Goal: Task Accomplishment & Management: Manage account settings

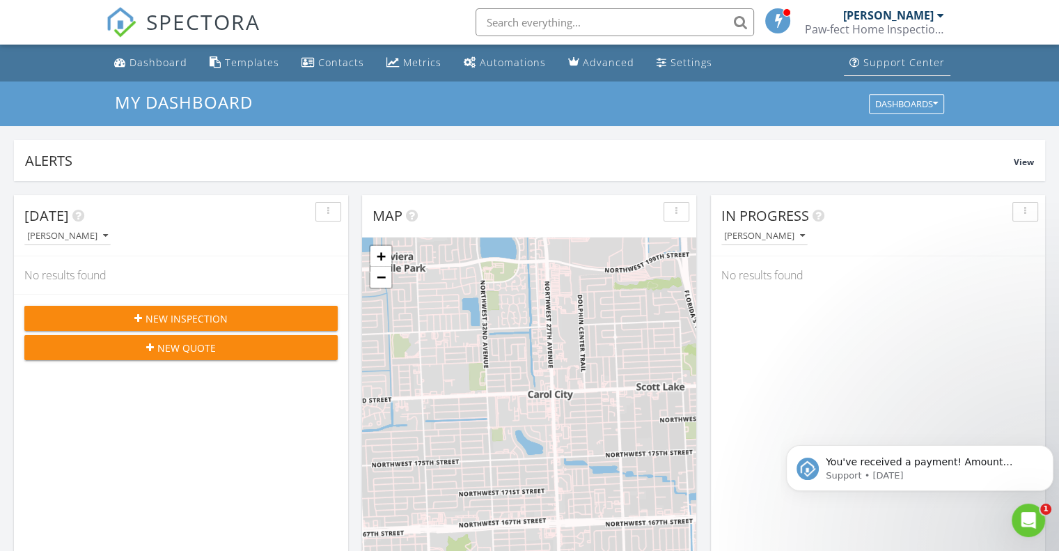
click at [908, 59] on div "Support Center" at bounding box center [903, 62] width 81 height 13
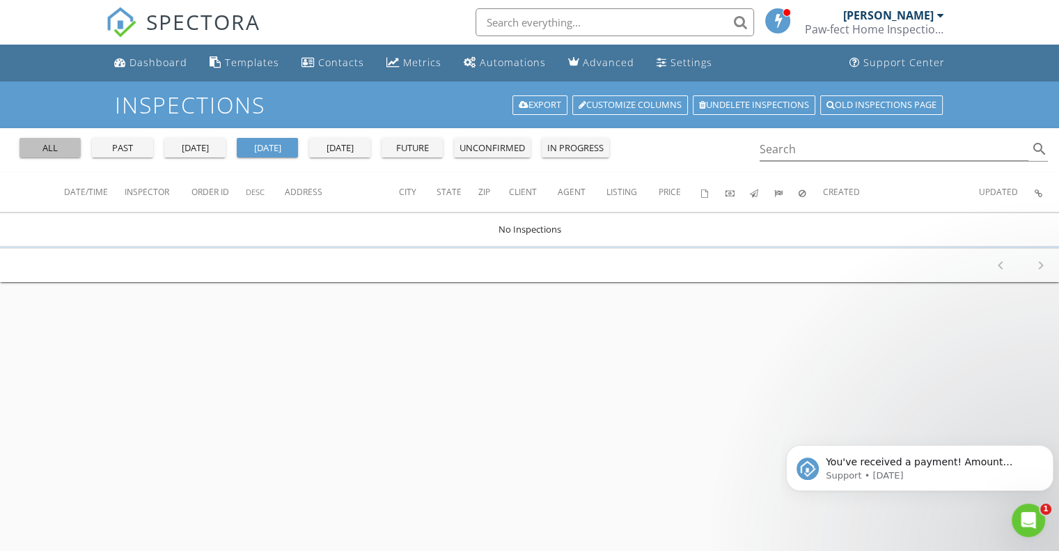
click at [58, 147] on div "all" at bounding box center [50, 148] width 50 height 14
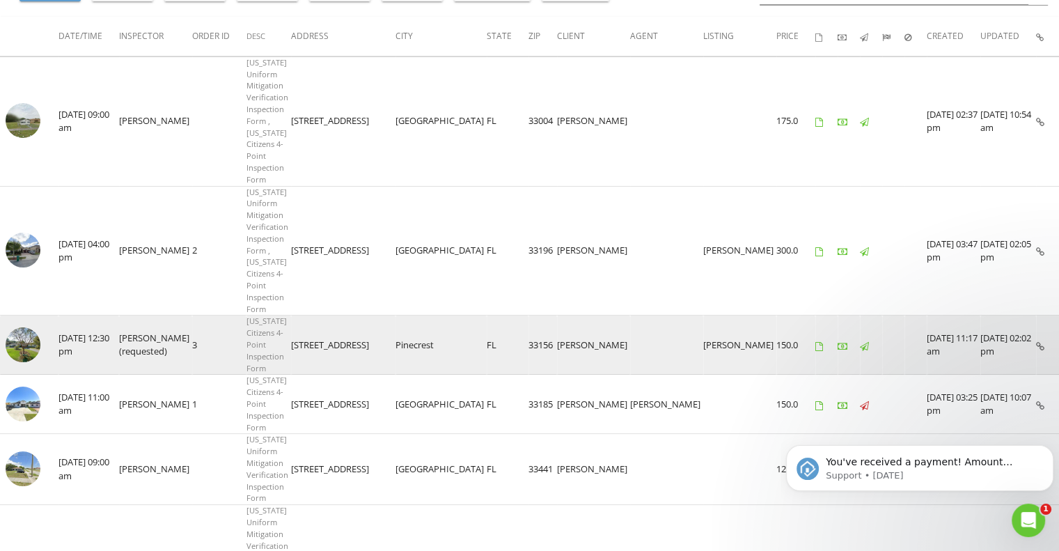
scroll to position [209, 0]
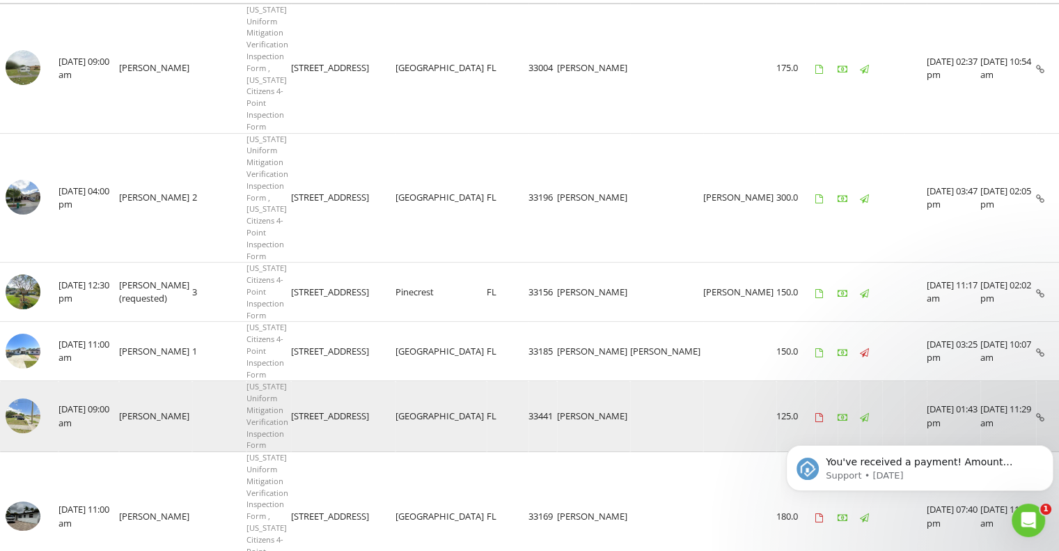
click at [20, 398] on img at bounding box center [23, 415] width 35 height 35
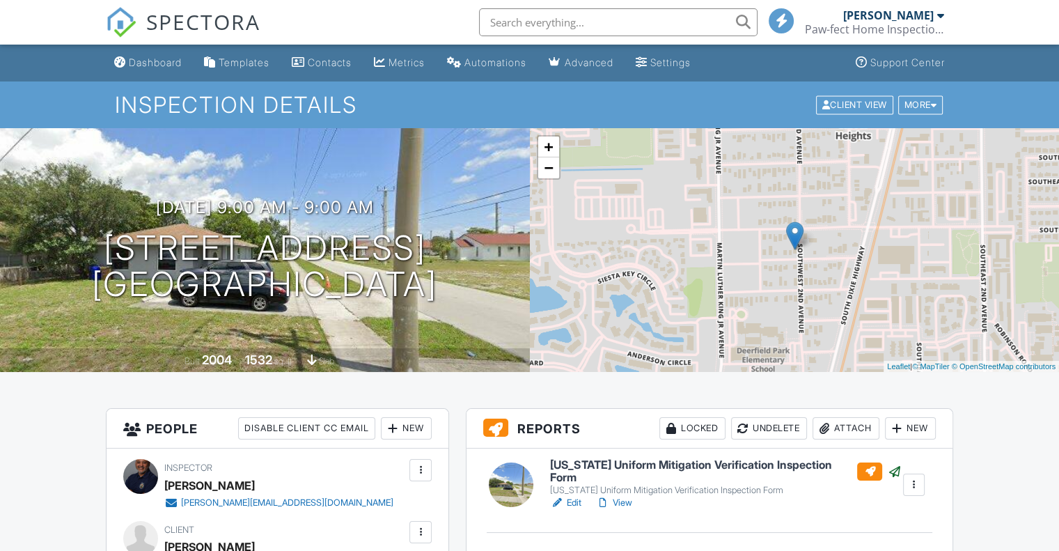
scroll to position [70, 0]
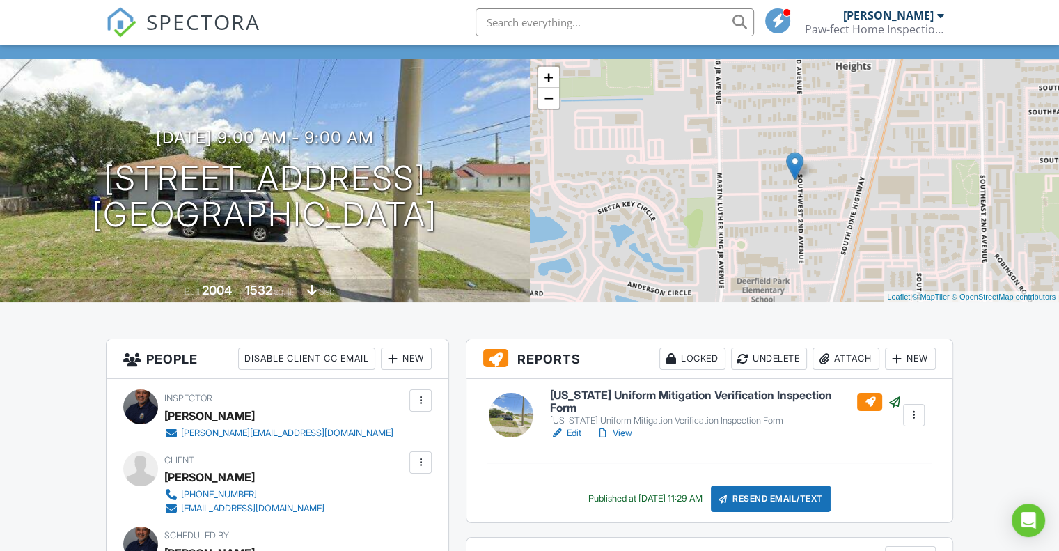
click at [574, 427] on link "Edit" at bounding box center [565, 433] width 31 height 14
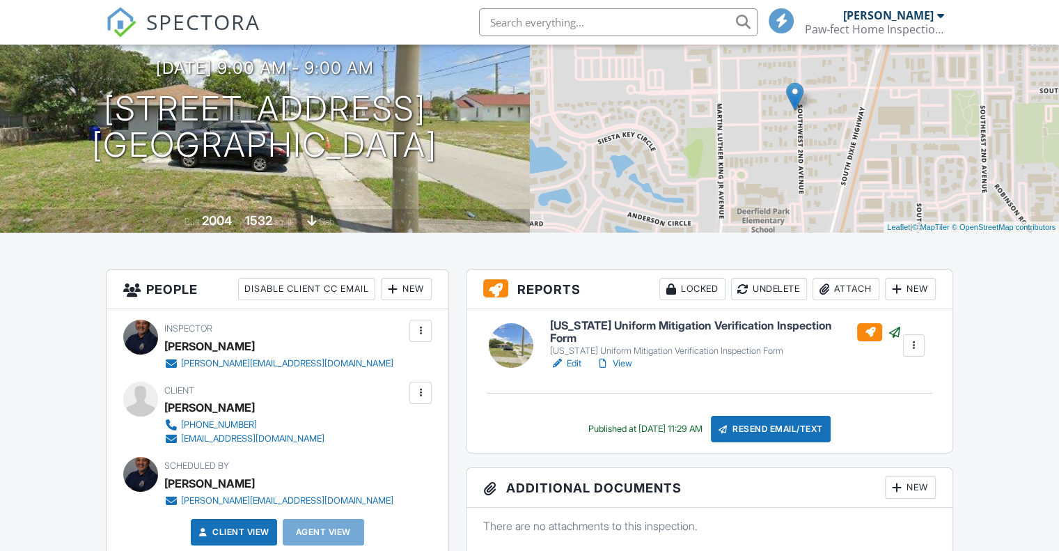
click at [626, 363] on link "View" at bounding box center [613, 363] width 36 height 14
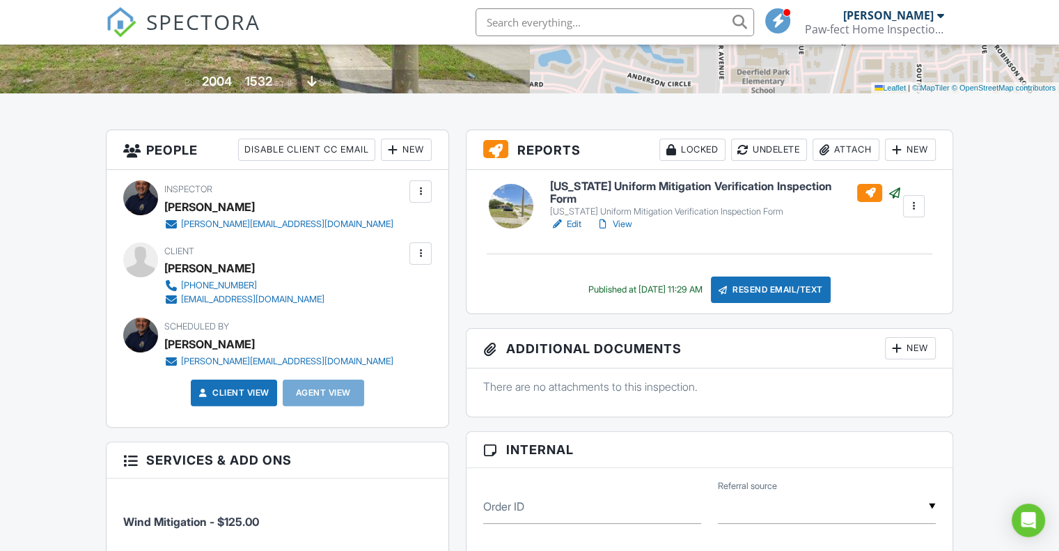
click at [911, 202] on div at bounding box center [913, 206] width 14 height 14
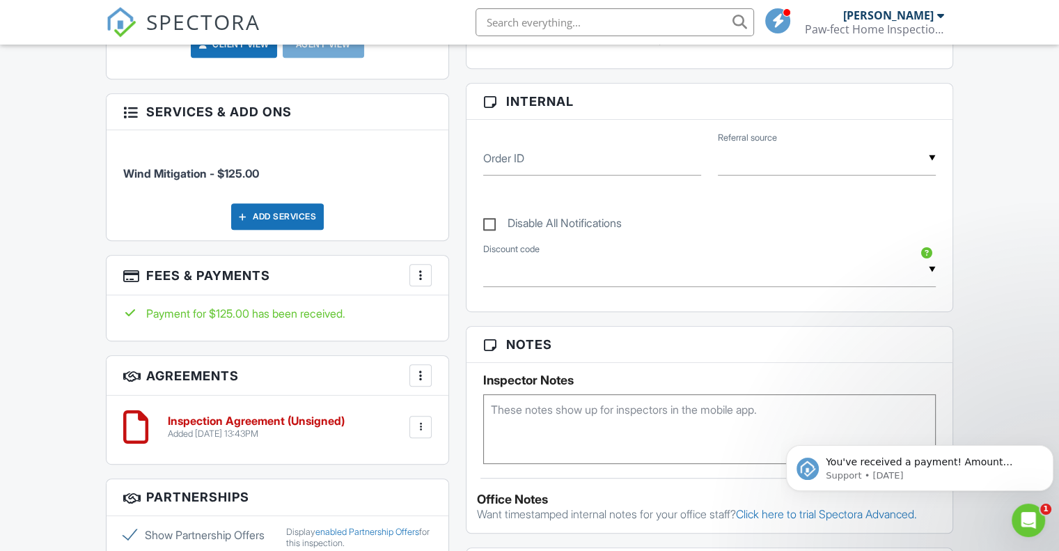
scroll to position [278, 0]
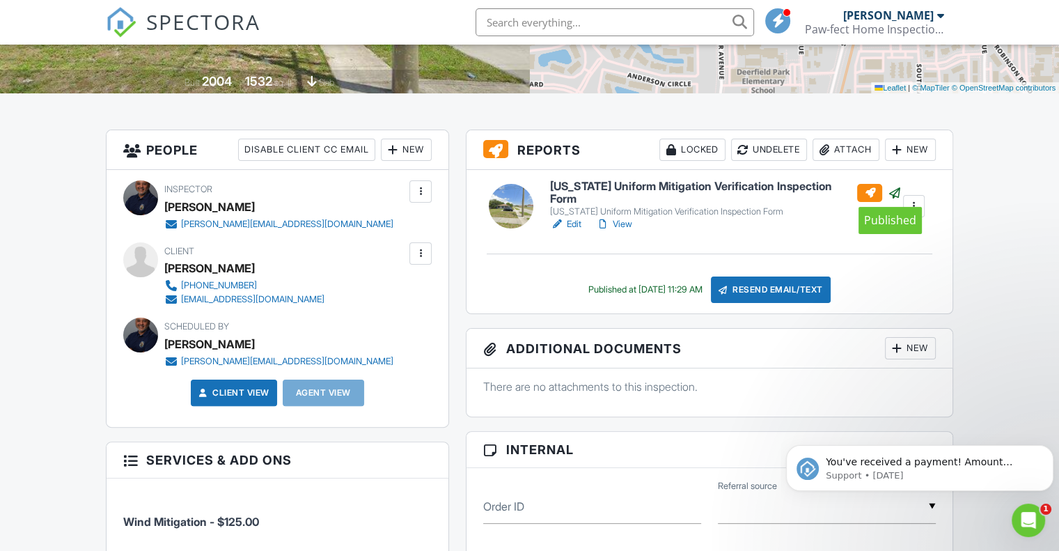
click at [890, 189] on div at bounding box center [895, 193] width 14 height 14
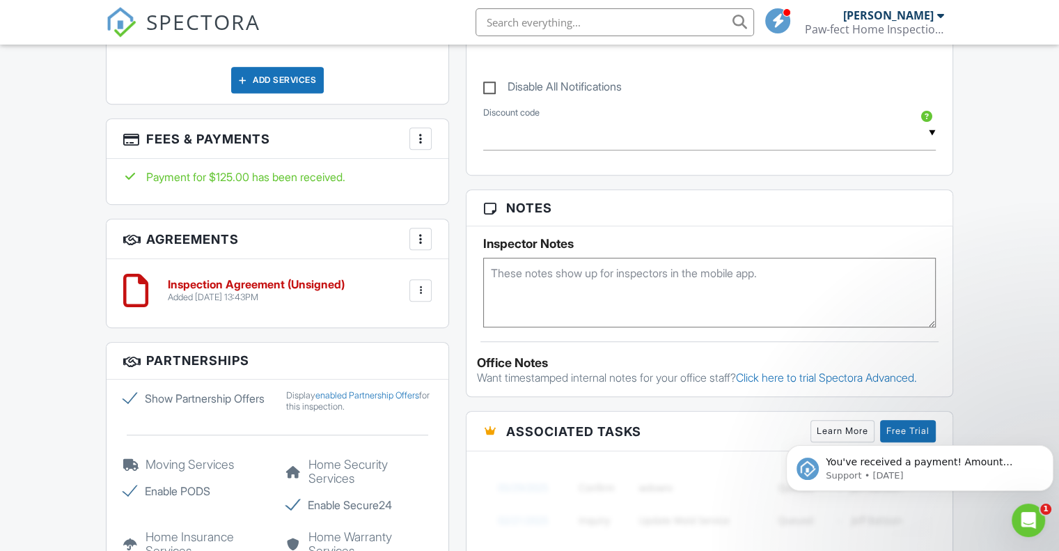
scroll to position [835, 0]
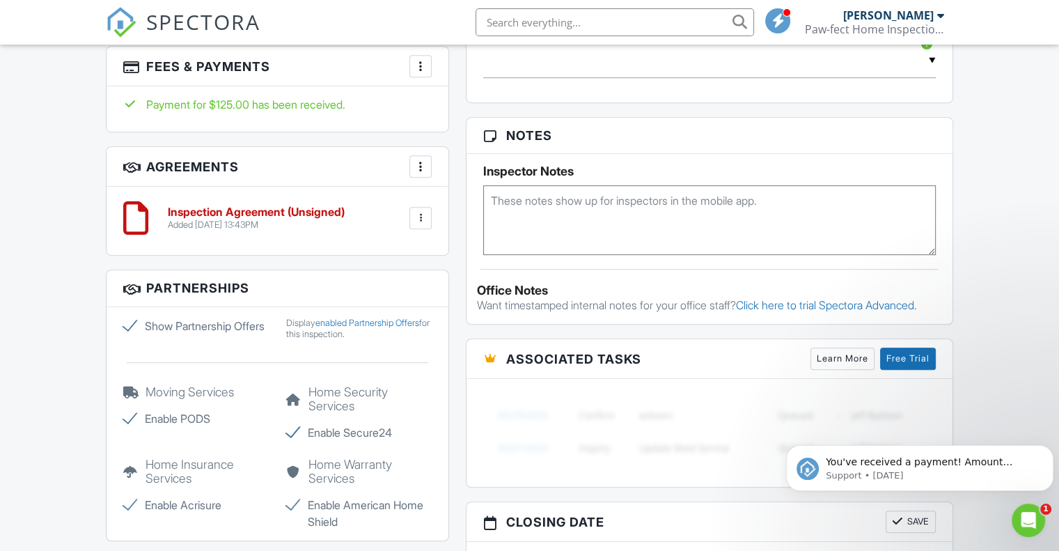
click at [420, 217] on div at bounding box center [421, 218] width 14 height 14
click at [419, 163] on div at bounding box center [421, 166] width 14 height 14
click at [390, 165] on h3 "Agreements More Add Agreement Edit Agreement Templates" at bounding box center [278, 167] width 342 height 40
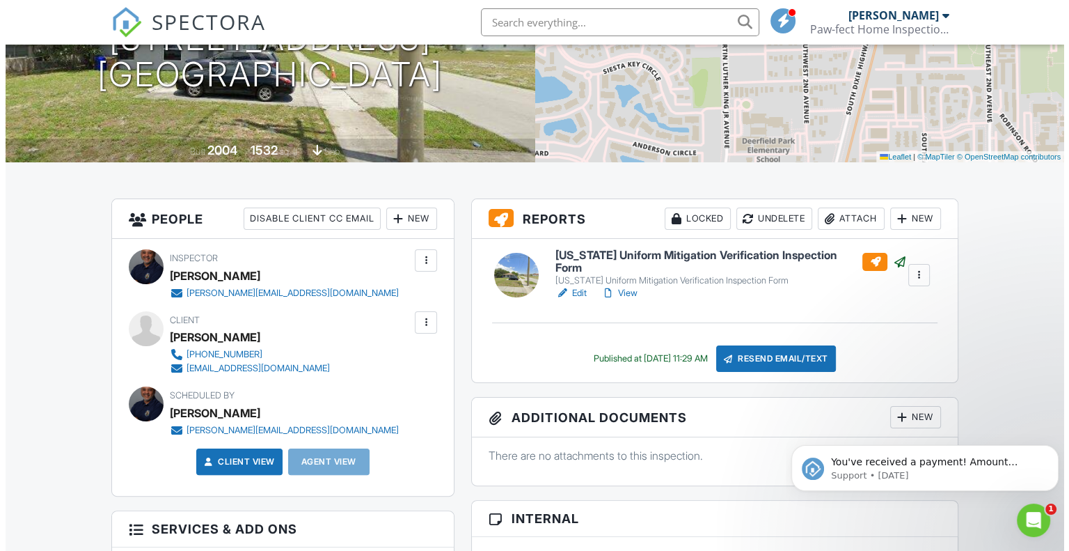
scroll to position [209, 0]
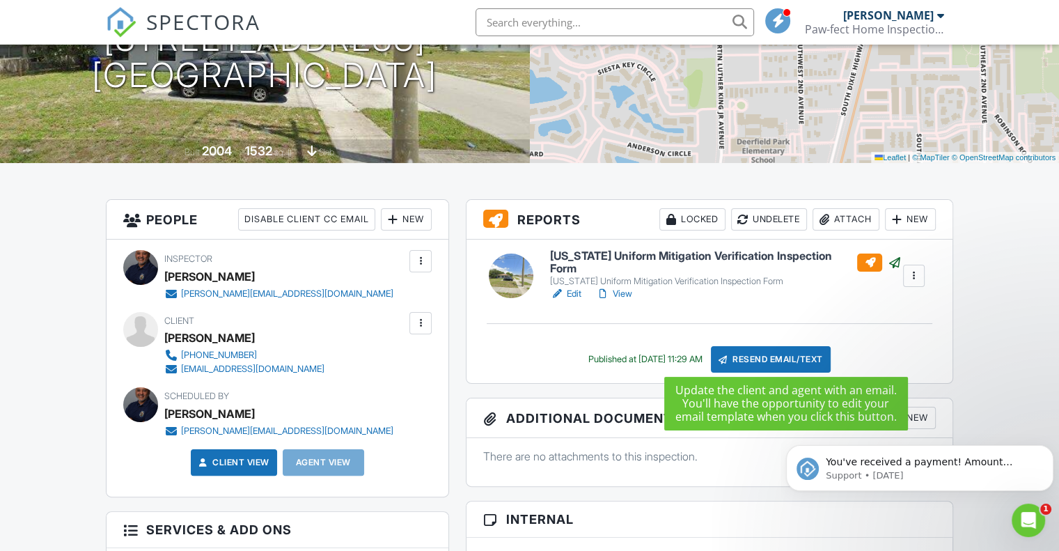
click at [799, 356] on div "Resend Email/Text" at bounding box center [771, 359] width 120 height 26
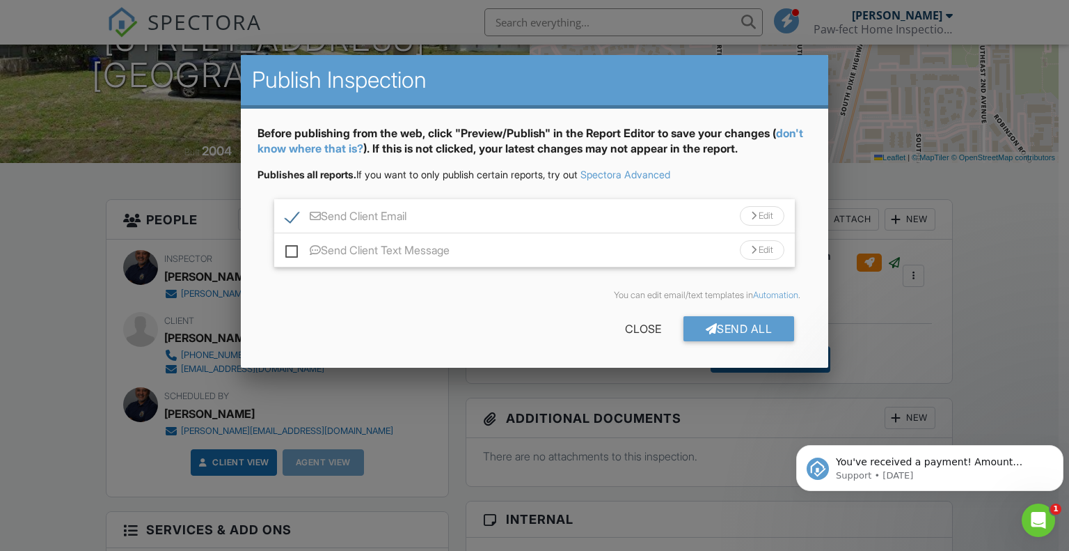
click at [301, 242] on div "Send Client Text Message Edit" at bounding box center [534, 250] width 521 height 34
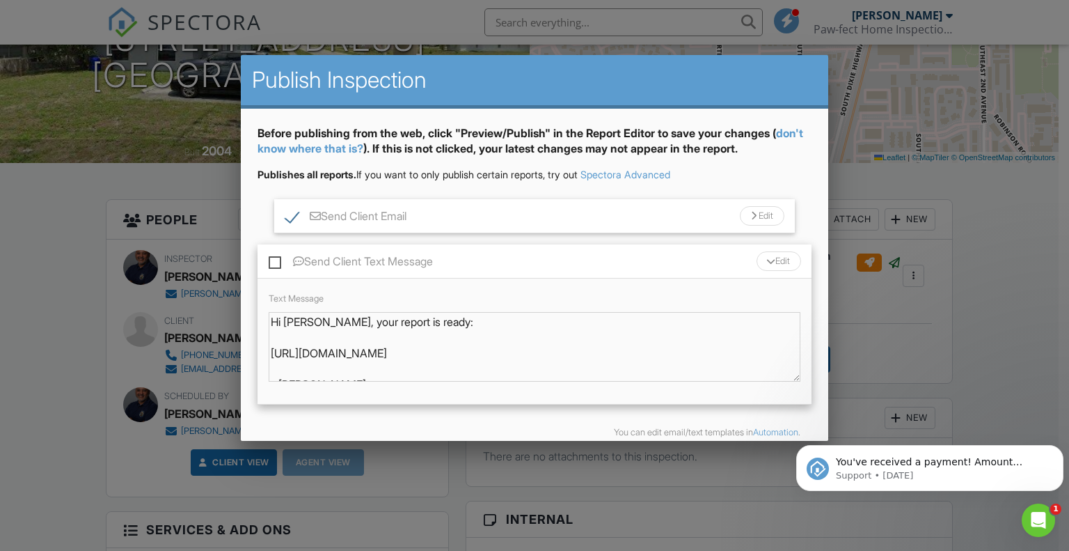
click at [272, 265] on label "Send Client Text Message" at bounding box center [351, 263] width 164 height 17
click at [272, 259] on input "Send Client Text Message" at bounding box center [273, 254] width 9 height 9
checkbox input "true"
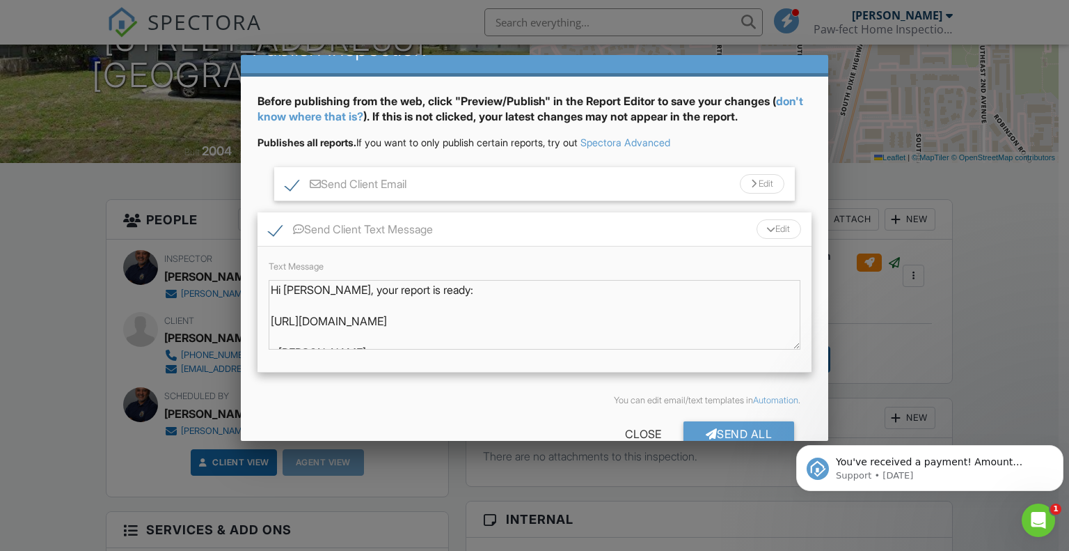
scroll to position [63, 0]
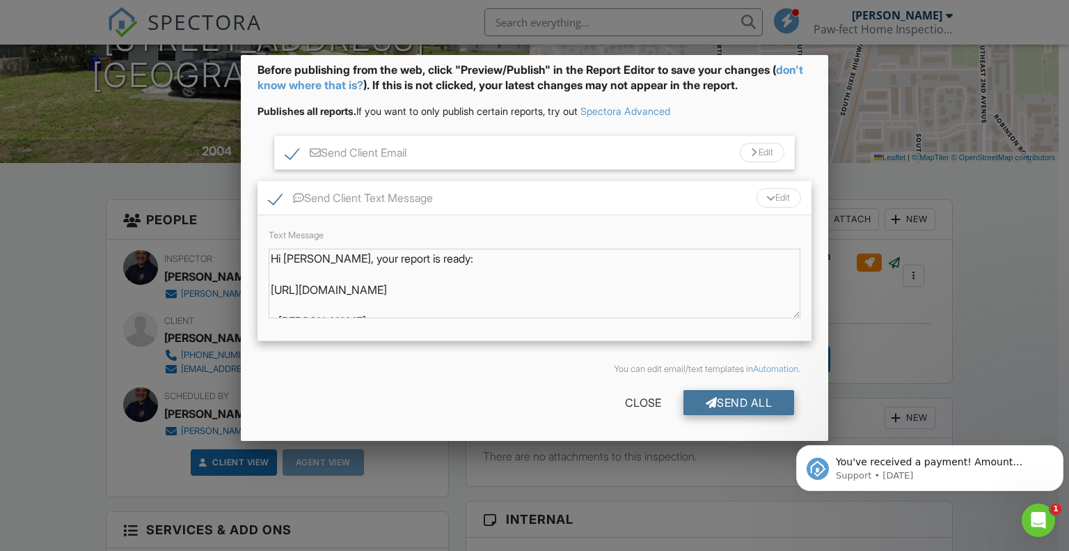
click at [735, 401] on div "Send All" at bounding box center [739, 402] width 111 height 25
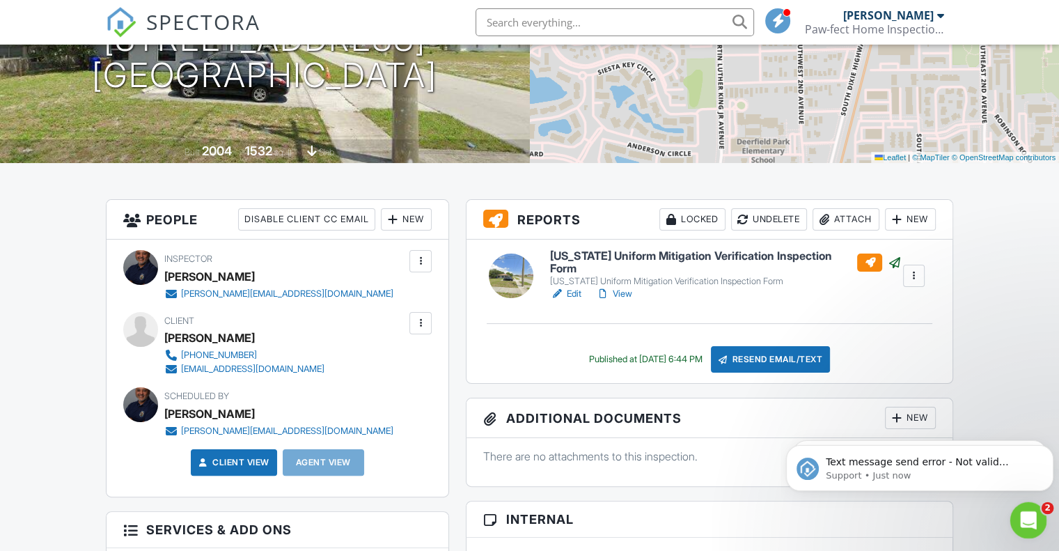
click at [1026, 520] on icon "Open Intercom Messenger" at bounding box center [1026, 518] width 23 height 23
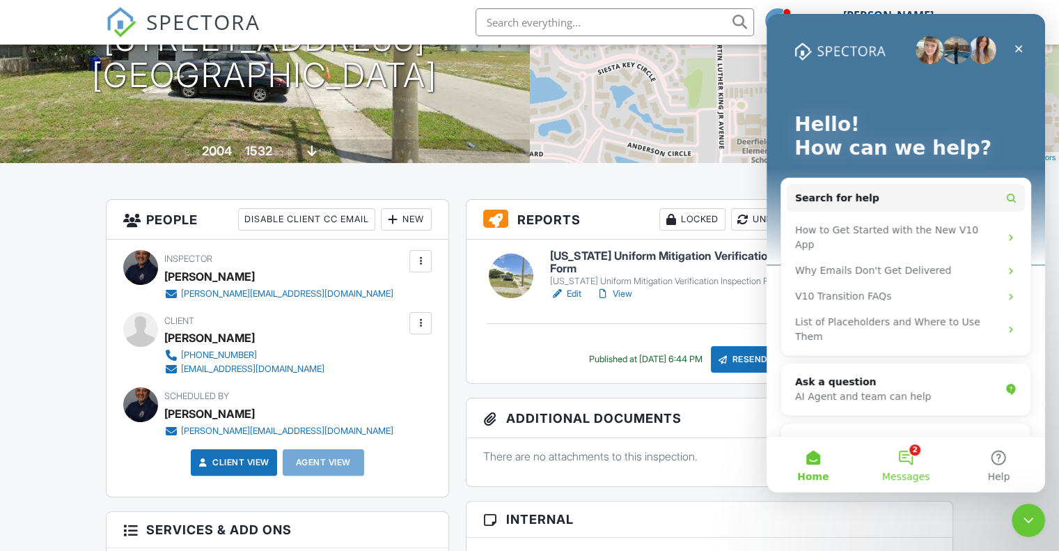
click at [908, 453] on button "2 Messages" at bounding box center [905, 464] width 93 height 56
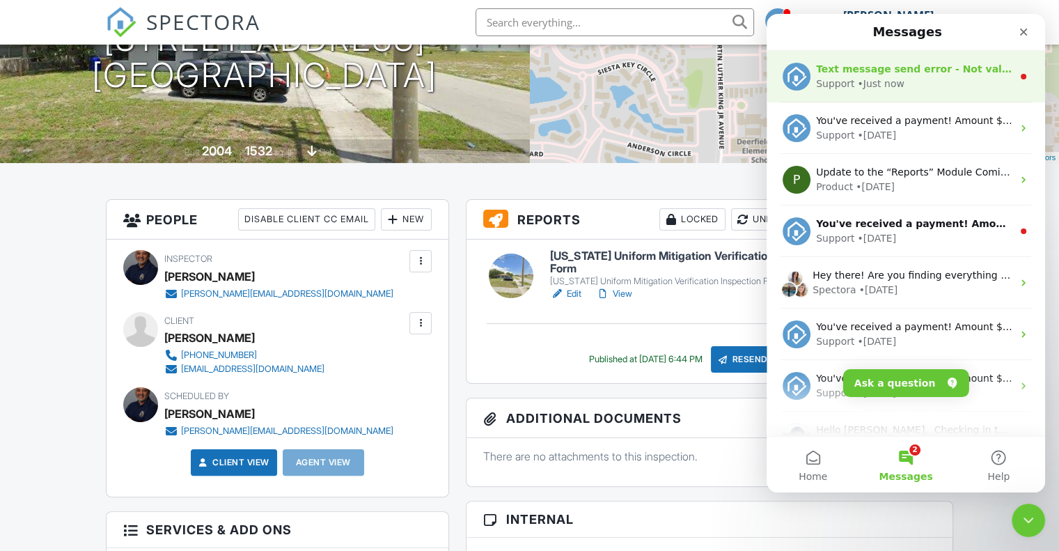
click at [947, 78] on div "Support • Just now" at bounding box center [914, 84] width 196 height 15
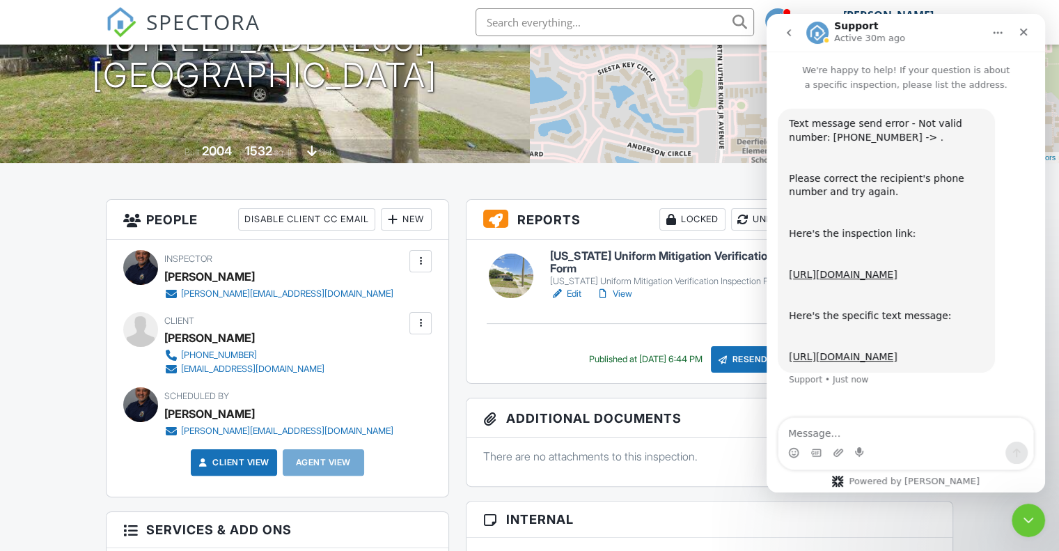
scroll to position [10, 0]
click at [1022, 33] on icon "Close" at bounding box center [1024, 33] width 8 height 8
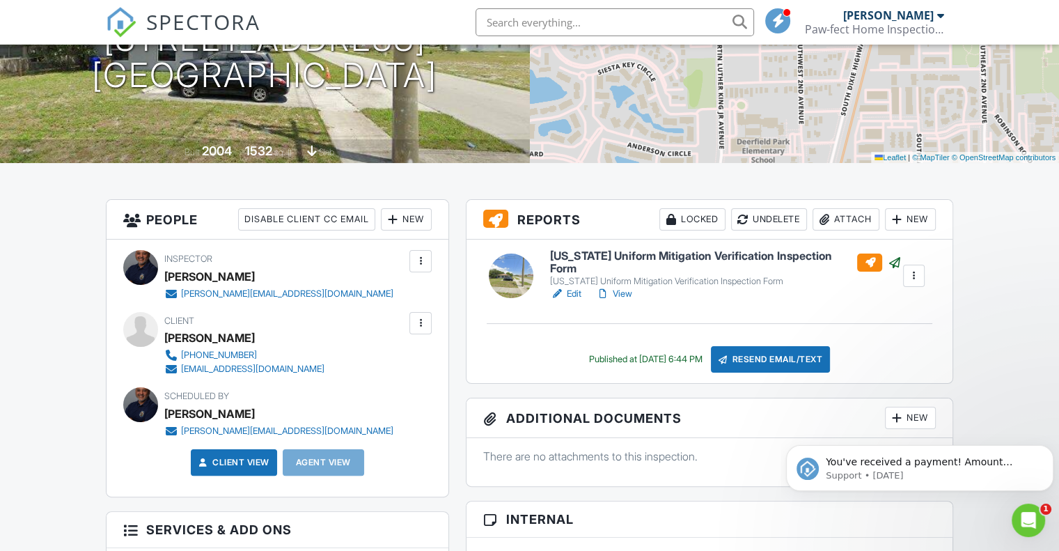
scroll to position [0, 0]
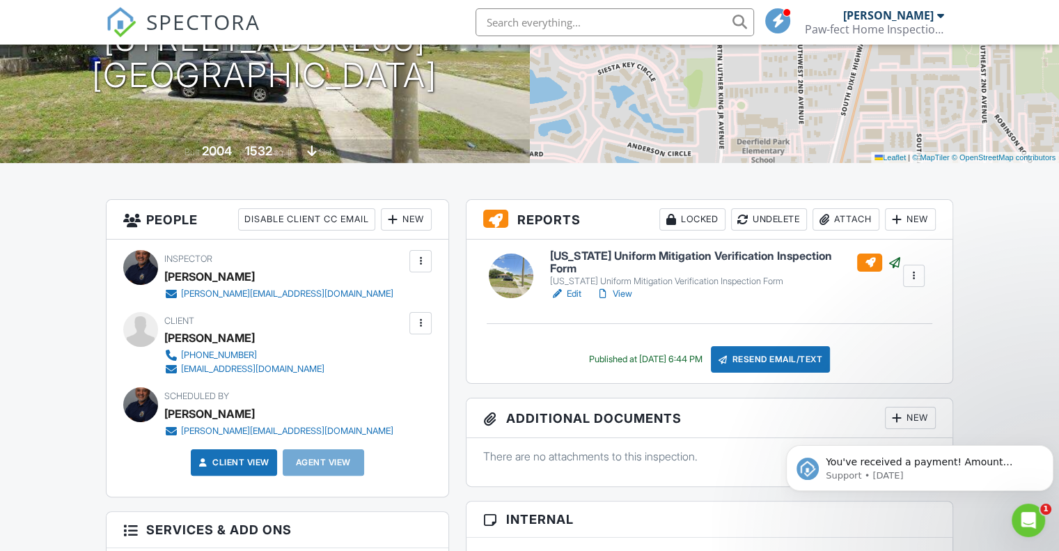
click at [906, 19] on div "[PERSON_NAME]" at bounding box center [888, 15] width 90 height 14
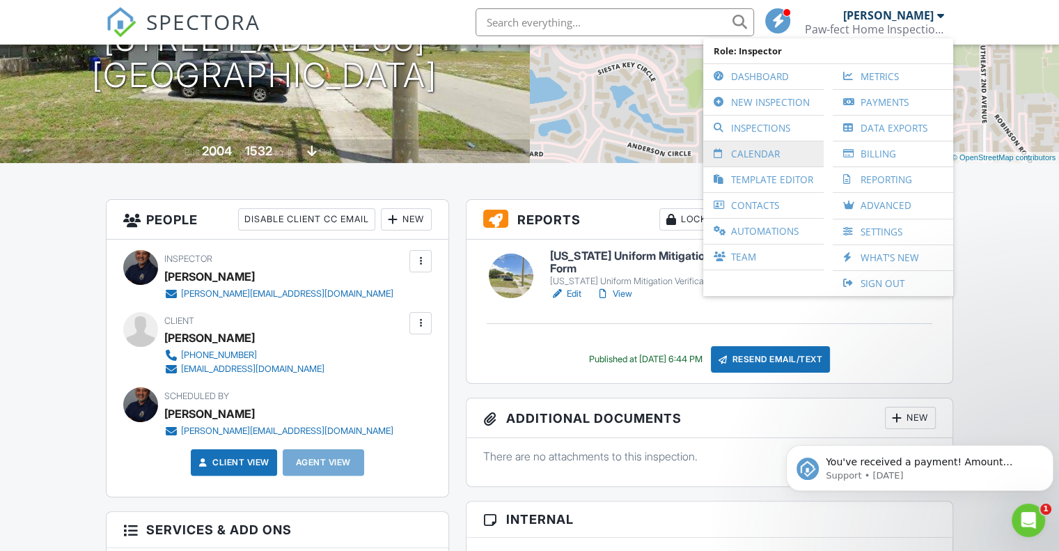
click at [759, 147] on link "Calendar" at bounding box center [763, 153] width 107 height 25
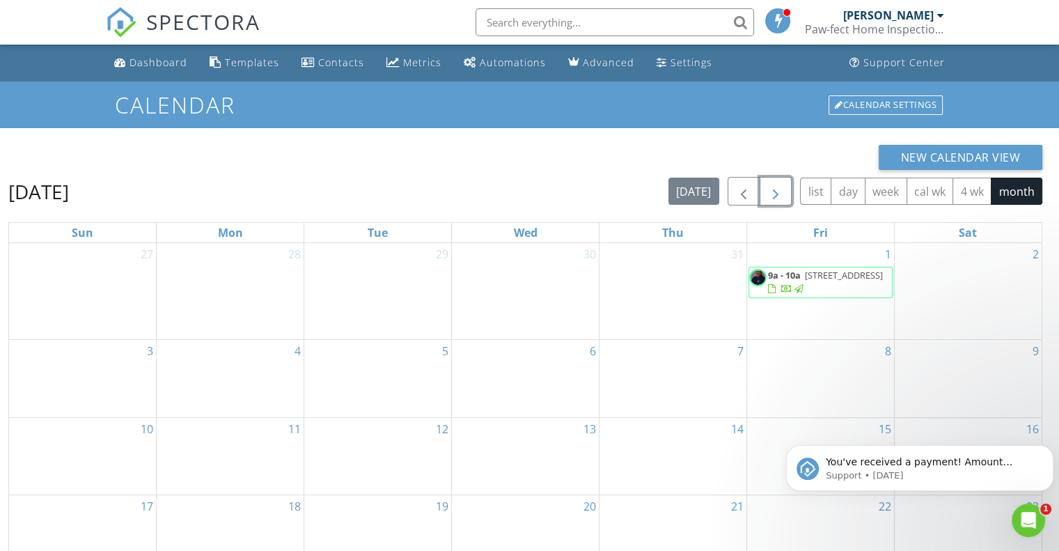
click at [775, 196] on span "button" at bounding box center [775, 191] width 17 height 17
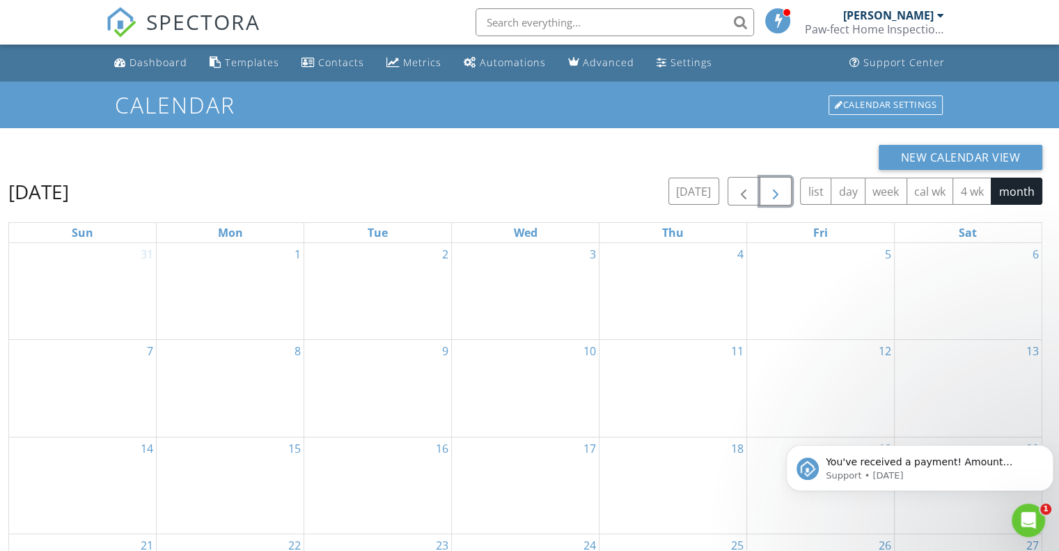
click at [777, 189] on span "button" at bounding box center [775, 191] width 17 height 17
click at [745, 189] on span "button" at bounding box center [743, 191] width 17 height 17
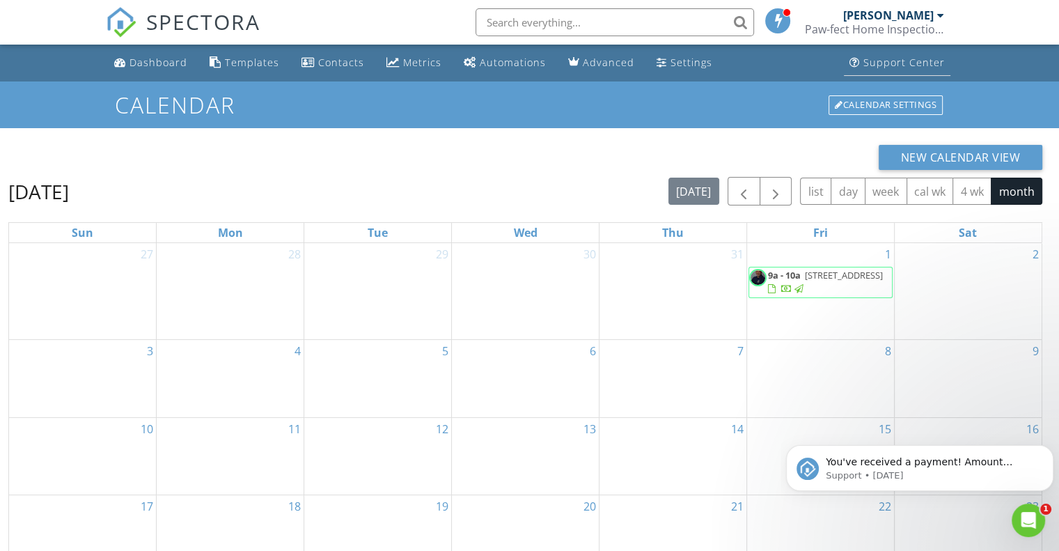
click at [907, 63] on div "Support Center" at bounding box center [903, 62] width 81 height 13
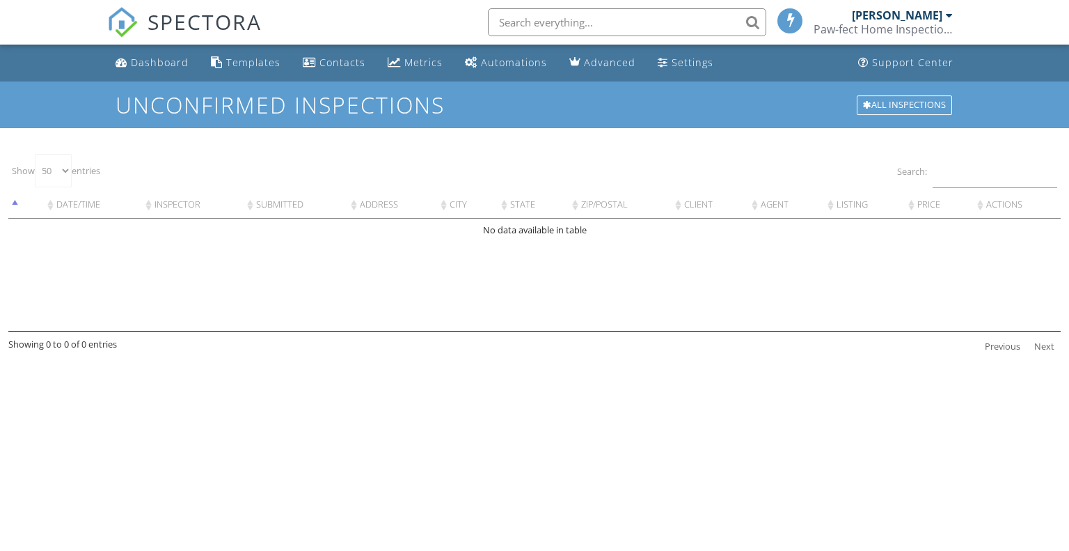
select select "50"
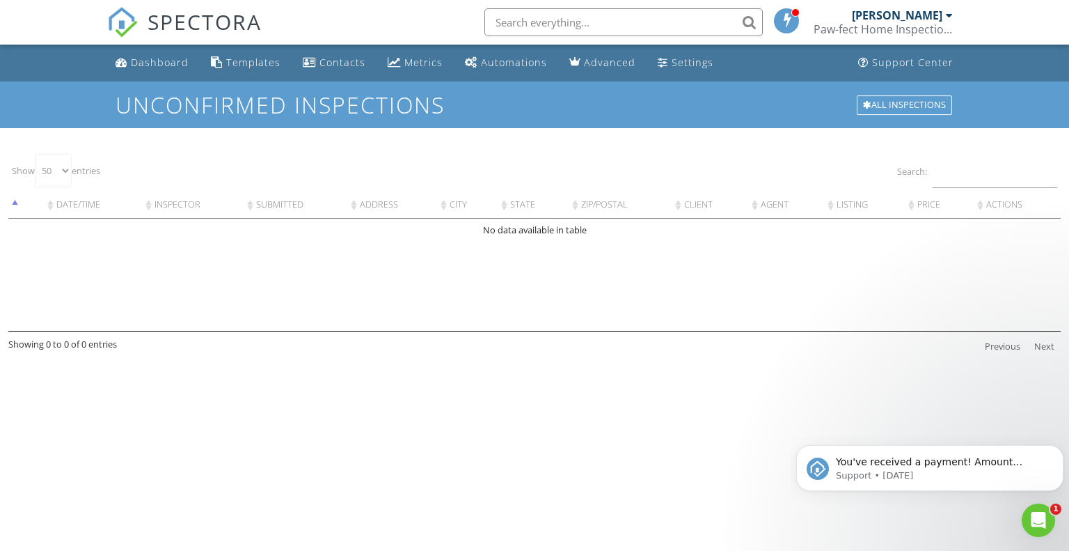
click at [901, 19] on div "[PERSON_NAME]" at bounding box center [897, 15] width 90 height 14
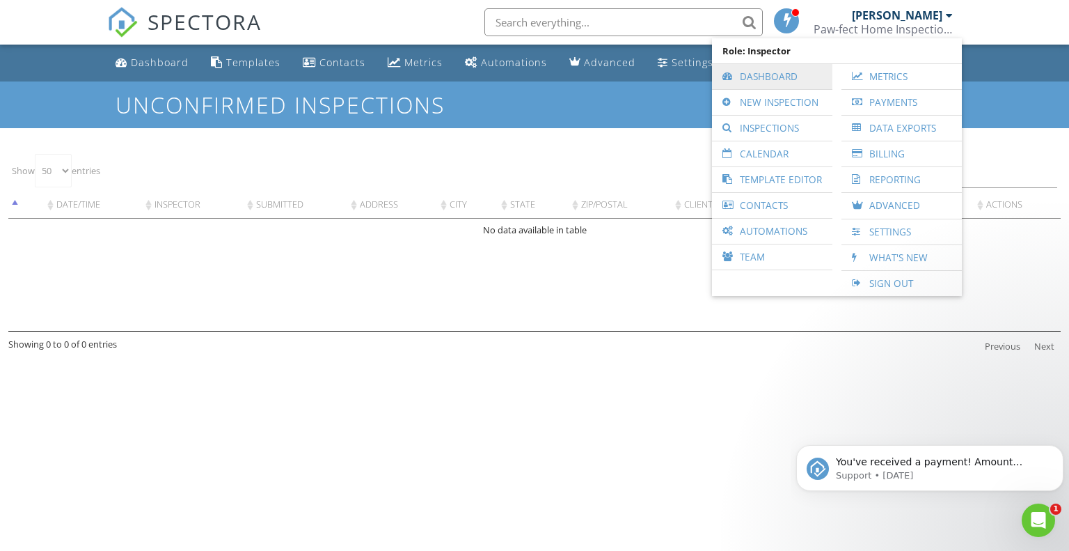
click at [797, 74] on link "Dashboard" at bounding box center [772, 76] width 107 height 25
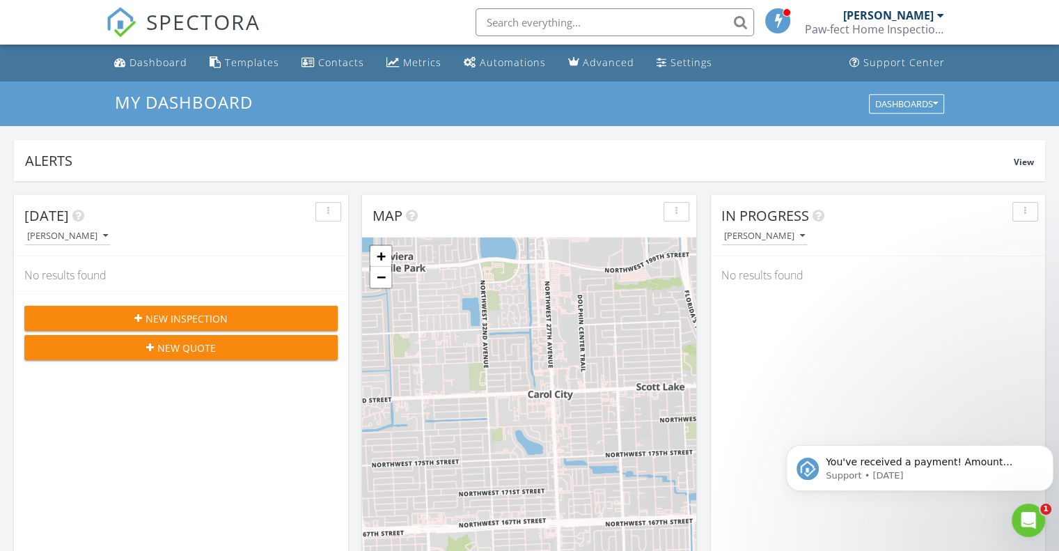
click at [142, 314] on icon "button" at bounding box center [138, 318] width 8 height 10
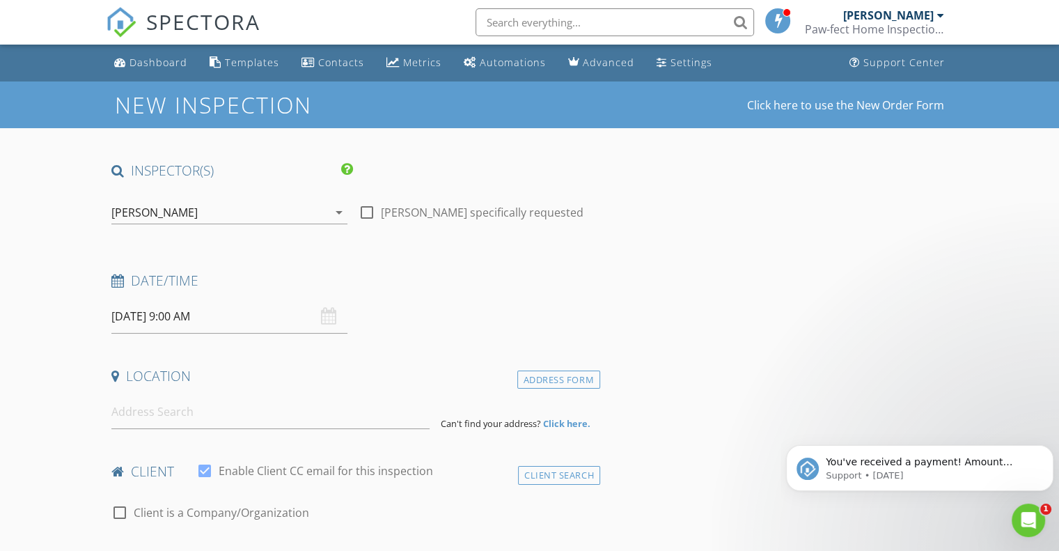
click at [918, 11] on div "[PERSON_NAME]" at bounding box center [888, 15] width 90 height 14
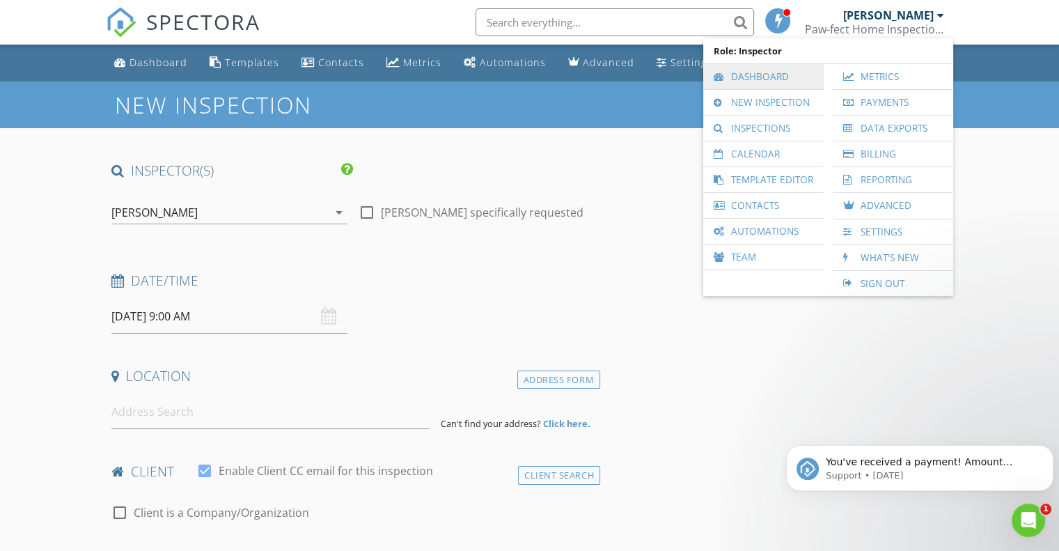
click at [762, 77] on link "Dashboard" at bounding box center [763, 76] width 107 height 25
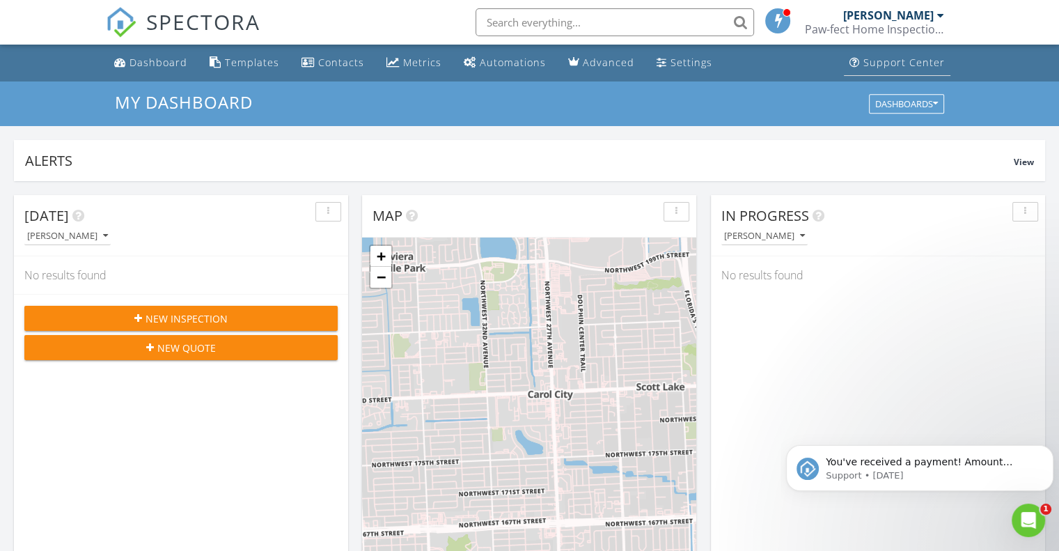
click at [925, 60] on div "Support Center" at bounding box center [903, 62] width 81 height 13
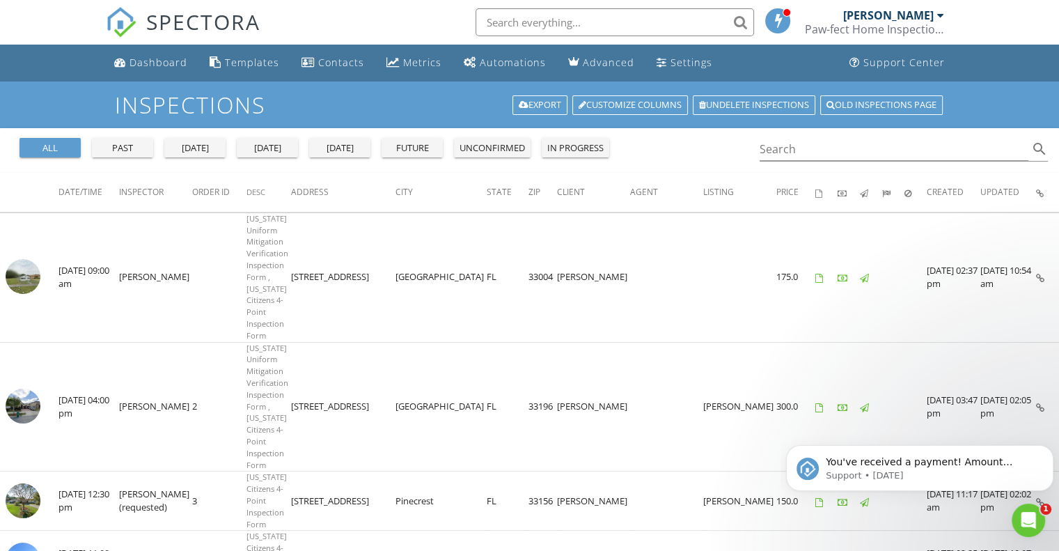
click at [912, 17] on div "[PERSON_NAME]" at bounding box center [888, 15] width 90 height 14
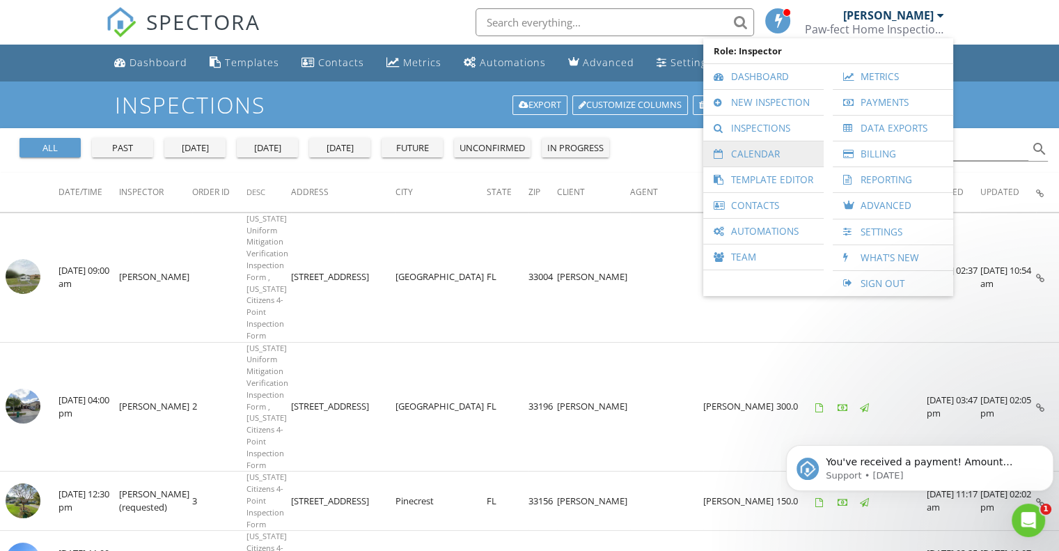
click at [777, 148] on link "Calendar" at bounding box center [763, 153] width 107 height 25
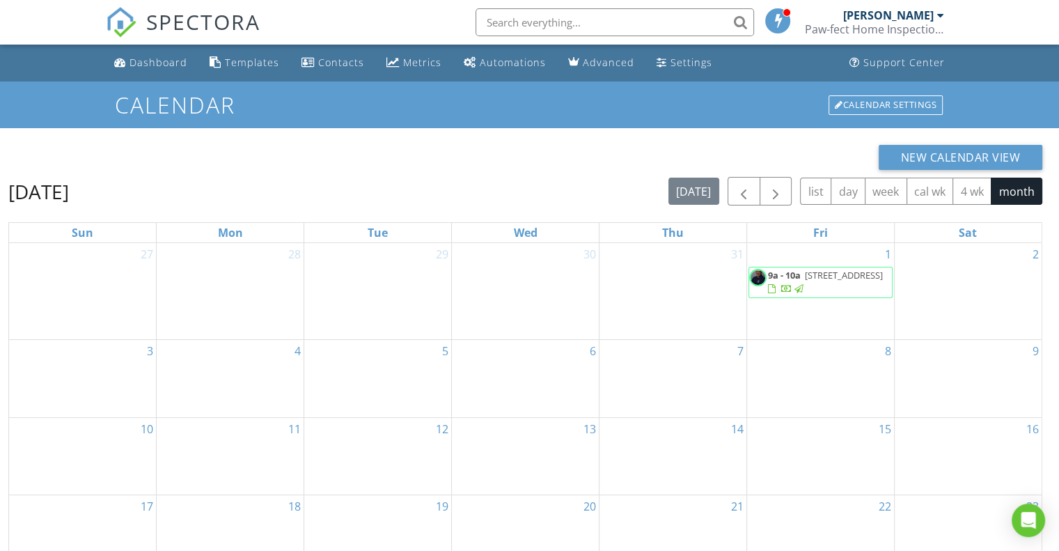
click at [920, 19] on div "[PERSON_NAME]" at bounding box center [888, 15] width 90 height 14
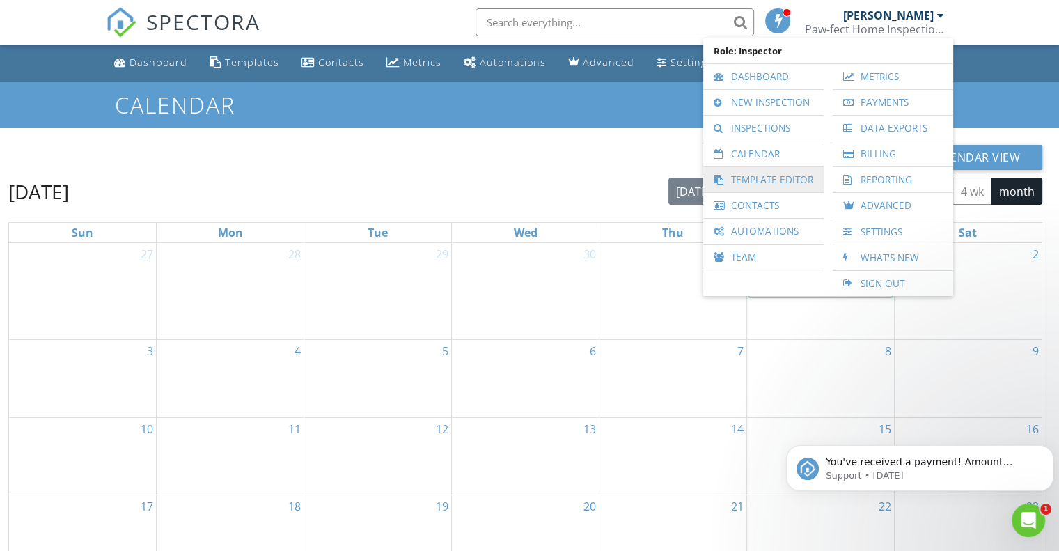
click at [757, 182] on link "Template Editor" at bounding box center [763, 179] width 107 height 25
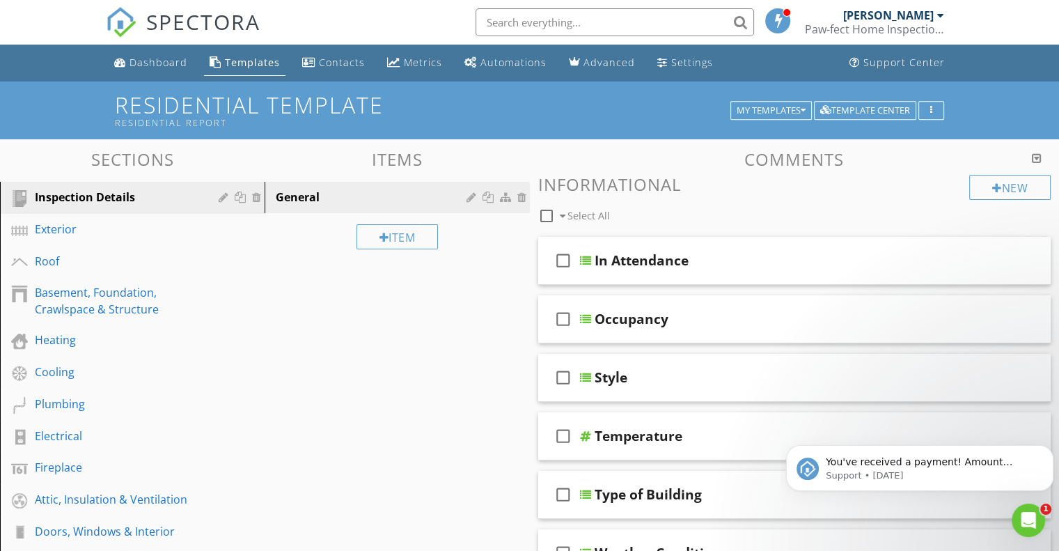
click at [929, 18] on div "[PERSON_NAME]" at bounding box center [888, 15] width 90 height 14
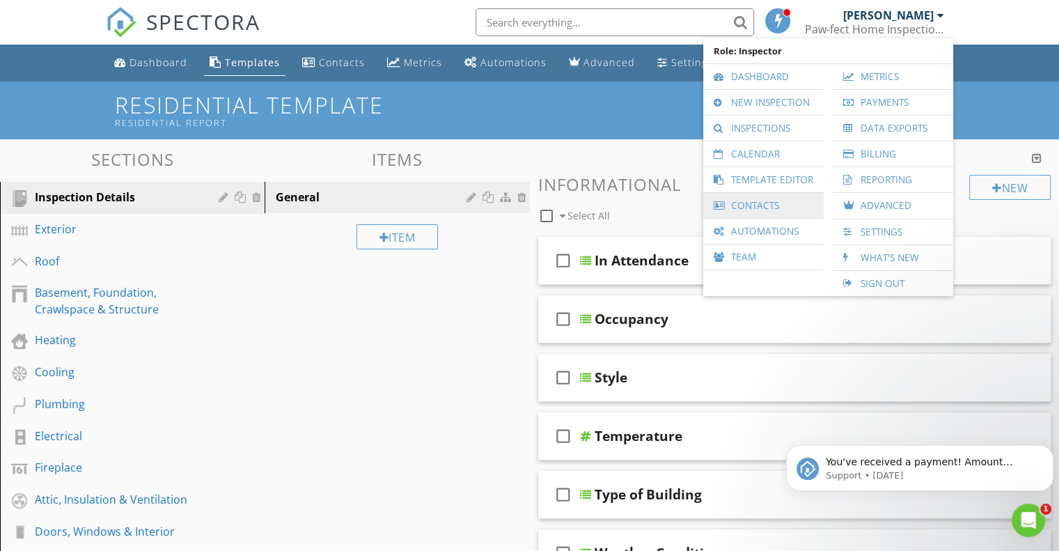
click at [752, 206] on link "Contacts" at bounding box center [763, 205] width 107 height 25
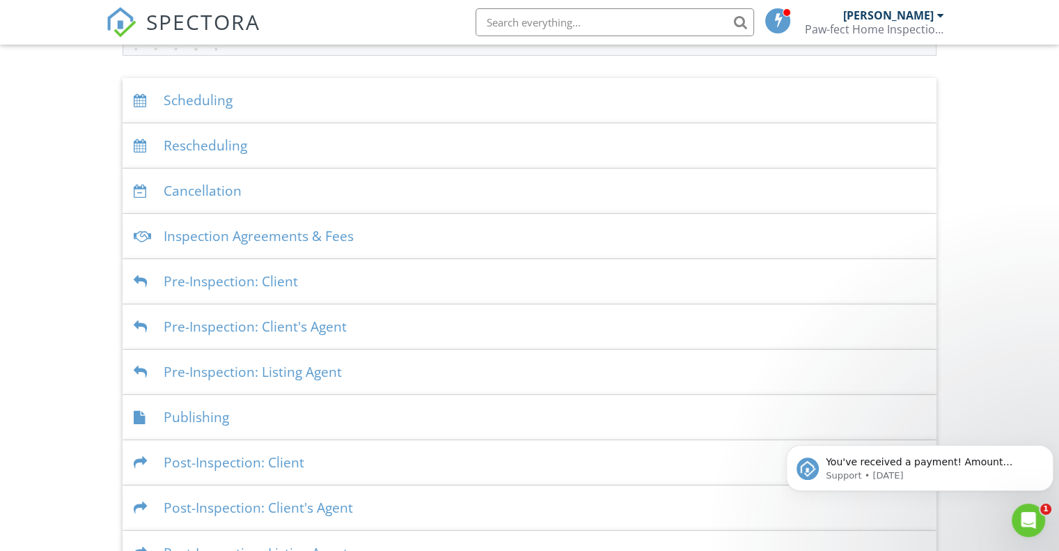
scroll to position [291, 0]
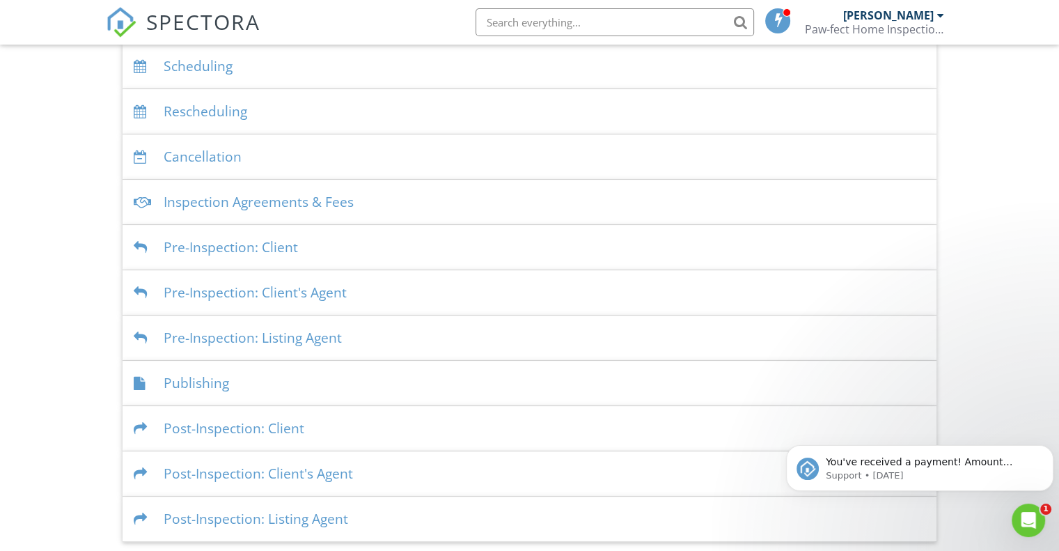
click at [200, 386] on div "Publishing" at bounding box center [530, 383] width 814 height 45
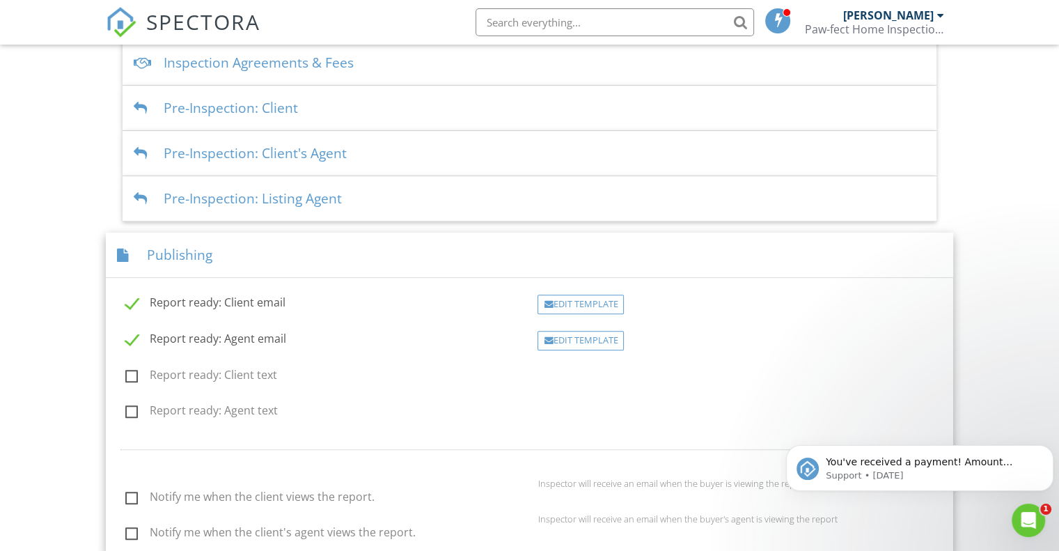
scroll to position [82, 0]
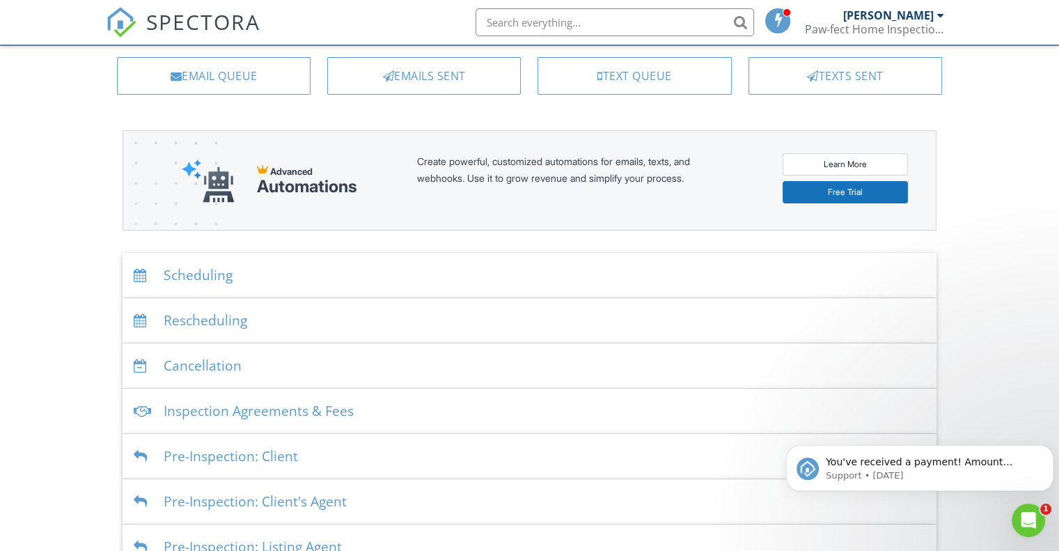
click at [138, 322] on div at bounding box center [143, 320] width 19 height 13
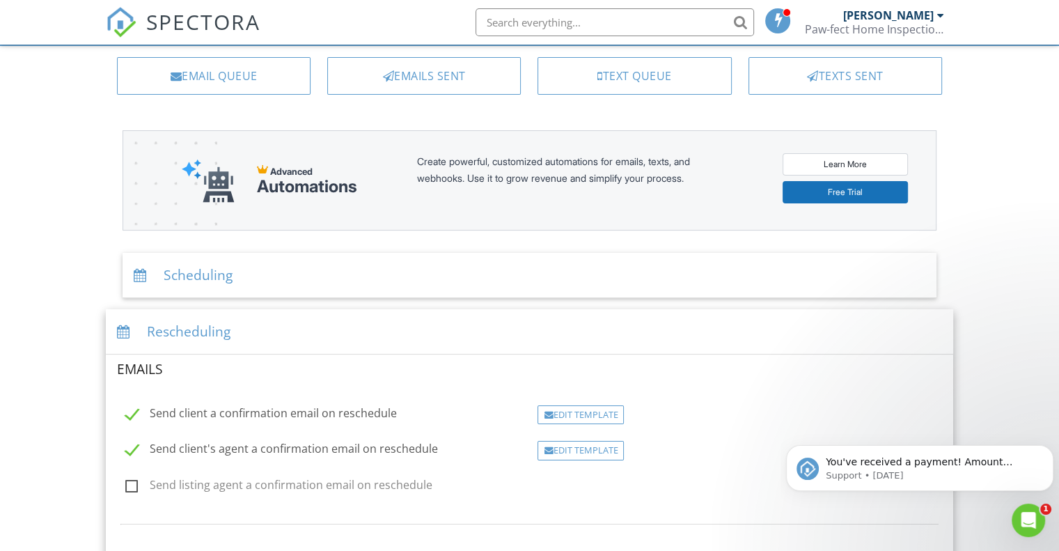
click at [146, 277] on div at bounding box center [143, 275] width 19 height 13
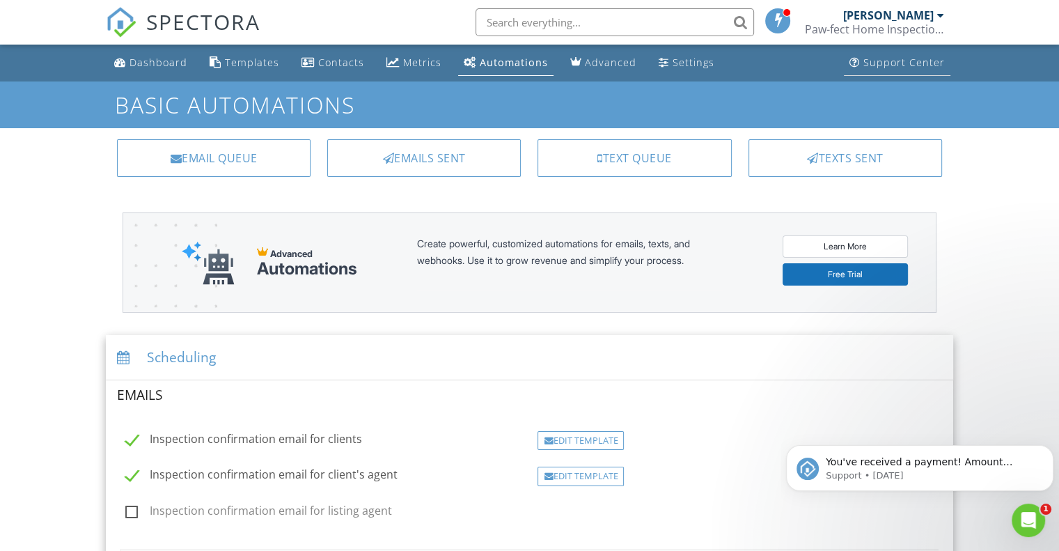
click at [897, 56] on div "Support Center" at bounding box center [903, 62] width 81 height 13
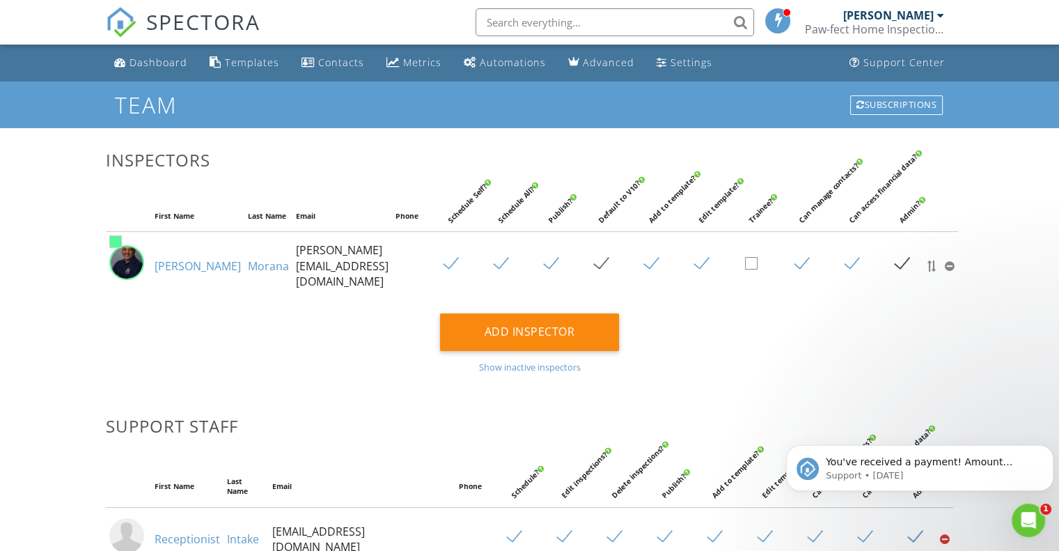
click at [924, 16] on div "[PERSON_NAME]" at bounding box center [888, 15] width 90 height 14
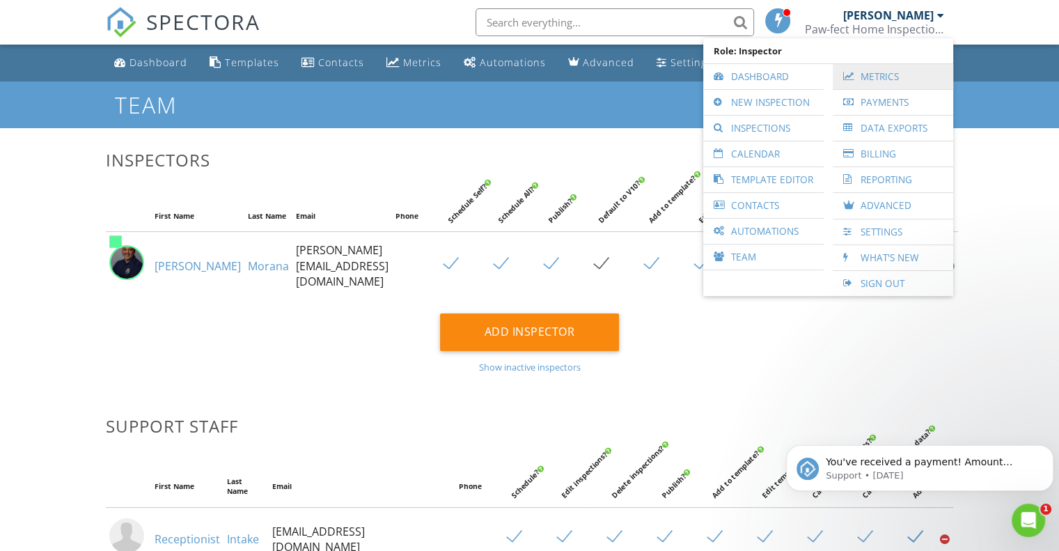
click at [890, 74] on link "Metrics" at bounding box center [893, 76] width 107 height 25
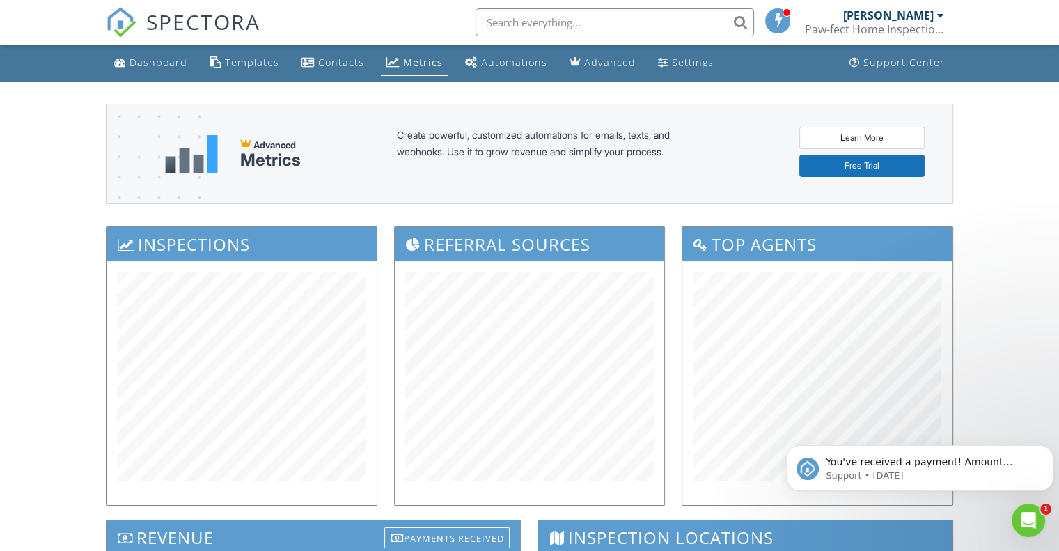
click at [919, 19] on div "[PERSON_NAME]" at bounding box center [888, 15] width 90 height 14
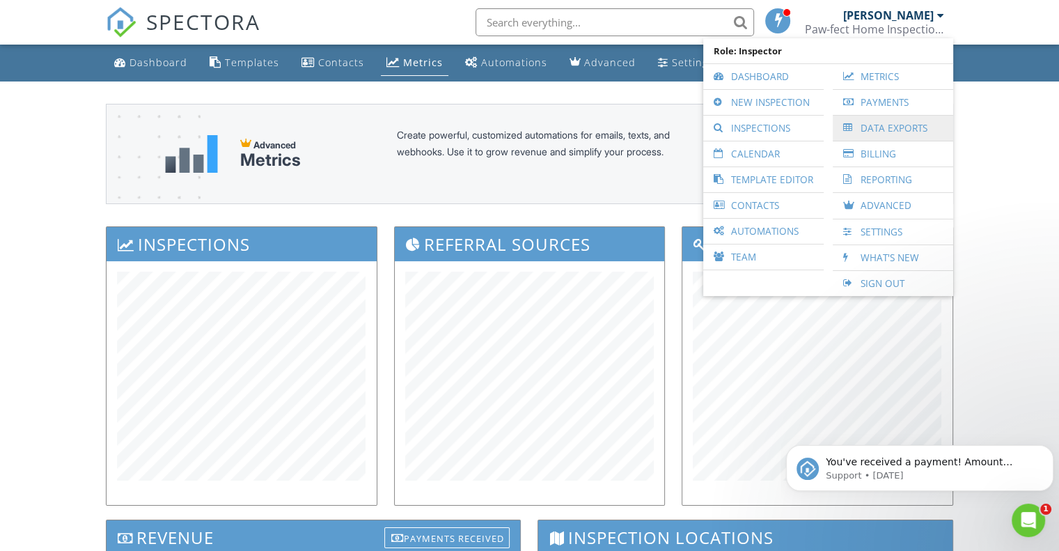
click at [915, 125] on link "Data Exports" at bounding box center [893, 128] width 107 height 25
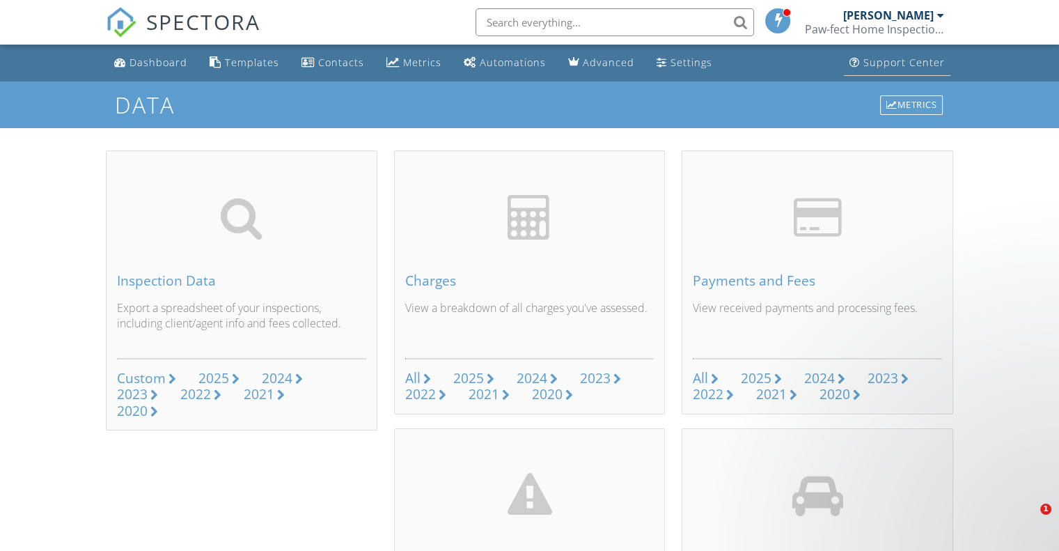
click at [919, 68] on div "Support Center" at bounding box center [903, 62] width 81 height 13
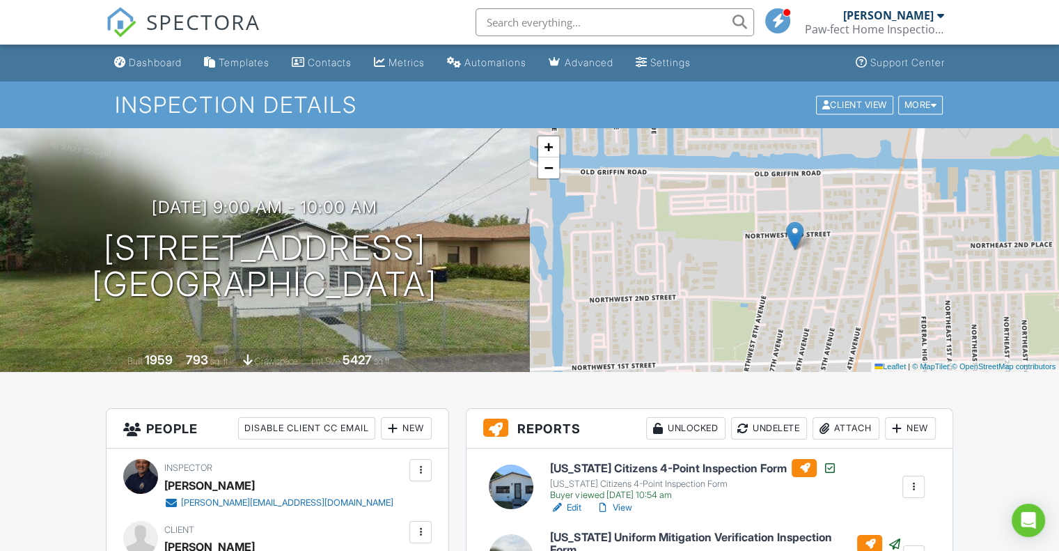
click at [893, 6] on div "[PERSON_NAME] Paw-fect Home Inspections" at bounding box center [874, 22] width 139 height 45
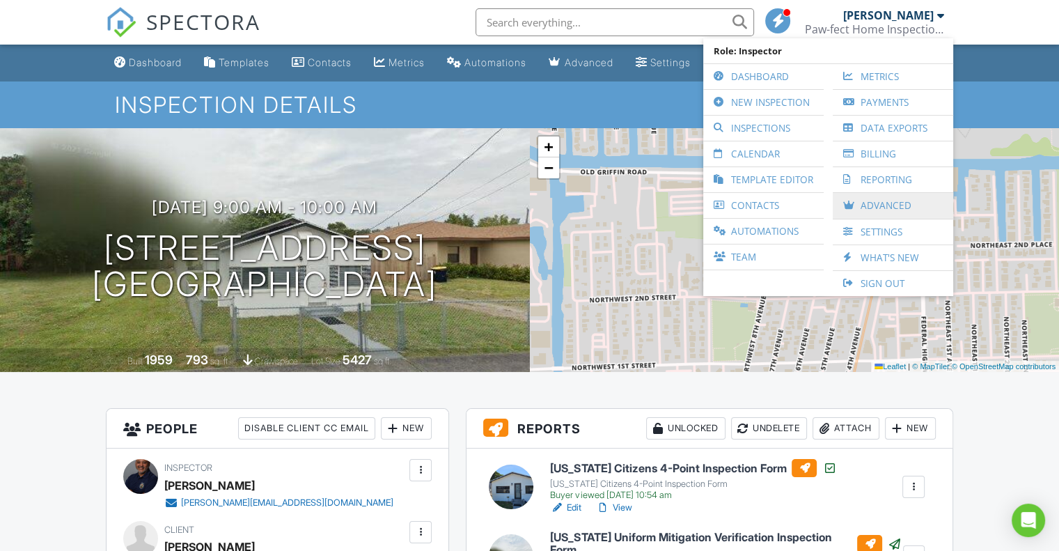
click at [895, 203] on link "Advanced" at bounding box center [893, 206] width 107 height 26
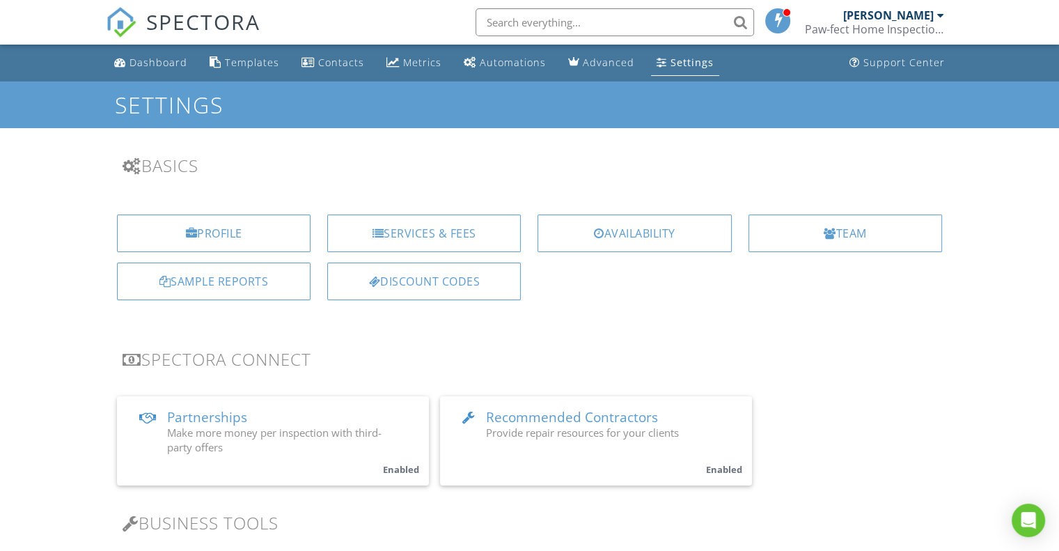
click at [904, 15] on div "[PERSON_NAME]" at bounding box center [888, 15] width 90 height 14
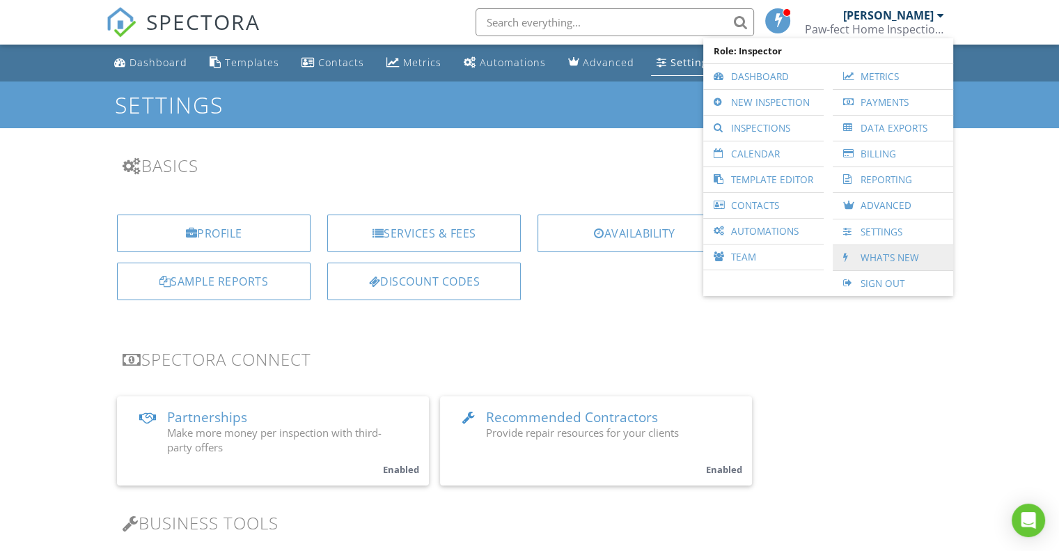
click at [911, 254] on link "What's New" at bounding box center [893, 257] width 107 height 25
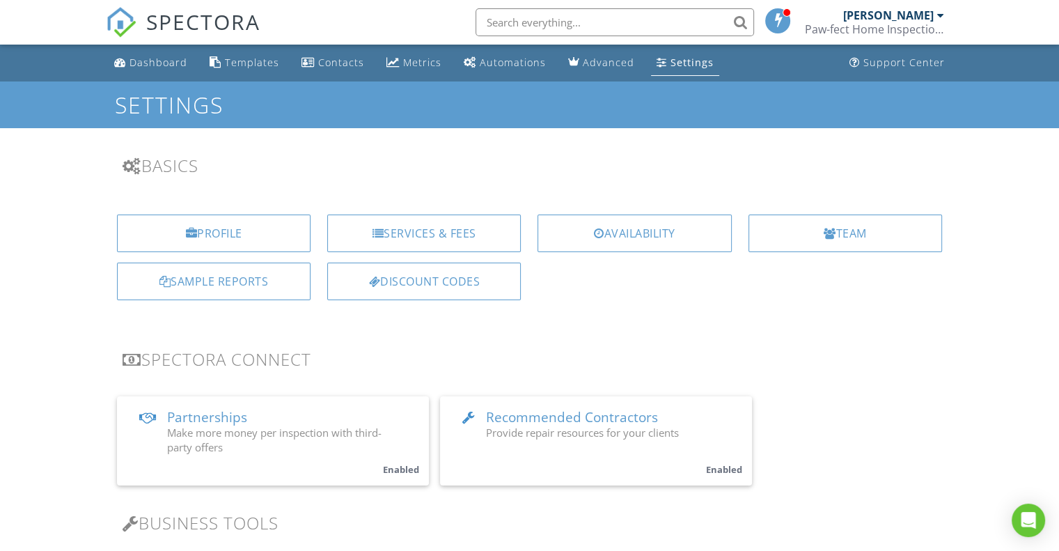
click at [920, 13] on div "[PERSON_NAME]" at bounding box center [888, 15] width 90 height 14
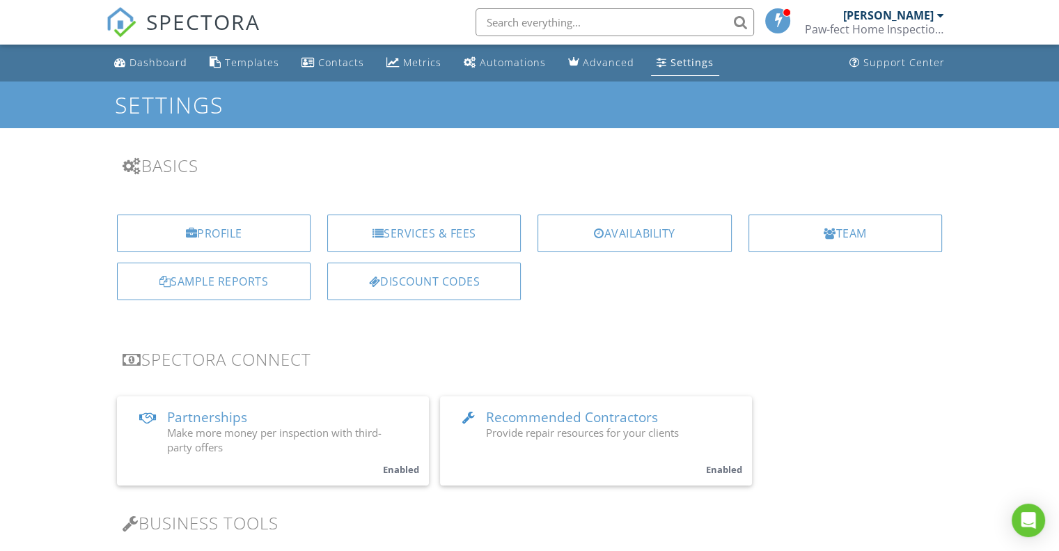
click at [910, 18] on div "[PERSON_NAME]" at bounding box center [888, 15] width 90 height 14
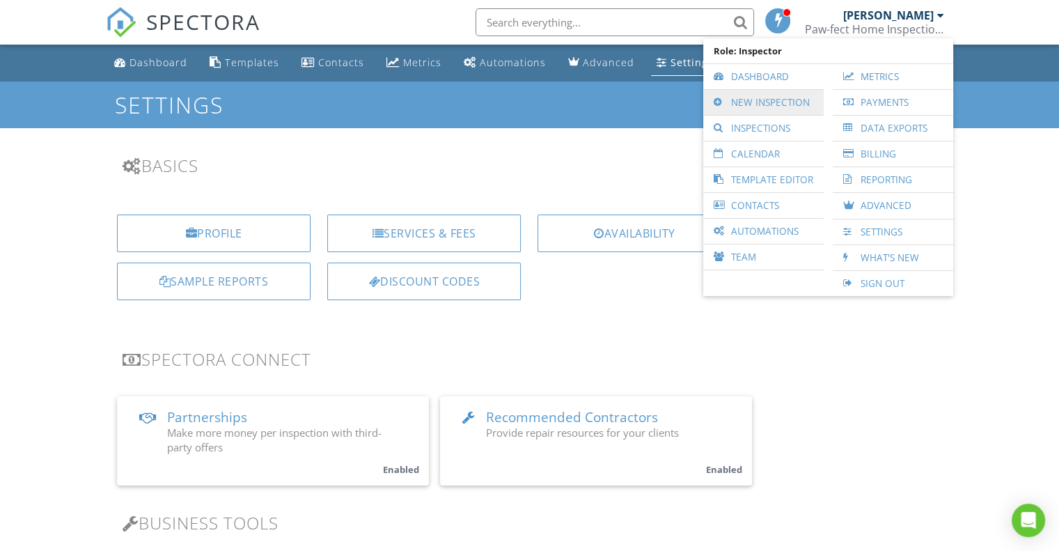
click at [762, 107] on link "New Inspection" at bounding box center [763, 102] width 107 height 25
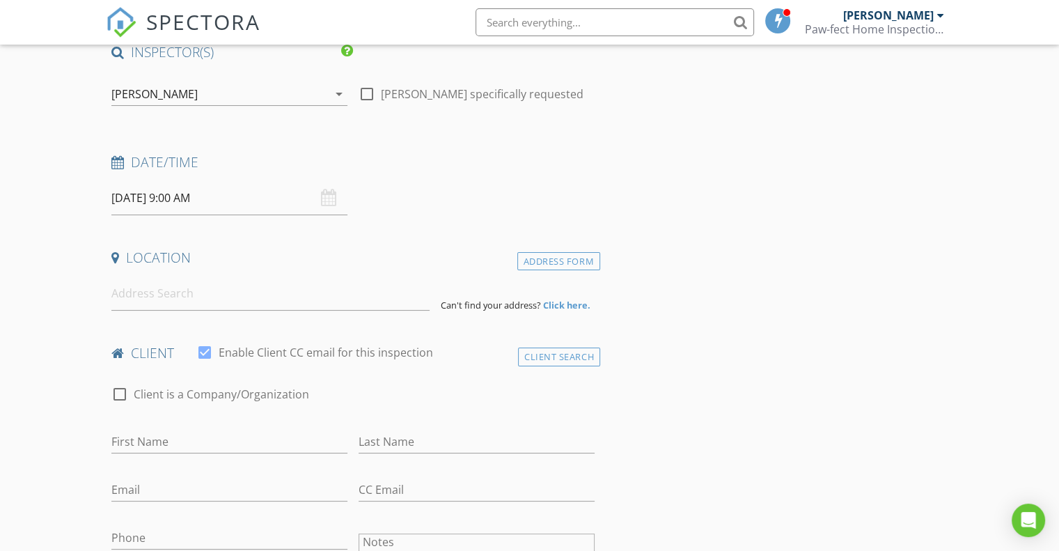
scroll to position [139, 0]
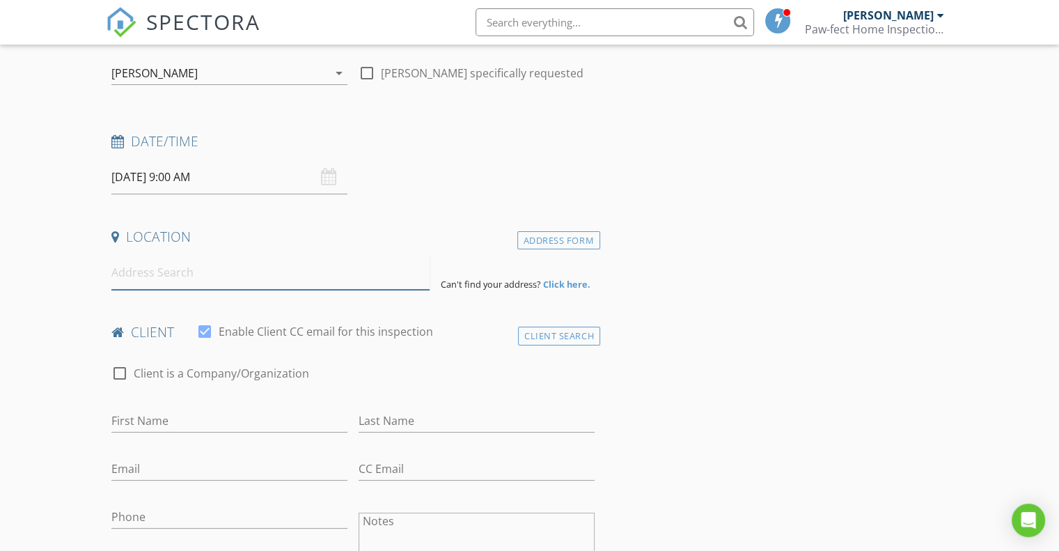
click at [209, 281] on input at bounding box center [270, 272] width 318 height 34
paste input "-Gina Gerson-"
drag, startPoint x: 203, startPoint y: 278, endPoint x: 18, endPoint y: 275, distance: 185.2
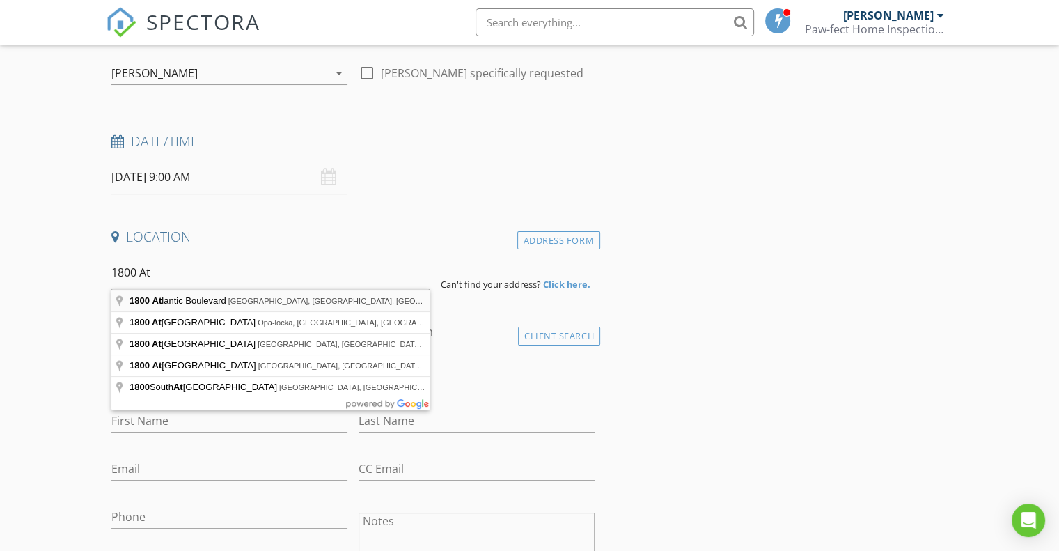
type input "1800 Atlantic Boulevard, Key West, FL, USA"
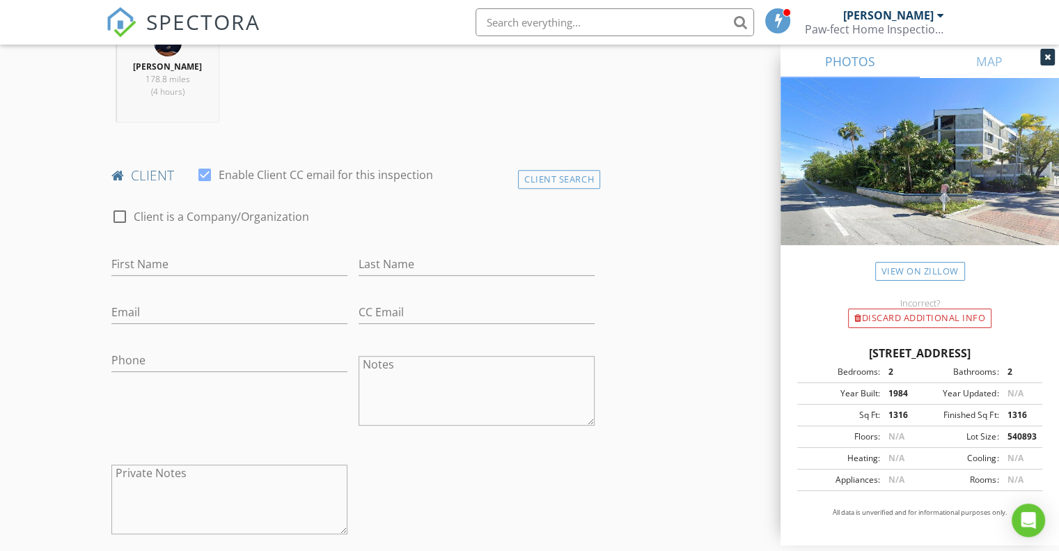
scroll to position [557, 0]
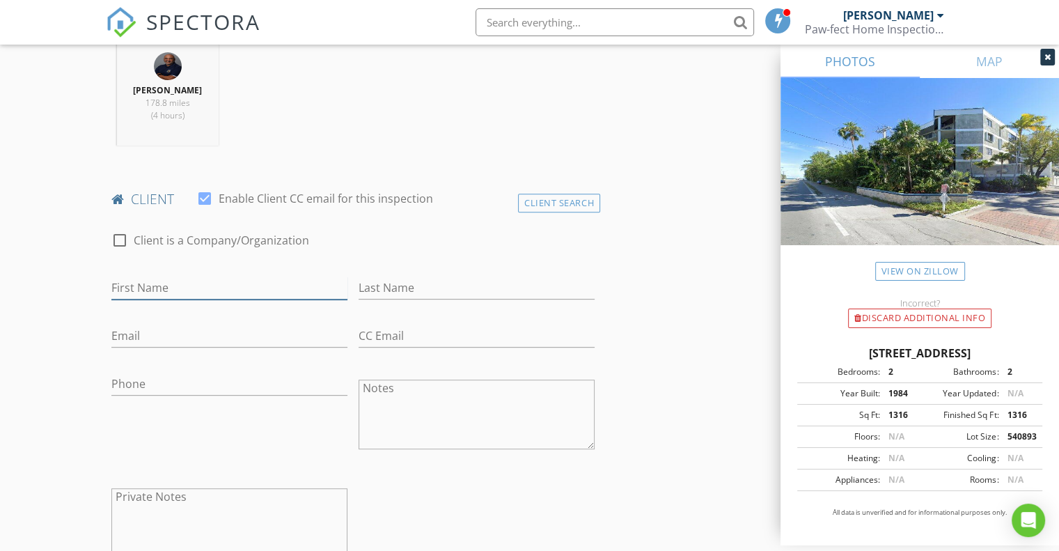
click at [209, 285] on input "First Name" at bounding box center [229, 287] width 236 height 23
type input "Robert"
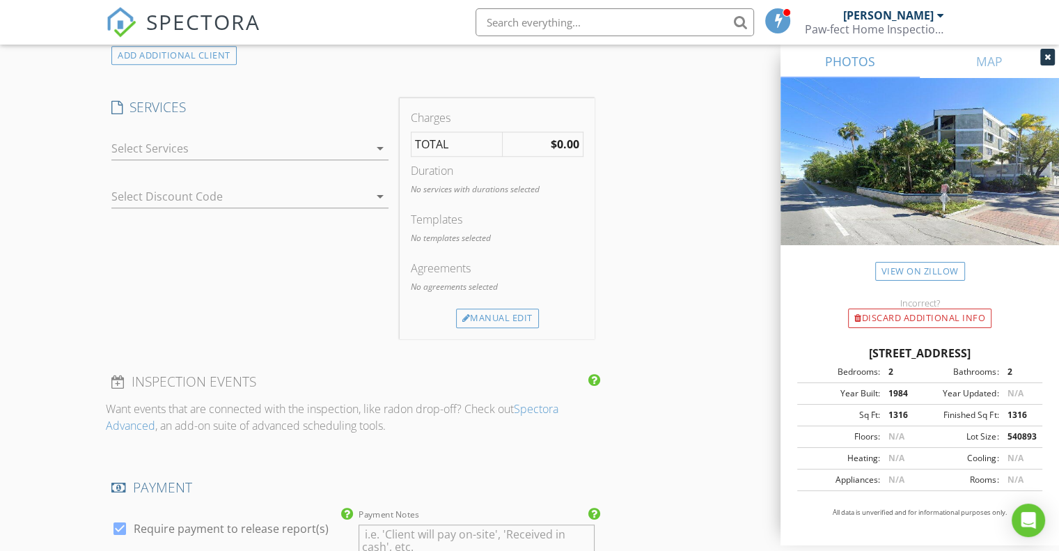
scroll to position [1114, 0]
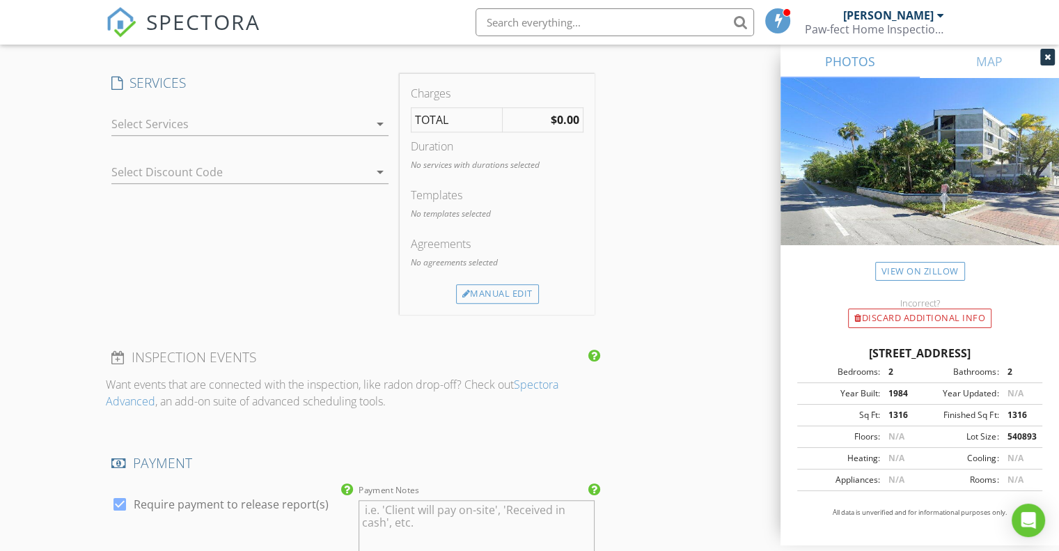
type input "Trenchard"
click at [379, 118] on icon "arrow_drop_down" at bounding box center [380, 124] width 17 height 17
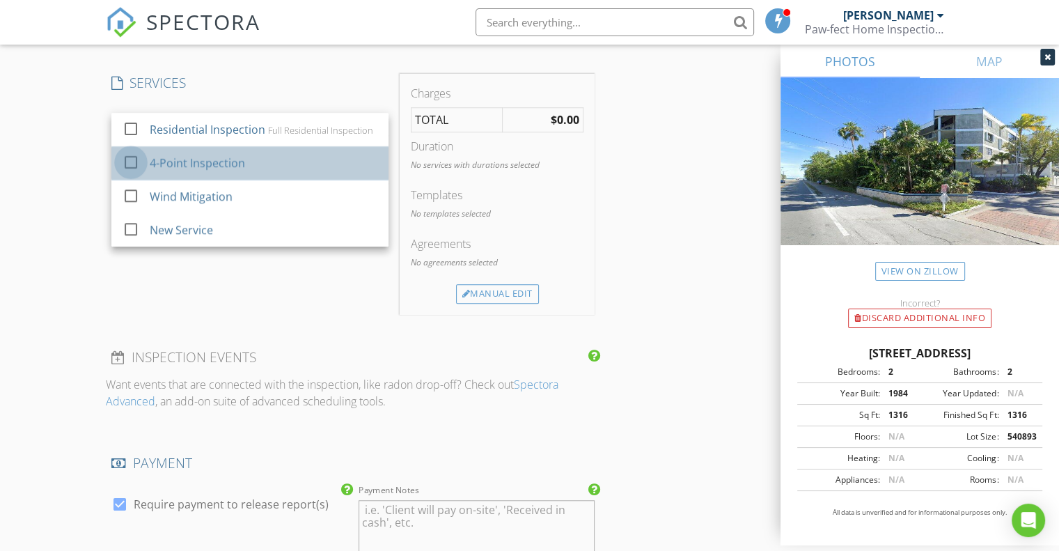
click at [127, 159] on div at bounding box center [131, 162] width 24 height 24
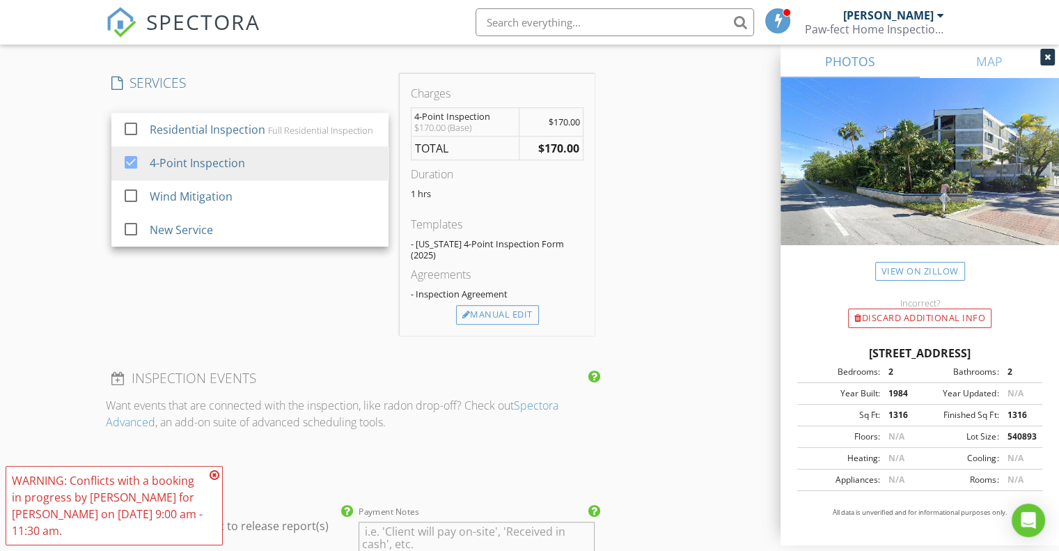
click at [638, 169] on div "INSPECTOR(S) check_box Joseph Morana PRIMARY Joseph Morana arrow_drop_down chec…" at bounding box center [529, 200] width 847 height 2304
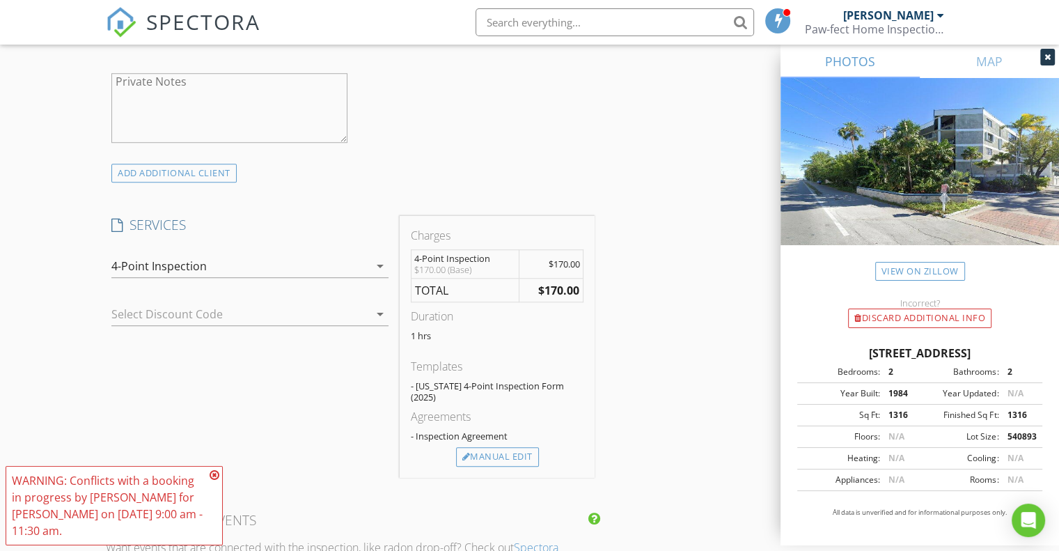
scroll to position [975, 0]
click at [652, 239] on div "INSPECTOR(S) check_box Joseph Morana PRIMARY Joseph Morana arrow_drop_down chec…" at bounding box center [529, 339] width 847 height 2304
click at [212, 475] on icon at bounding box center [215, 474] width 10 height 11
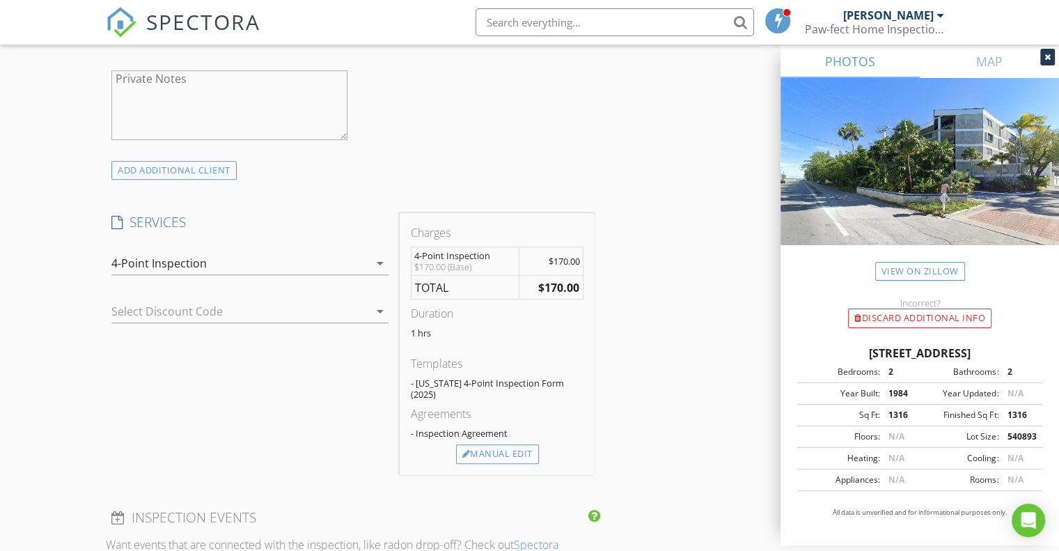
click at [562, 258] on span "$170.00" at bounding box center [564, 261] width 31 height 13
click at [565, 258] on span "$170.00" at bounding box center [564, 261] width 31 height 13
click at [674, 257] on div "INSPECTOR(S) check_box Joseph Morana PRIMARY Joseph Morana arrow_drop_down chec…" at bounding box center [529, 339] width 847 height 2304
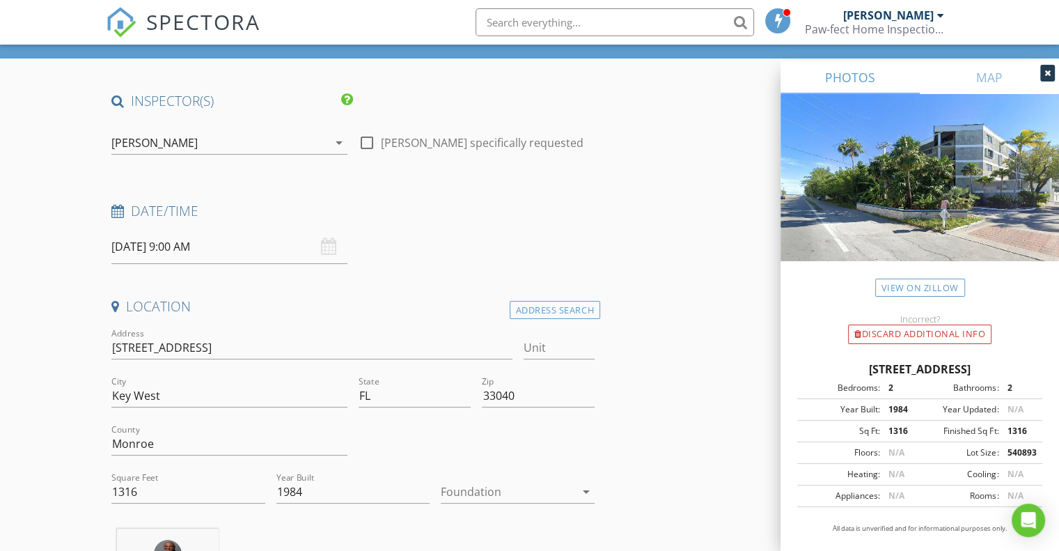
scroll to position [0, 0]
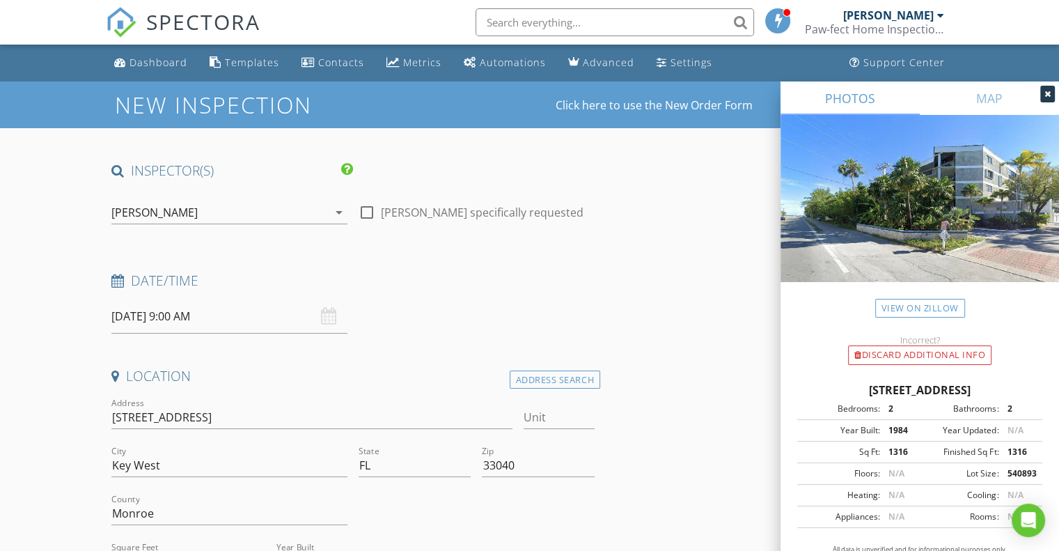
click at [894, 8] on div "[PERSON_NAME]" at bounding box center [888, 15] width 90 height 14
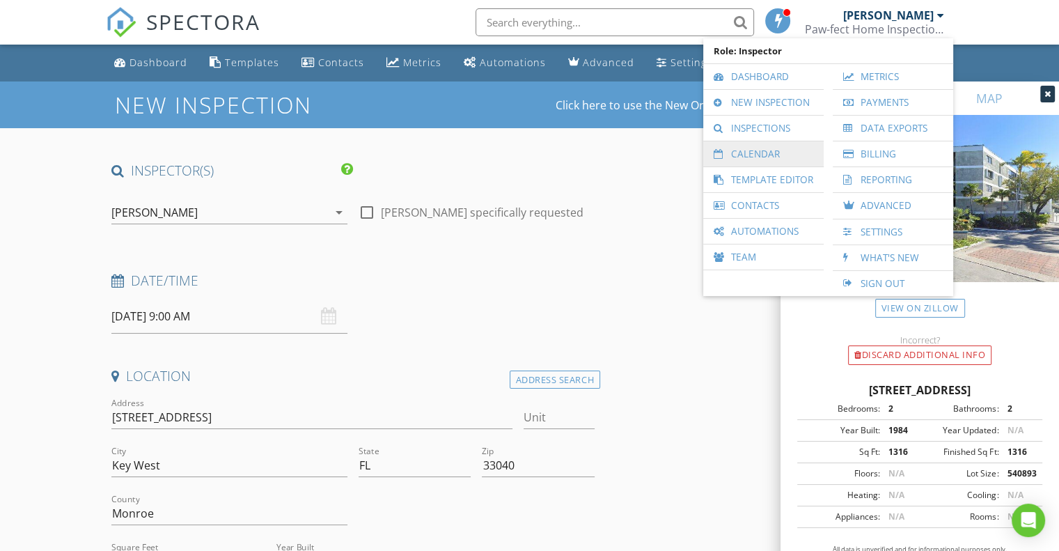
click at [766, 152] on link "Calendar" at bounding box center [763, 153] width 107 height 25
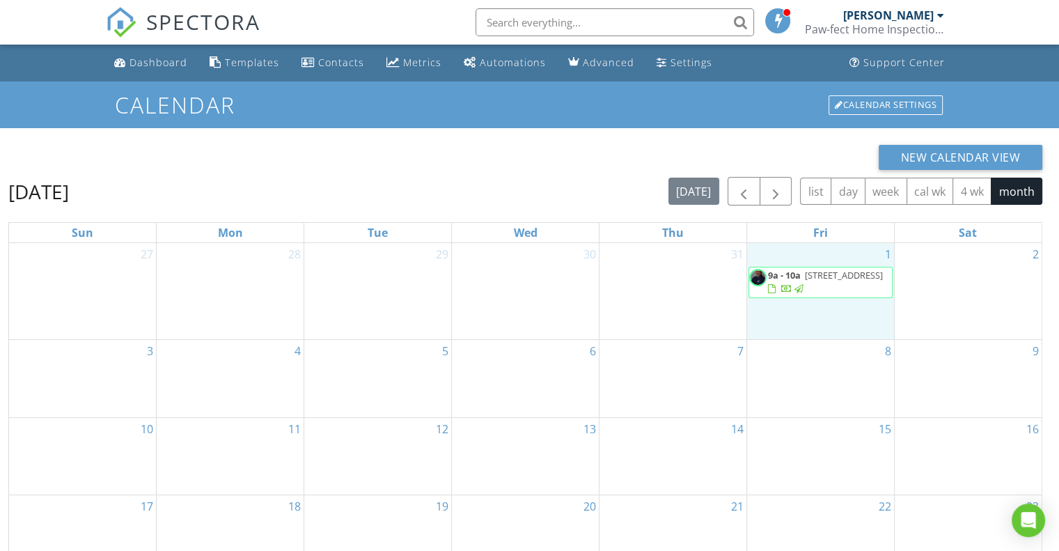
click at [810, 310] on div "1 9a - 10a 237 NW 7th Ave , Dania Beach 33004" at bounding box center [820, 291] width 147 height 96
click at [931, 267] on div "2" at bounding box center [968, 291] width 147 height 96
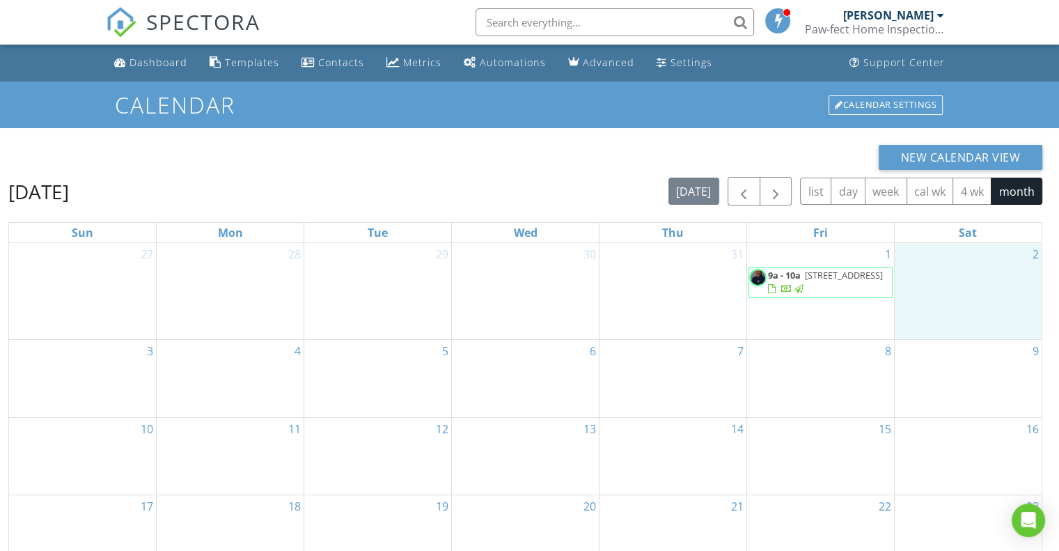
click at [824, 281] on span "237 NW 7th Ave , Dania Beach 33004" at bounding box center [844, 275] width 78 height 13
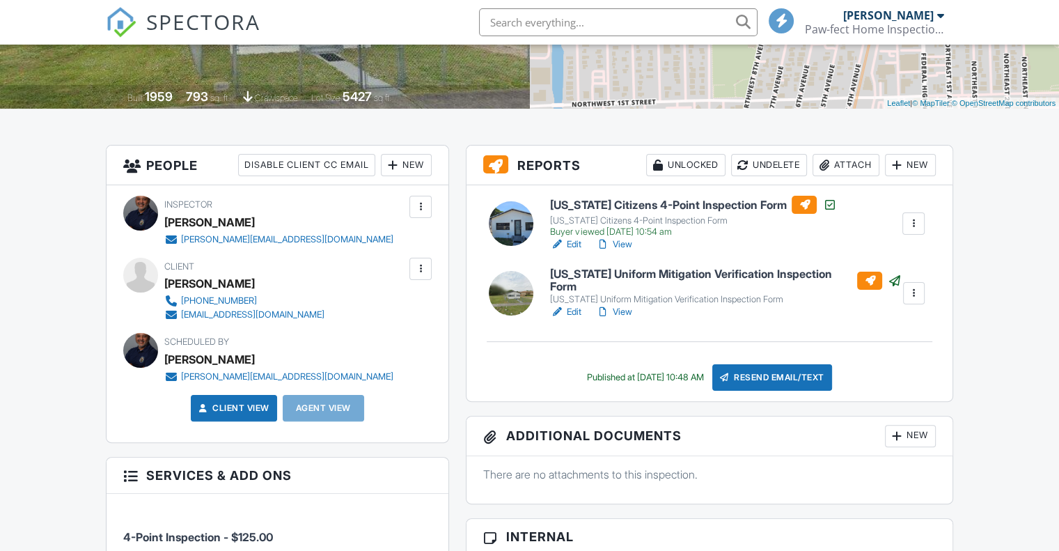
scroll to position [278, 0]
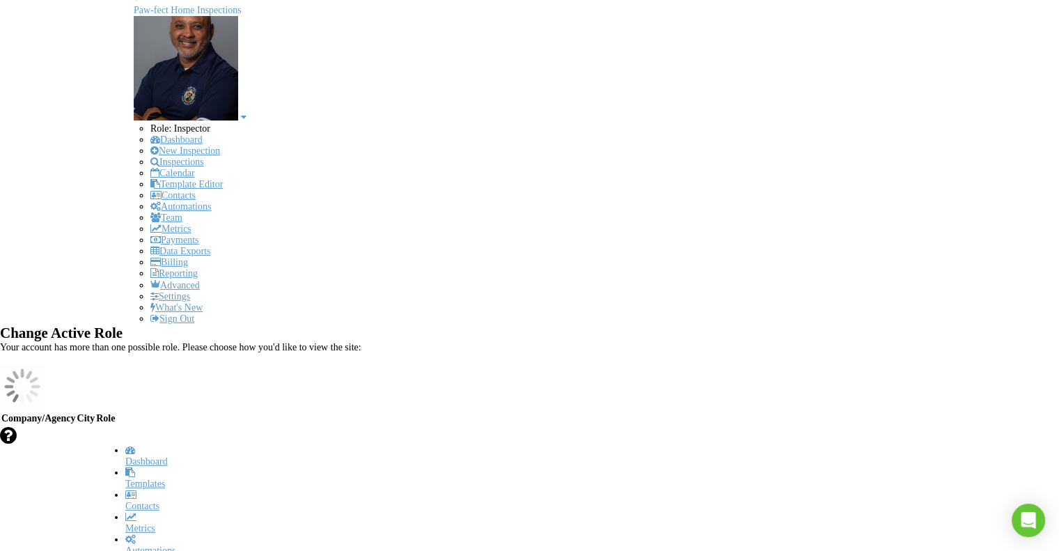
scroll to position [185, 0]
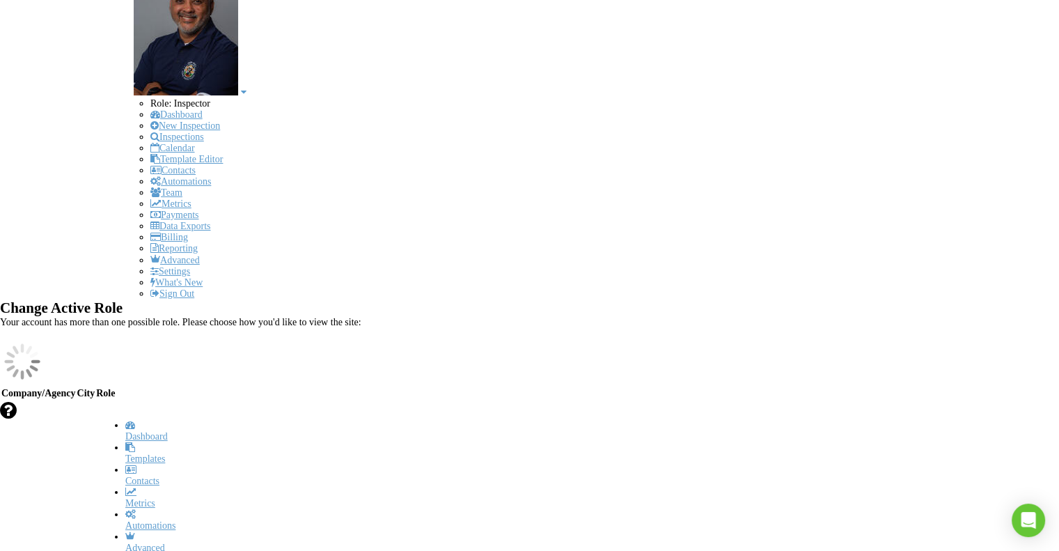
click at [686, 253] on link "Event" at bounding box center [701, 248] width 31 height 10
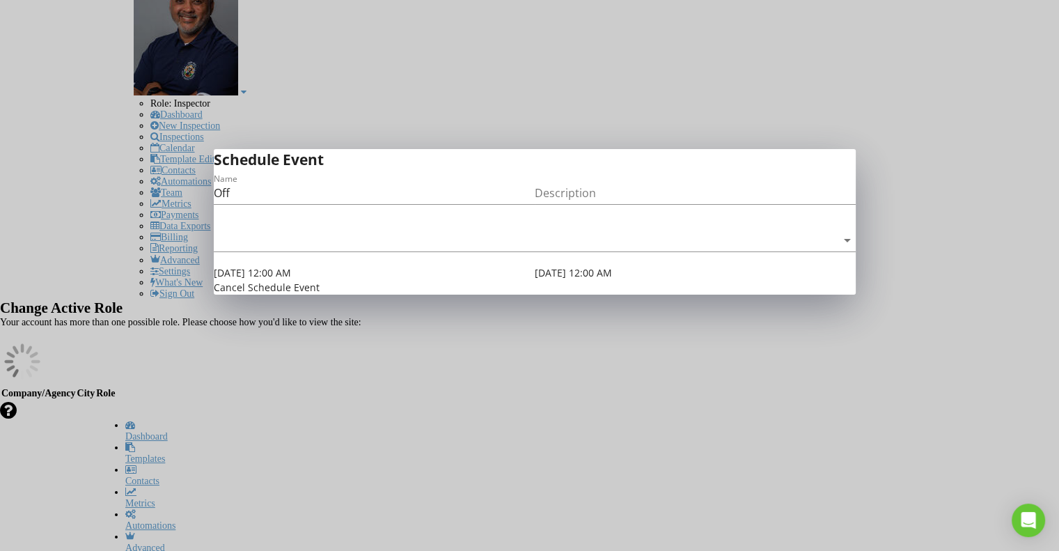
click at [245, 294] on button "Cancel" at bounding box center [229, 287] width 31 height 15
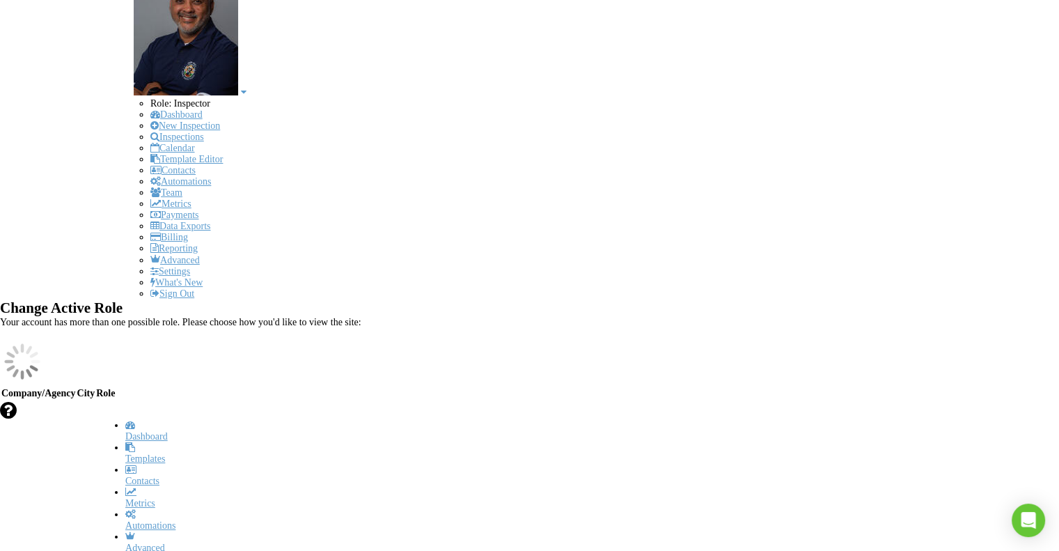
scroll to position [0, 0]
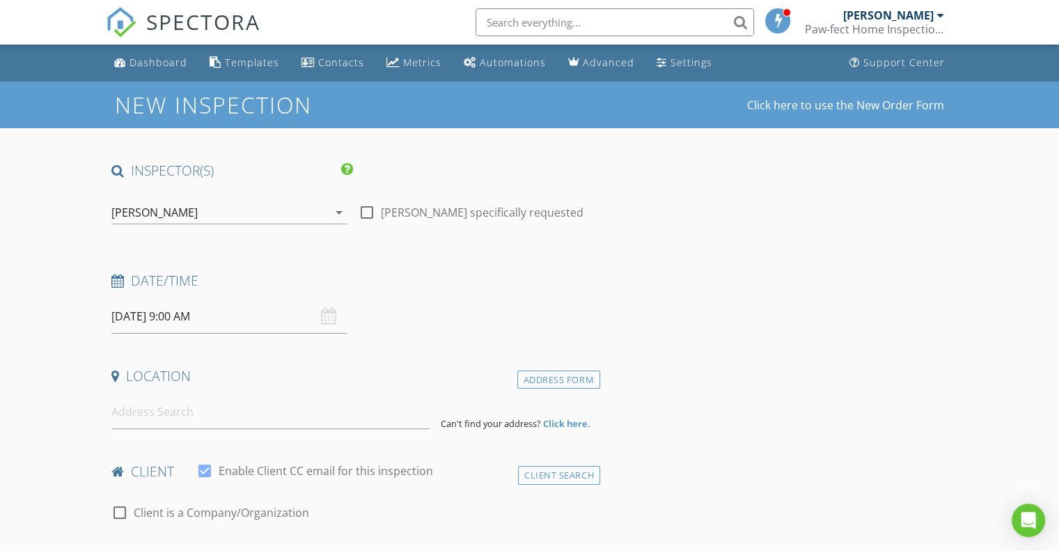
click at [911, 18] on div "[PERSON_NAME]" at bounding box center [888, 15] width 90 height 14
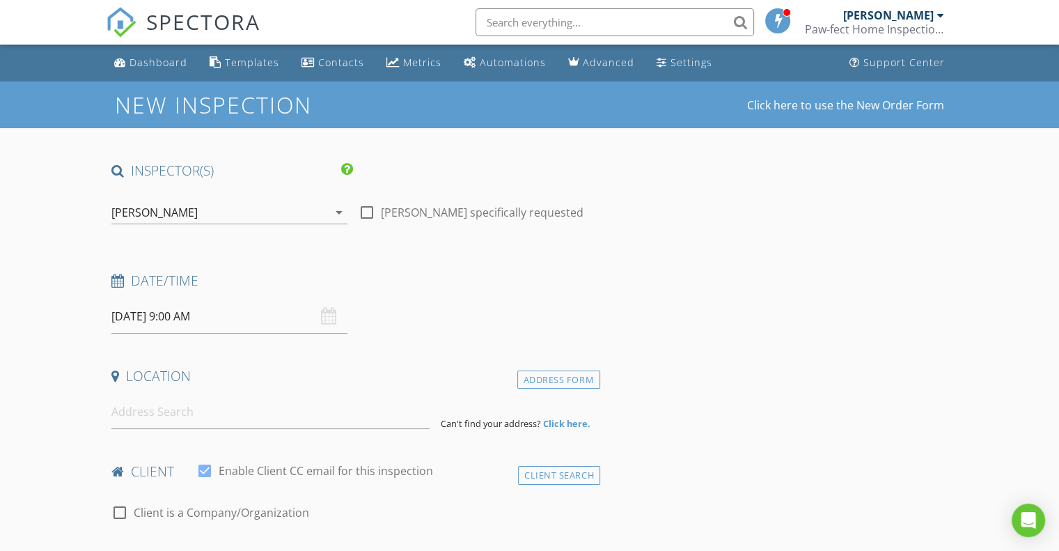
click at [897, 20] on div "[PERSON_NAME]" at bounding box center [888, 15] width 90 height 14
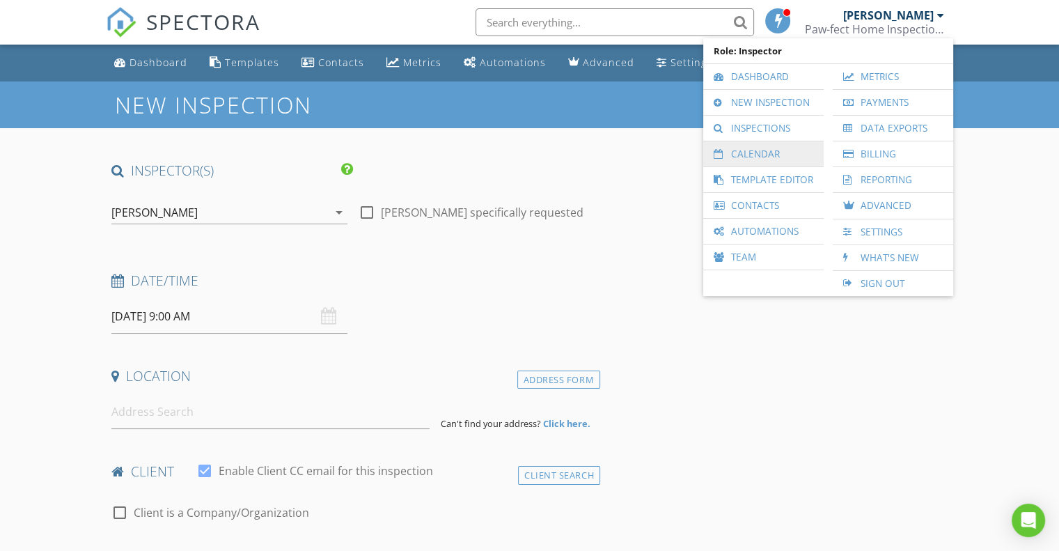
click at [765, 155] on link "Calendar" at bounding box center [763, 153] width 107 height 25
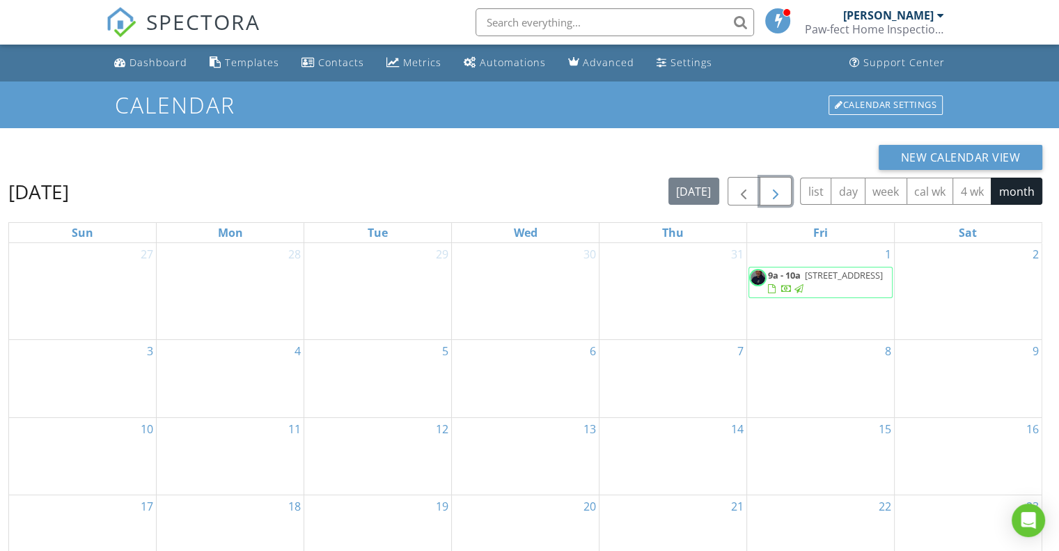
click at [778, 197] on span "button" at bounding box center [775, 191] width 17 height 17
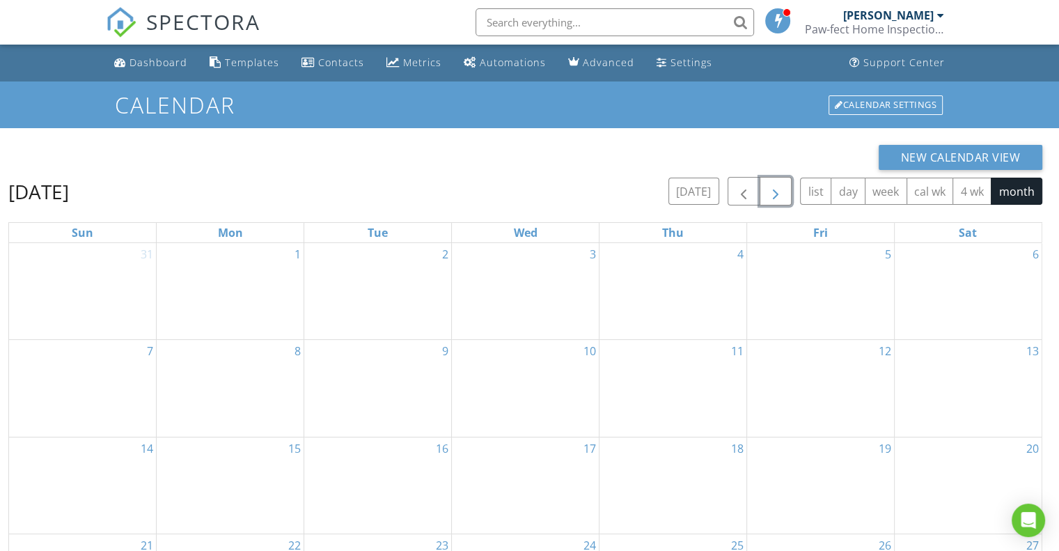
click at [779, 194] on span "button" at bounding box center [775, 191] width 17 height 17
click at [776, 194] on span "button" at bounding box center [775, 191] width 17 height 17
click at [771, 187] on span "button" at bounding box center [775, 191] width 17 height 17
click at [774, 194] on span "button" at bounding box center [775, 191] width 17 height 17
click at [780, 194] on span "button" at bounding box center [775, 191] width 17 height 17
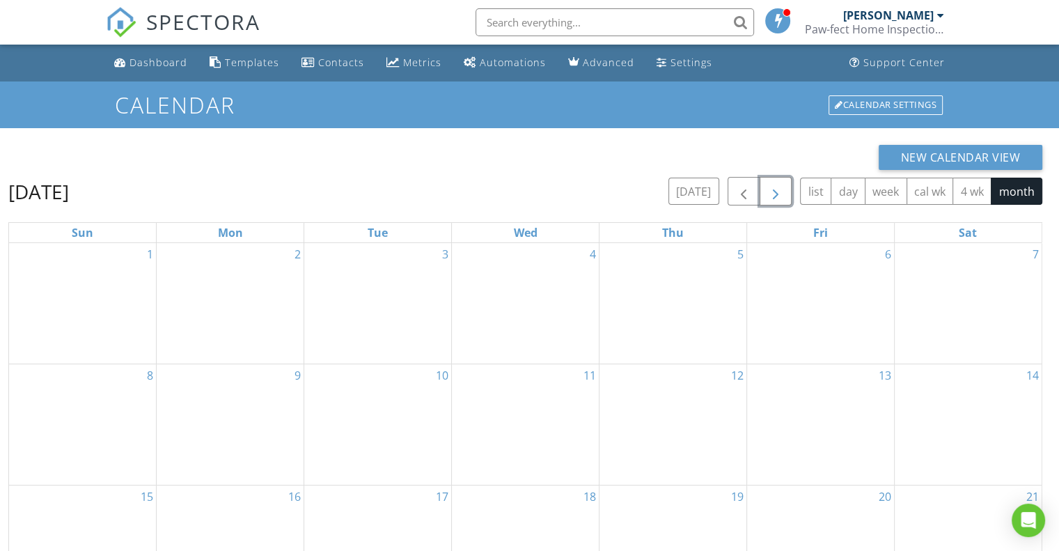
click at [780, 197] on span "button" at bounding box center [775, 191] width 17 height 17
click at [603, 149] on div "New Calendar View" at bounding box center [525, 157] width 1034 height 25
click at [776, 198] on span "button" at bounding box center [775, 191] width 17 height 17
click at [772, 196] on span "button" at bounding box center [775, 191] width 17 height 17
click at [777, 191] on span "button" at bounding box center [775, 191] width 17 height 17
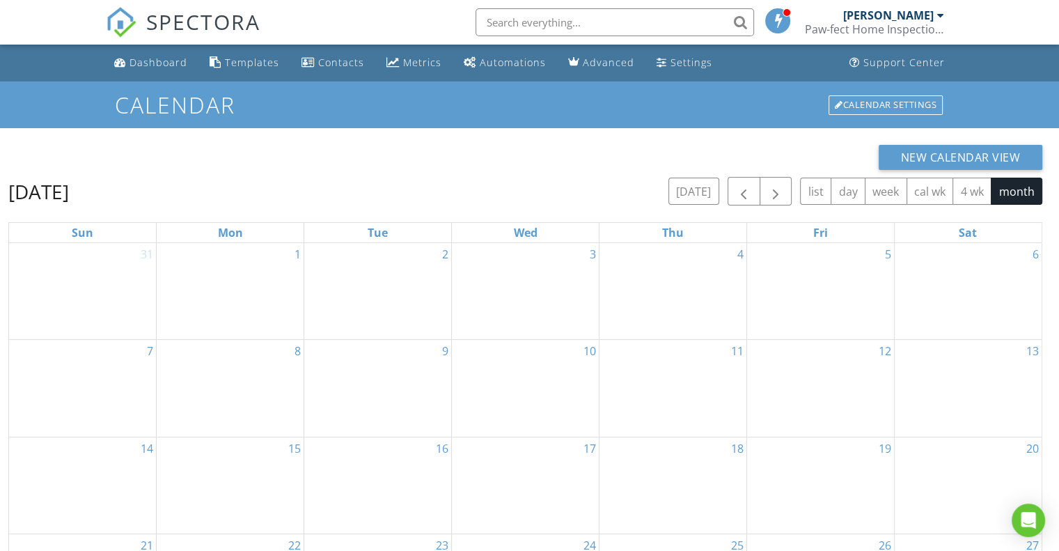
click at [622, 147] on div "New Calendar View" at bounding box center [525, 157] width 1034 height 25
click at [774, 188] on span "button" at bounding box center [775, 191] width 17 height 17
click at [776, 190] on span "button" at bounding box center [775, 191] width 17 height 17
click at [745, 190] on span "button" at bounding box center [743, 191] width 17 height 17
click at [906, 20] on div "[PERSON_NAME]" at bounding box center [888, 15] width 90 height 14
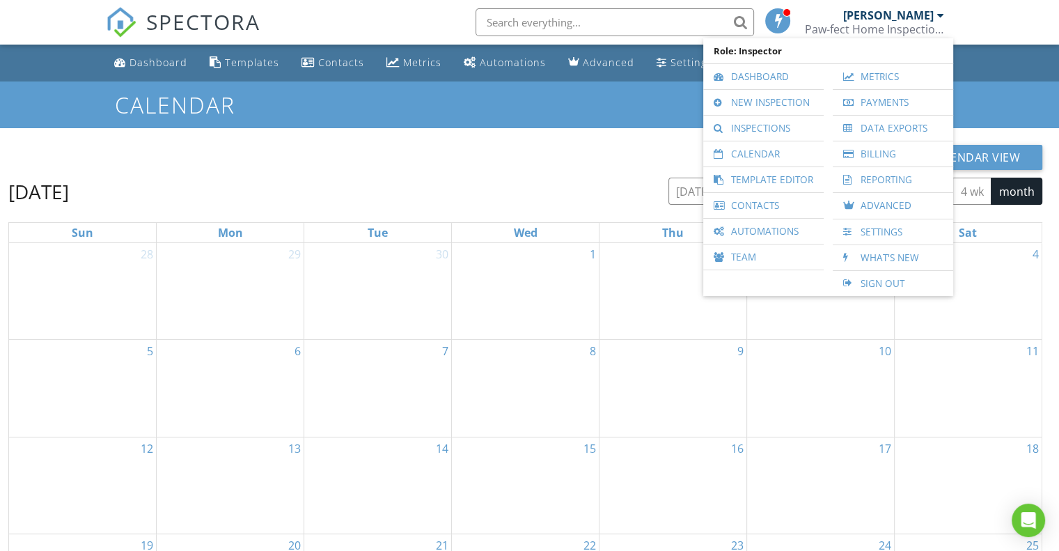
click at [482, 132] on div "New Calendar View July 2026 today list day week cal wk 4 wk month Sun Mon Tue W…" at bounding box center [529, 432] width 1059 height 608
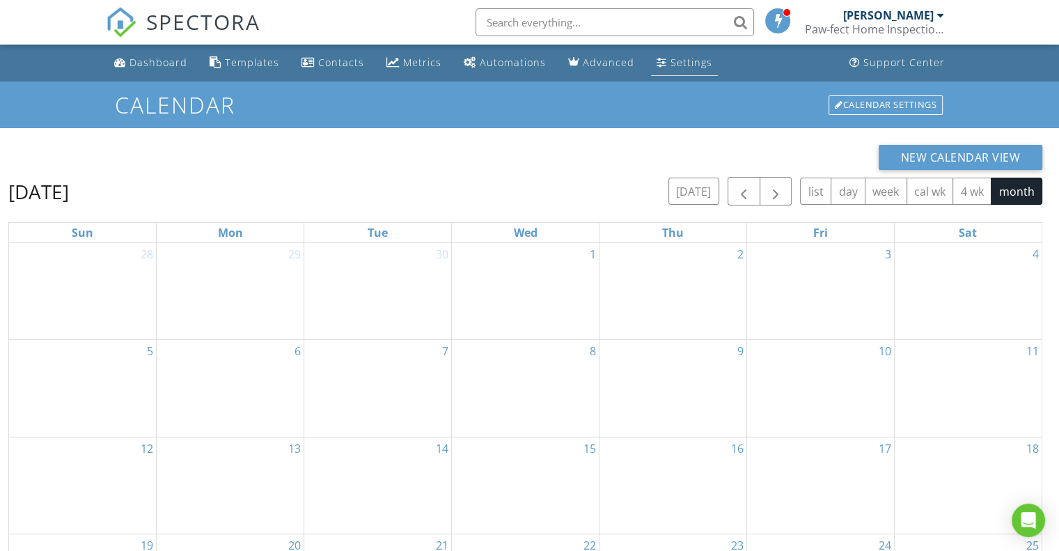
click at [682, 60] on div "Settings" at bounding box center [691, 62] width 42 height 13
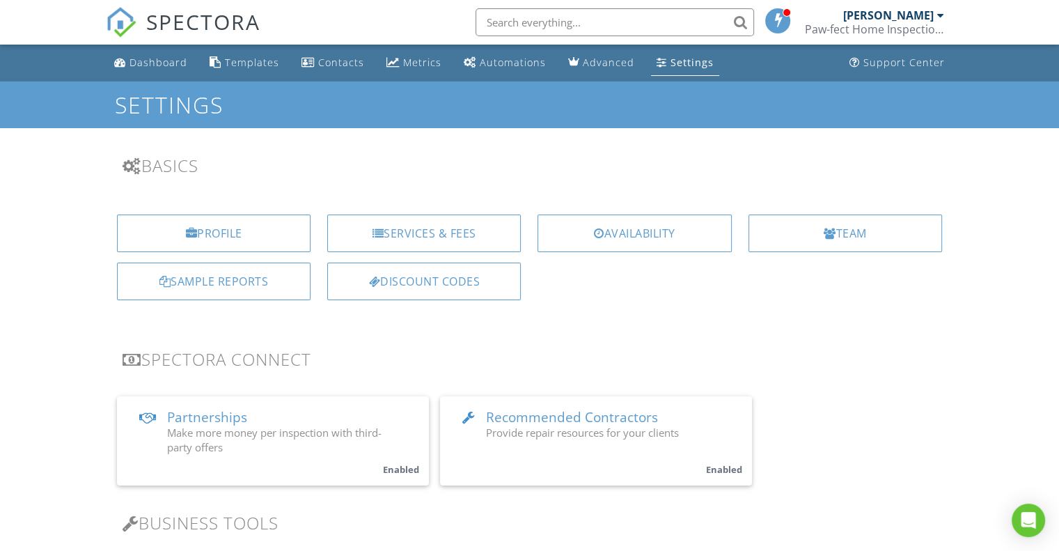
click at [938, 12] on div at bounding box center [940, 15] width 7 height 11
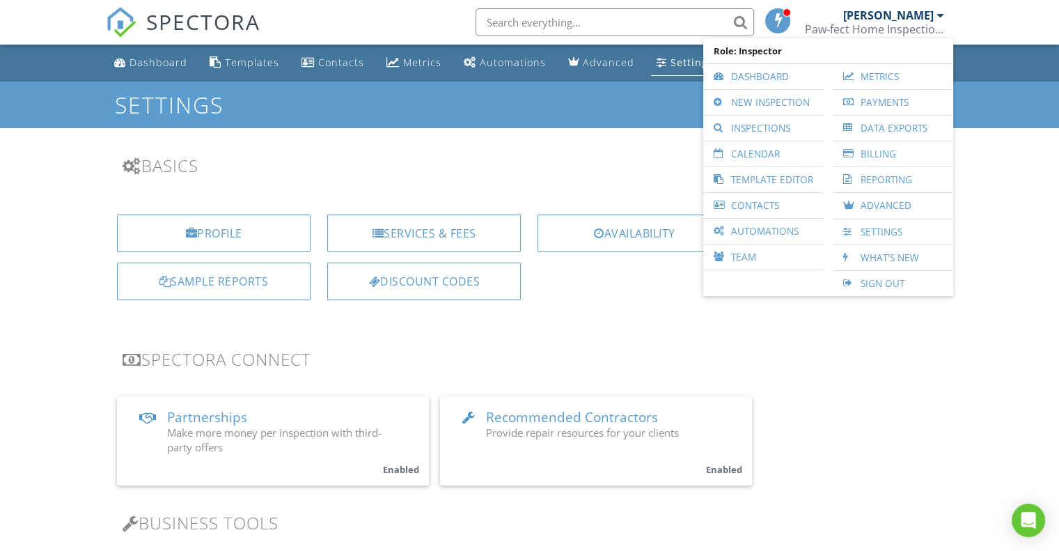
click at [929, 13] on div "[PERSON_NAME]" at bounding box center [888, 15] width 90 height 14
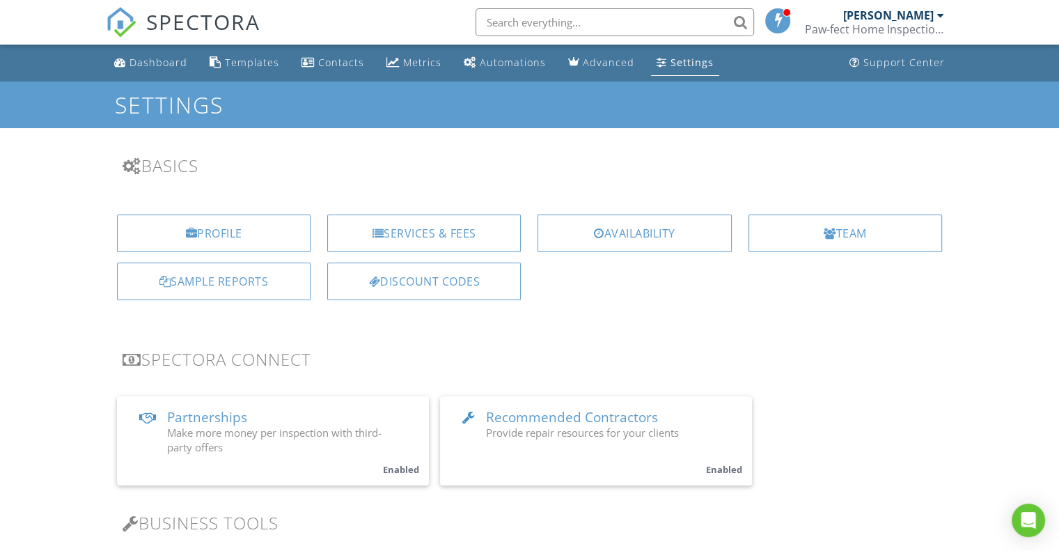
click at [929, 13] on div "[PERSON_NAME]" at bounding box center [888, 15] width 90 height 14
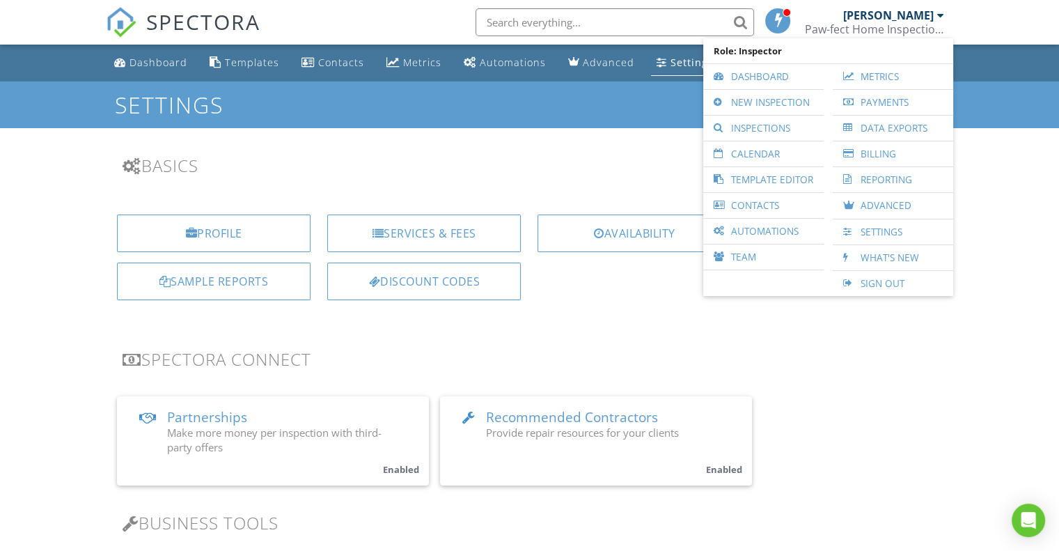
click at [589, 168] on h3 "Basics" at bounding box center [530, 165] width 814 height 19
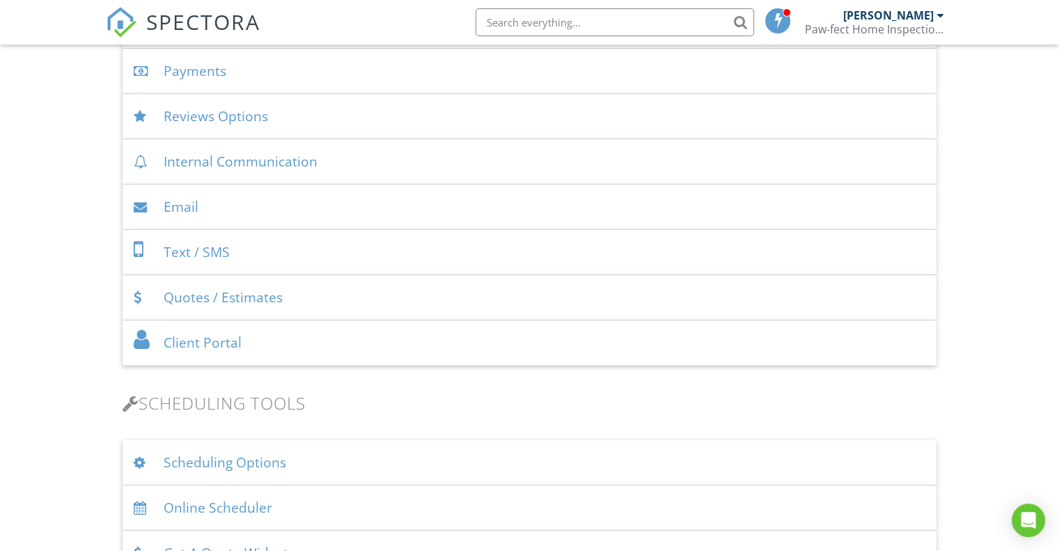
scroll to position [557, 0]
click at [242, 292] on div "Quotes / Estimates" at bounding box center [530, 296] width 814 height 45
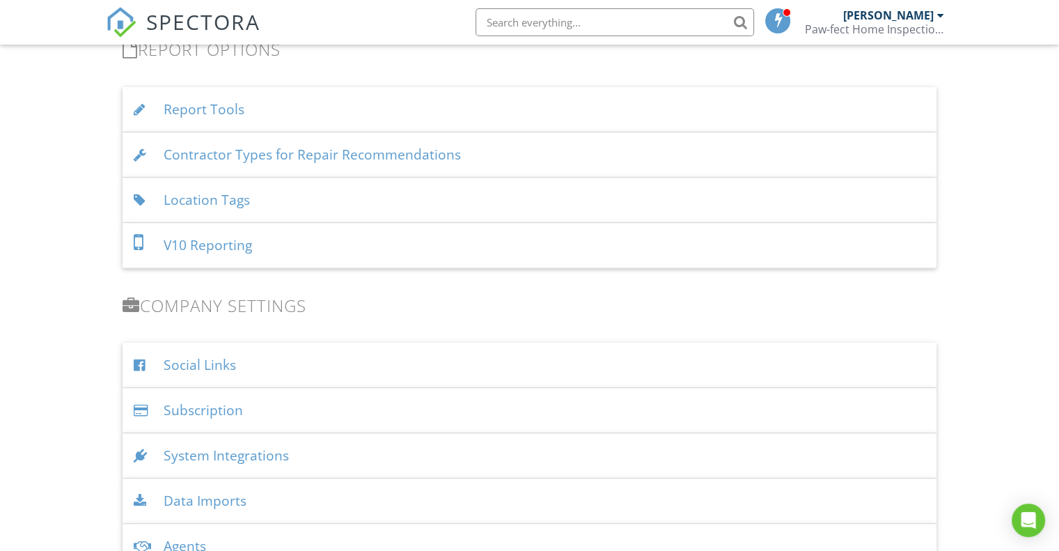
scroll to position [1601, 0]
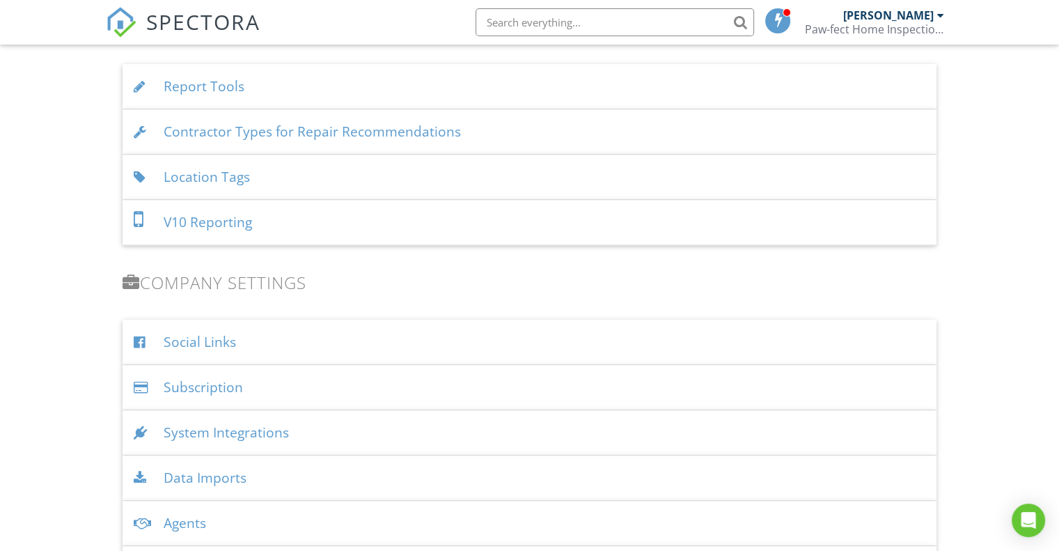
click at [229, 223] on div "V10 Reporting" at bounding box center [530, 222] width 814 height 45
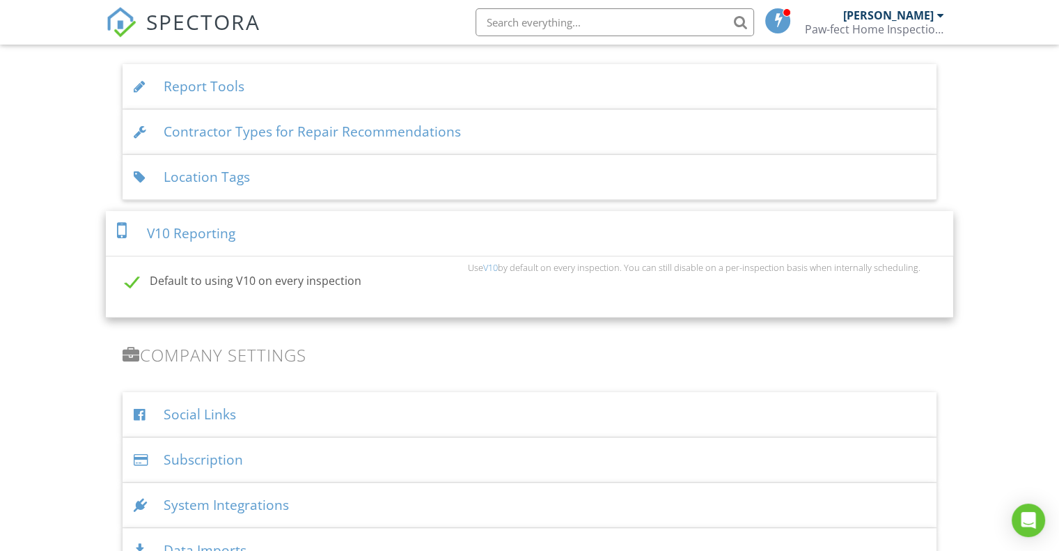
scroll to position [1532, 0]
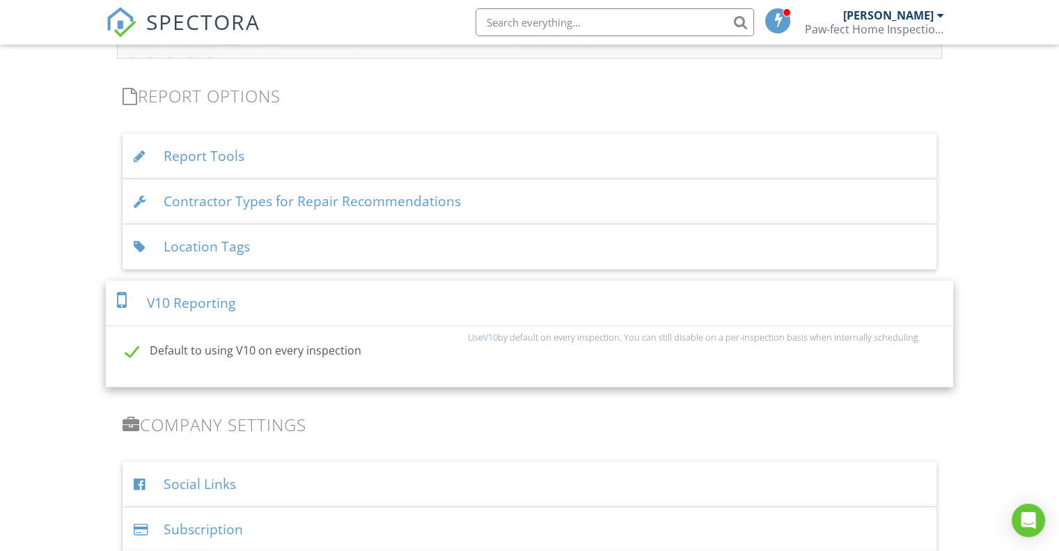
click at [237, 241] on div "Location Tags" at bounding box center [530, 246] width 814 height 45
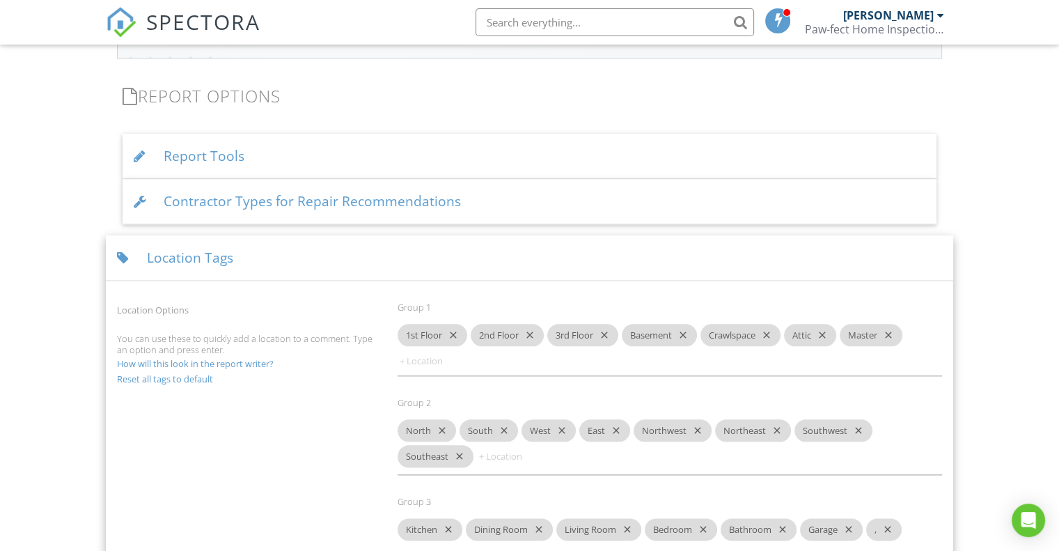
click at [278, 203] on div "Contractor Types for Repair Recommendations" at bounding box center [530, 201] width 814 height 45
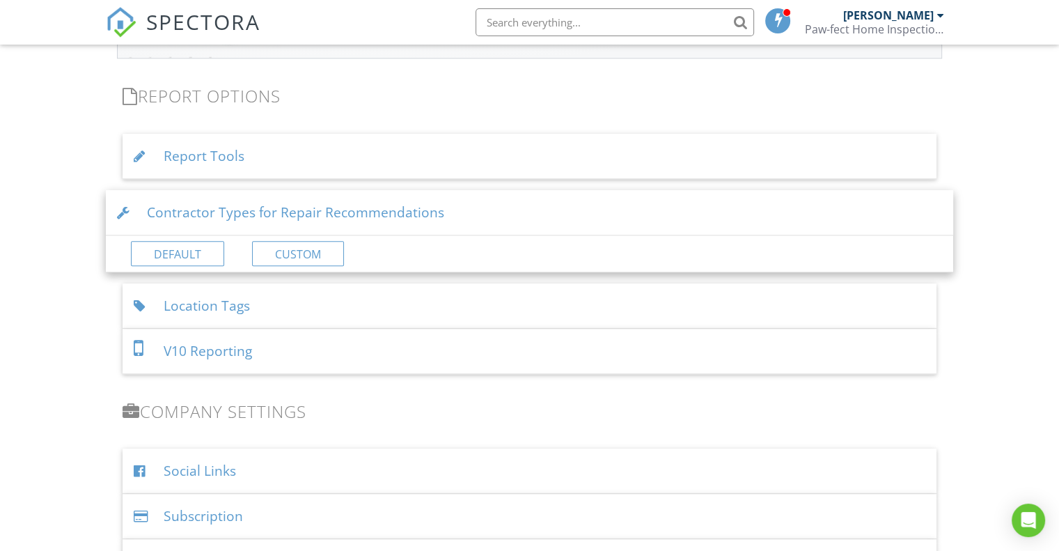
click at [228, 150] on div "Report Tools" at bounding box center [530, 156] width 814 height 45
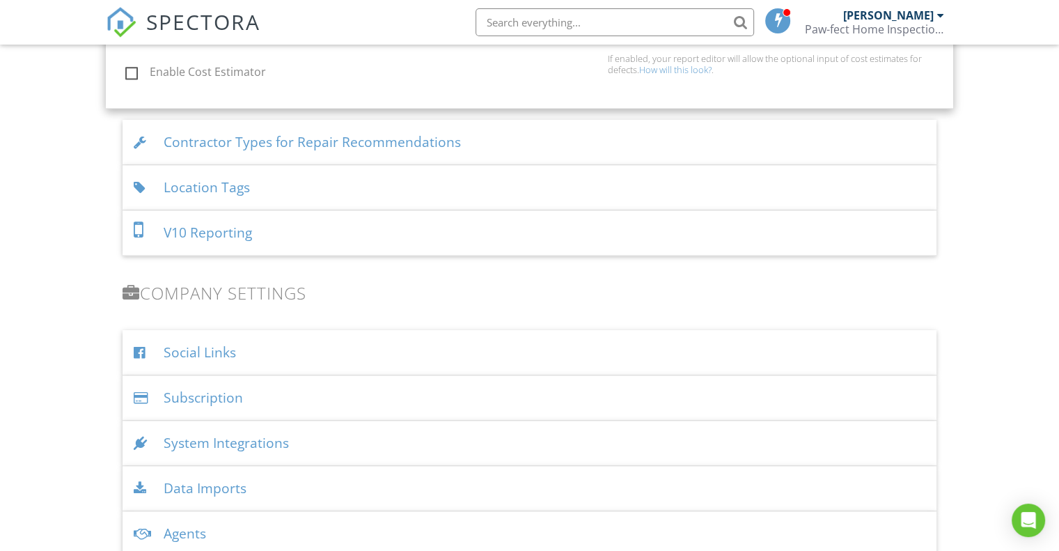
scroll to position [2019, 0]
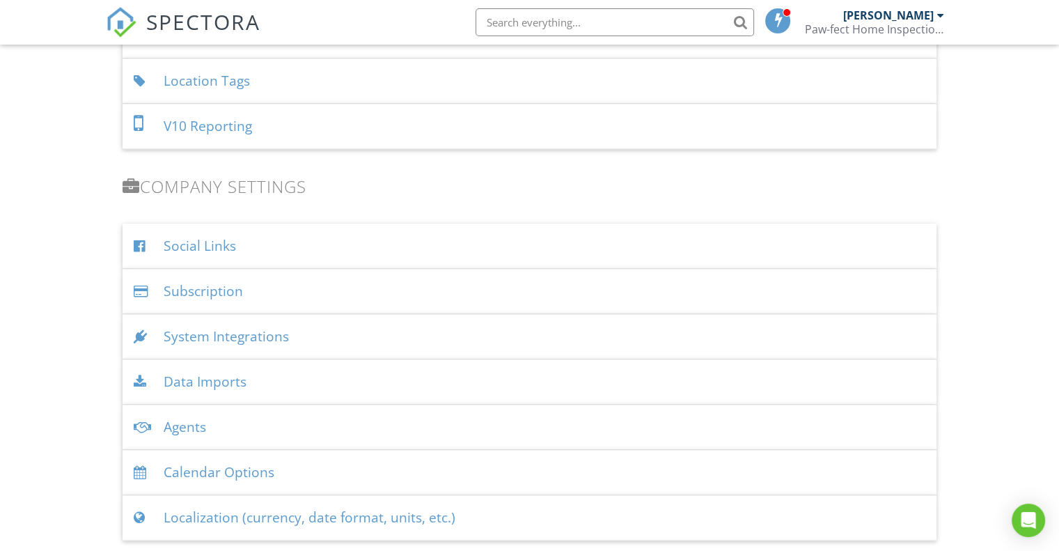
click at [244, 246] on div "Social Links" at bounding box center [530, 245] width 814 height 45
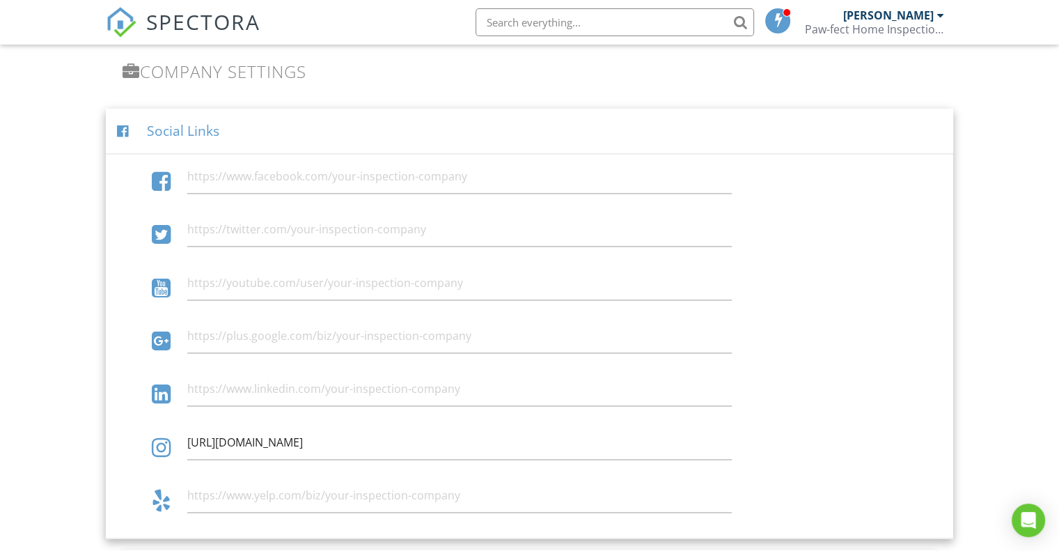
scroll to position [2158, 0]
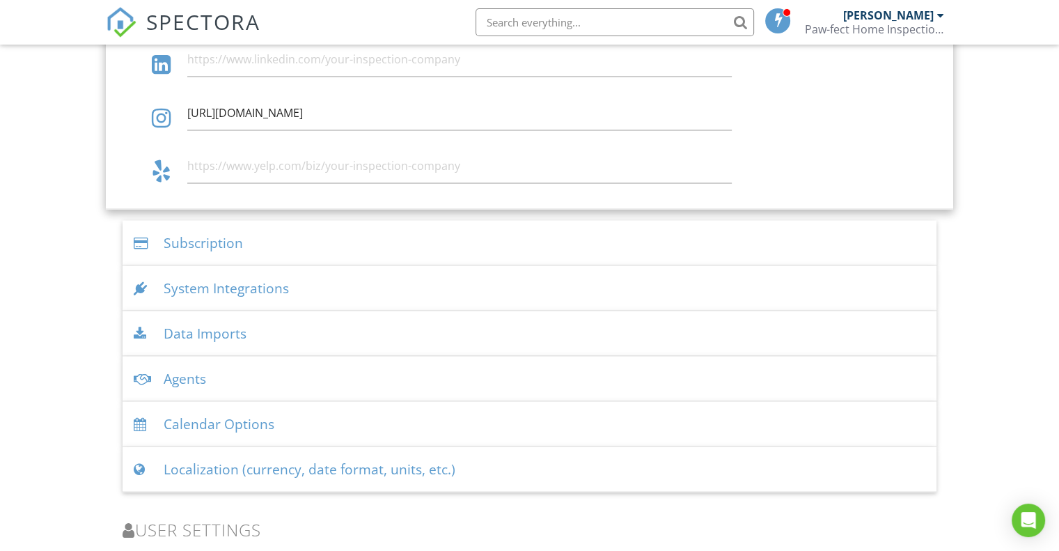
scroll to position [2506, 0]
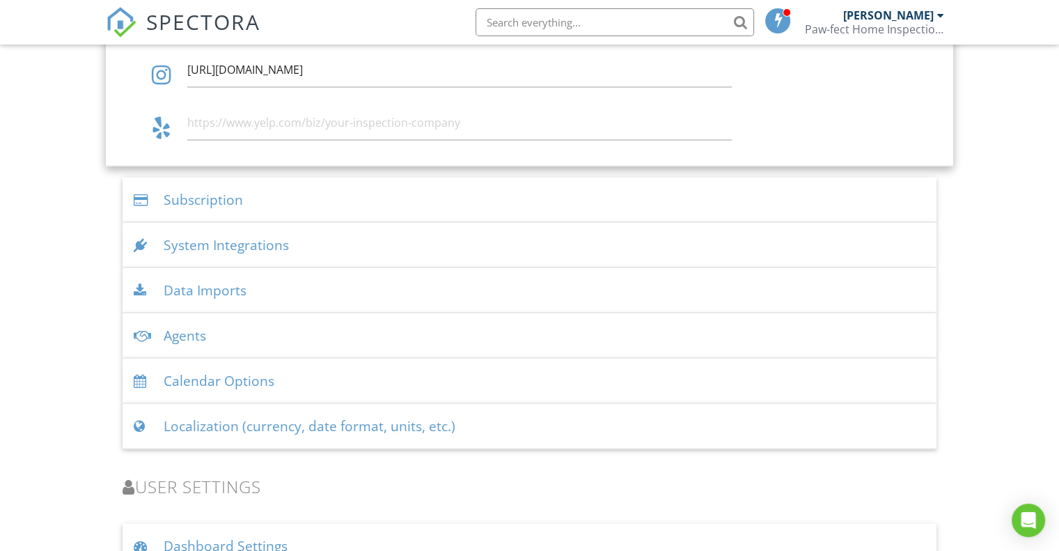
click at [212, 197] on div "Subscription" at bounding box center [530, 199] width 814 height 45
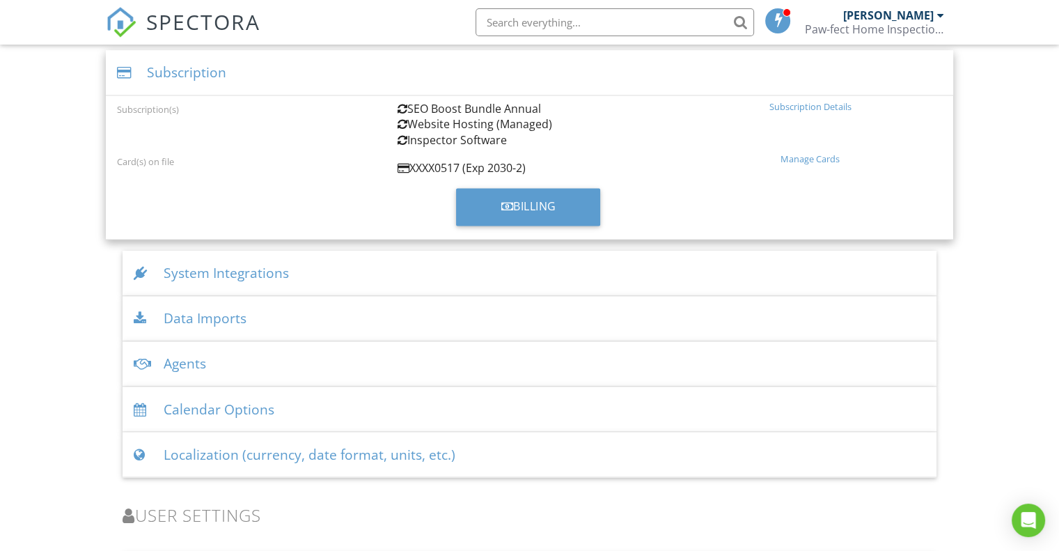
scroll to position [2086, 0]
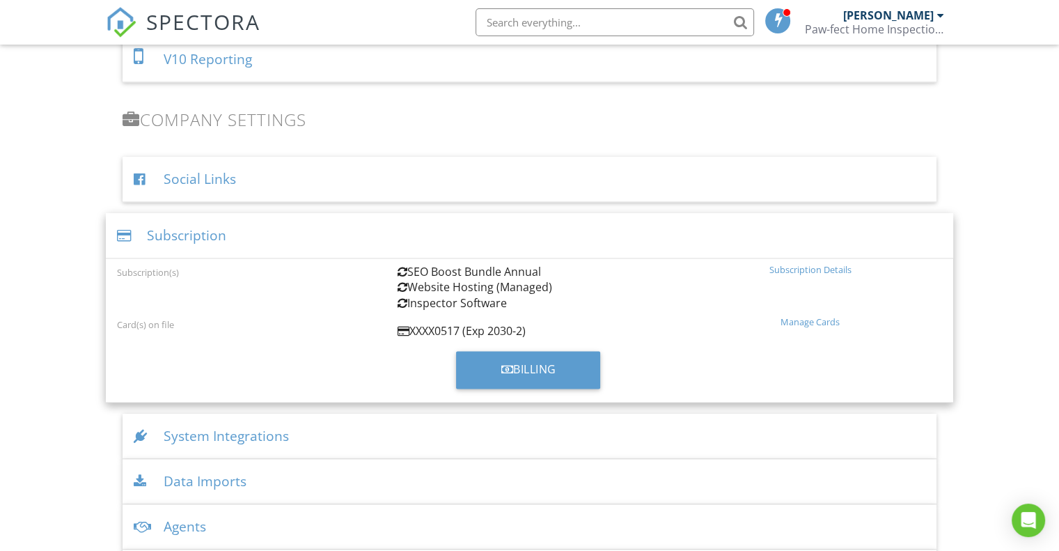
click at [815, 264] on div "Subscription Details" at bounding box center [810, 269] width 264 height 11
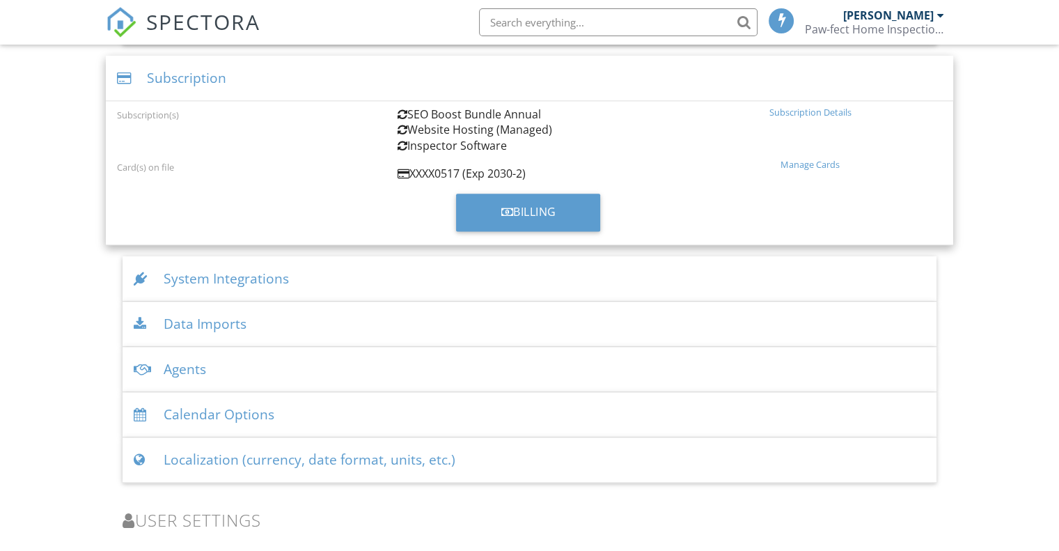
scroll to position [1976, 0]
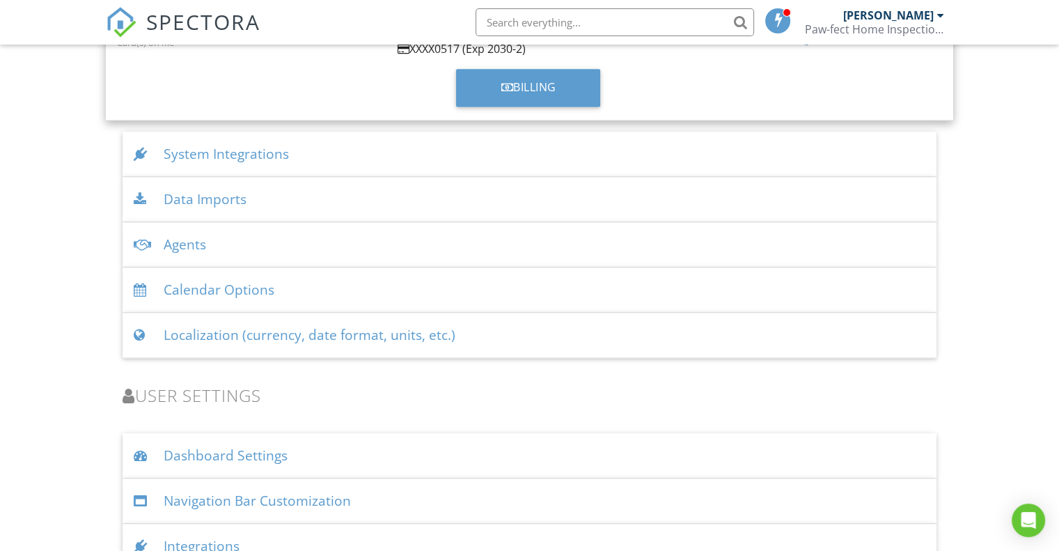
click at [219, 155] on div "System Integrations" at bounding box center [530, 154] width 814 height 45
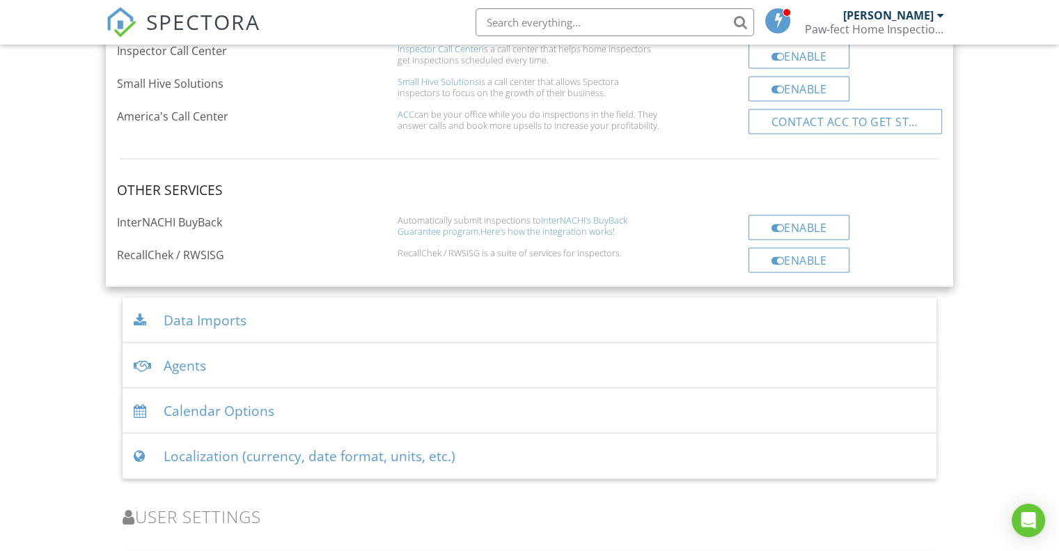
scroll to position [2381, 0]
click at [225, 320] on div "Data Imports" at bounding box center [530, 319] width 814 height 45
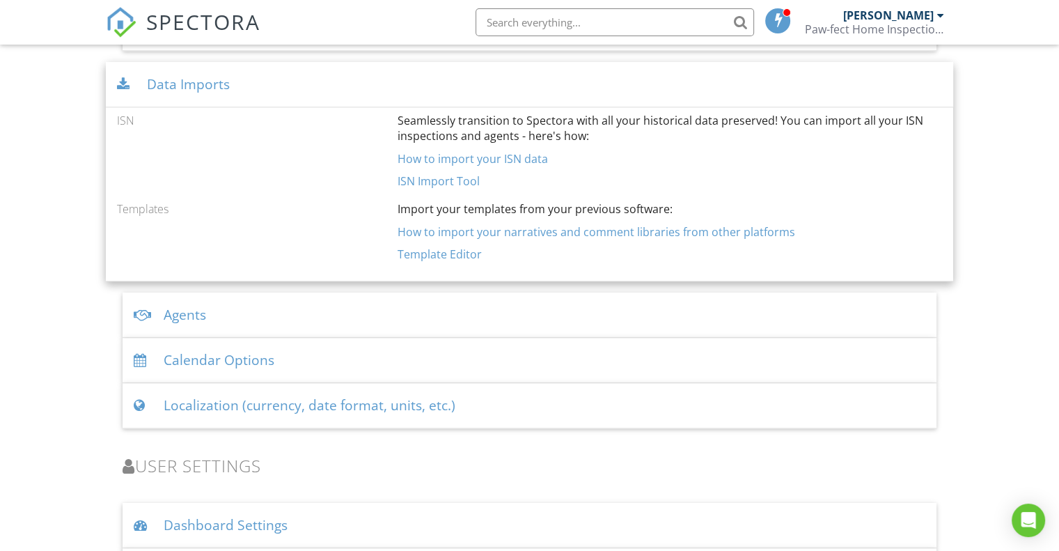
scroll to position [1797, 0]
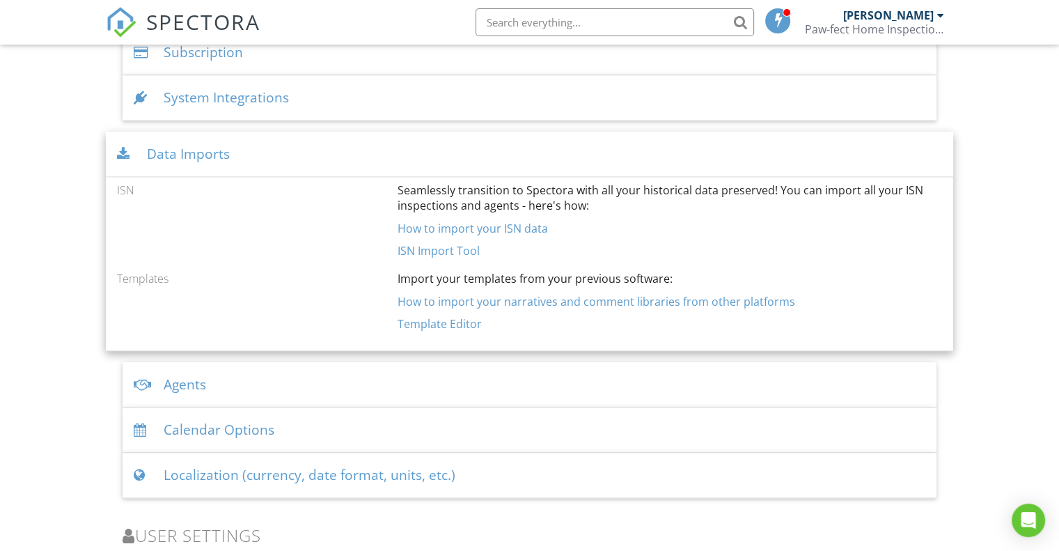
click at [185, 376] on div "Agents" at bounding box center [530, 384] width 814 height 45
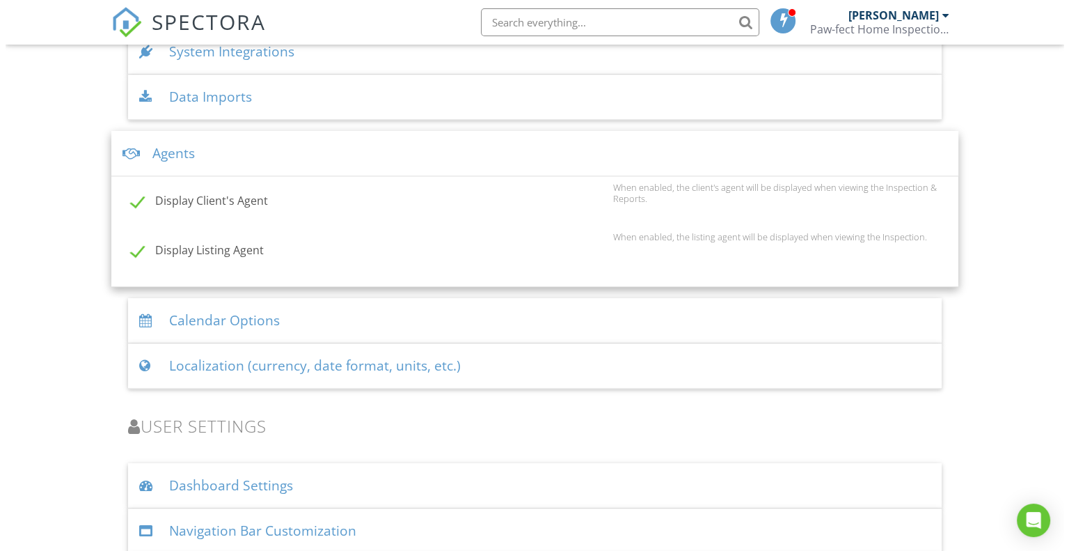
scroll to position [1936, 0]
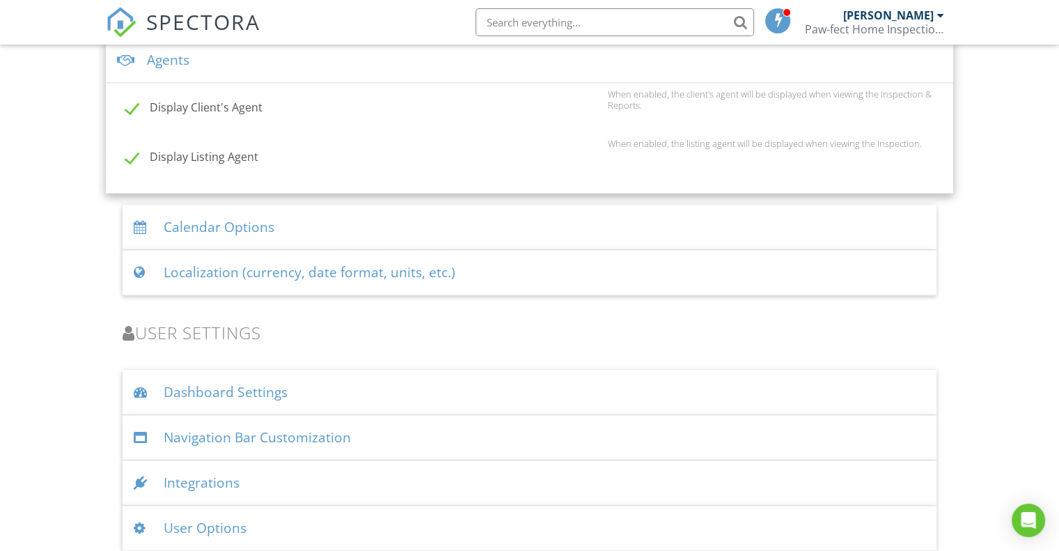
click at [234, 221] on div "Calendar Options" at bounding box center [530, 227] width 814 height 45
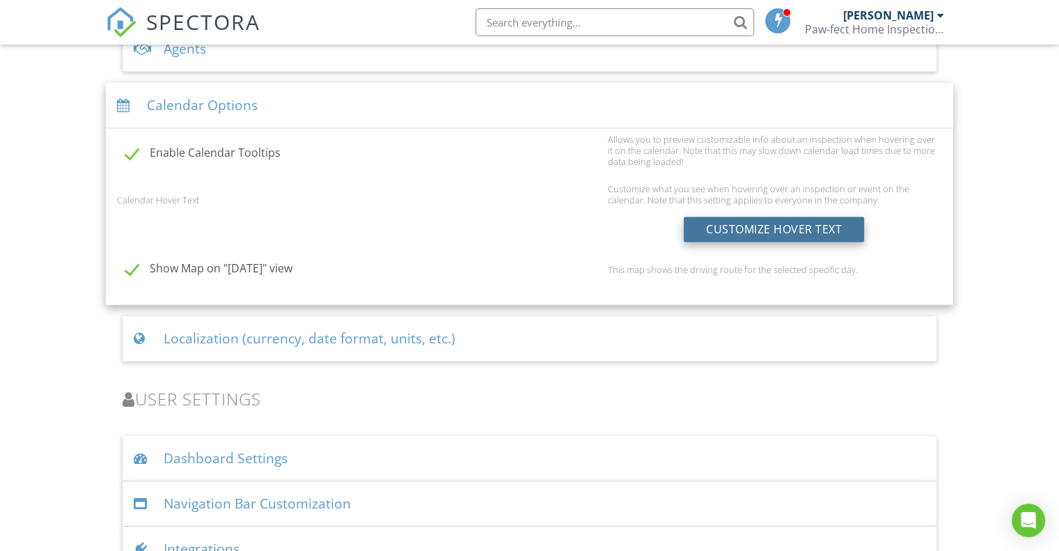
click at [794, 228] on div "Customize Hover Text" at bounding box center [774, 229] width 180 height 25
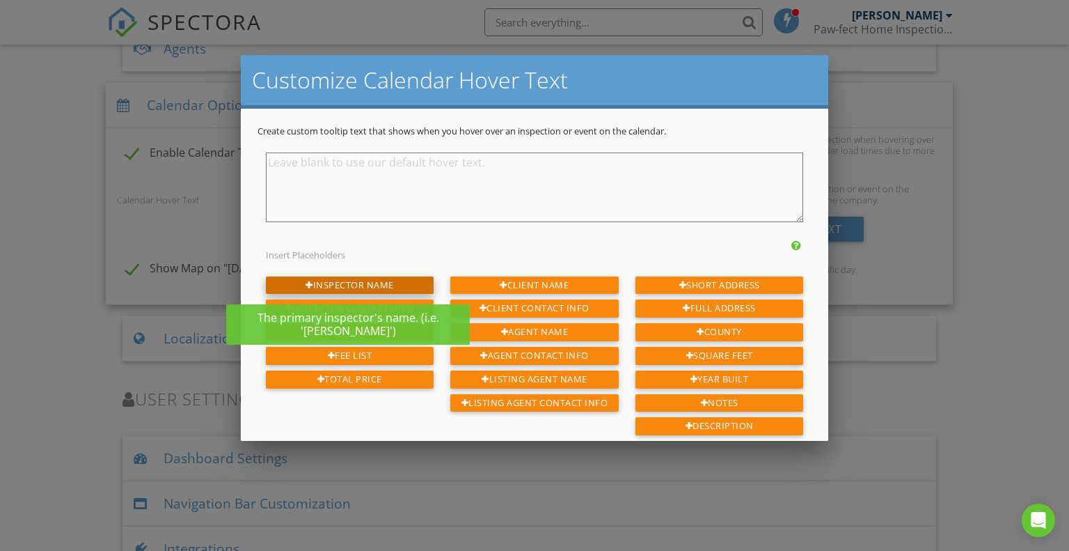
click at [330, 283] on div "Inspector Name" at bounding box center [350, 285] width 168 height 18
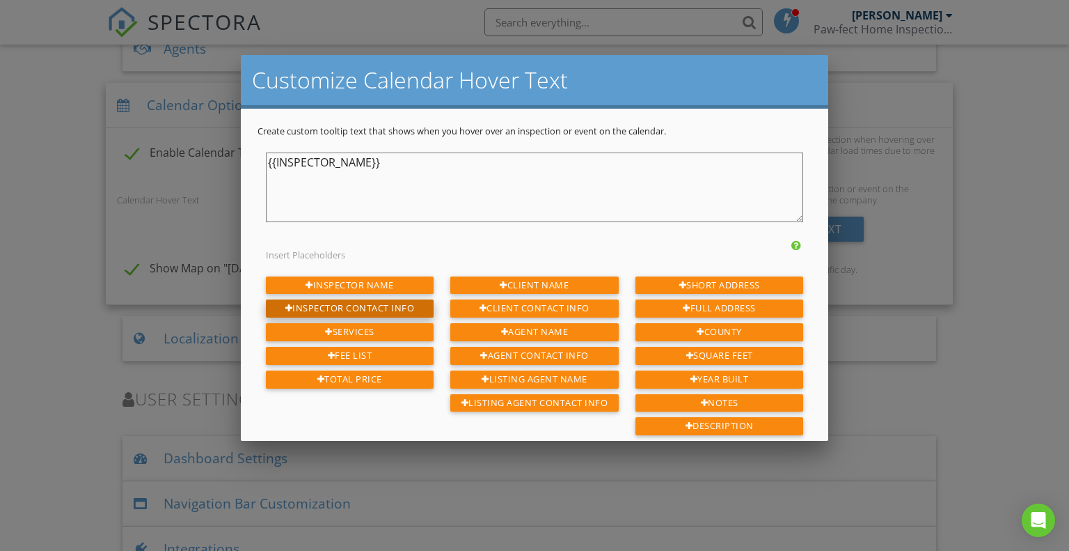
click at [343, 303] on div "Inspector Contact Info" at bounding box center [350, 308] width 168 height 18
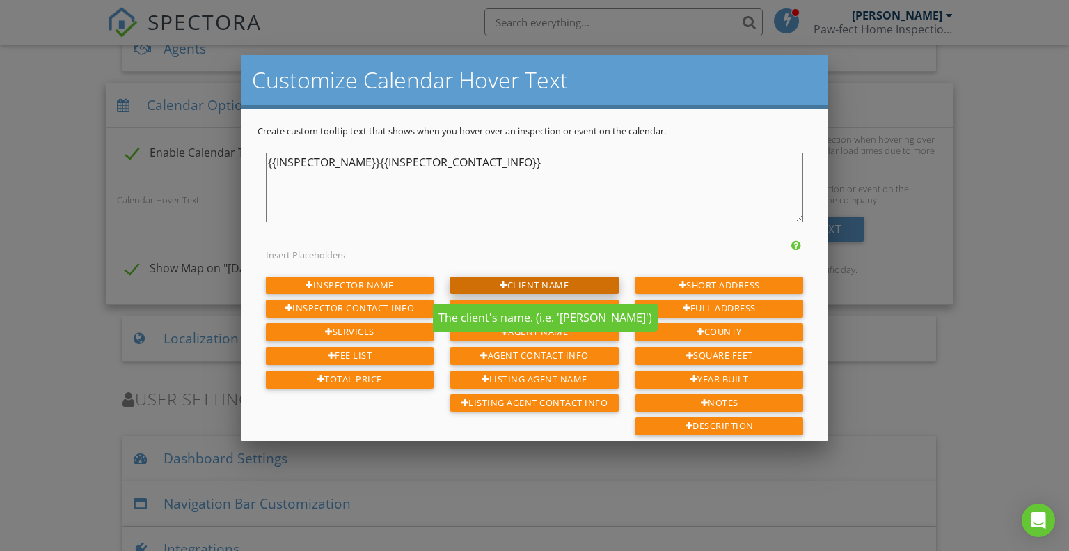
click at [524, 285] on div "Client Name" at bounding box center [534, 285] width 168 height 18
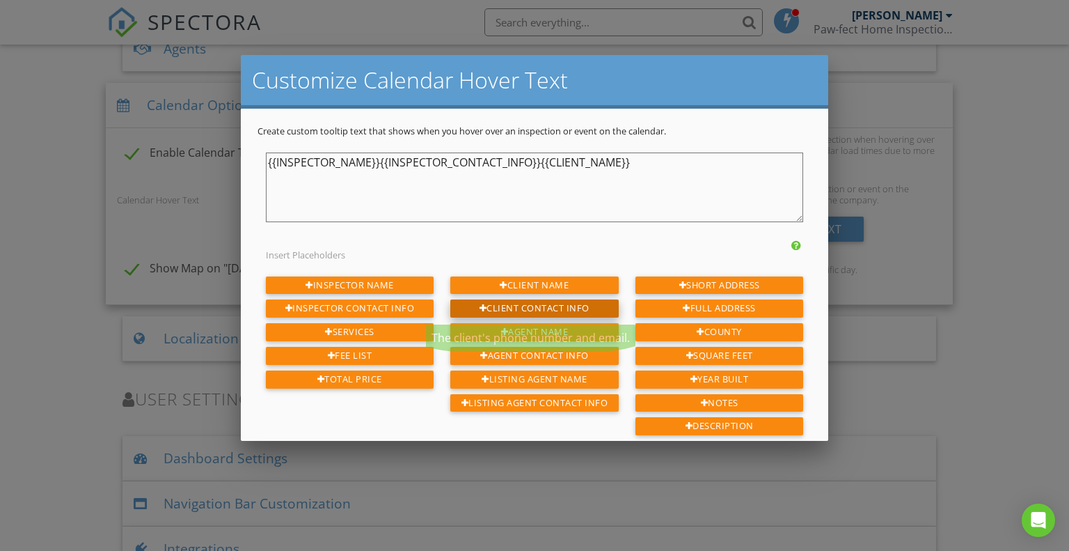
click at [526, 306] on div "Client Contact Info" at bounding box center [534, 308] width 168 height 18
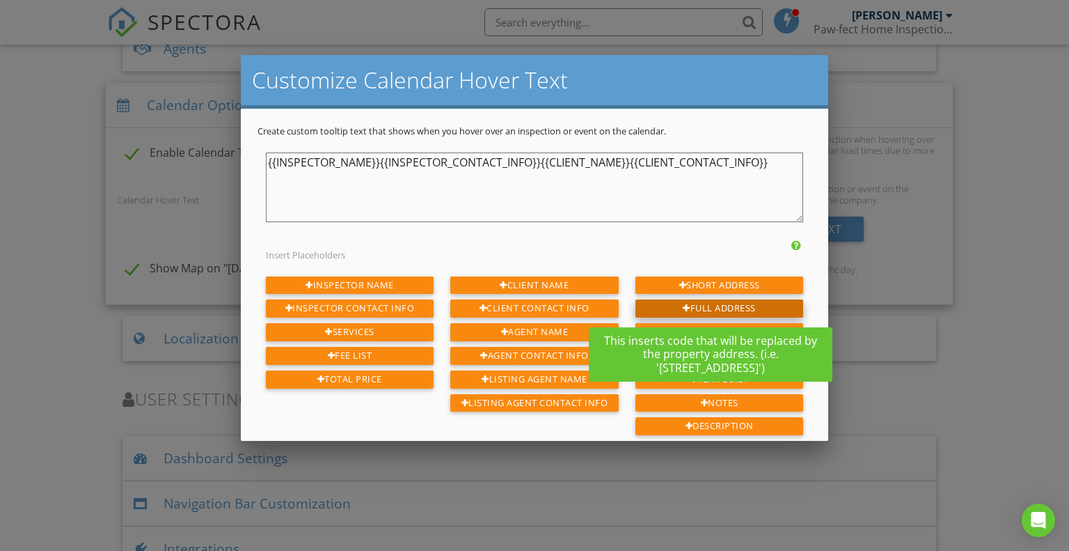
click at [709, 303] on div "Full Address" at bounding box center [720, 308] width 168 height 18
type textarea "{{INSPECTOR_NAME}}{{INSPECTOR_CONTACT_INFO}}{{CLIENT_NAME}}{{CLIENT_CONTACT_INF…"
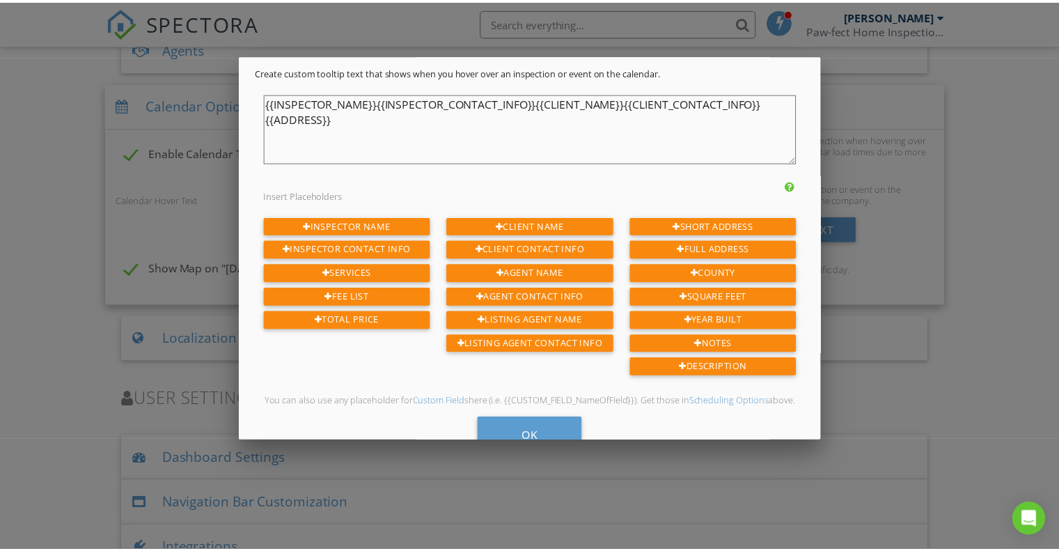
scroll to position [121, 0]
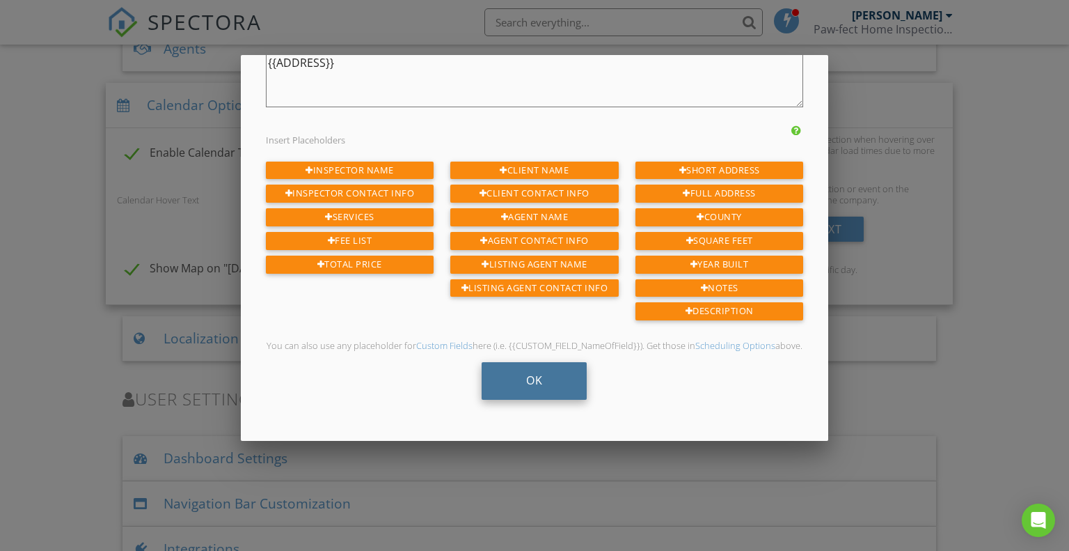
click at [535, 381] on div "OK" at bounding box center [534, 381] width 105 height 38
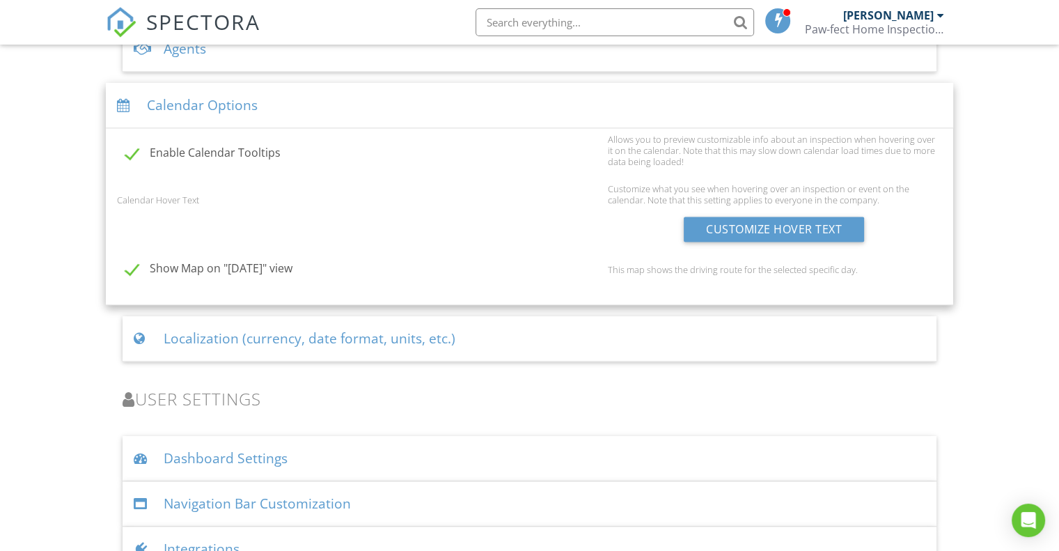
click at [277, 329] on div "Localization (currency, date format, units, etc.)" at bounding box center [530, 338] width 814 height 45
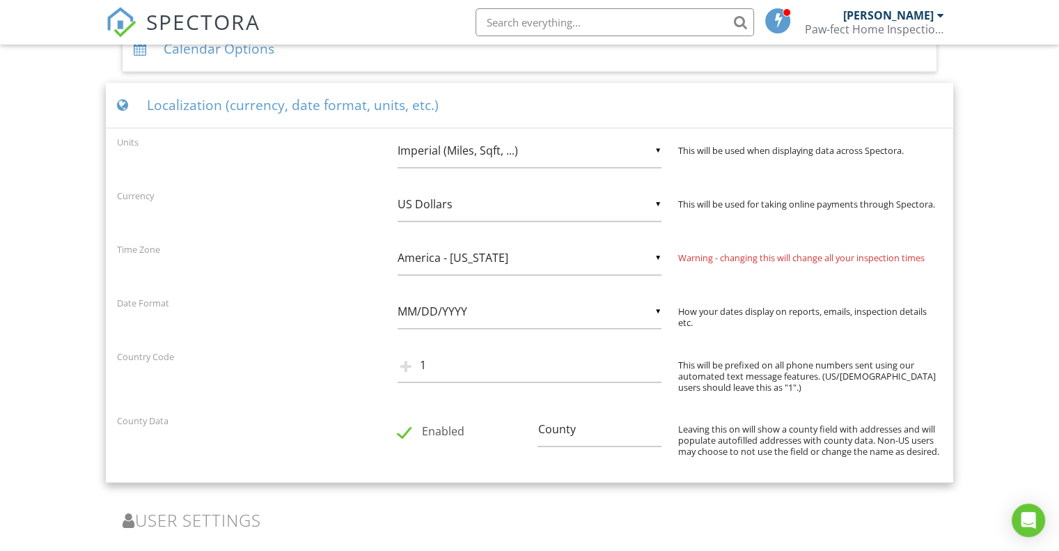
scroll to position [2006, 0]
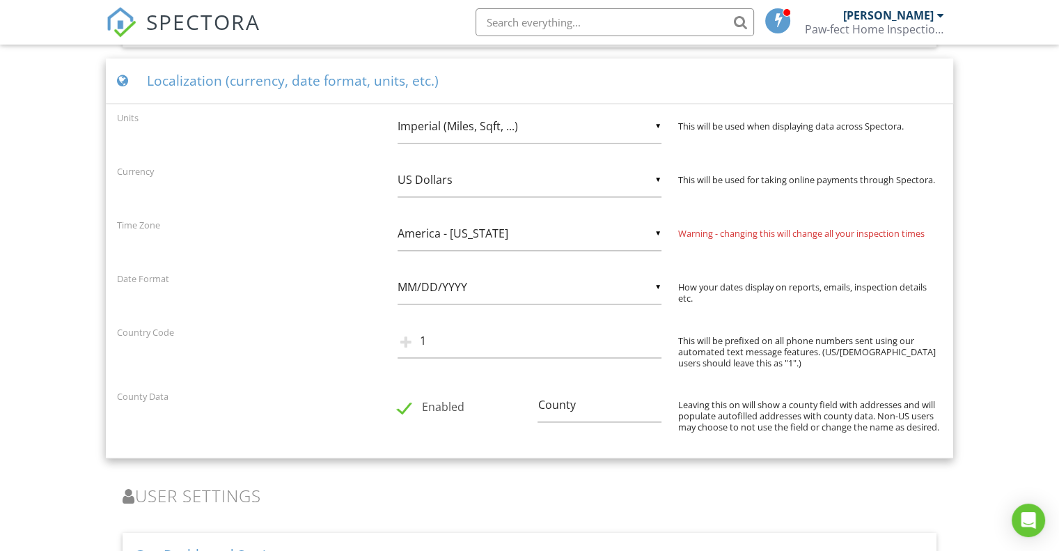
click at [658, 123] on div "▼ Imperial (Miles, Sqft, ...) Imperial (Miles, Sqft, ...) Metric (km, m², ...) …" at bounding box center [529, 126] width 264 height 34
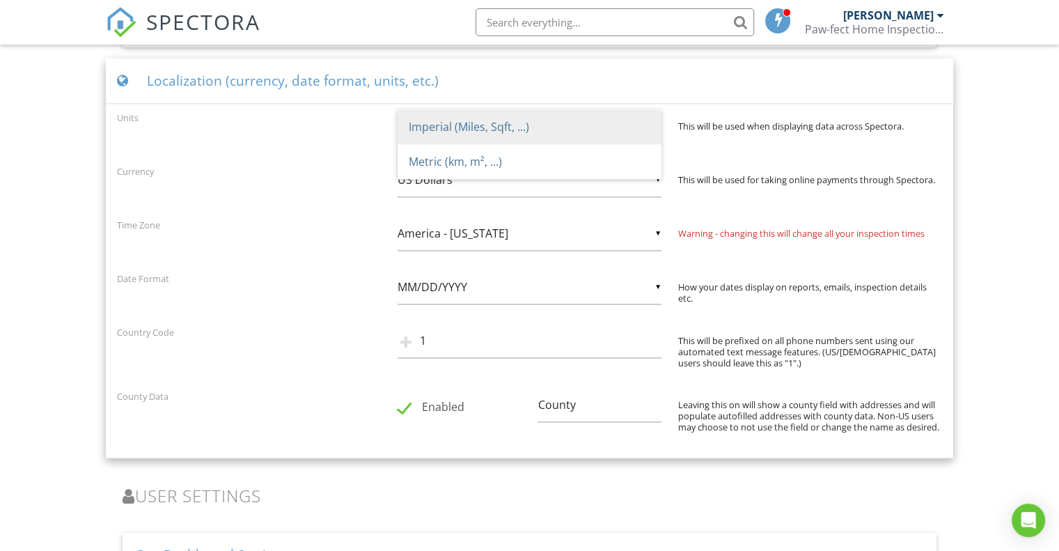
click at [344, 126] on div "Units ▼ Imperial (Miles, Sqft, ...) Imperial (Miles, Sqft, ...) Metric (km, m²,…" at bounding box center [530, 133] width 842 height 48
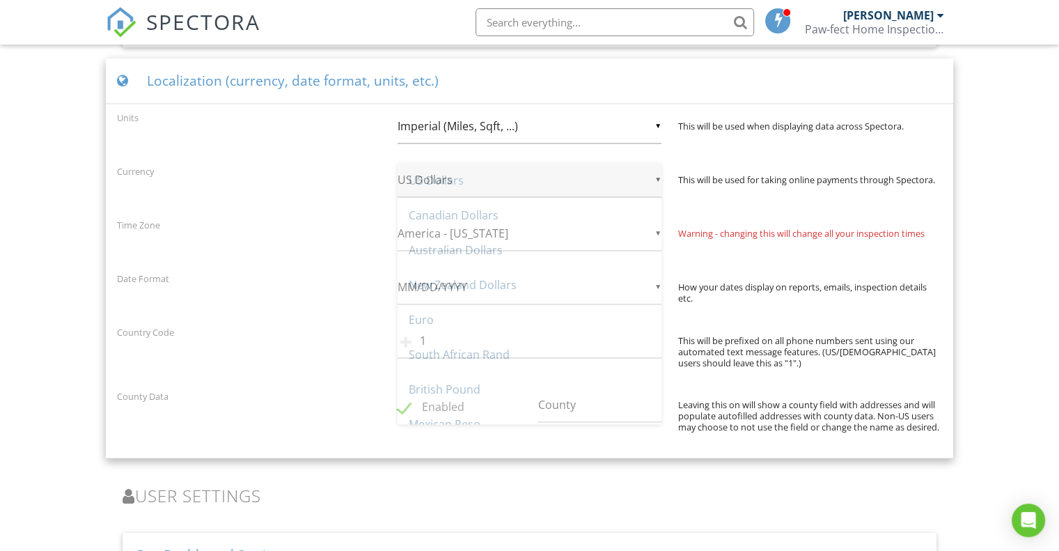
click at [653, 173] on div "▼ US Dollars US Dollars Canadian Dollars Australian Dollars New Zealand Dollars…" at bounding box center [529, 180] width 264 height 34
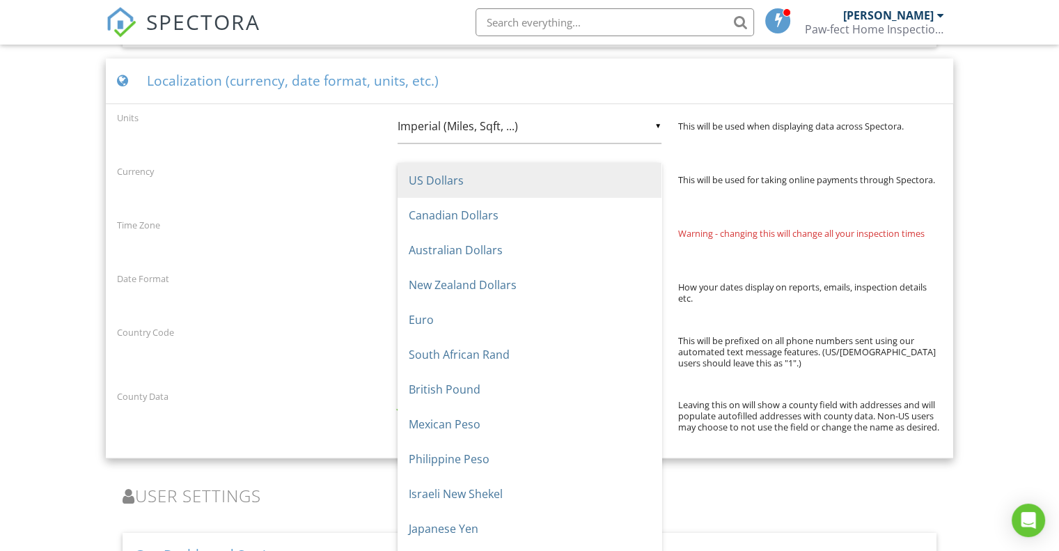
click at [353, 174] on div "Currency" at bounding box center [249, 170] width 281 height 15
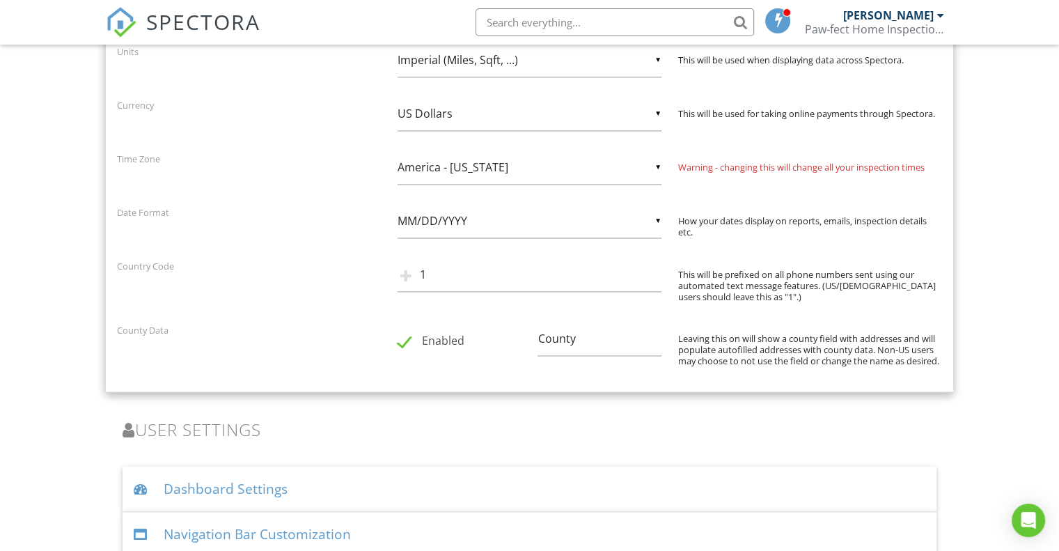
scroll to position [2175, 0]
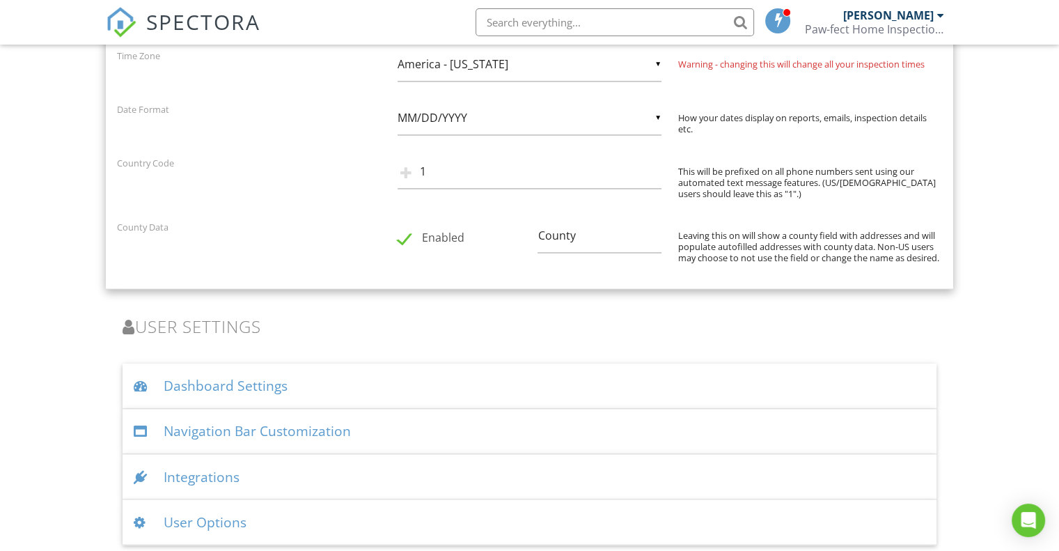
click at [242, 386] on div "Dashboard Settings" at bounding box center [530, 385] width 814 height 45
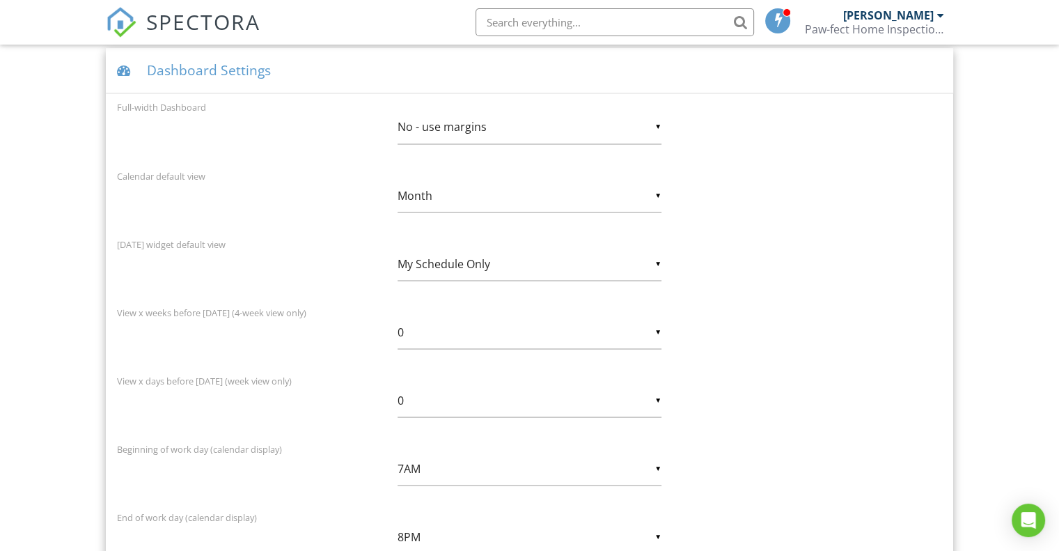
scroll to position [2523, 0]
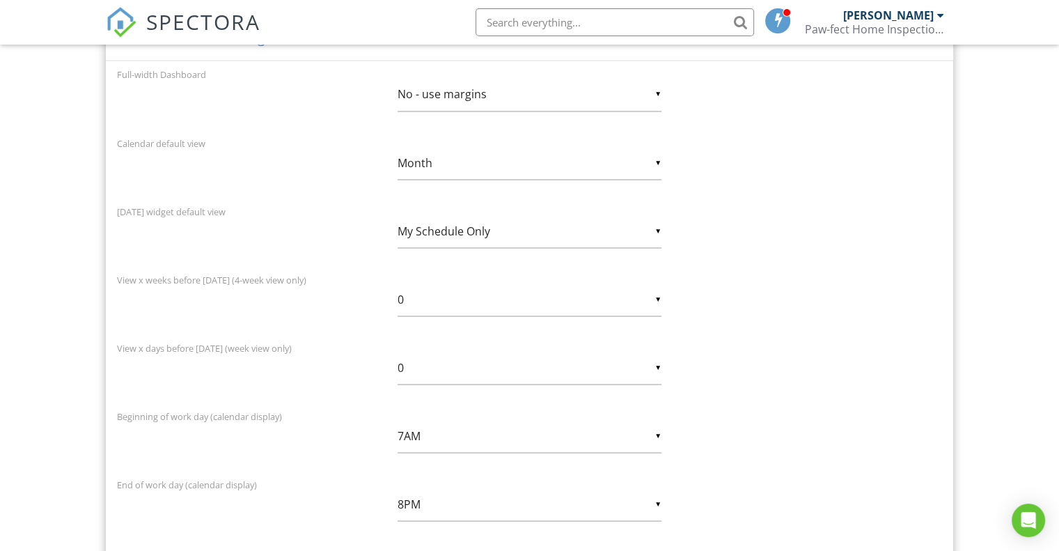
click at [658, 219] on div "▼ My Schedule Only My Schedule Only All Inspectors' Schedules My Schedule Only …" at bounding box center [529, 231] width 264 height 34
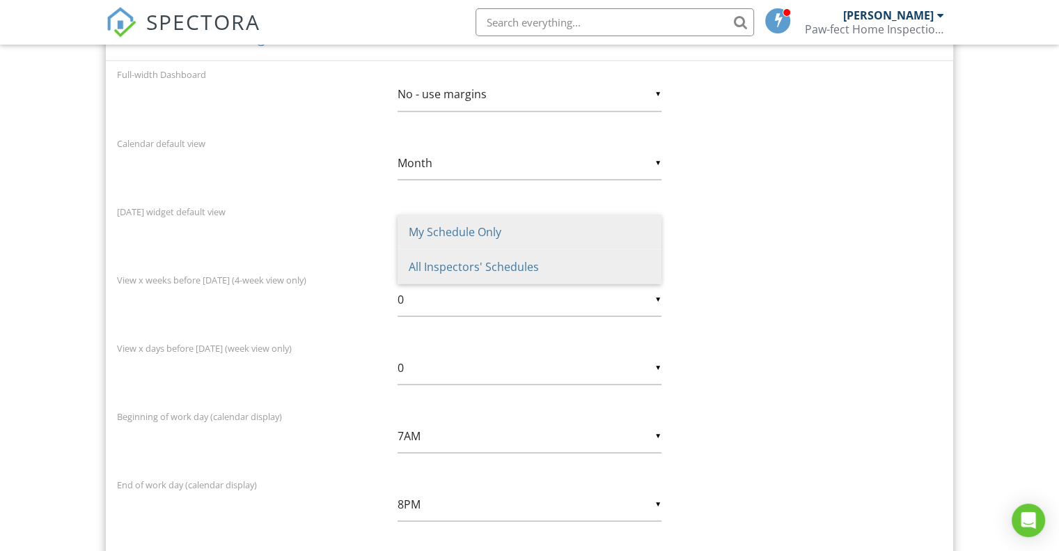
click at [468, 264] on span "All Inspectors' Schedules" at bounding box center [529, 266] width 264 height 35
type input "All Inspectors' Schedules"
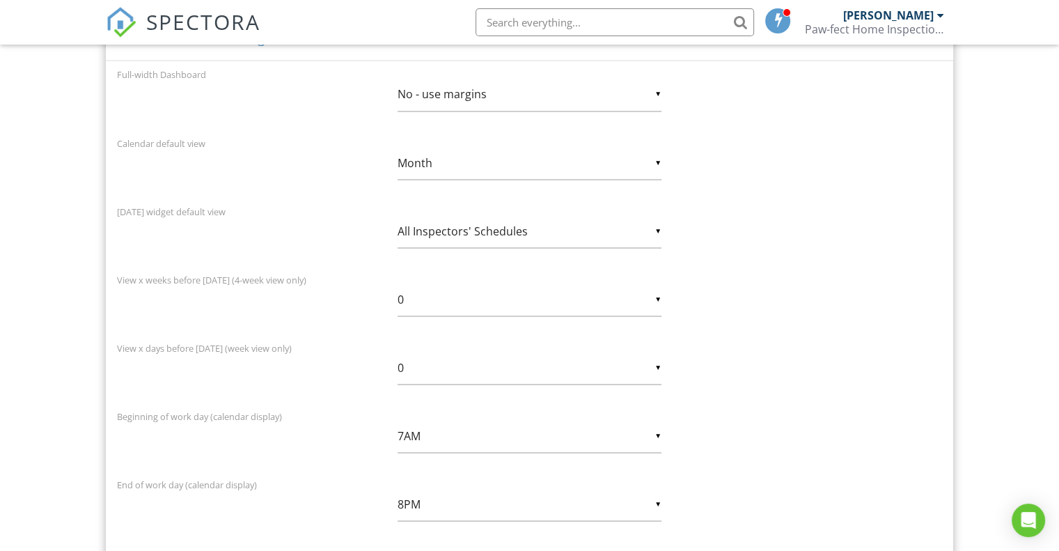
click at [661, 499] on input "8PM" at bounding box center [529, 504] width 264 height 34
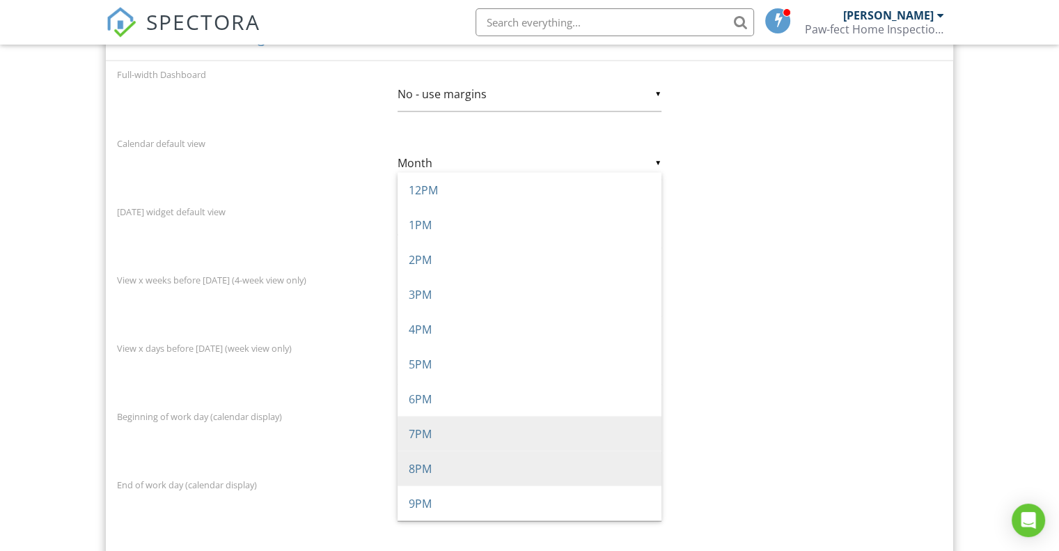
click at [470, 424] on span "7PM" at bounding box center [529, 433] width 264 height 35
type input "7PM"
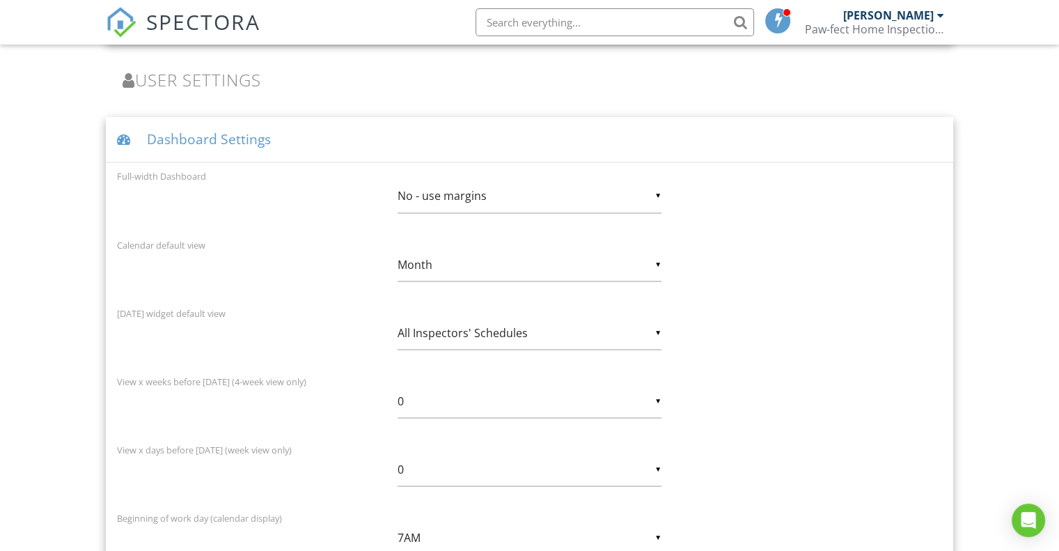
scroll to position [2453, 0]
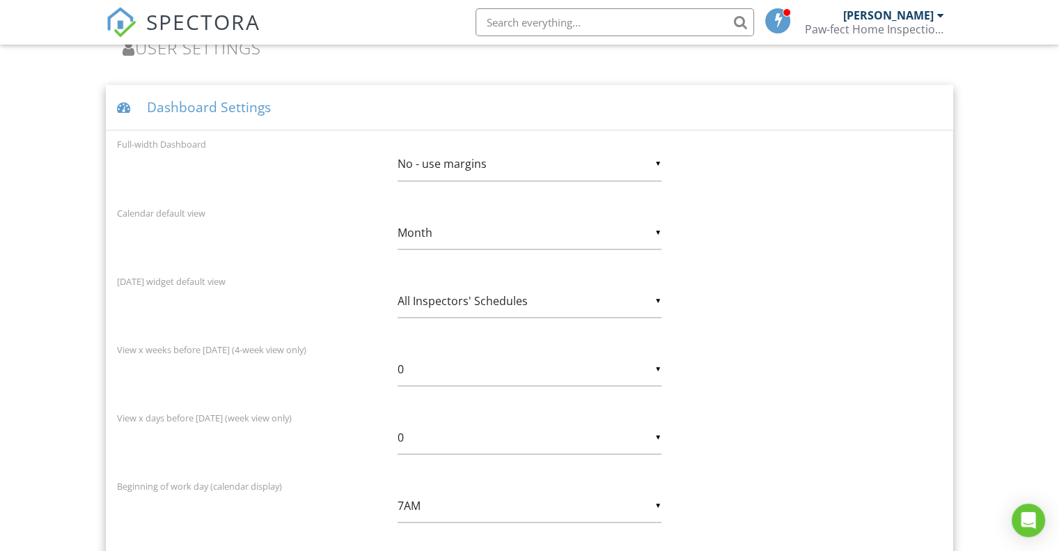
click at [659, 152] on div "▼ No - use margins No - use margins Yes - full-width No - use margins Yes - ful…" at bounding box center [529, 164] width 264 height 34
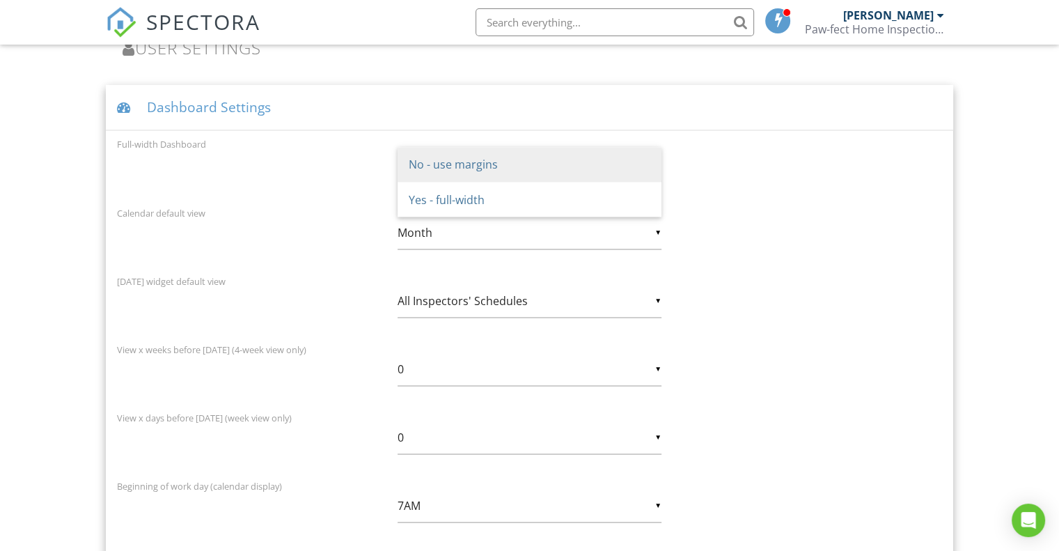
click at [769, 156] on div "Full-width Dashboard ▼ No - use margins No - use margins Yes - full-width No - …" at bounding box center [530, 167] width 842 height 63
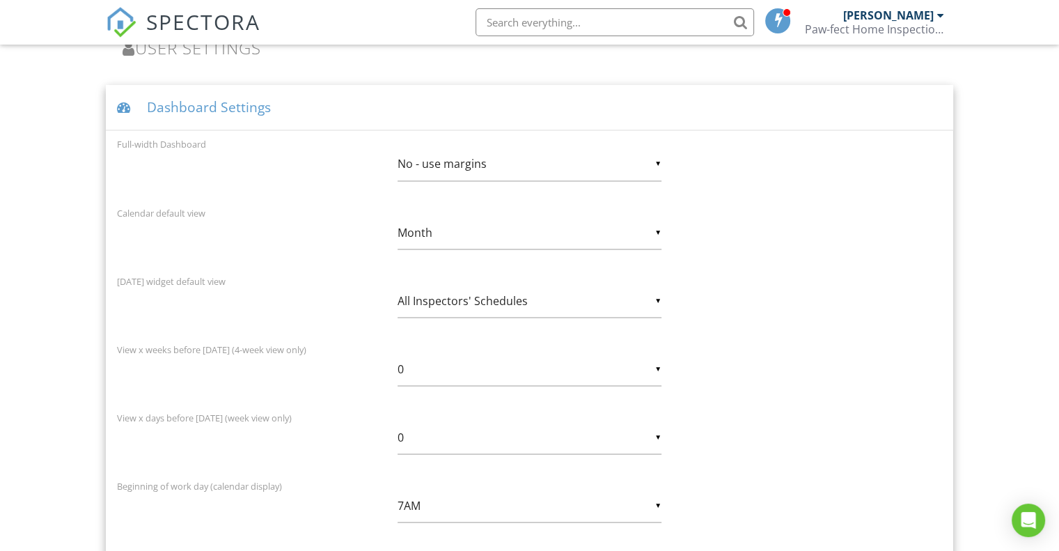
click at [658, 222] on div "▼ Month Day Week 4 Week Month Day Week 4 Week Month" at bounding box center [529, 232] width 264 height 34
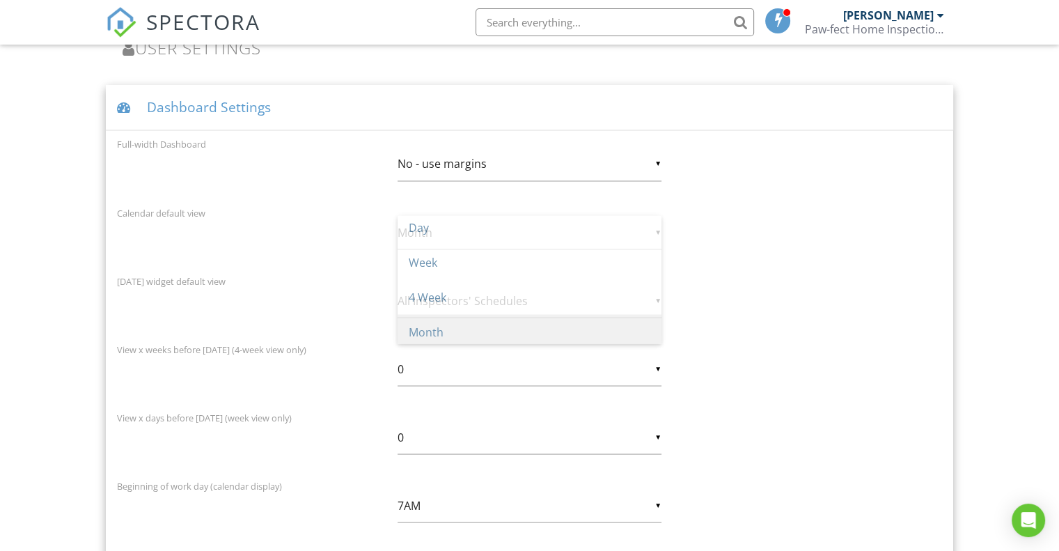
scroll to position [0, 0]
click at [767, 217] on div "Calendar default view ▼ Month Day Week 4 Week Month Day Week 4 Week Month" at bounding box center [530, 235] width 842 height 63
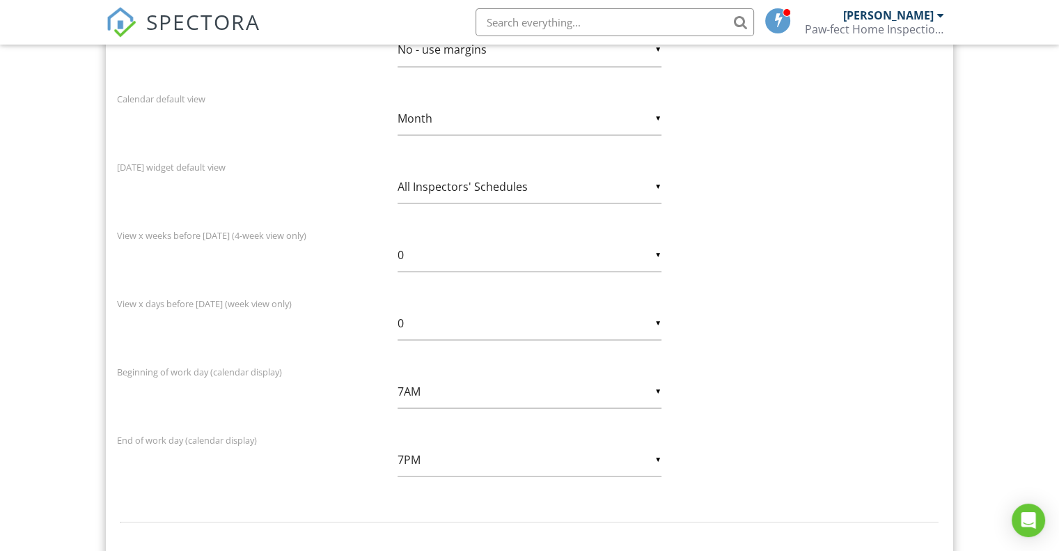
scroll to position [2592, 0]
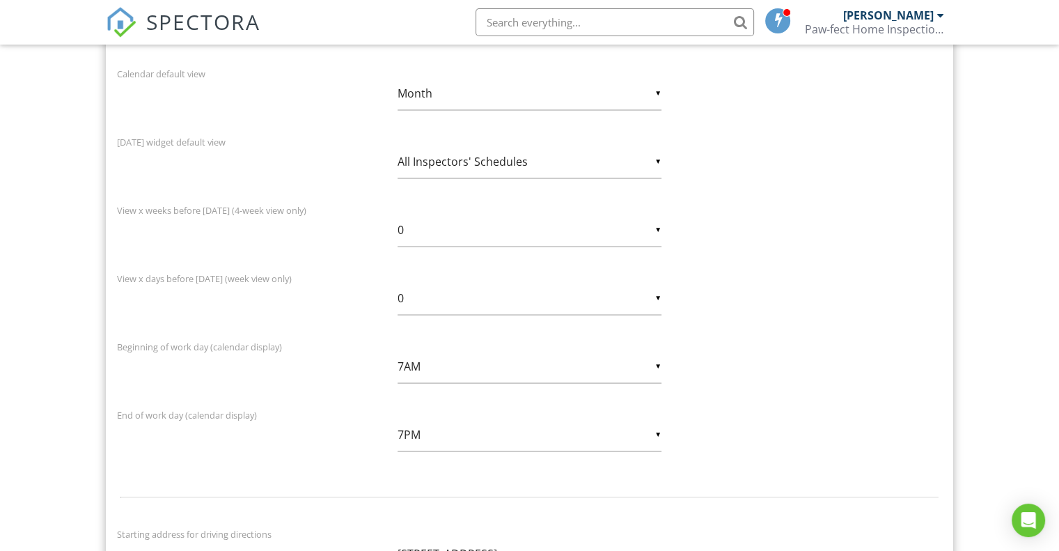
click at [659, 154] on div "▼ All Inspectors' Schedules My Schedule Only All Inspectors' Schedules My Sched…" at bounding box center [529, 161] width 264 height 34
click at [833, 149] on div "Today widget default view ▼ All Inspectors' Schedules My Schedule Only All Insp…" at bounding box center [530, 164] width 842 height 63
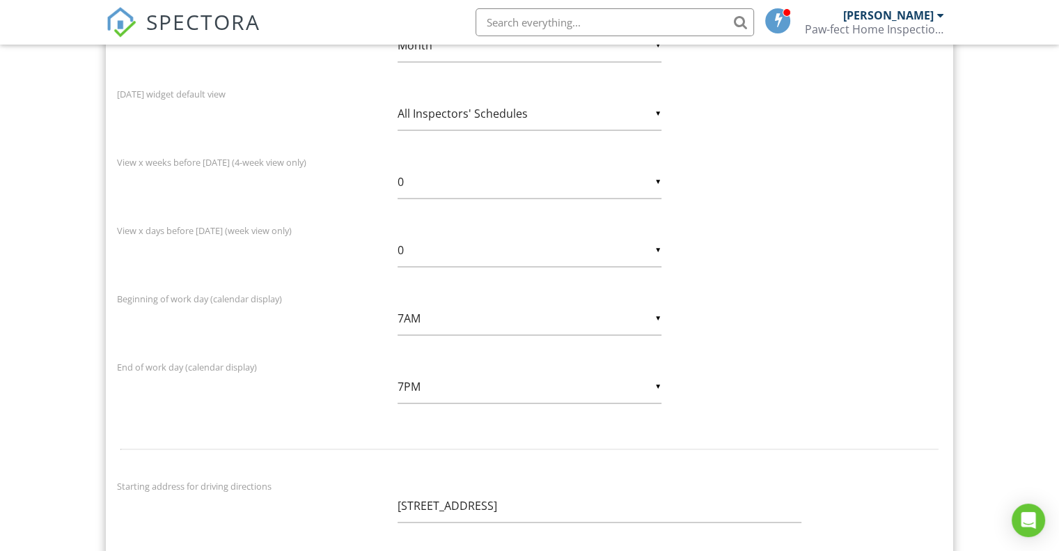
scroll to position [2662, 0]
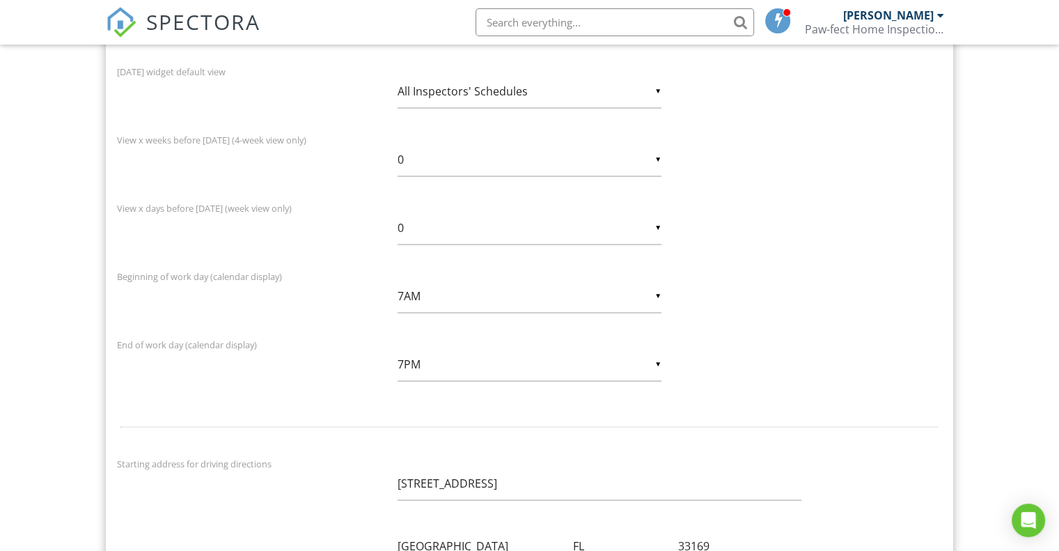
click at [656, 156] on div "▼ 0 0 1 2 0 1 2" at bounding box center [529, 160] width 264 height 34
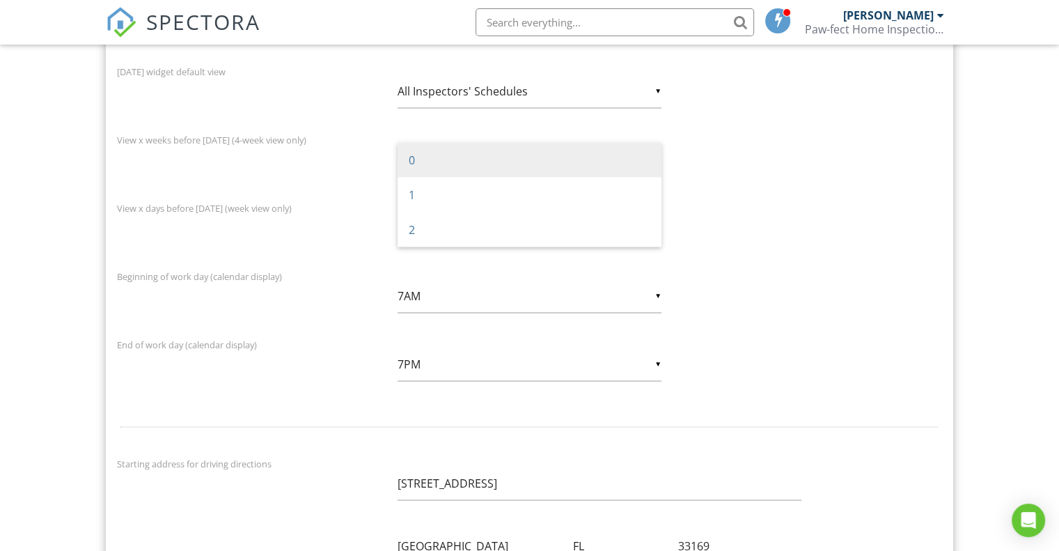
click at [853, 167] on div "View x weeks before today (4-week view only) ▼ 0 0 1 2 0 1 2" at bounding box center [530, 163] width 842 height 63
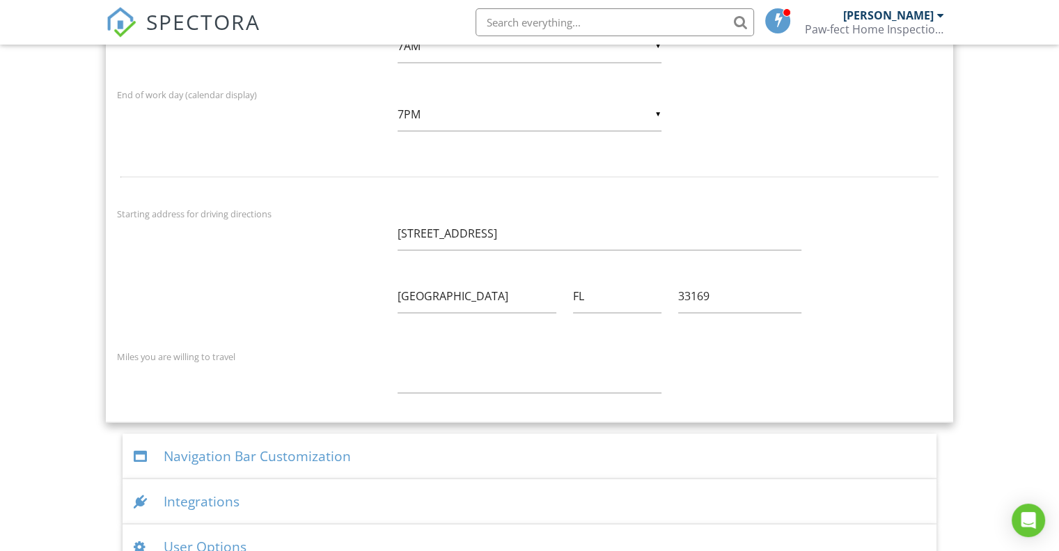
scroll to position [2935, 0]
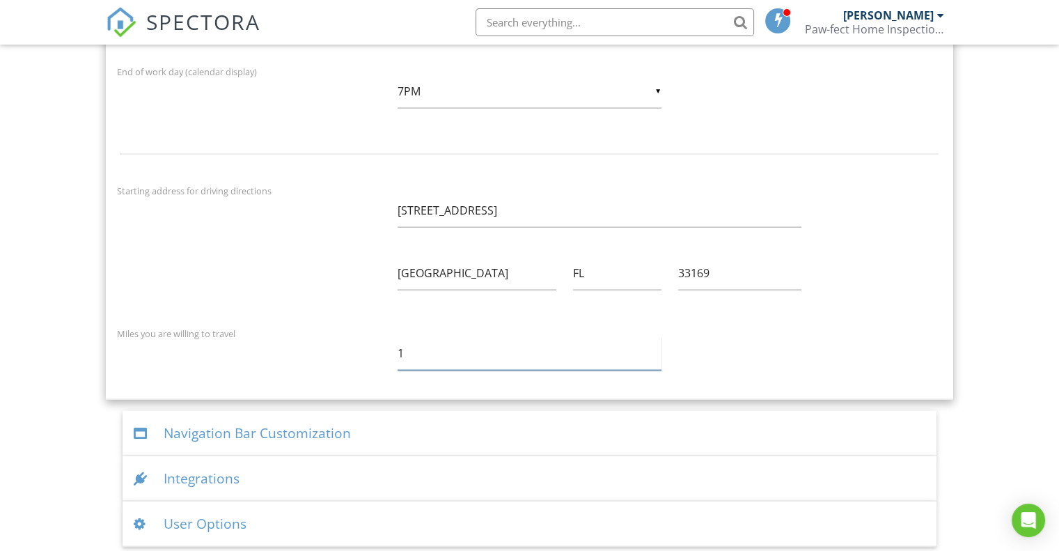
click at [656, 342] on input "1" at bounding box center [529, 353] width 264 height 34
click at [656, 342] on input "2" at bounding box center [529, 353] width 264 height 34
click at [656, 342] on input "3" at bounding box center [529, 353] width 264 height 34
click at [656, 342] on input "4" at bounding box center [529, 353] width 264 height 34
type input "5"
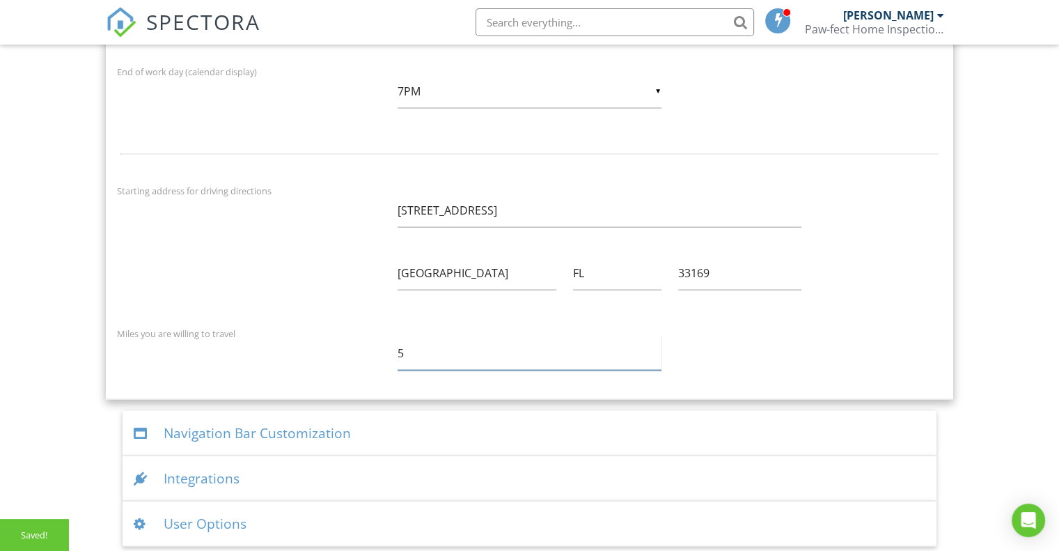
click at [656, 342] on input "5" at bounding box center [529, 353] width 264 height 34
drag, startPoint x: 431, startPoint y: 346, endPoint x: 327, endPoint y: 346, distance: 103.7
click at [327, 346] on div "Miles you are willing to travel 5" at bounding box center [530, 356] width 842 height 63
click at [228, 434] on div "Navigation Bar Customization" at bounding box center [530, 433] width 814 height 45
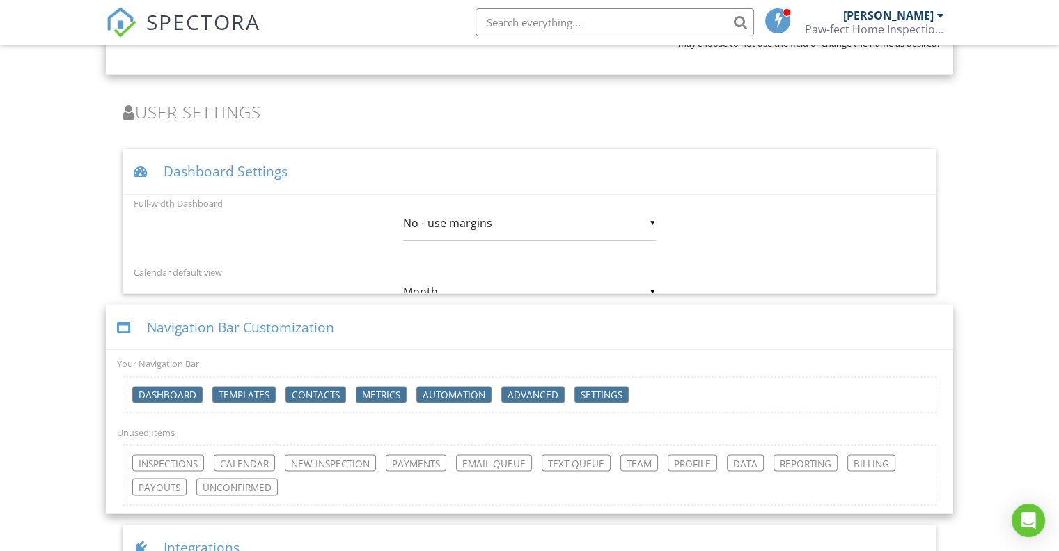
scroll to position [2385, 0]
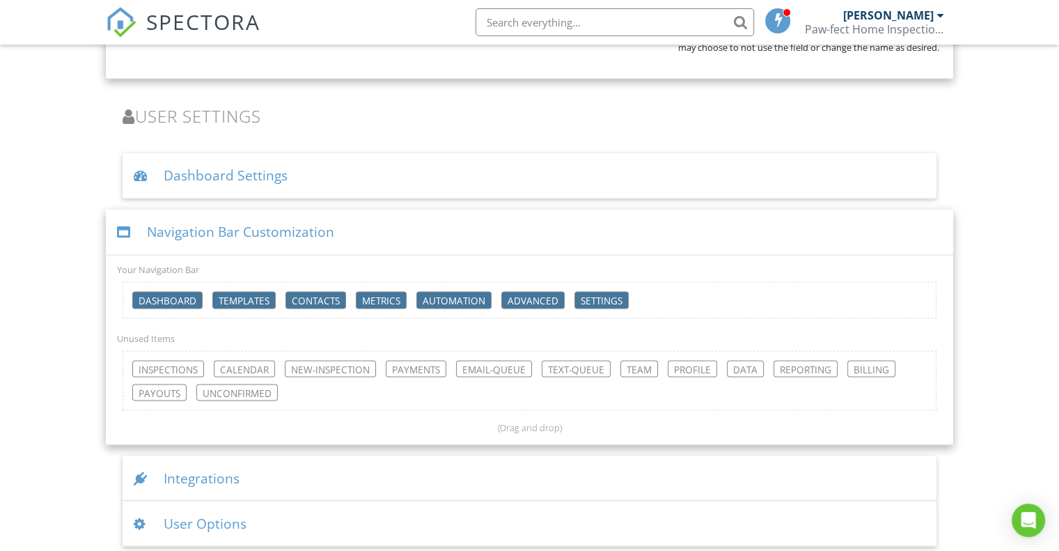
click at [215, 470] on div "Integrations" at bounding box center [530, 477] width 814 height 45
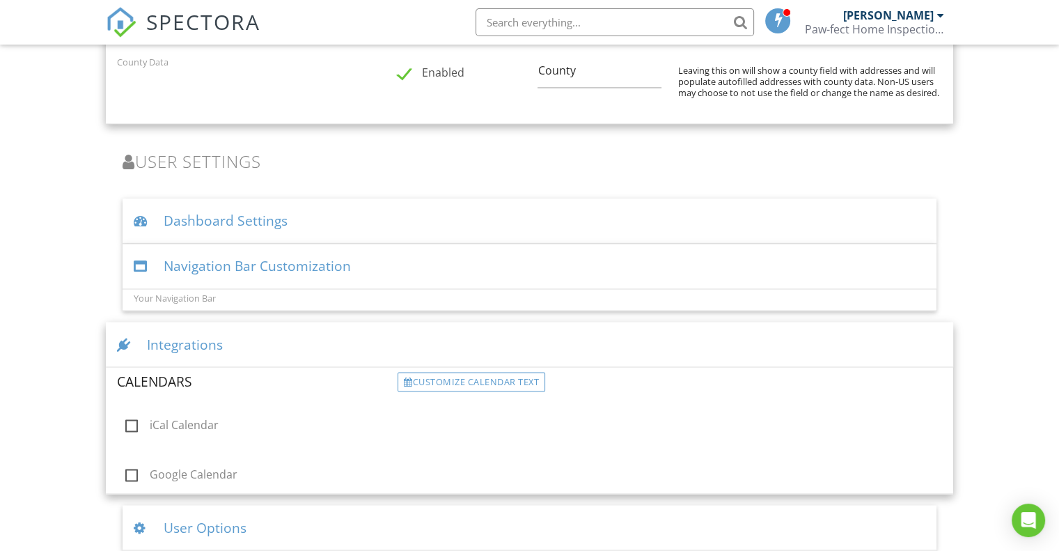
scroll to position [2340, 0]
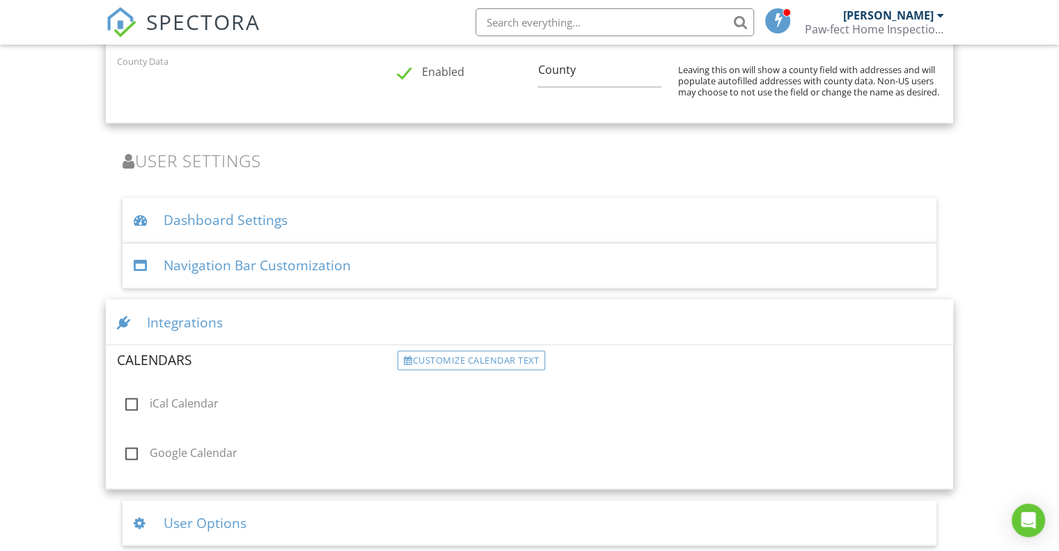
click at [218, 527] on div "User Options" at bounding box center [530, 522] width 814 height 45
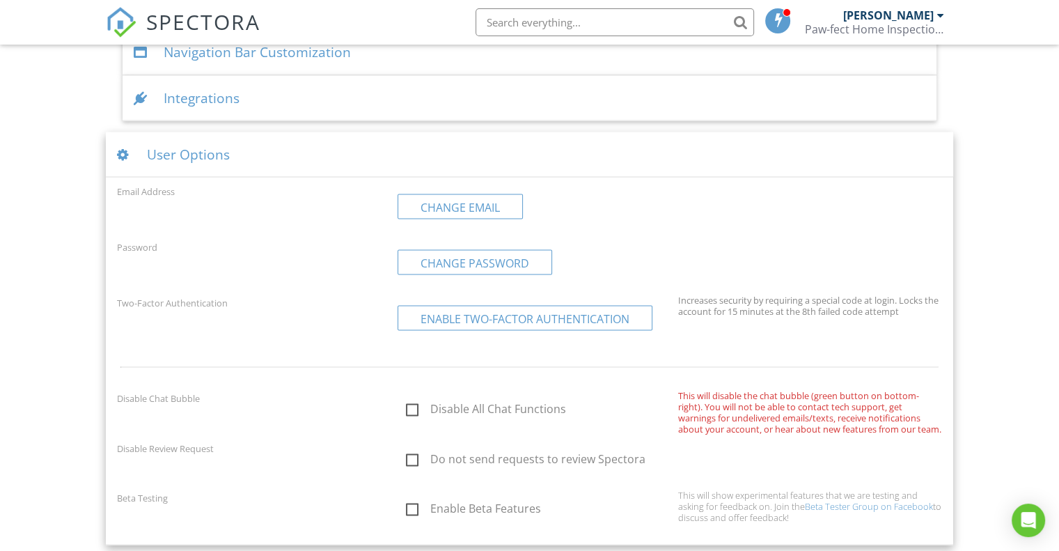
scroll to position [2563, 0]
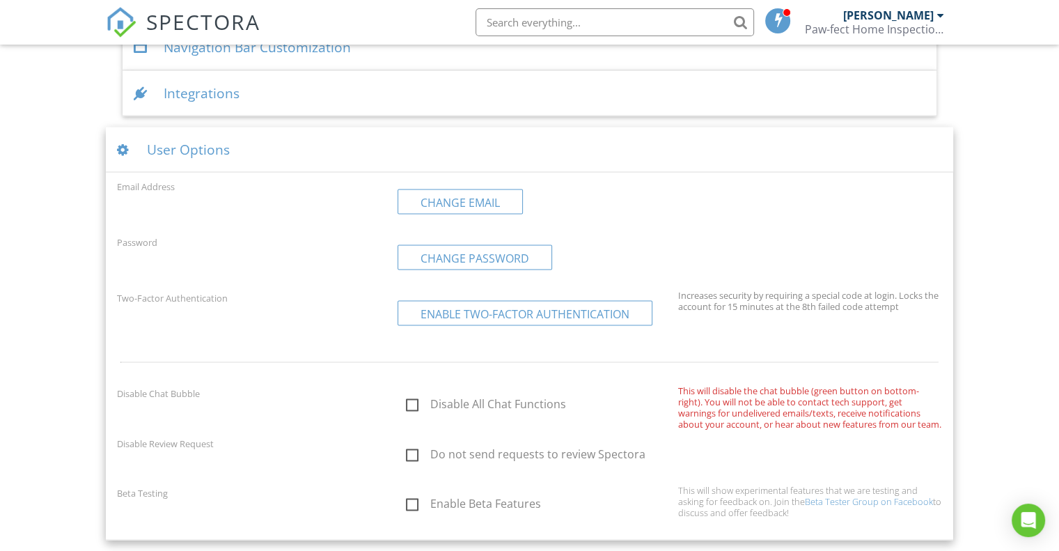
click at [353, 334] on form "Email Address Change Email Password Change Password Two-Factor Authentication E…" at bounding box center [529, 353] width 825 height 350
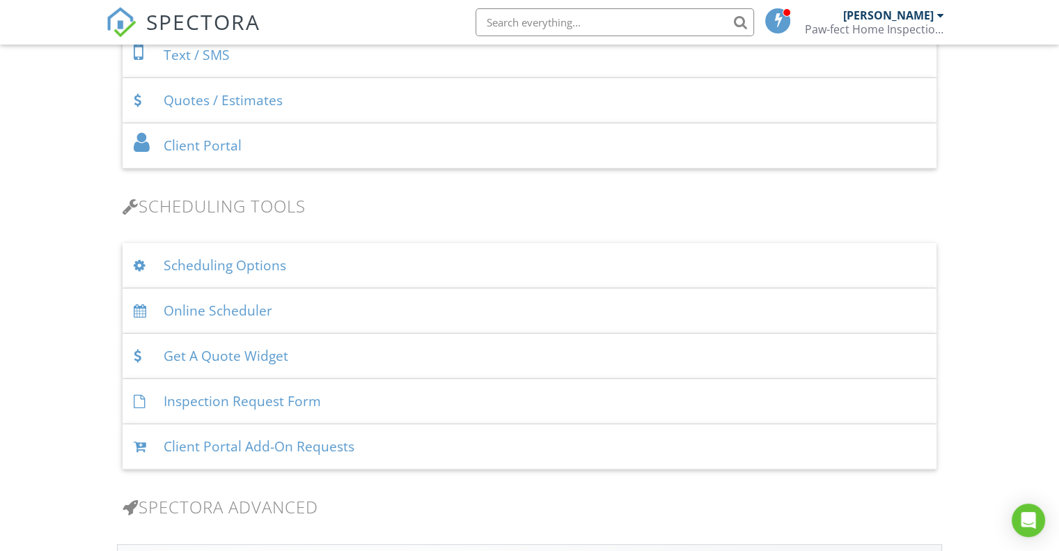
scroll to position [336, 0]
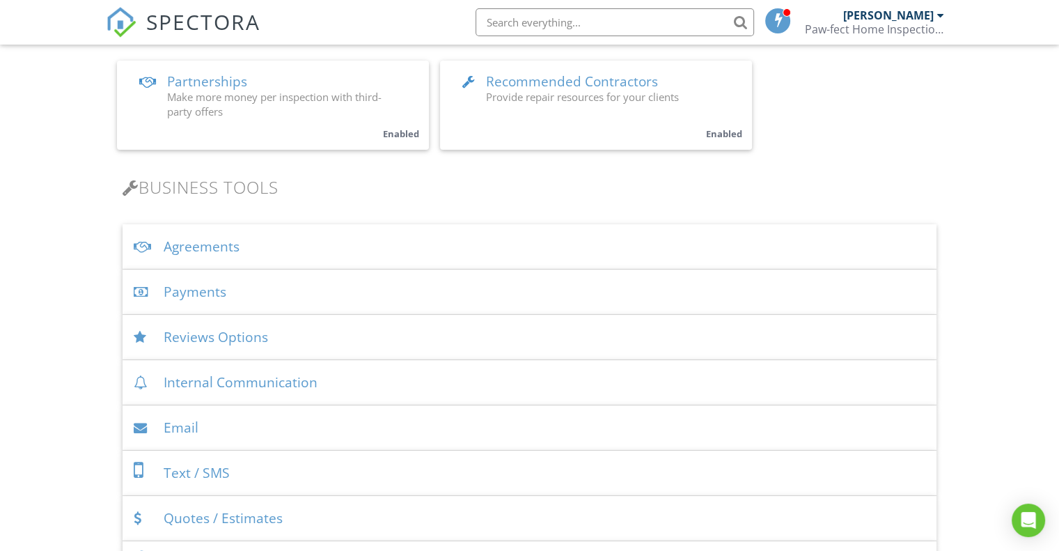
click at [907, 15] on div "[PERSON_NAME]" at bounding box center [888, 15] width 90 height 14
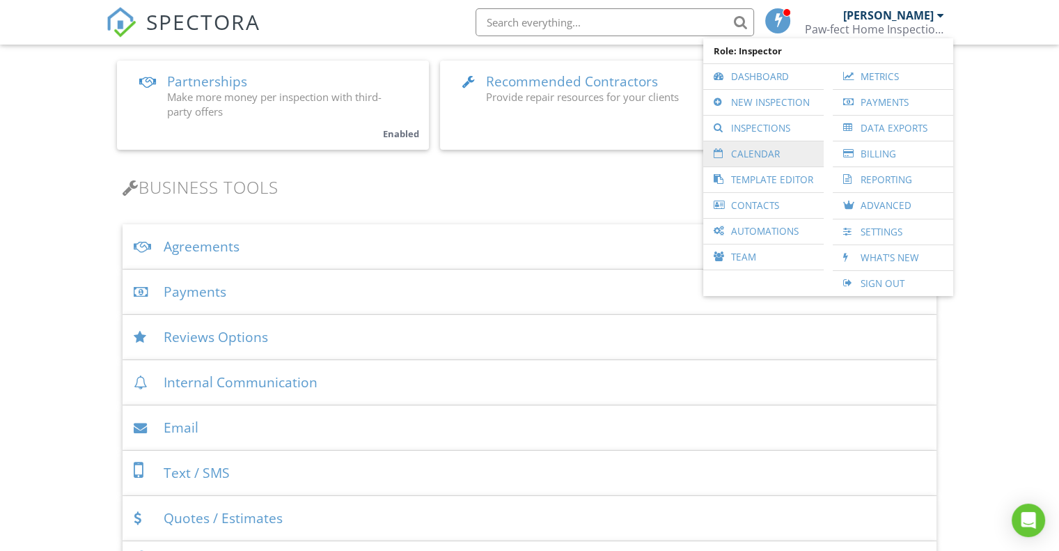
click at [765, 149] on link "Calendar" at bounding box center [763, 153] width 107 height 25
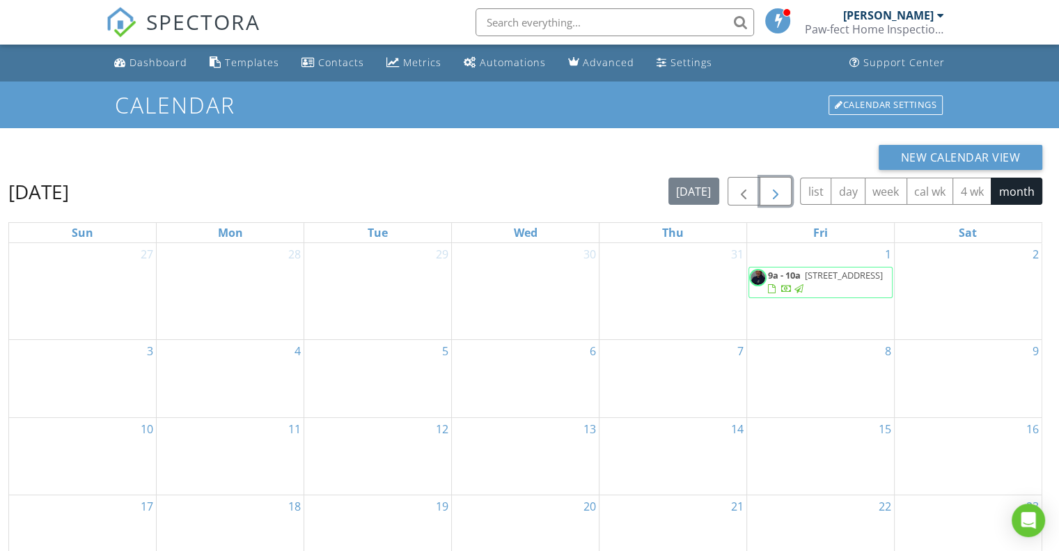
click at [779, 198] on span "button" at bounding box center [775, 191] width 17 height 17
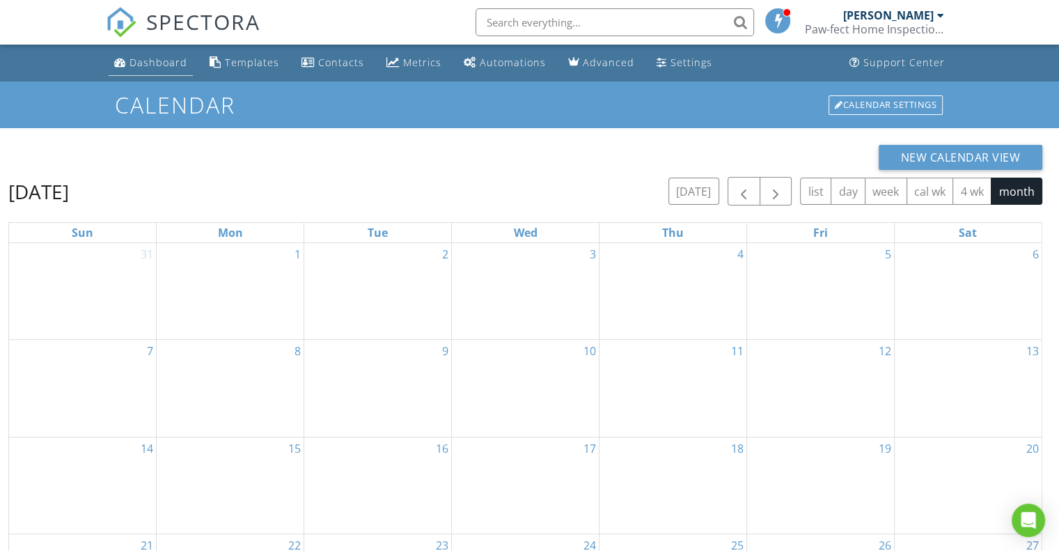
click at [143, 59] on div "Dashboard" at bounding box center [158, 62] width 58 height 13
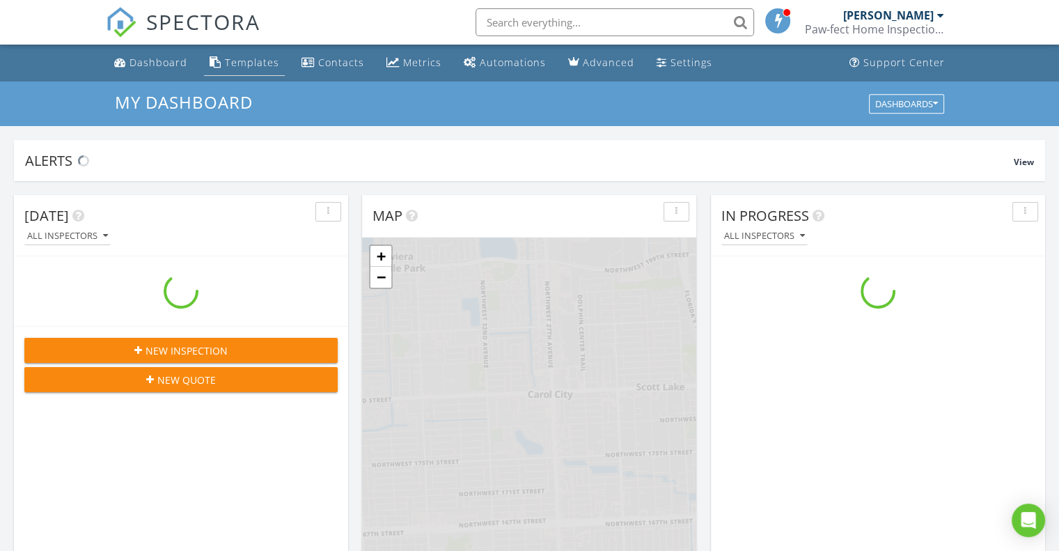
scroll to position [1289, 1080]
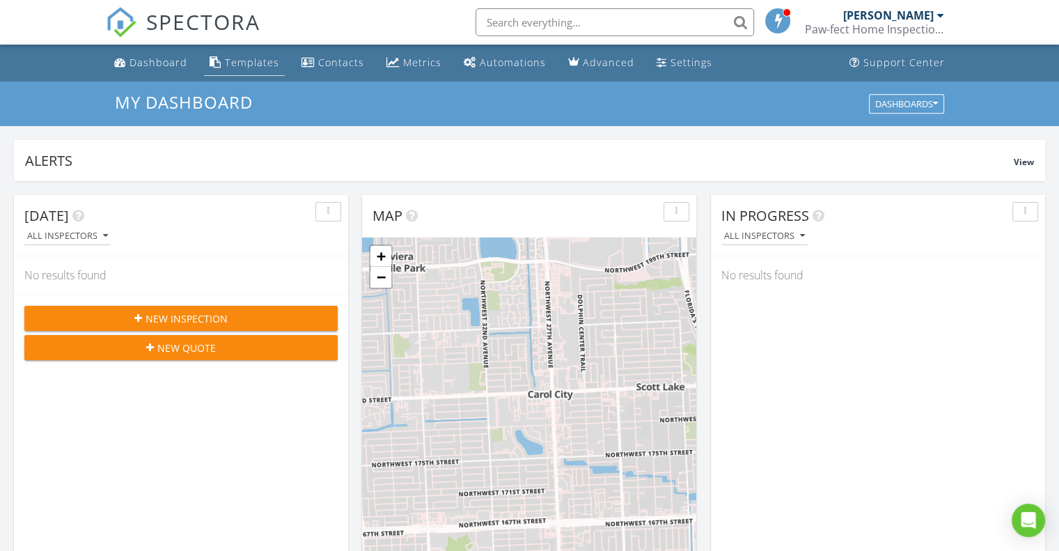
click at [241, 58] on div "Templates" at bounding box center [252, 62] width 54 height 13
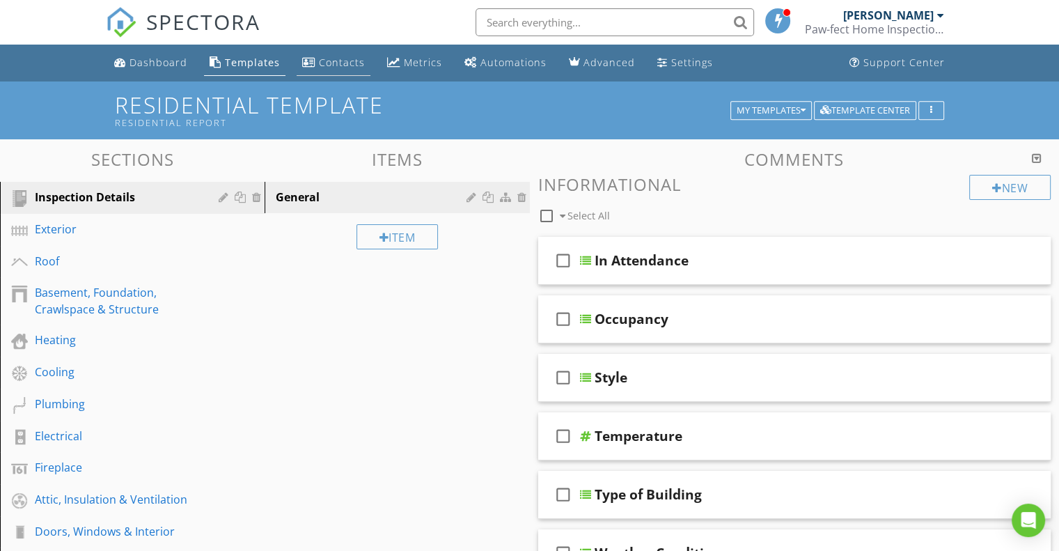
click at [347, 63] on div "Contacts" at bounding box center [342, 62] width 46 height 13
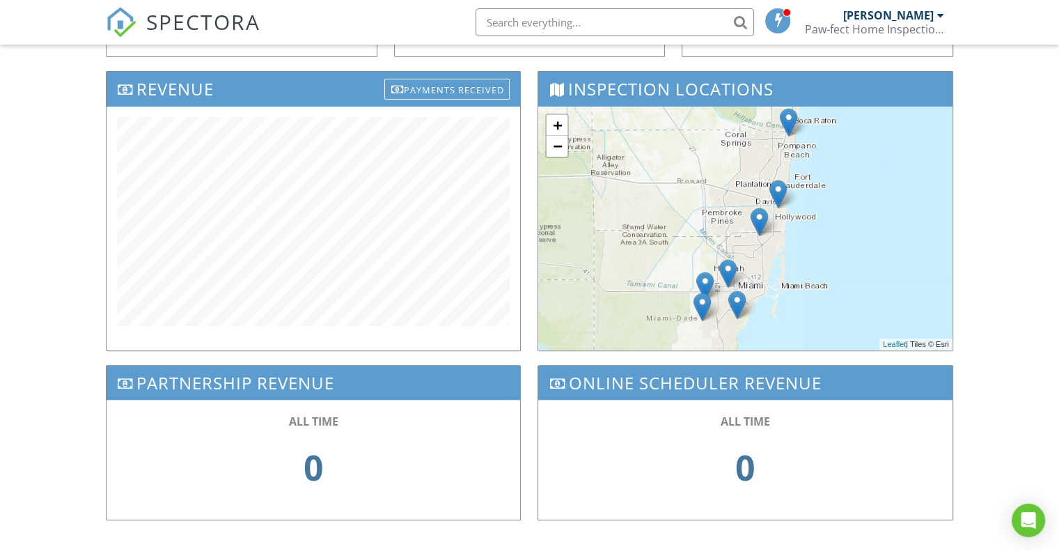
scroll to position [466, 0]
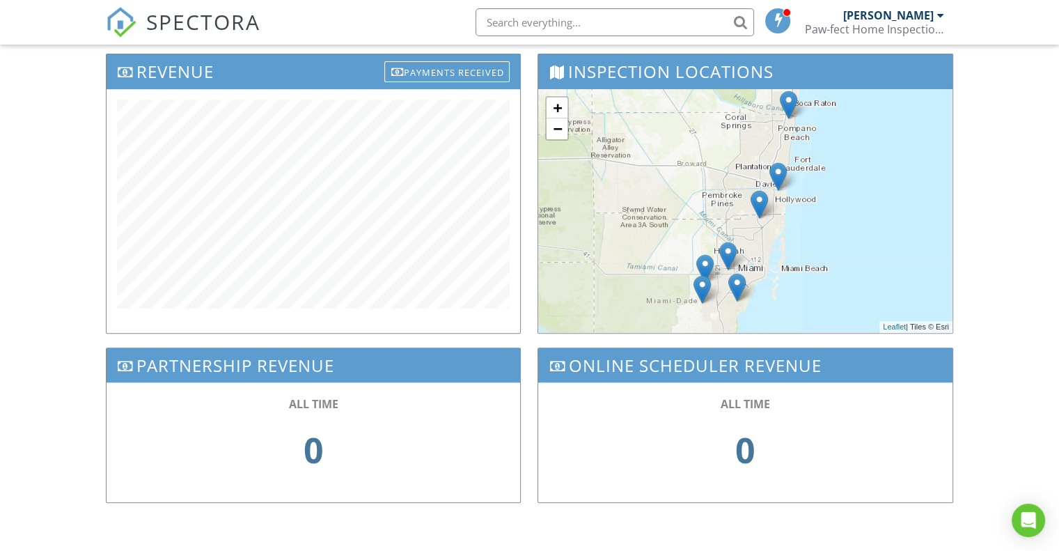
click at [593, 61] on h3 "Inspection Locations" at bounding box center [745, 71] width 414 height 34
click at [558, 70] on div at bounding box center [556, 72] width 15 height 14
click at [876, 275] on div "+ − Leaflet | Tiles © [PERSON_NAME]" at bounding box center [745, 211] width 414 height 244
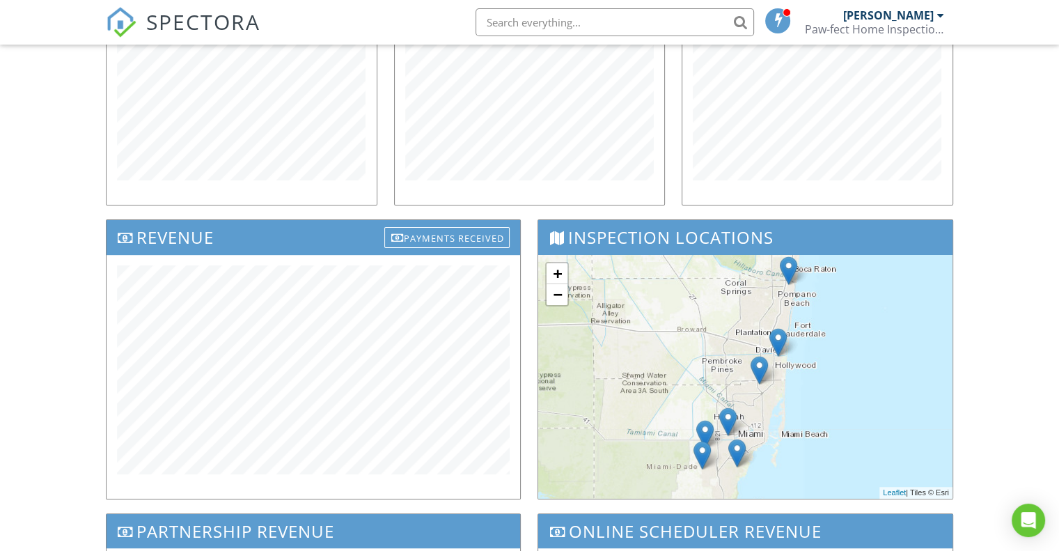
scroll to position [118, 0]
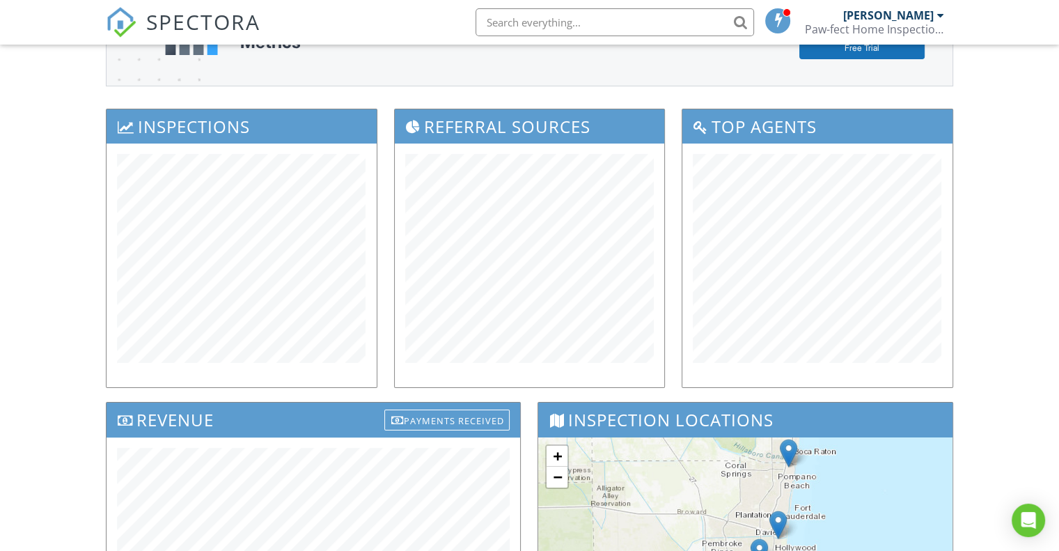
click at [608, 430] on h3 "Inspection Locations" at bounding box center [745, 419] width 414 height 34
click at [556, 427] on h3 "Inspection Locations" at bounding box center [745, 419] width 414 height 34
click at [557, 453] on link "+" at bounding box center [556, 456] width 21 height 21
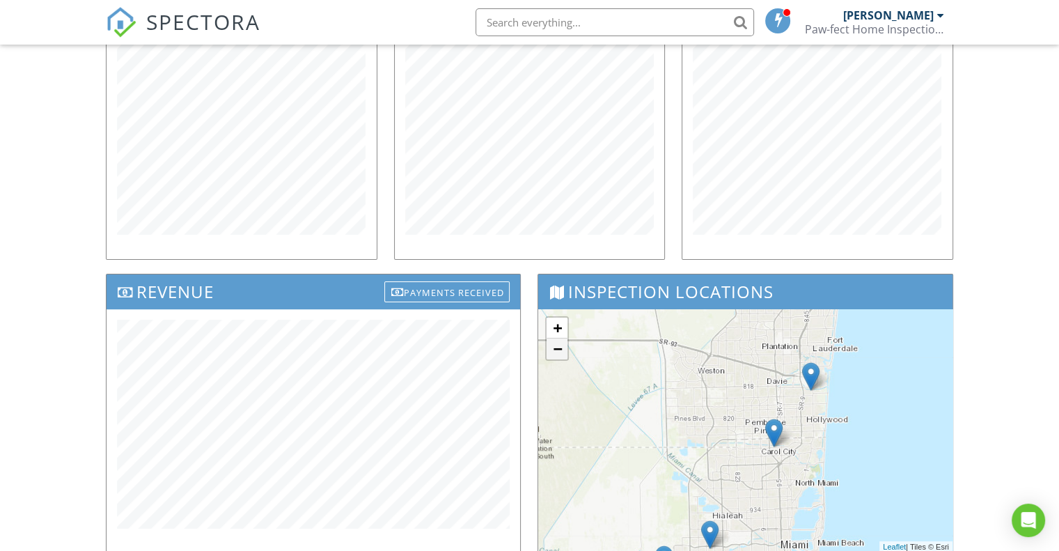
click at [560, 351] on link "−" at bounding box center [556, 348] width 21 height 21
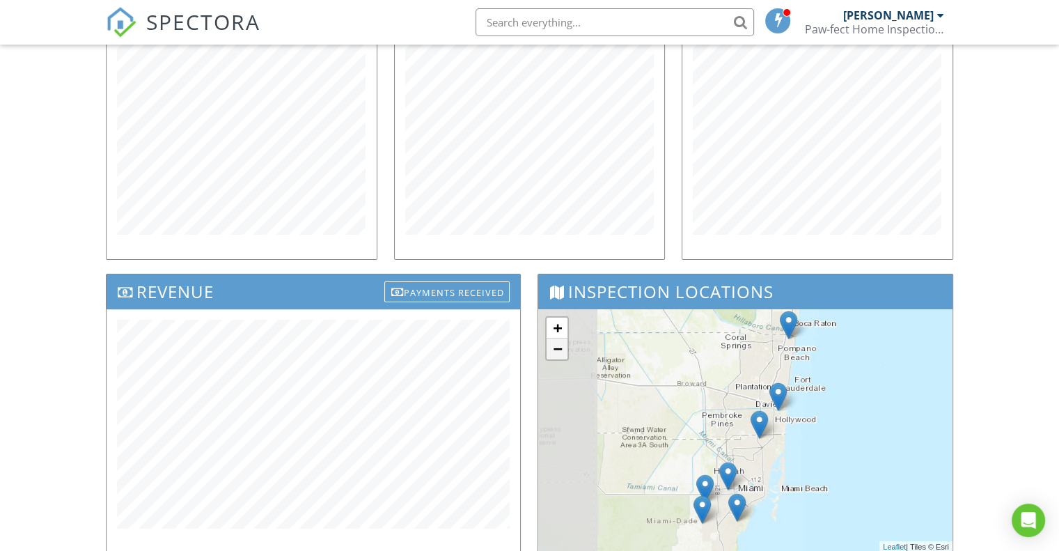
click at [560, 351] on link "−" at bounding box center [556, 348] width 21 height 21
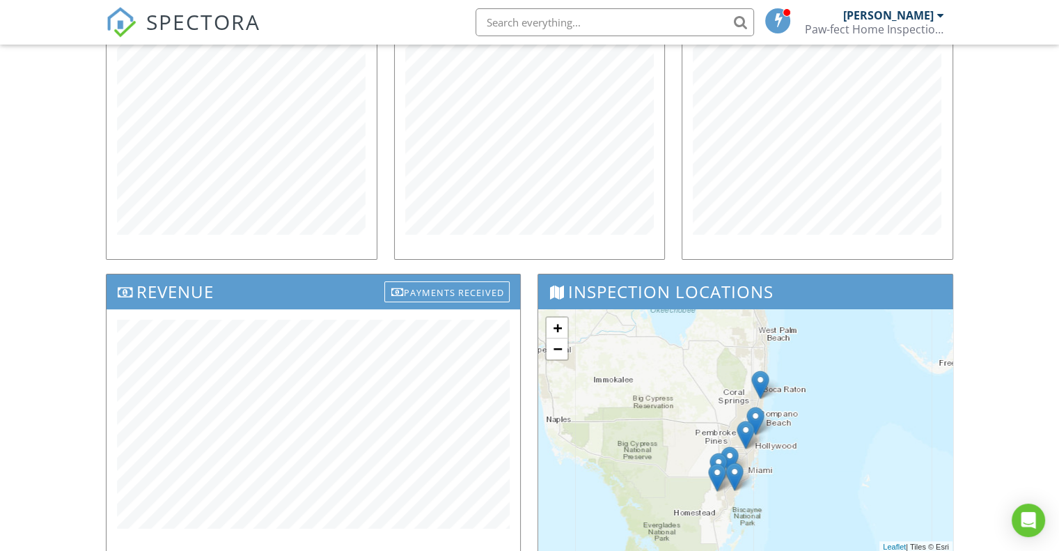
drag, startPoint x: 835, startPoint y: 394, endPoint x: 827, endPoint y: 409, distance: 17.4
click at [827, 409] on div "+ − Leaflet | Tiles © [PERSON_NAME]" at bounding box center [745, 431] width 414 height 244
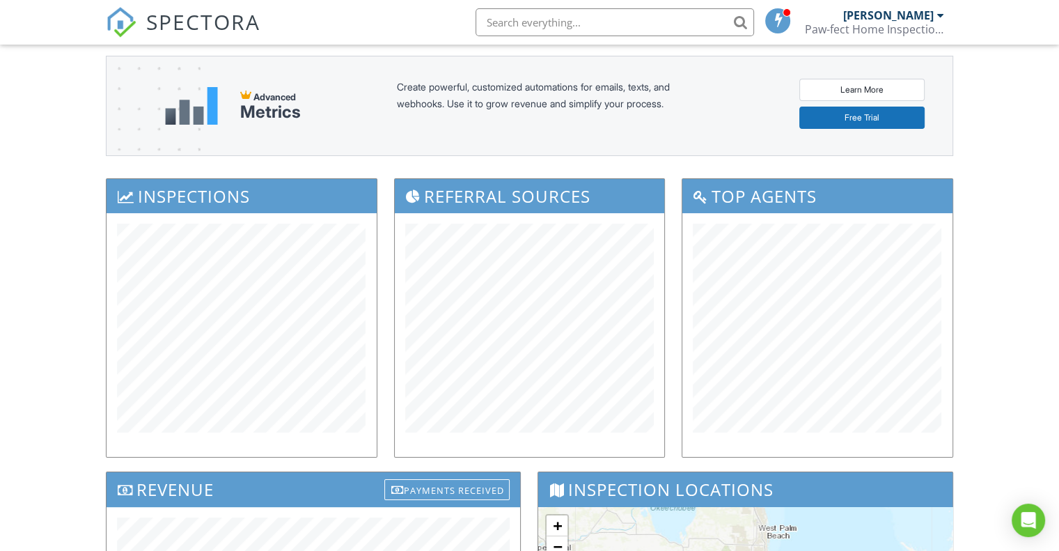
scroll to position [0, 0]
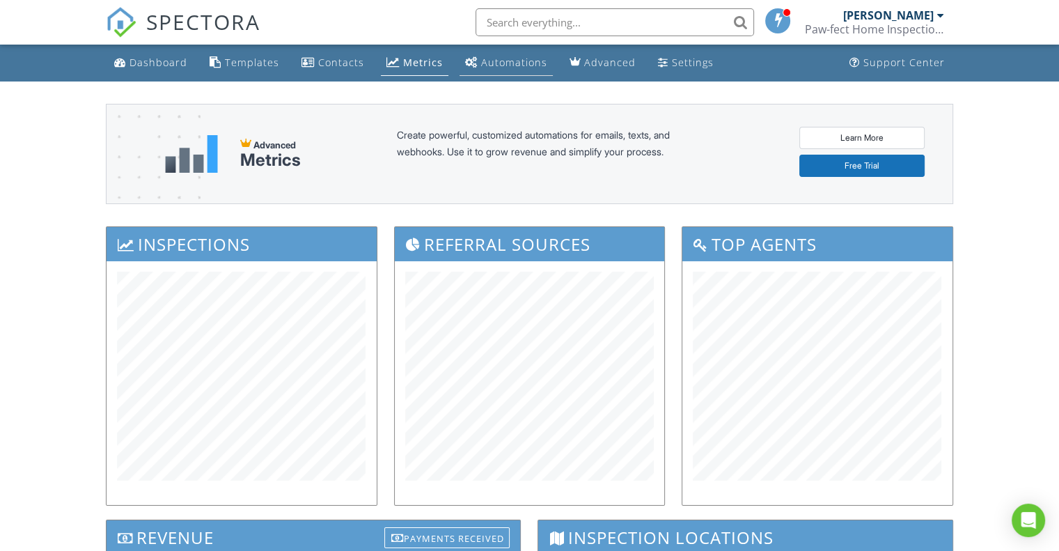
click at [510, 62] on div "Automations" at bounding box center [514, 62] width 66 height 13
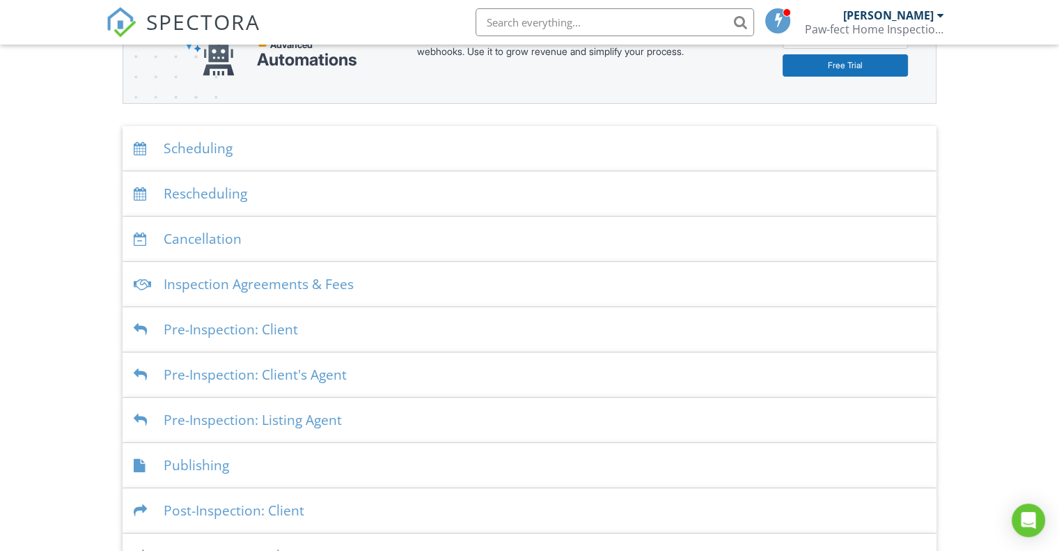
scroll to position [278, 0]
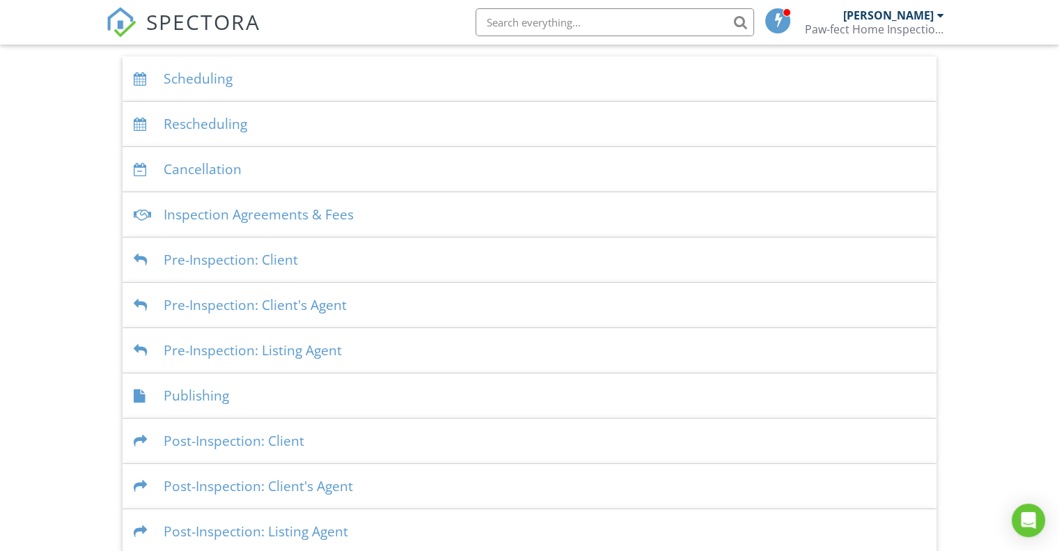
click at [273, 216] on div "Inspection Agreements & Fees" at bounding box center [530, 214] width 814 height 45
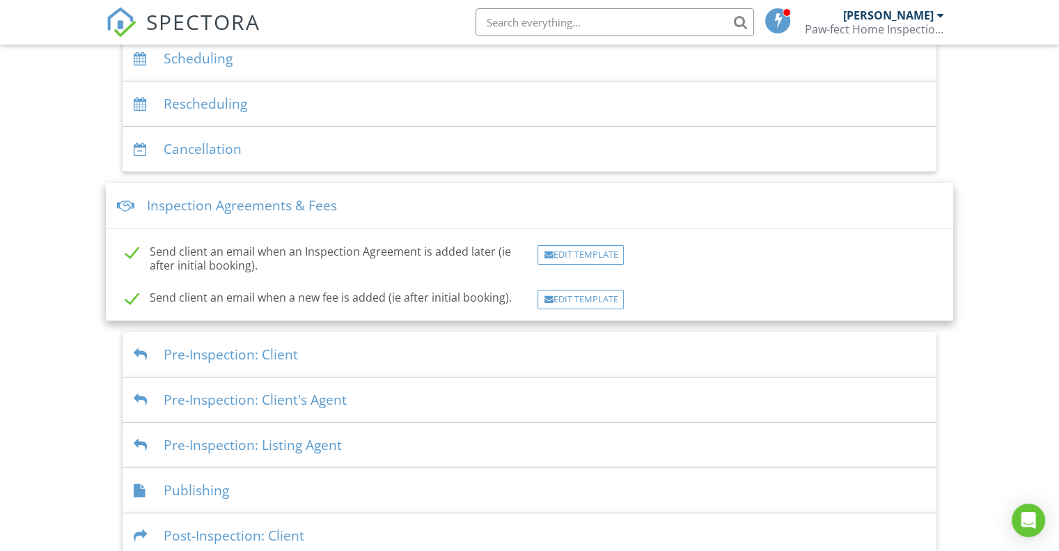
scroll to position [278, 0]
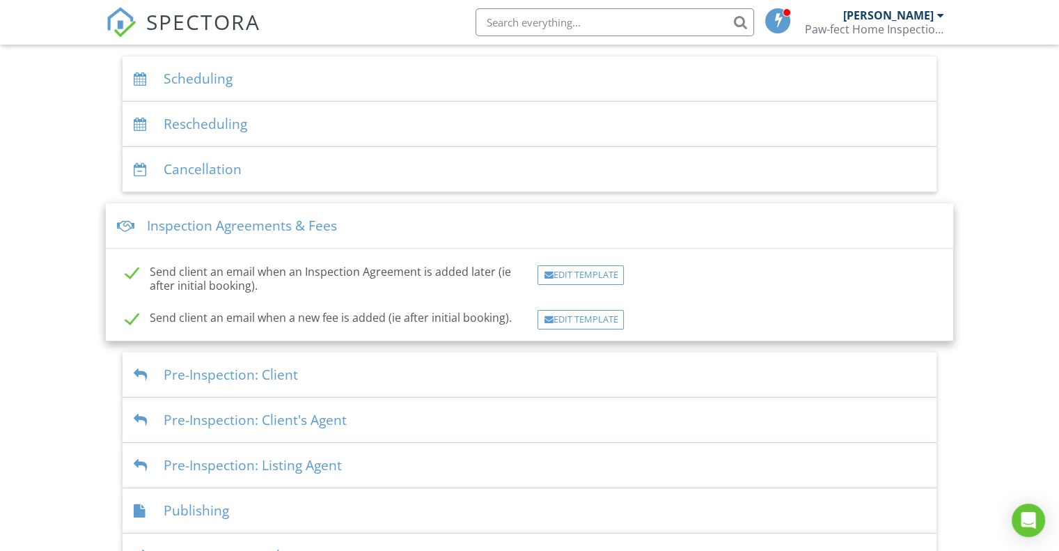
click at [205, 79] on div "Scheduling" at bounding box center [530, 78] width 814 height 45
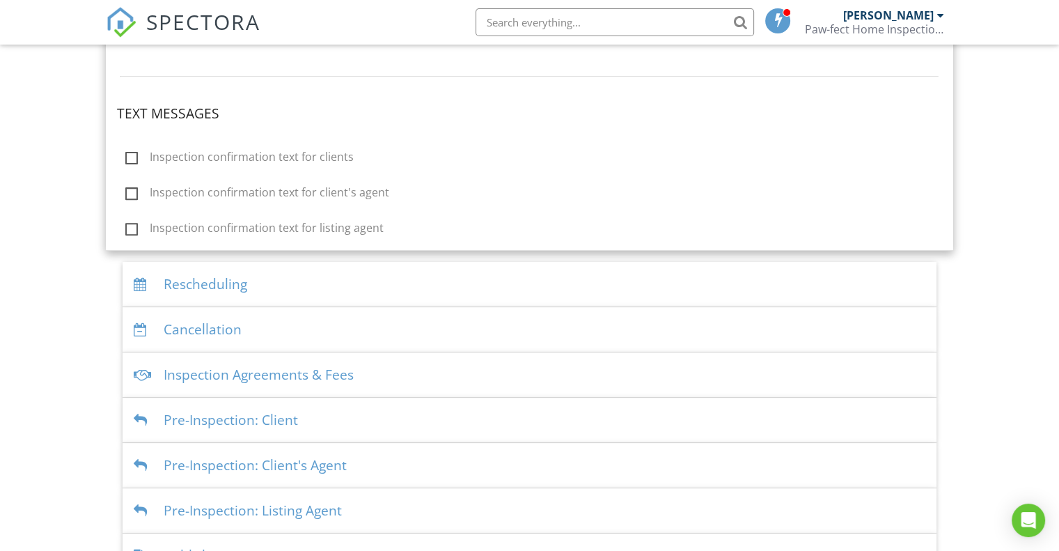
scroll to position [627, 0]
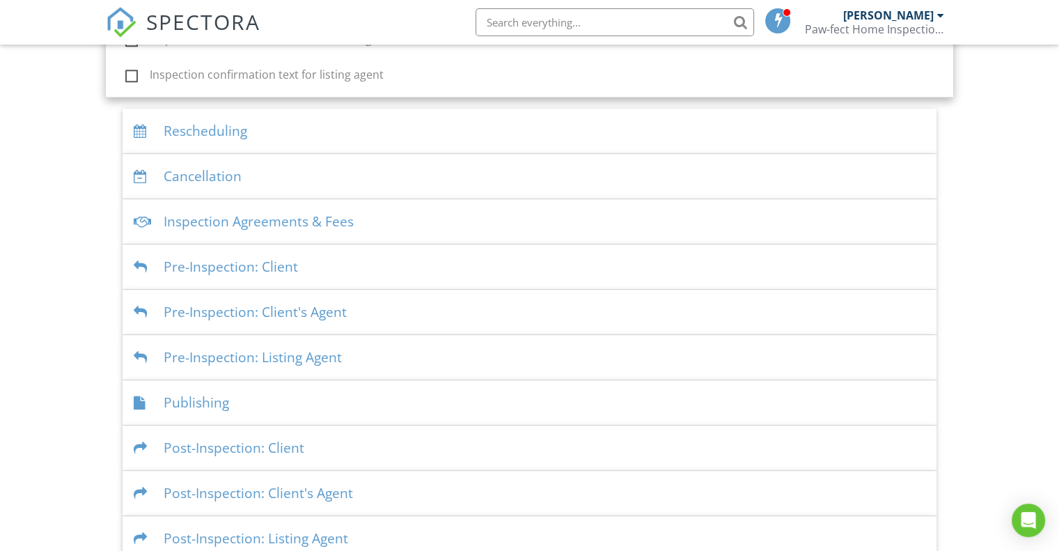
click at [231, 127] on div "Rescheduling" at bounding box center [530, 131] width 814 height 45
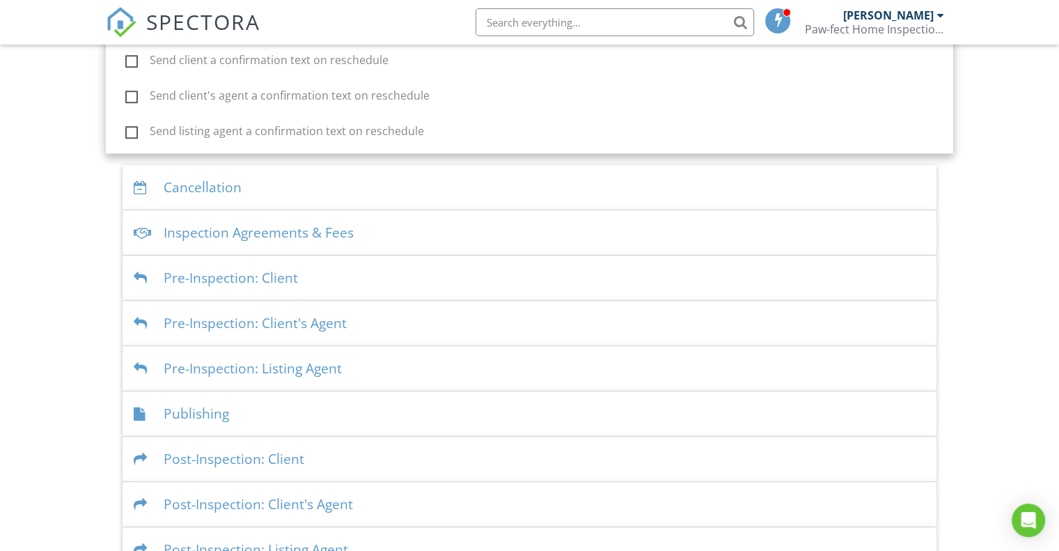
scroll to position [654, 0]
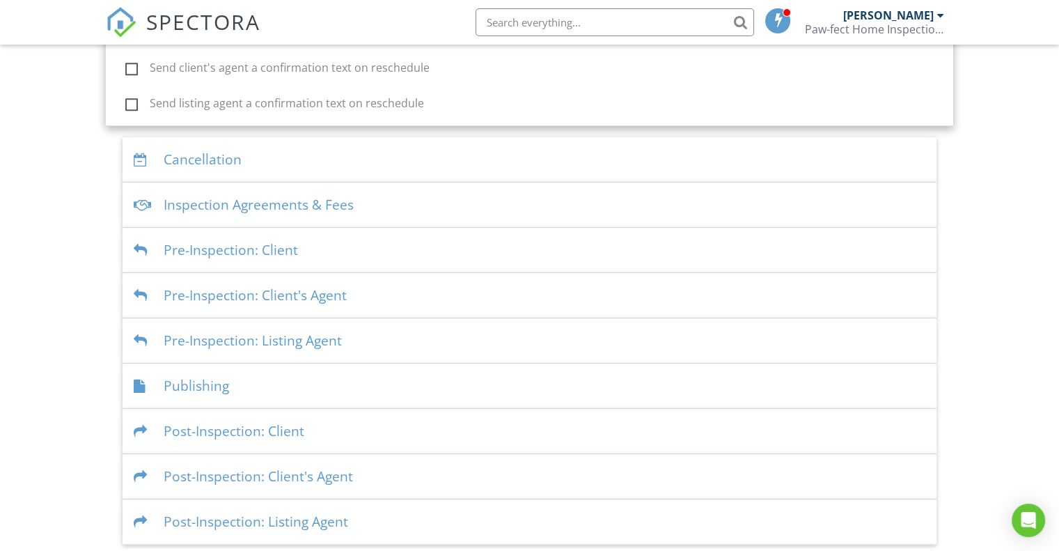
click at [206, 248] on div "Pre-Inspection: Client" at bounding box center [530, 250] width 814 height 45
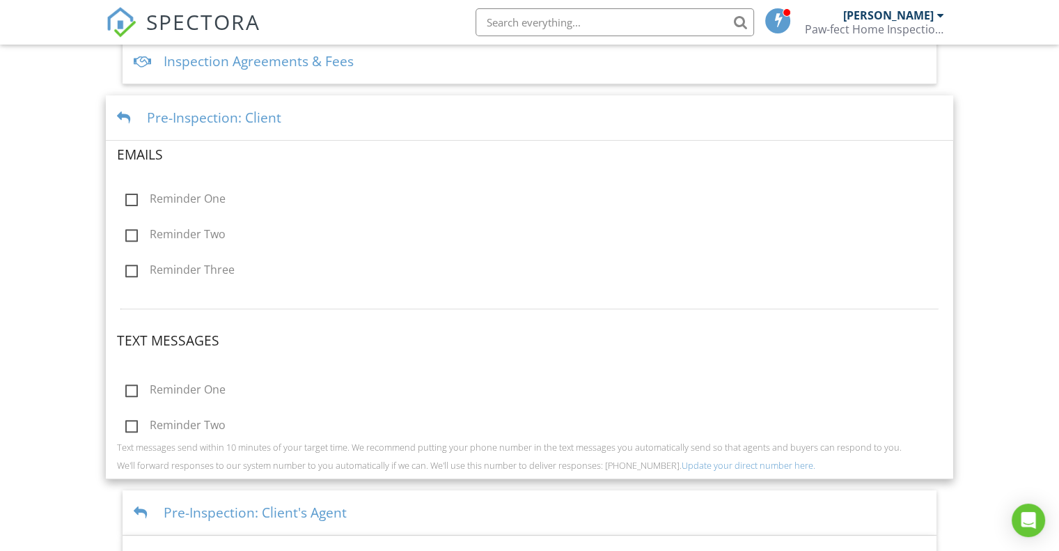
scroll to position [435, 0]
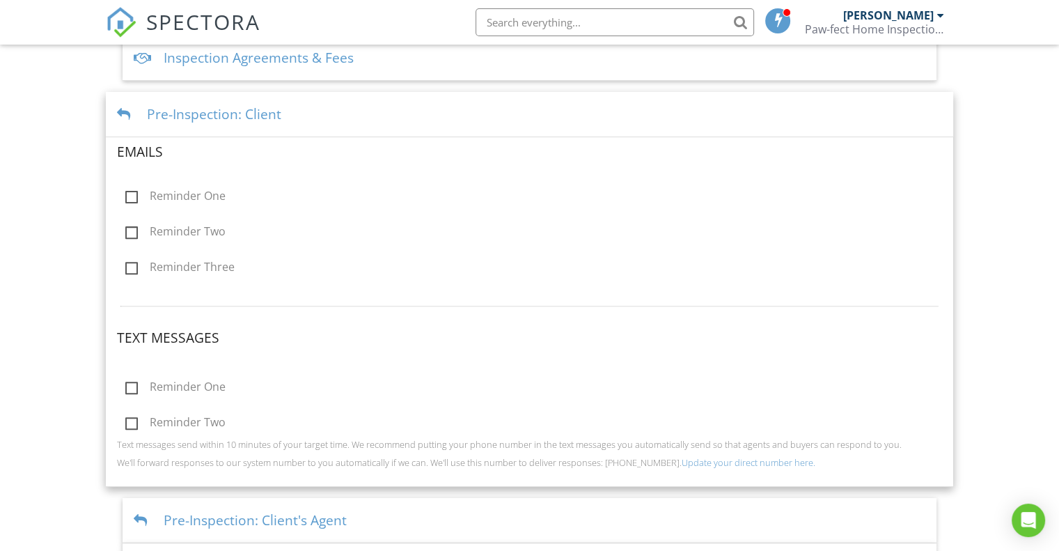
click at [63, 225] on div "Dashboard Templates Contacts Metrics Automations Advanced Settings Support Cent…" at bounding box center [529, 189] width 1059 height 1160
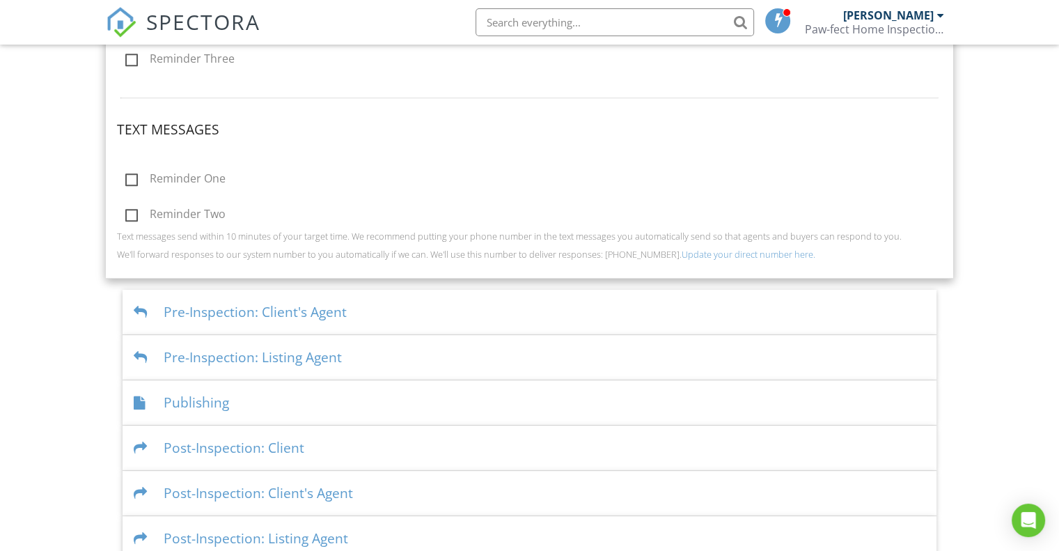
scroll to position [661, 0]
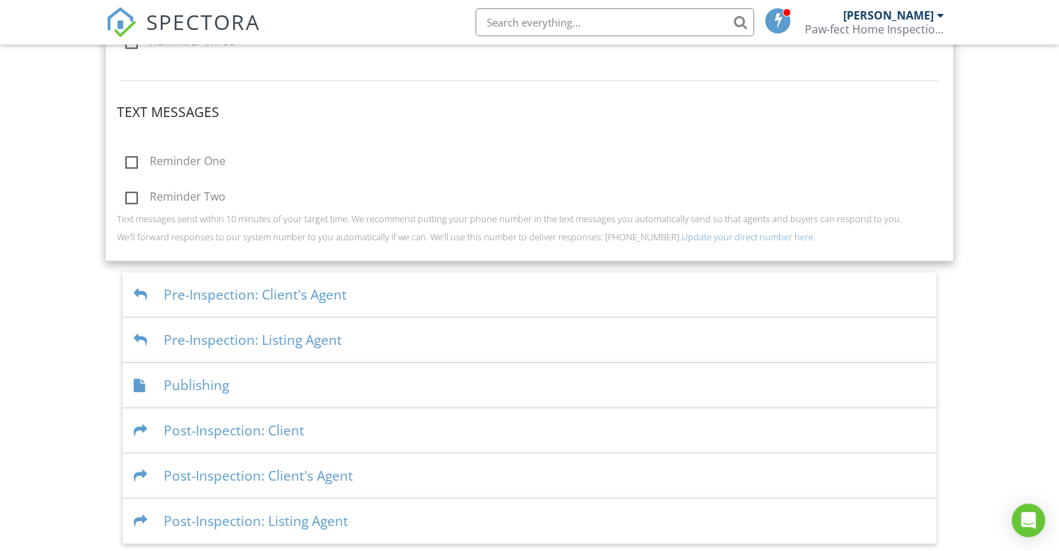
click at [184, 292] on div "Pre-Inspection: Client's Agent" at bounding box center [530, 294] width 814 height 45
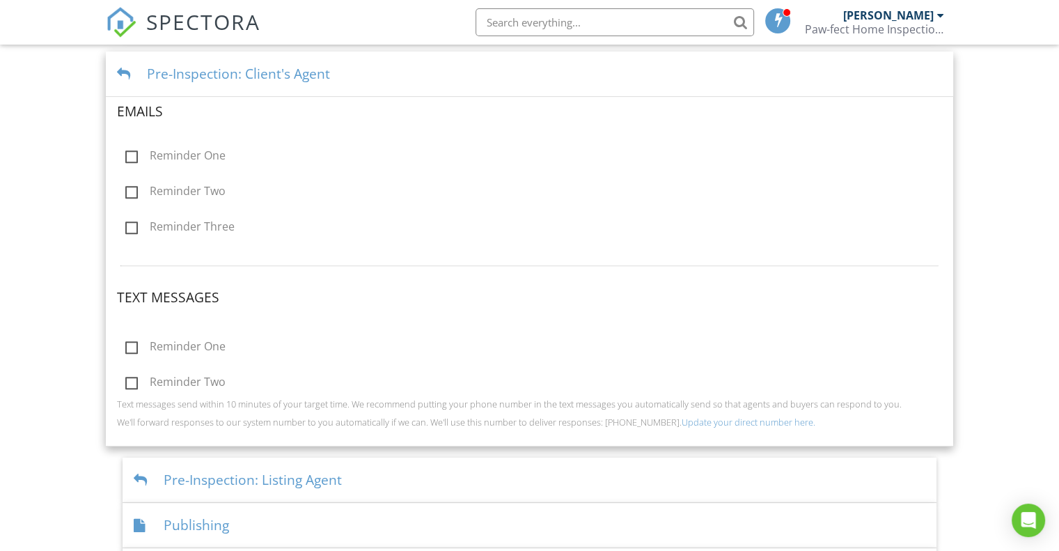
scroll to position [661, 0]
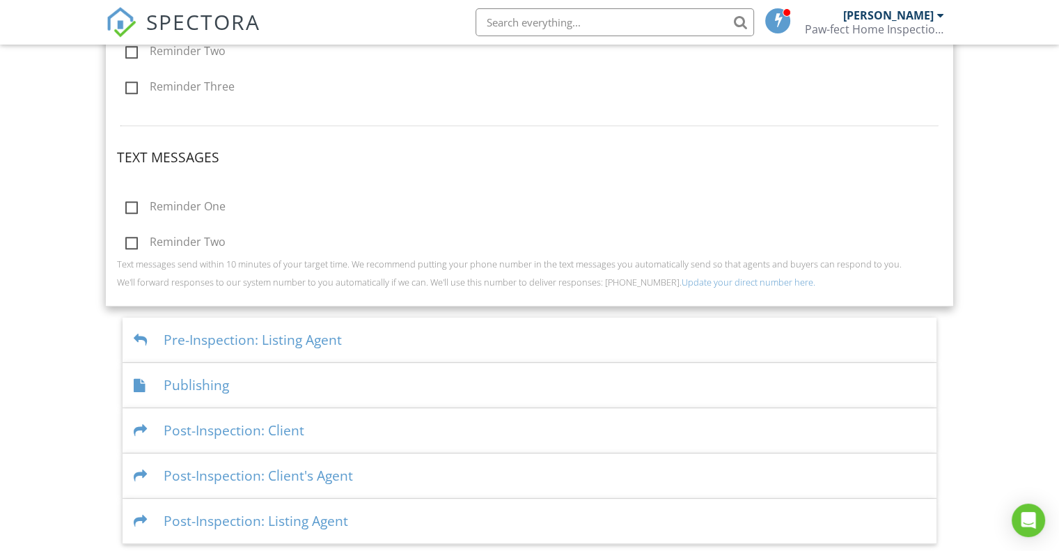
click at [220, 378] on div "Publishing" at bounding box center [530, 385] width 814 height 45
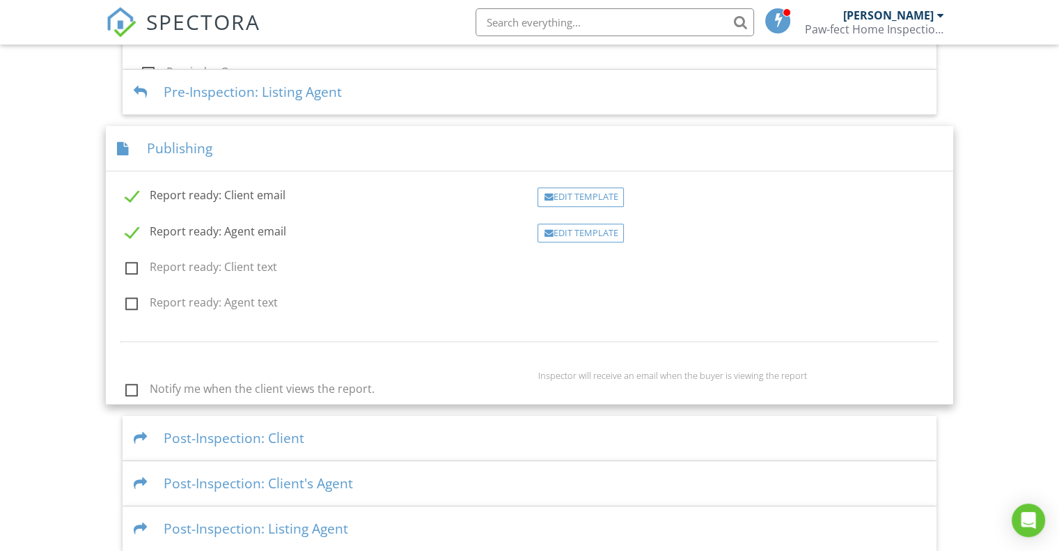
scroll to position [588, 0]
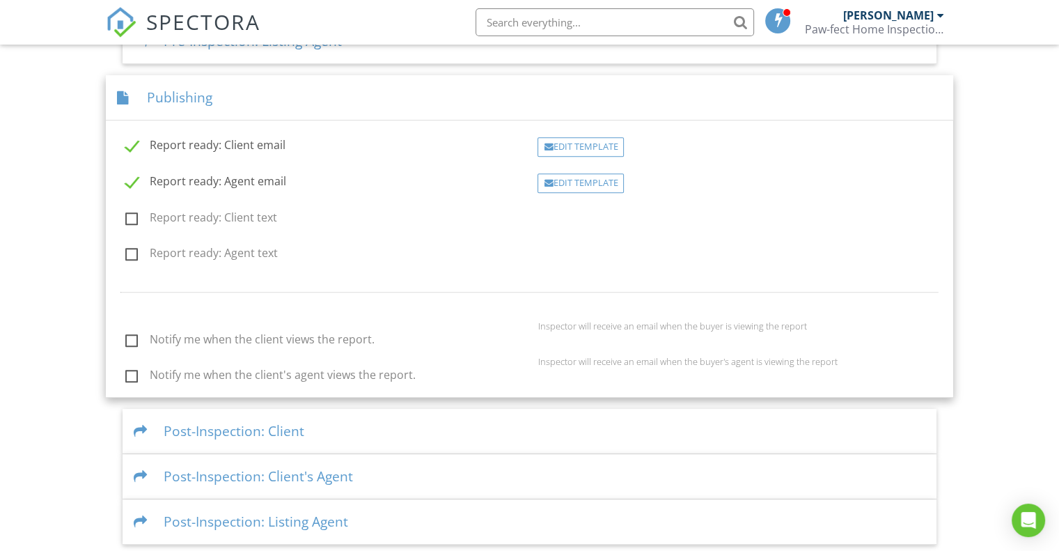
click at [242, 436] on div "Post-Inspection: Client" at bounding box center [530, 431] width 814 height 45
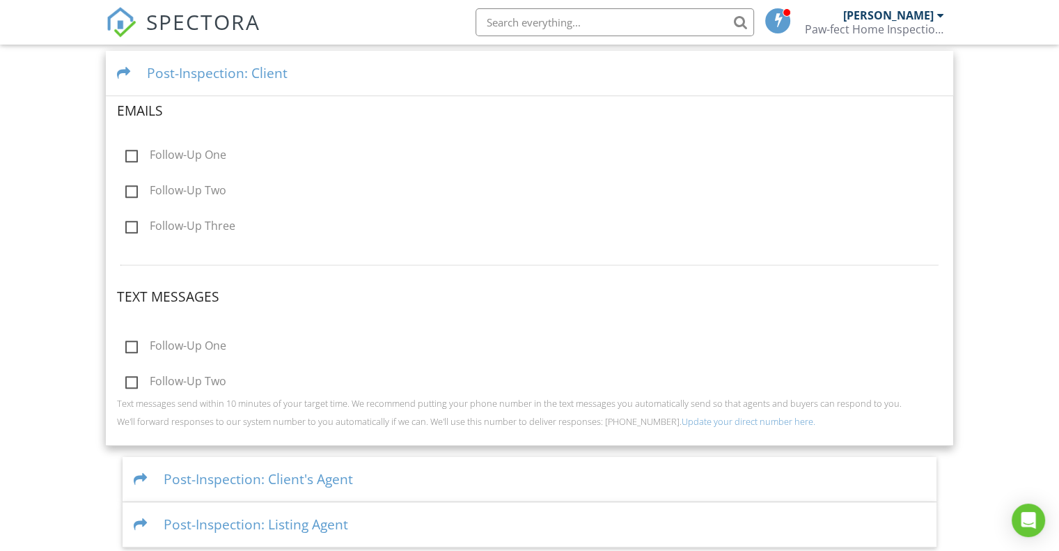
scroll to position [661, 0]
click at [249, 475] on div "Post-Inspection: Client's Agent" at bounding box center [530, 475] width 814 height 45
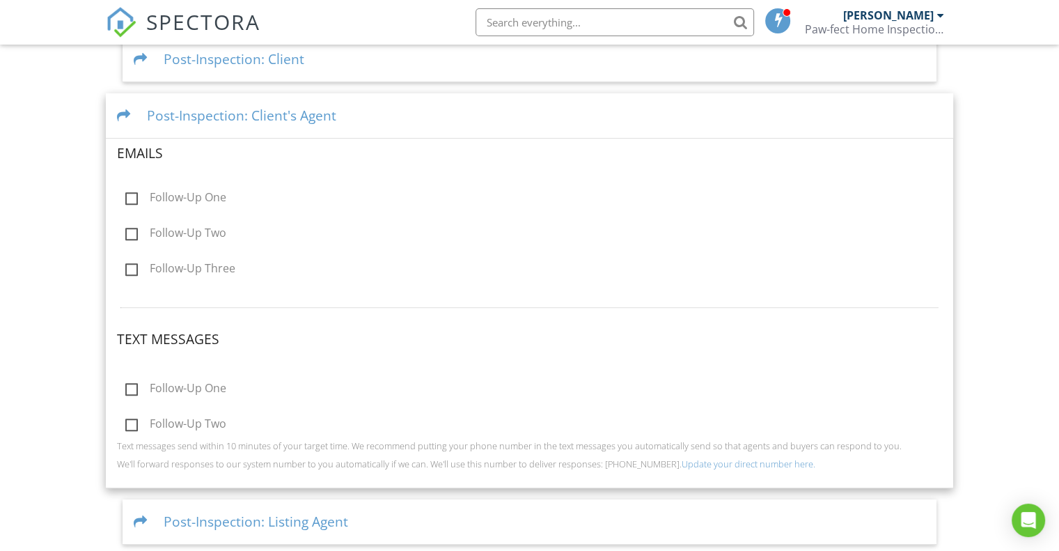
scroll to position [661, 0]
click at [223, 518] on div "Post-Inspection: Listing Agent" at bounding box center [530, 520] width 814 height 45
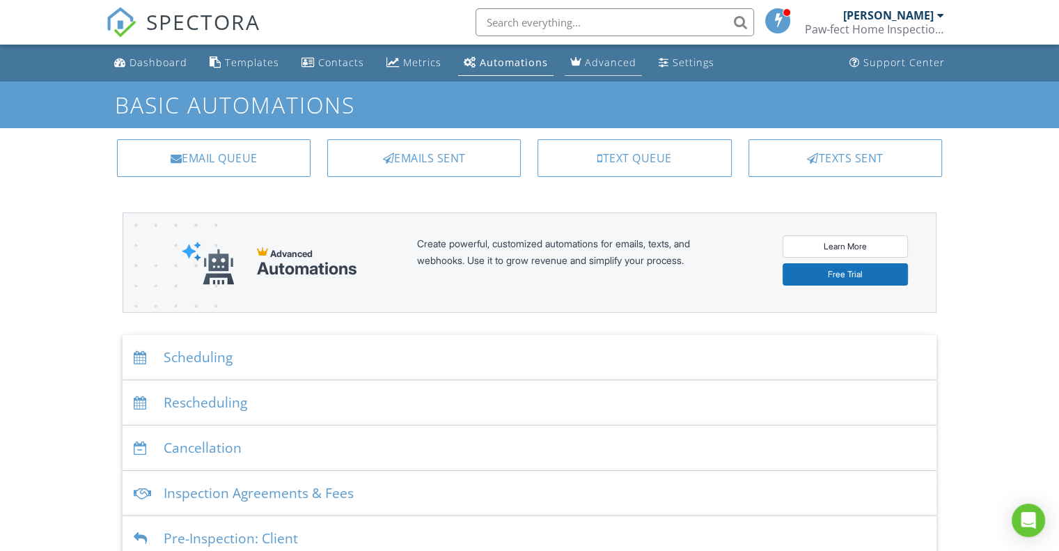
click at [599, 58] on div "Advanced" at bounding box center [611, 62] width 52 height 13
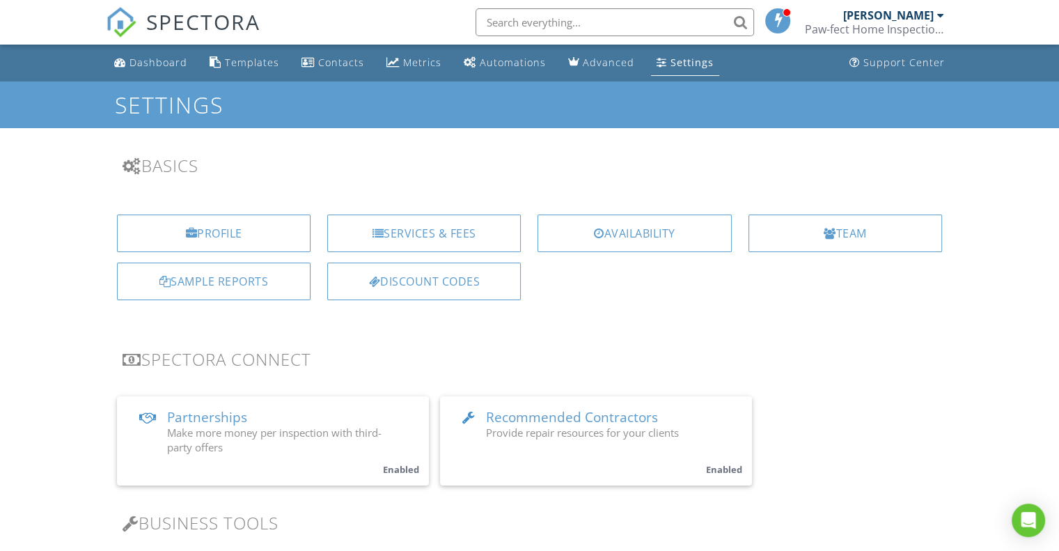
scroll to position [70, 0]
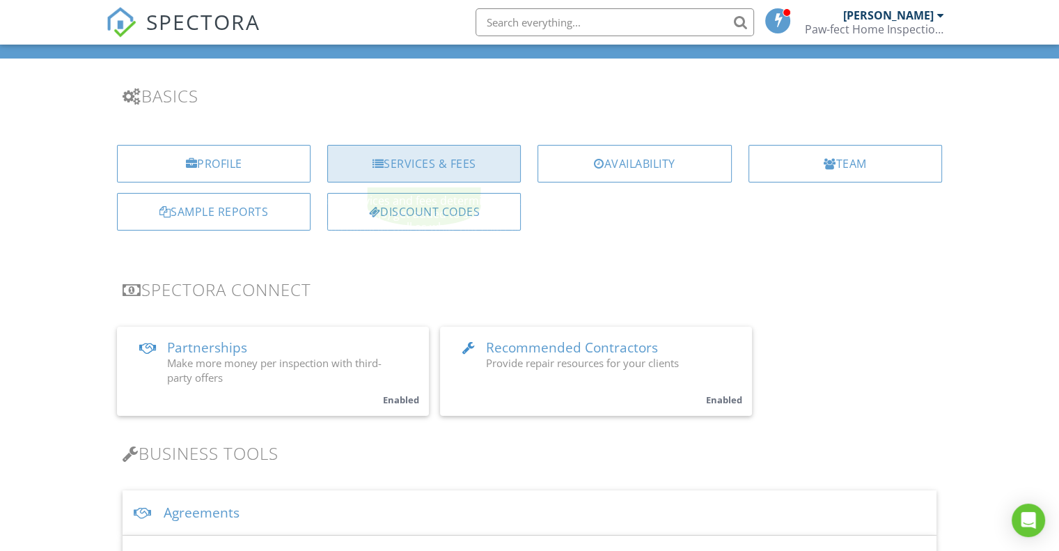
click at [418, 166] on div "Services & Fees" at bounding box center [424, 164] width 194 height 38
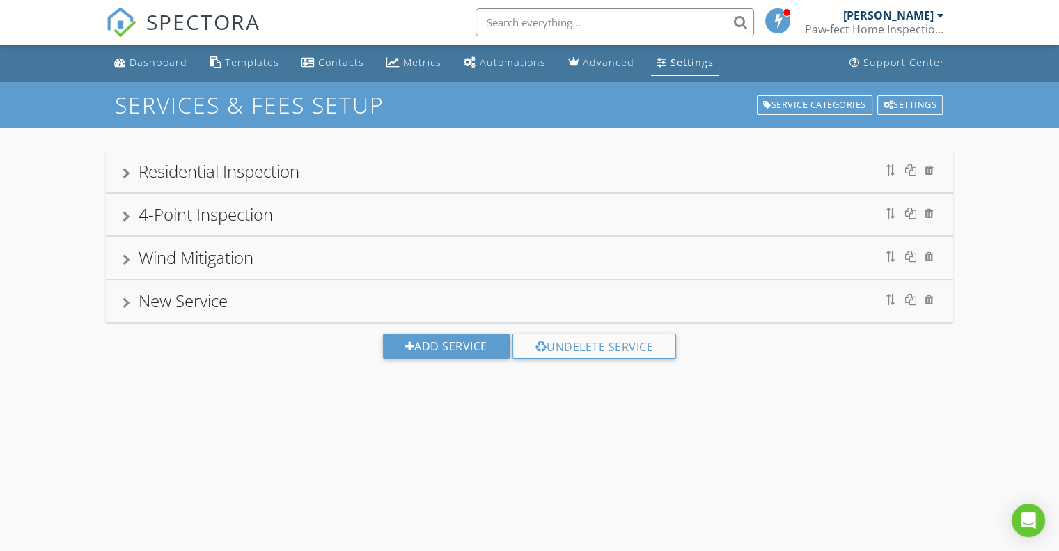
click at [171, 175] on div "Residential Inspection" at bounding box center [219, 170] width 161 height 23
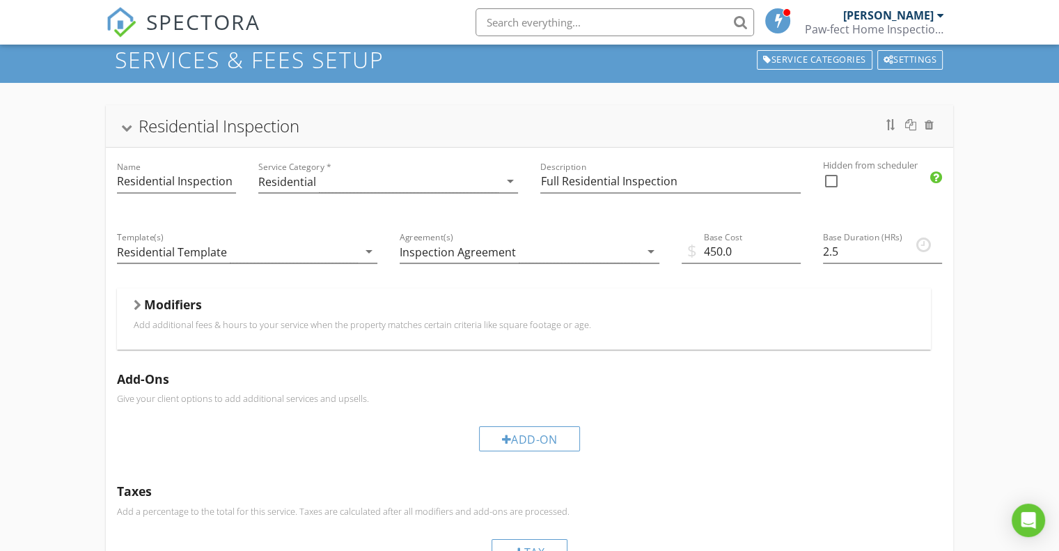
scroll to position [70, 0]
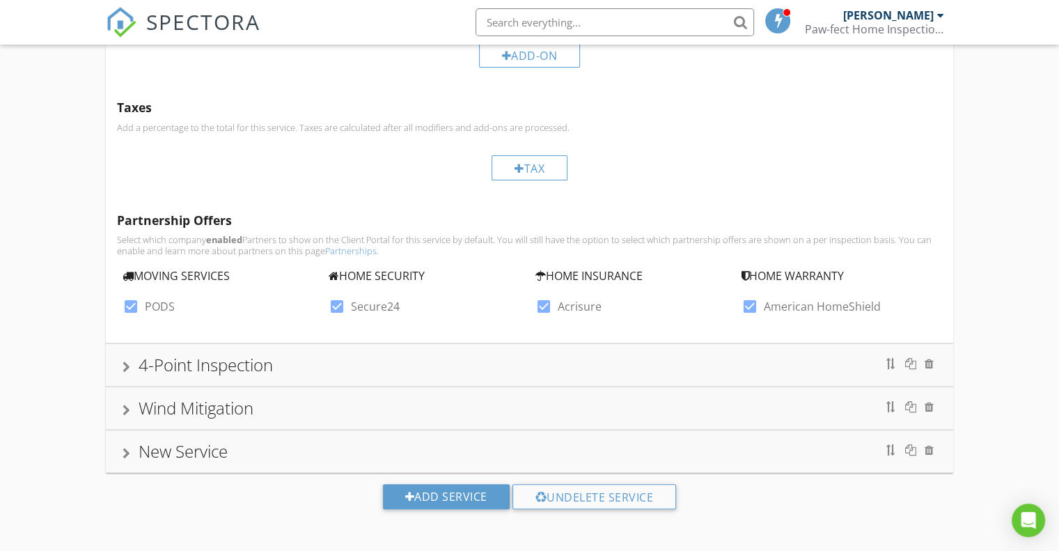
click at [168, 363] on div "4-Point Inspection" at bounding box center [206, 364] width 134 height 23
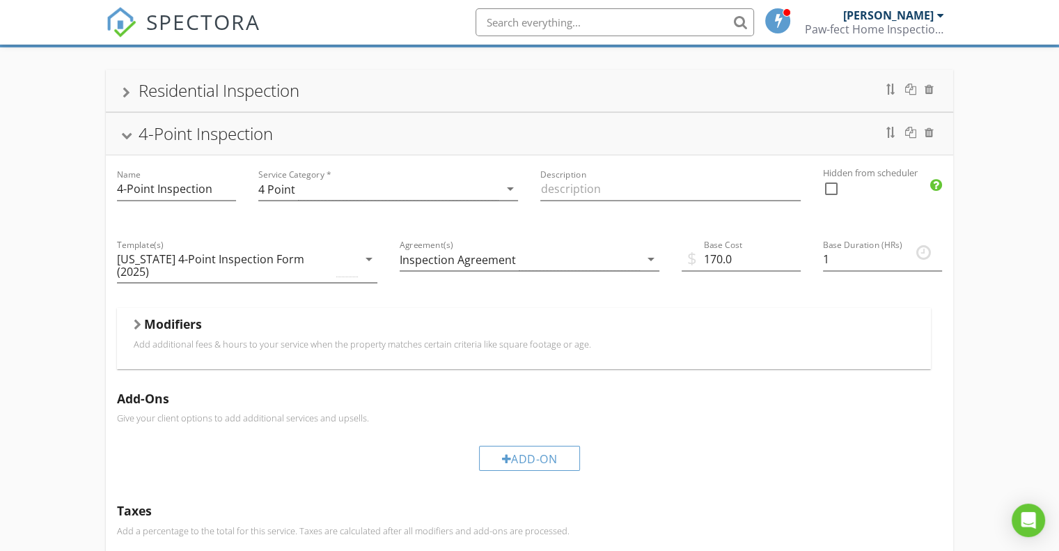
scroll to position [153, 0]
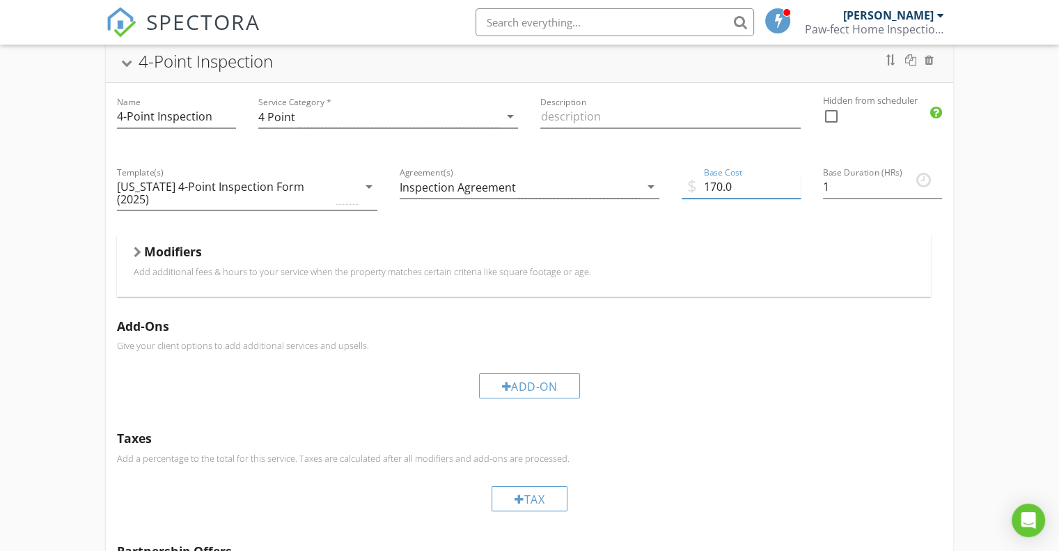
click at [718, 186] on input "170.0" at bounding box center [741, 186] width 119 height 23
type input "10.0"
click at [936, 178] on input "1.25" at bounding box center [882, 186] width 119 height 23
click at [927, 178] on div "Base Duration (HRs) 1.25" at bounding box center [882, 189] width 119 height 45
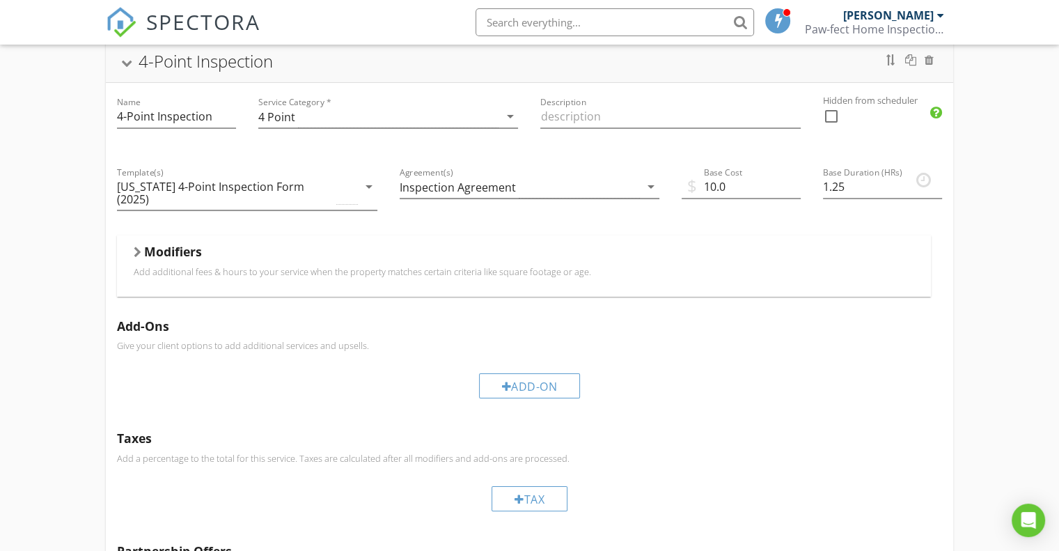
click at [924, 178] on div "Base Duration (HRs) 1.25" at bounding box center [882, 189] width 119 height 45
click at [937, 186] on input "1" at bounding box center [882, 186] width 119 height 23
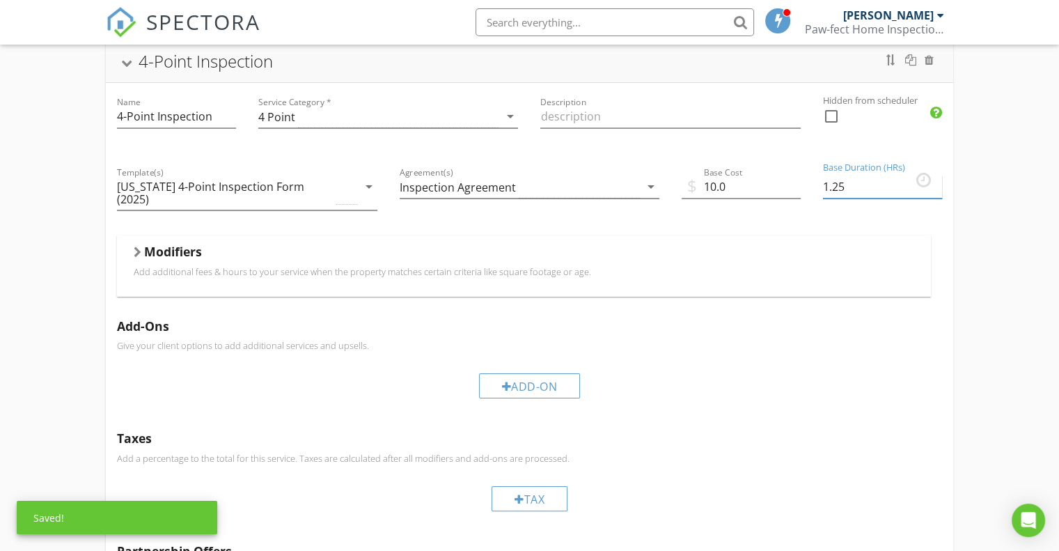
click at [936, 182] on input "1.25" at bounding box center [882, 186] width 119 height 23
click at [936, 182] on input "1.5" at bounding box center [882, 186] width 119 height 23
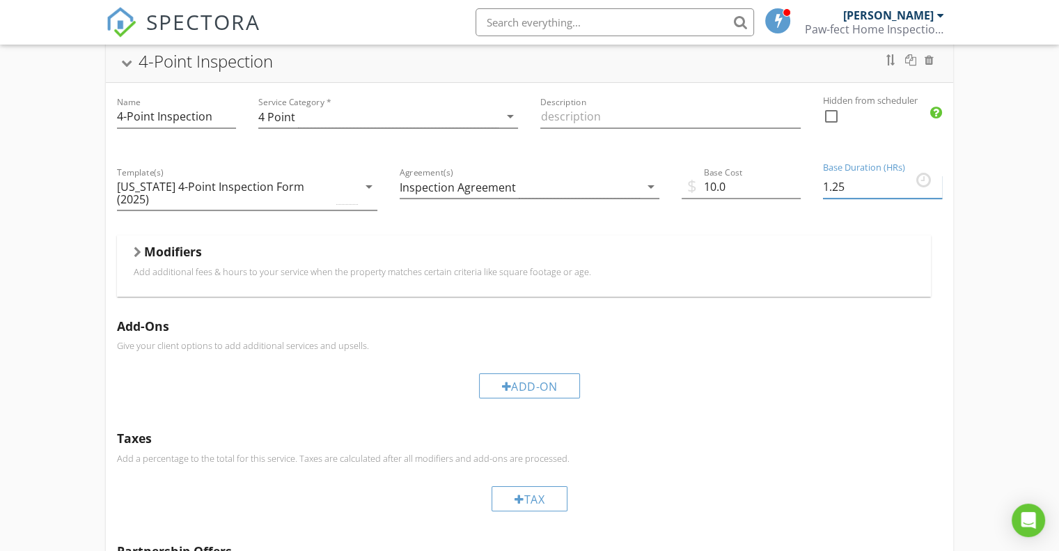
type input "1.25"
click at [936, 189] on input "1.25" at bounding box center [882, 186] width 119 height 23
click at [709, 183] on input "10.0" at bounding box center [741, 186] width 119 height 23
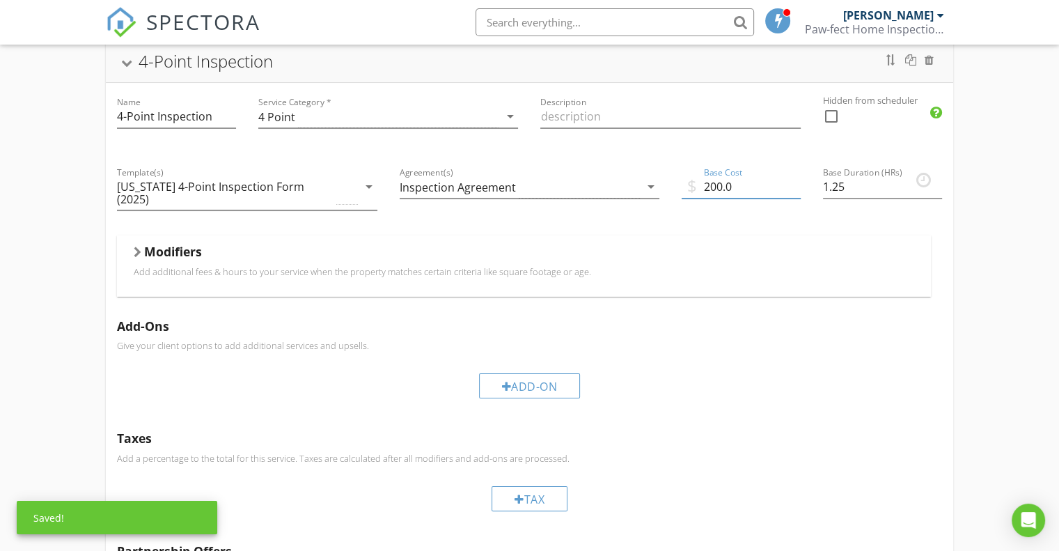
click at [916, 456] on div "Taxes Add a percentage to the total for this service. Taxes are calculated afte…" at bounding box center [529, 476] width 847 height 112
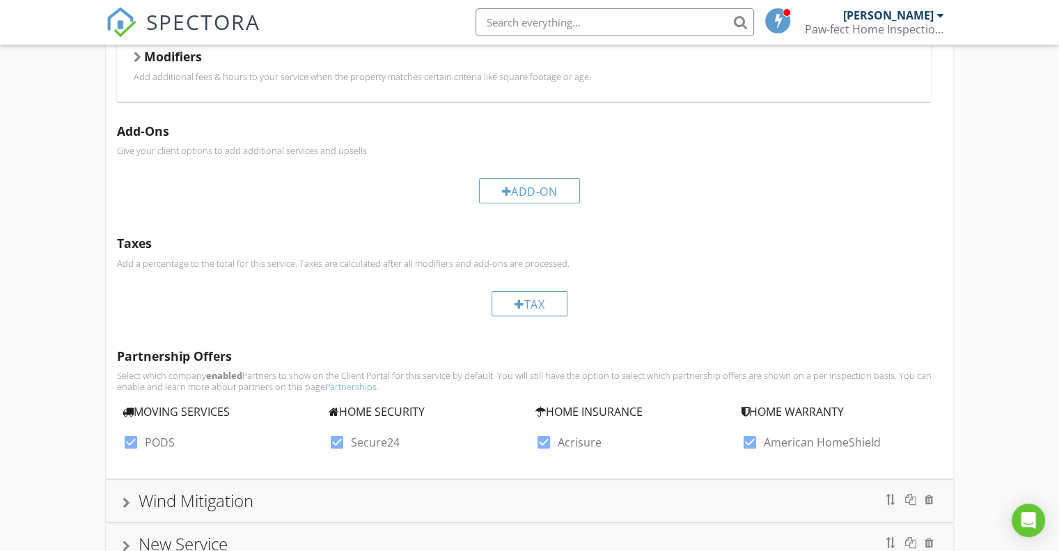
scroll to position [209, 0]
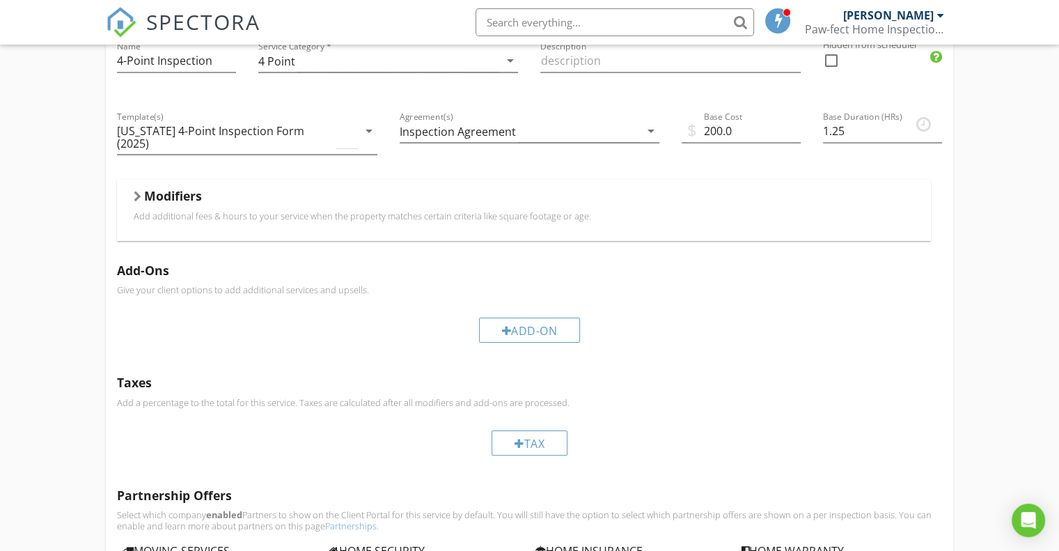
click at [173, 189] on h5 "Modifiers" at bounding box center [173, 196] width 58 height 14
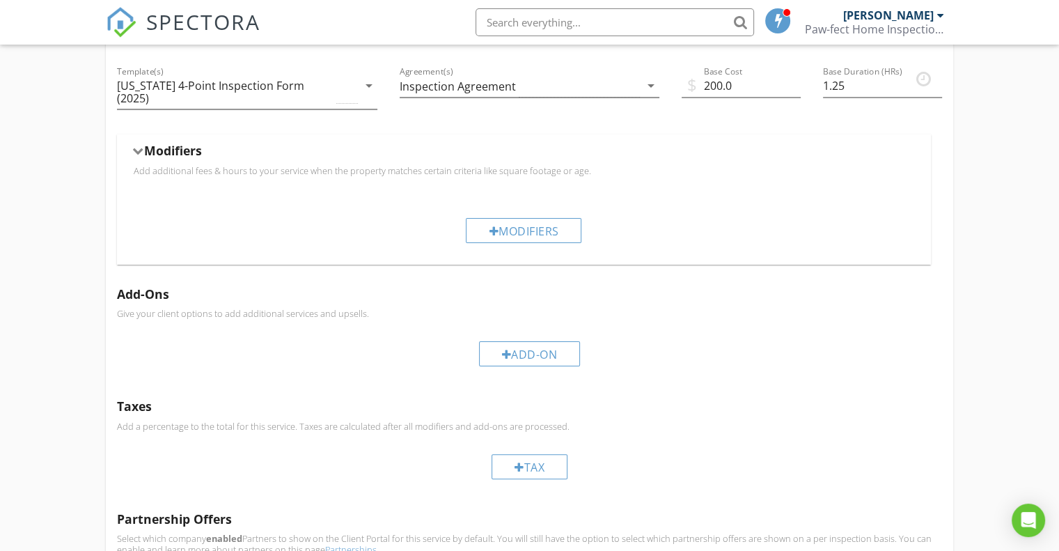
scroll to position [278, 0]
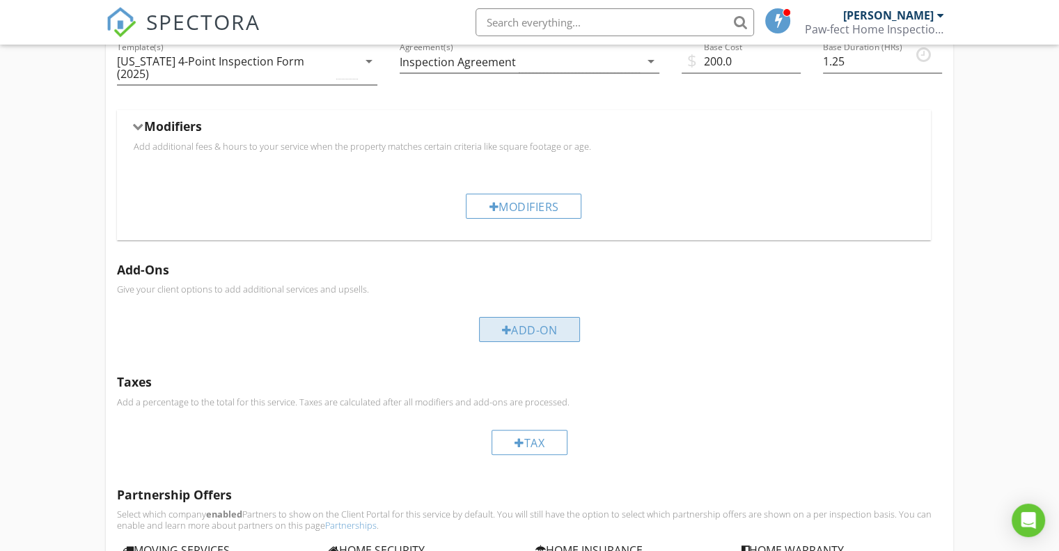
click at [535, 320] on div "Add-On" at bounding box center [530, 329] width 102 height 25
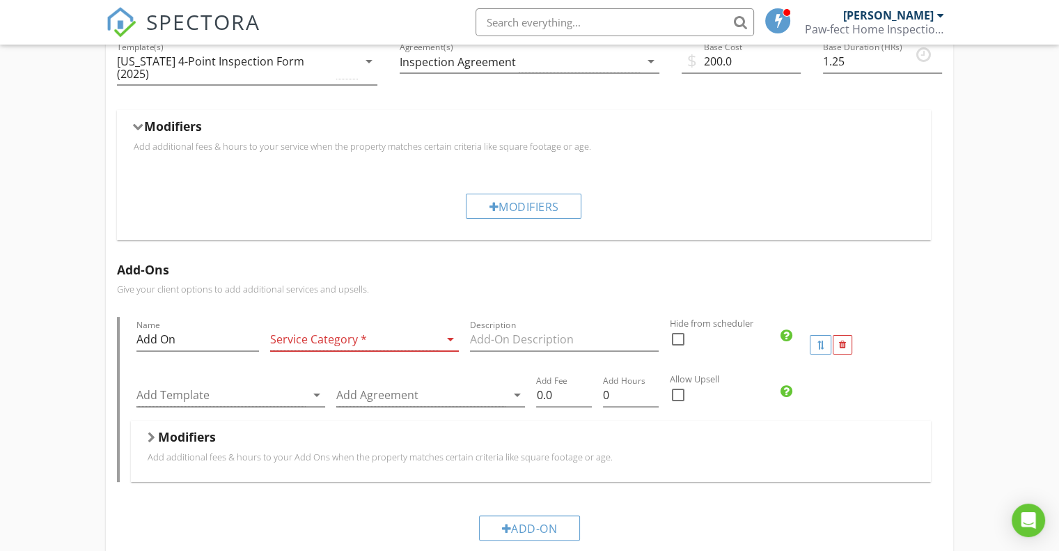
click at [448, 331] on icon "arrow_drop_down" at bounding box center [450, 339] width 17 height 17
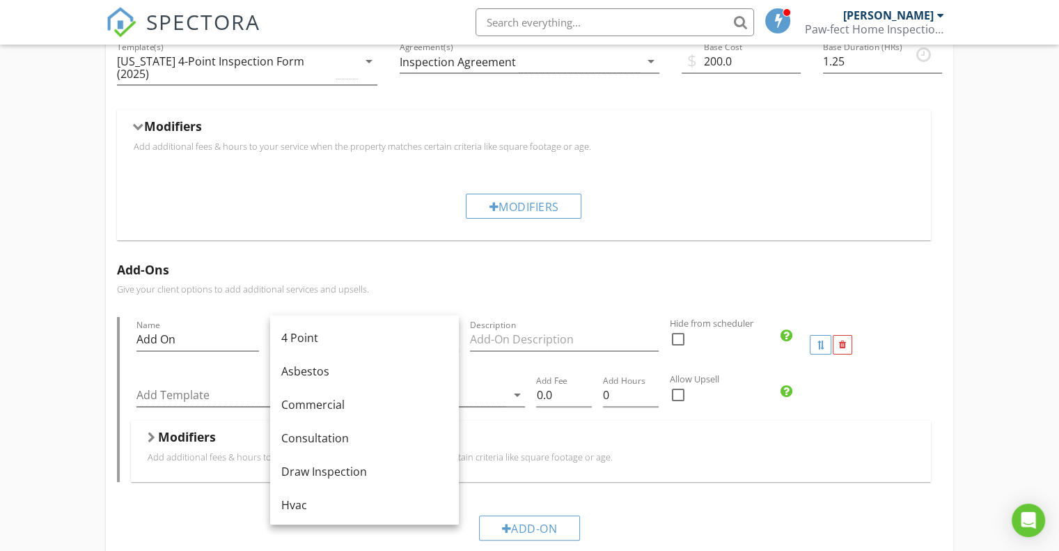
click at [541, 283] on p "Give your client options to add additional services and upsells." at bounding box center [529, 288] width 825 height 11
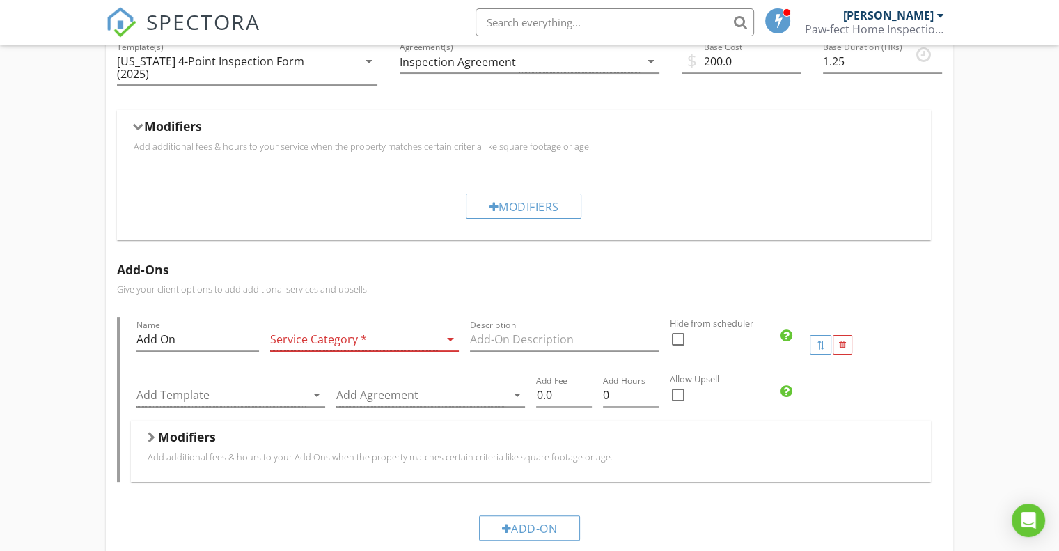
scroll to position [348, 0]
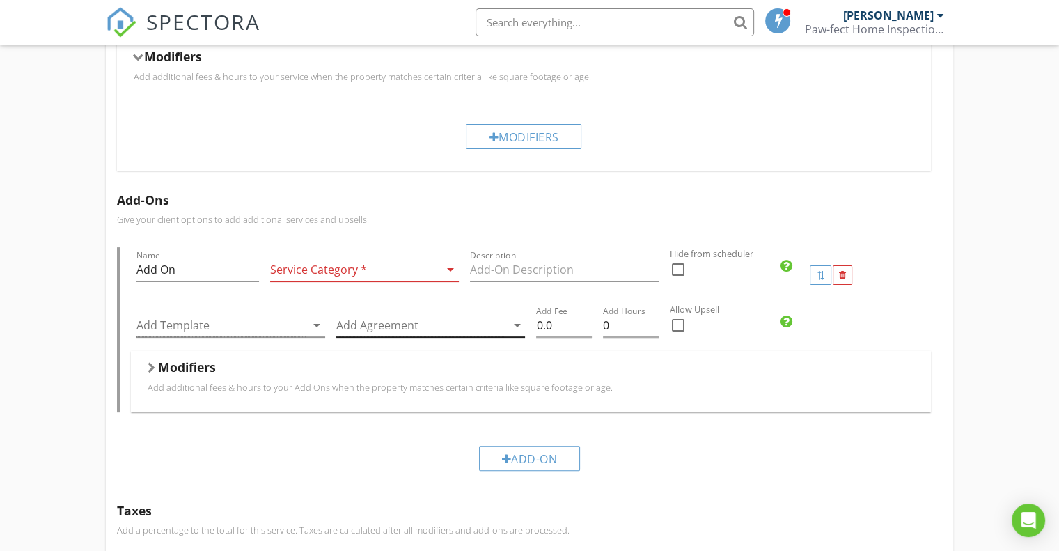
click at [518, 317] on icon "arrow_drop_down" at bounding box center [516, 325] width 17 height 17
click at [776, 382] on div "Modifiers Add additional fees & hours to your Add Ons when the property matches…" at bounding box center [531, 381] width 766 height 44
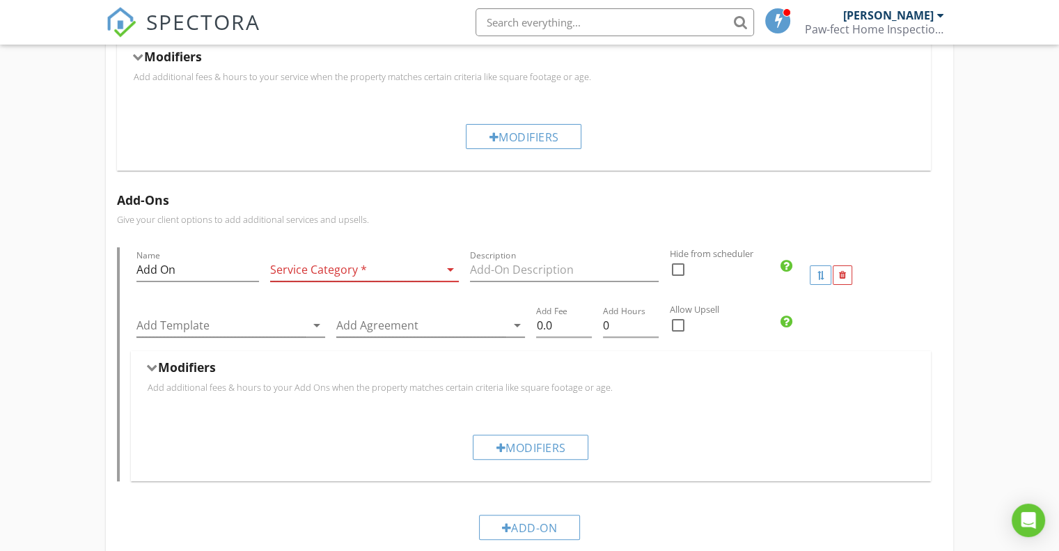
click at [448, 261] on icon "arrow_drop_down" at bounding box center [450, 269] width 17 height 17
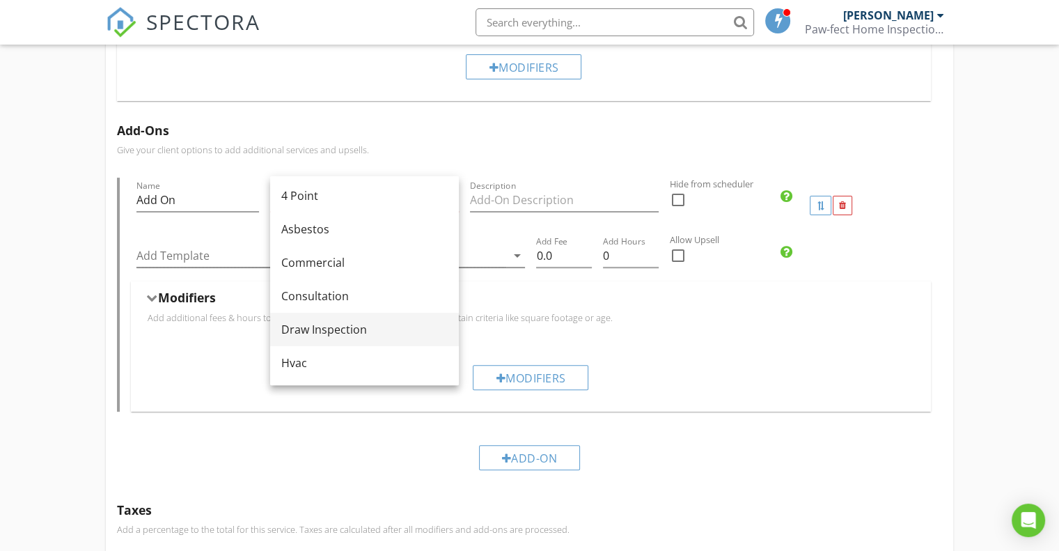
scroll to position [0, 0]
click at [937, 235] on div "Name Add On Service Category * arrow_drop_down Description Hide from scheduler …" at bounding box center [529, 294] width 825 height 233
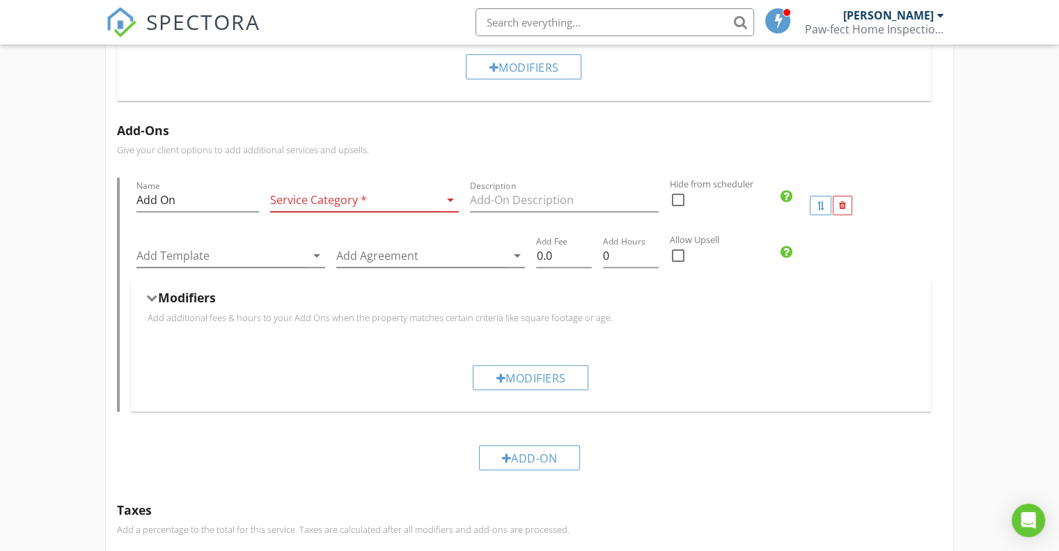
click at [450, 191] on icon "arrow_drop_down" at bounding box center [450, 199] width 17 height 17
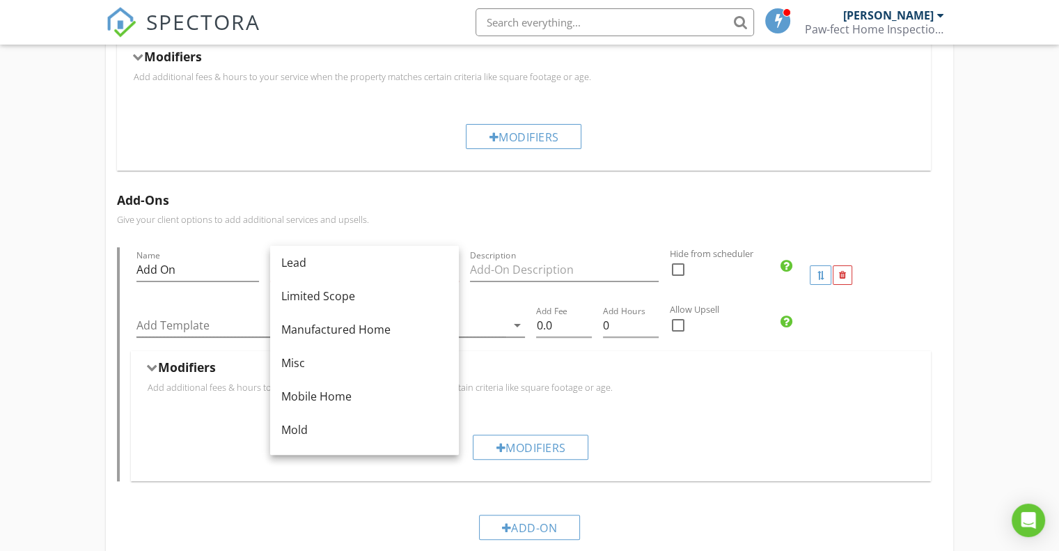
scroll to position [209, 0]
click at [933, 286] on div "Name Add On Service Category * arrow_drop_down Description Hide from scheduler …" at bounding box center [529, 363] width 825 height 233
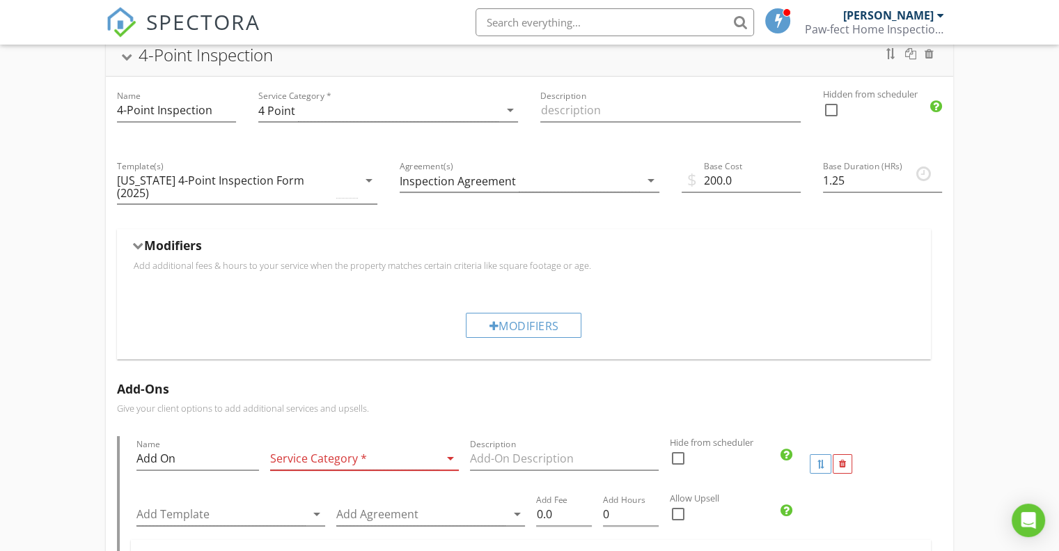
scroll to position [138, 0]
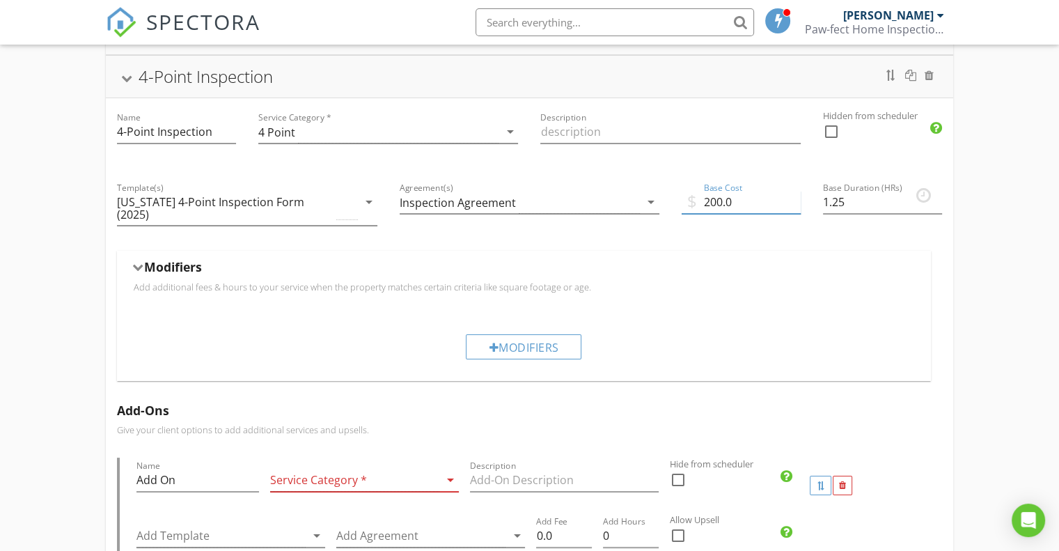
click at [718, 201] on input "200.0" at bounding box center [741, 202] width 119 height 23
click at [721, 203] on input "200.0" at bounding box center [741, 202] width 119 height 23
type input "175.0"
click at [510, 335] on div "Modifiers" at bounding box center [524, 346] width 116 height 25
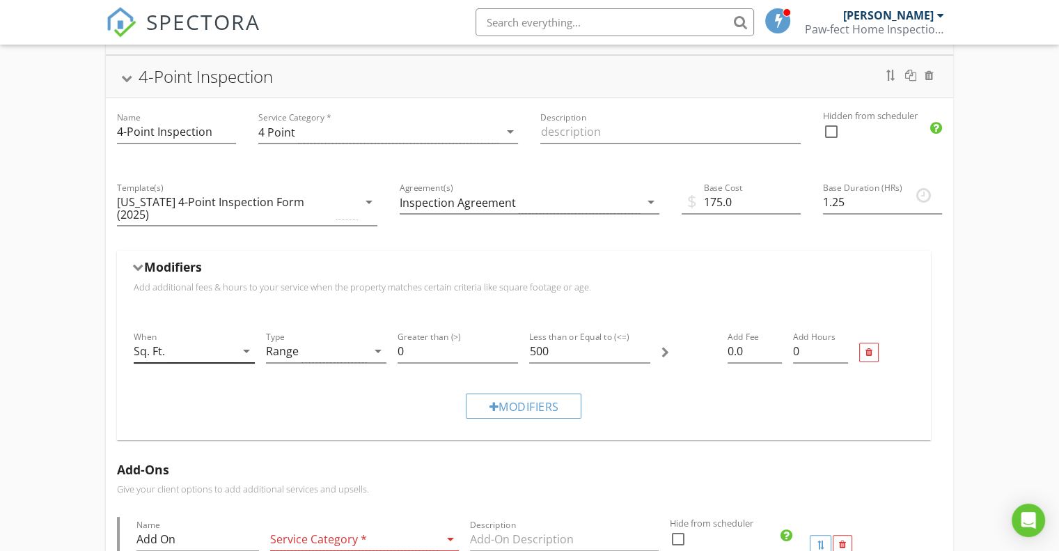
click at [242, 343] on icon "arrow_drop_down" at bounding box center [246, 351] width 17 height 17
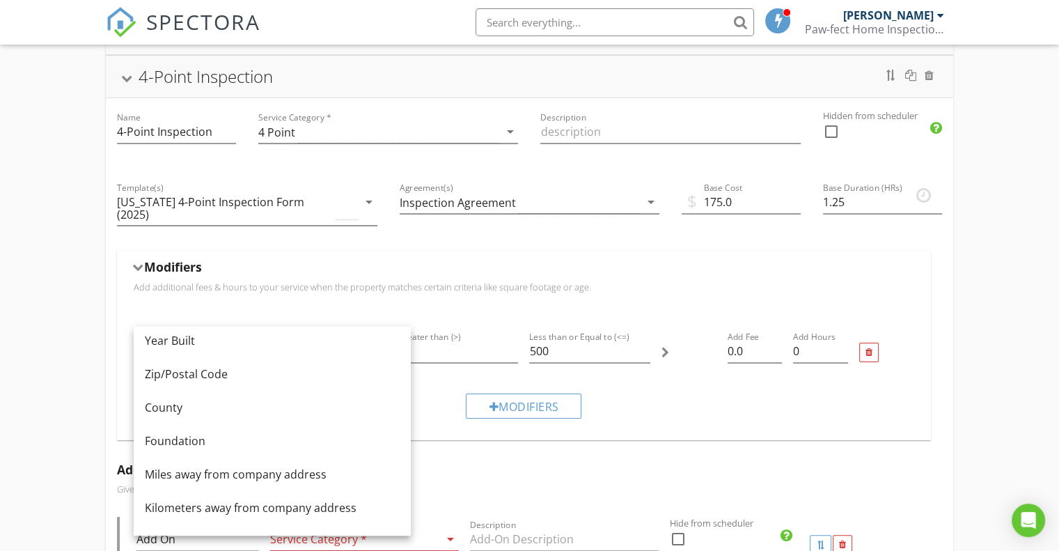
scroll to position [111, 0]
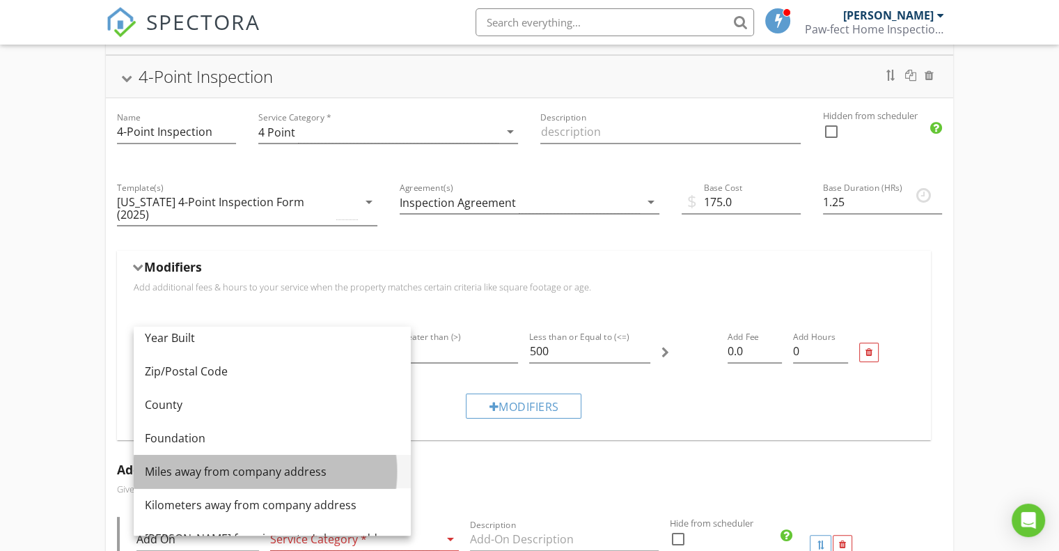
click at [290, 475] on div "Miles away from company address" at bounding box center [272, 471] width 255 height 17
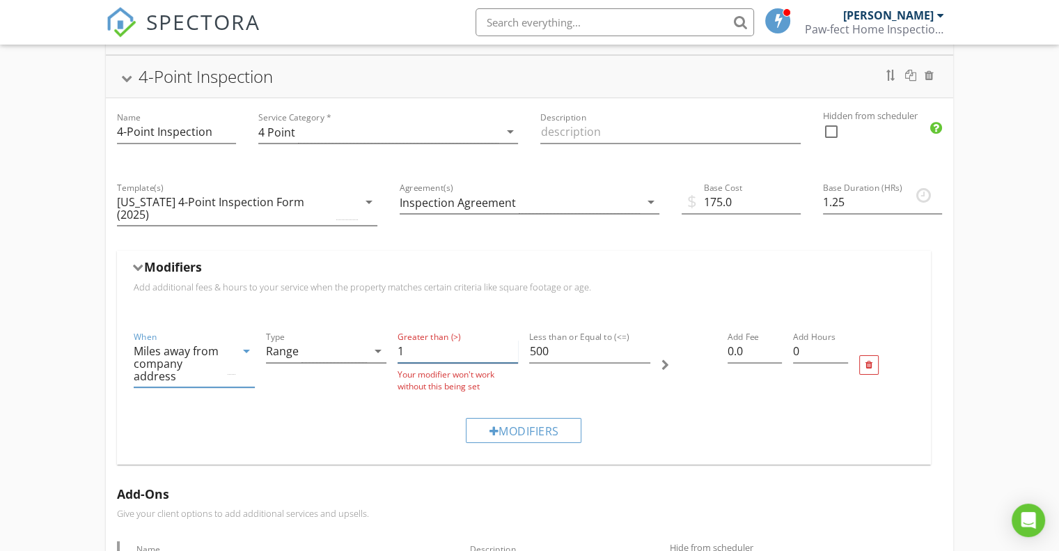
click at [511, 340] on input "1" at bounding box center [457, 351] width 120 height 23
click at [511, 340] on input "2" at bounding box center [457, 351] width 120 height 23
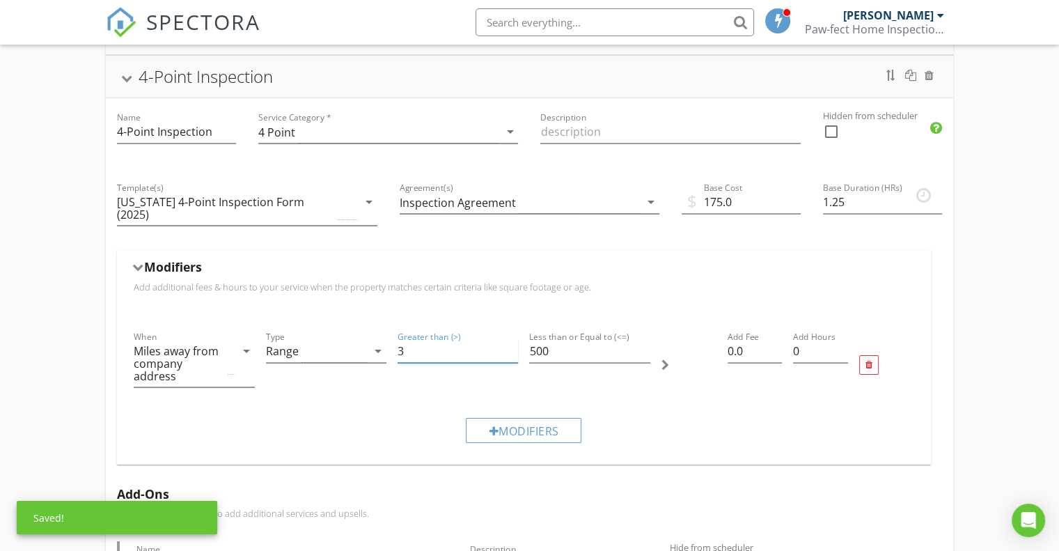
click at [511, 340] on input "3" at bounding box center [457, 351] width 120 height 23
click at [511, 340] on input "4" at bounding box center [457, 351] width 120 height 23
click at [511, 340] on input "5" at bounding box center [457, 351] width 120 height 23
click at [511, 340] on input "6" at bounding box center [457, 351] width 120 height 23
click at [511, 340] on input "7" at bounding box center [457, 351] width 120 height 23
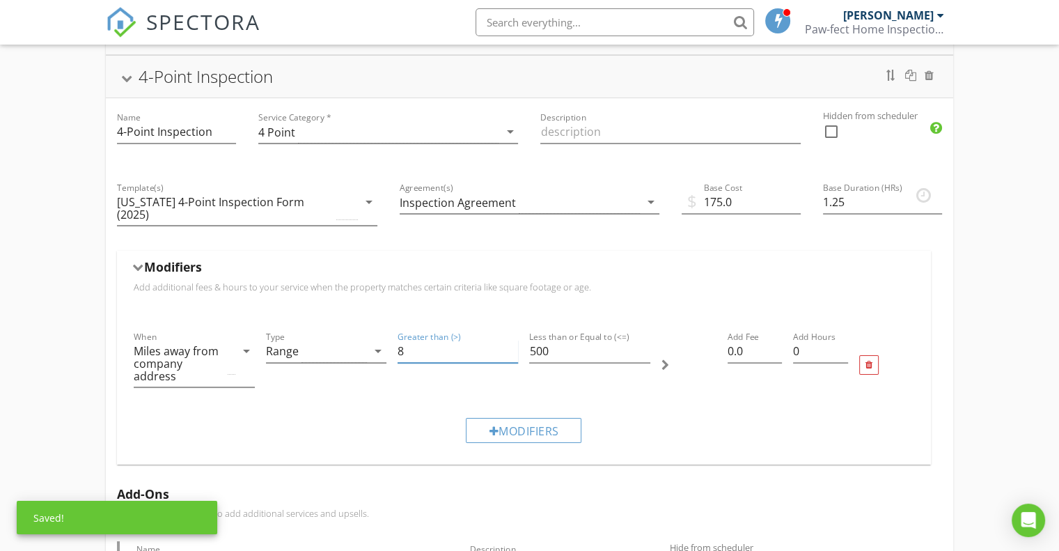
click at [511, 340] on input "8" at bounding box center [457, 351] width 120 height 23
click at [511, 340] on input "9" at bounding box center [457, 351] width 120 height 23
click at [511, 340] on input "10" at bounding box center [457, 351] width 120 height 23
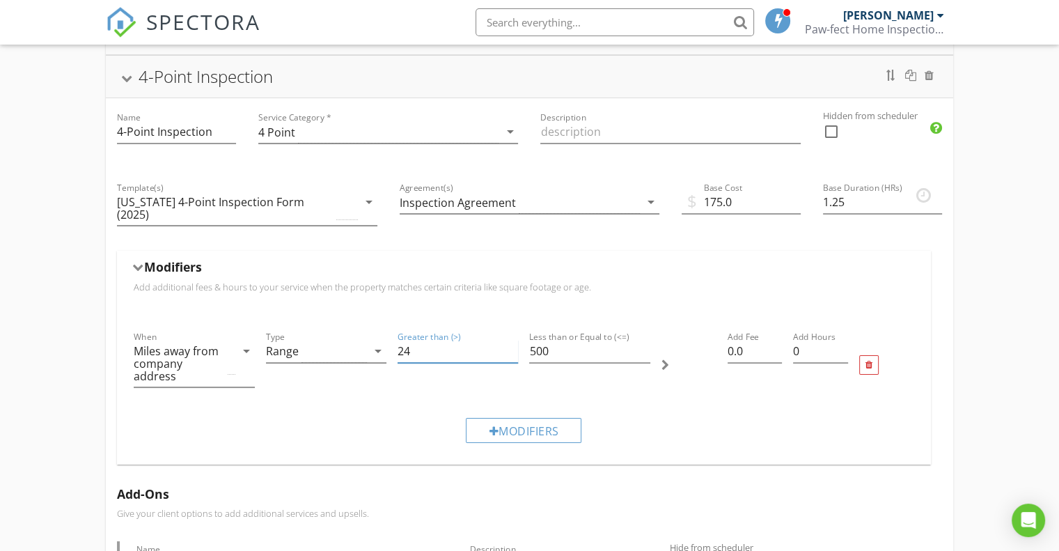
click at [511, 340] on input "24" at bounding box center [457, 351] width 120 height 23
click at [511, 340] on input "25" at bounding box center [457, 351] width 120 height 23
click at [511, 340] on input "26" at bounding box center [457, 351] width 120 height 23
click at [511, 340] on input "27" at bounding box center [457, 351] width 120 height 23
click at [511, 340] on input "28" at bounding box center [457, 351] width 120 height 23
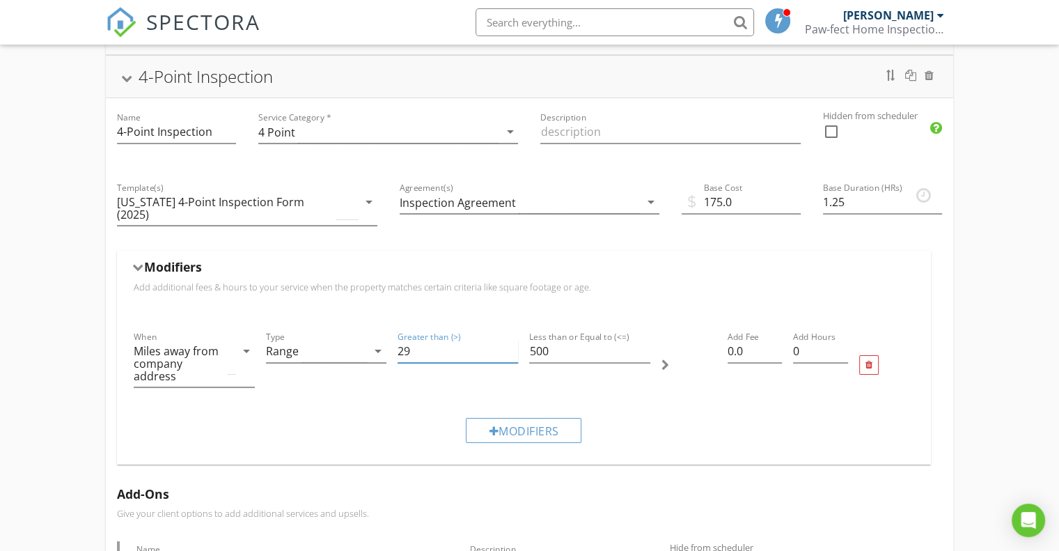
click at [511, 340] on input "29" at bounding box center [457, 351] width 120 height 23
click at [511, 340] on input "30" at bounding box center [457, 351] width 120 height 23
click at [511, 340] on input "31" at bounding box center [457, 351] width 120 height 23
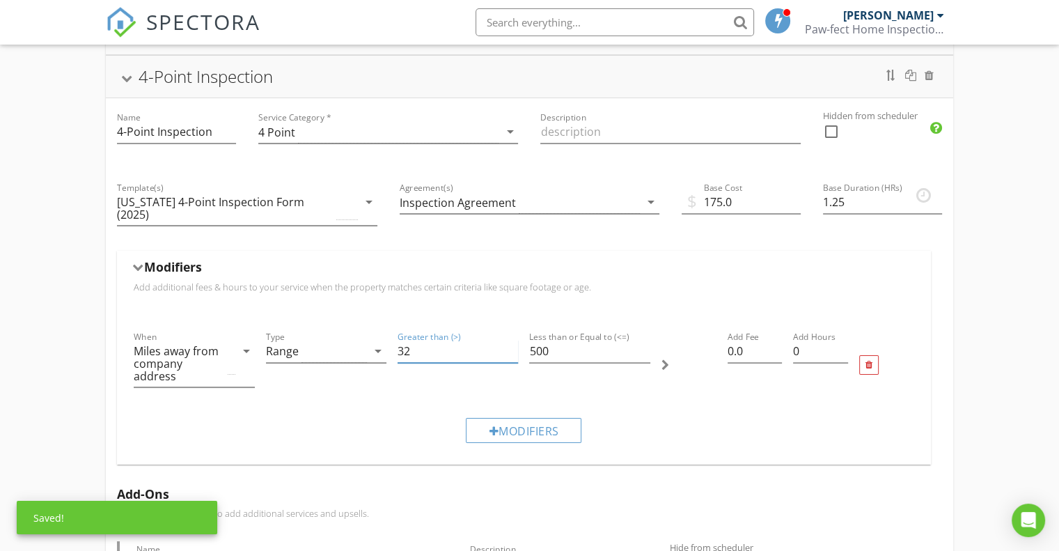
click at [511, 340] on input "32" at bounding box center [457, 351] width 120 height 23
click at [511, 340] on input "33" at bounding box center [457, 351] width 120 height 23
click at [512, 340] on input "34" at bounding box center [457, 351] width 120 height 23
click at [512, 340] on input "35" at bounding box center [457, 351] width 120 height 23
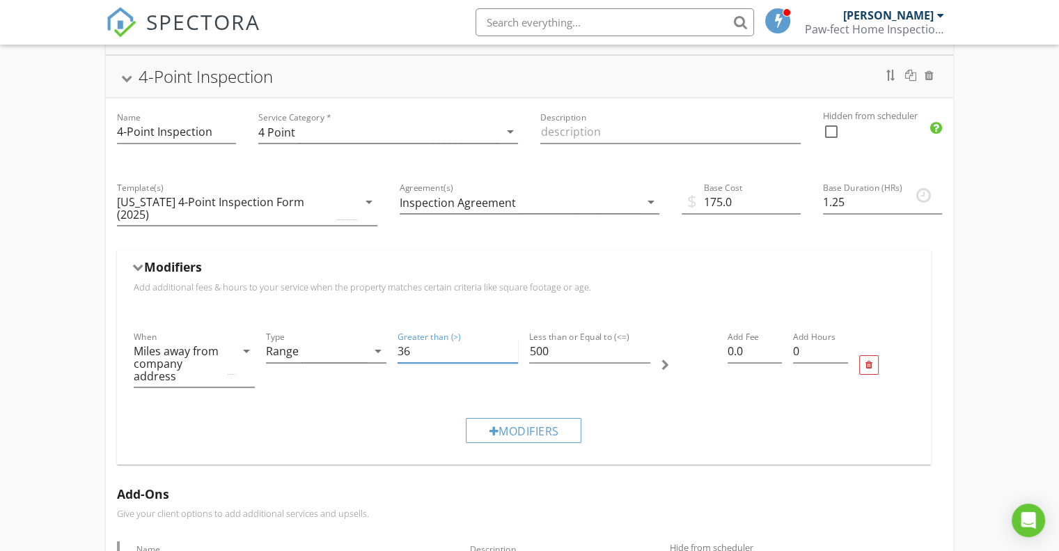
click at [512, 340] on input "36" at bounding box center [457, 351] width 120 height 23
click at [512, 340] on input "49" at bounding box center [457, 351] width 120 height 23
click at [512, 340] on input "50" at bounding box center [457, 351] width 120 height 23
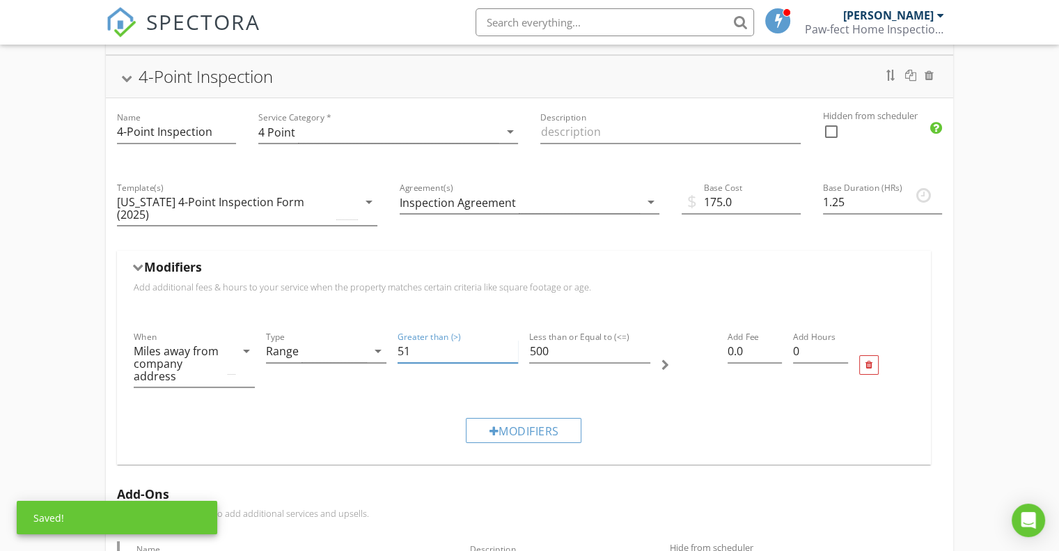
click at [512, 340] on input "51" at bounding box center [457, 351] width 120 height 23
click at [512, 340] on input "52" at bounding box center [457, 351] width 120 height 23
click at [512, 340] on input "53" at bounding box center [457, 351] width 120 height 23
click at [512, 340] on input "54" at bounding box center [457, 351] width 120 height 23
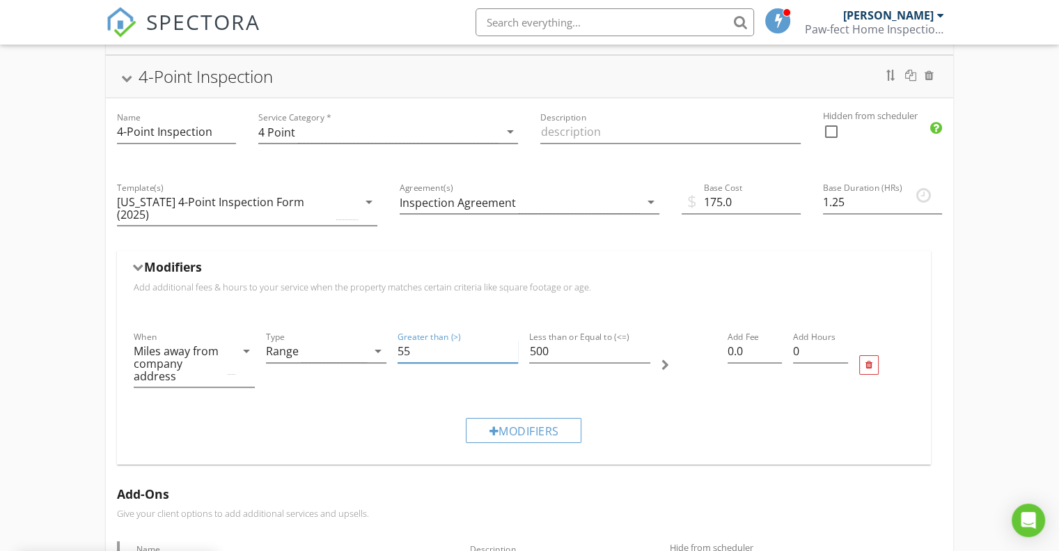
click at [512, 340] on input "55" at bounding box center [457, 351] width 120 height 23
click at [512, 340] on input "62" at bounding box center [457, 351] width 120 height 23
click at [512, 340] on input "63" at bounding box center [457, 351] width 120 height 23
click at [512, 340] on input "64" at bounding box center [457, 351] width 120 height 23
click at [512, 340] on input "65" at bounding box center [457, 351] width 120 height 23
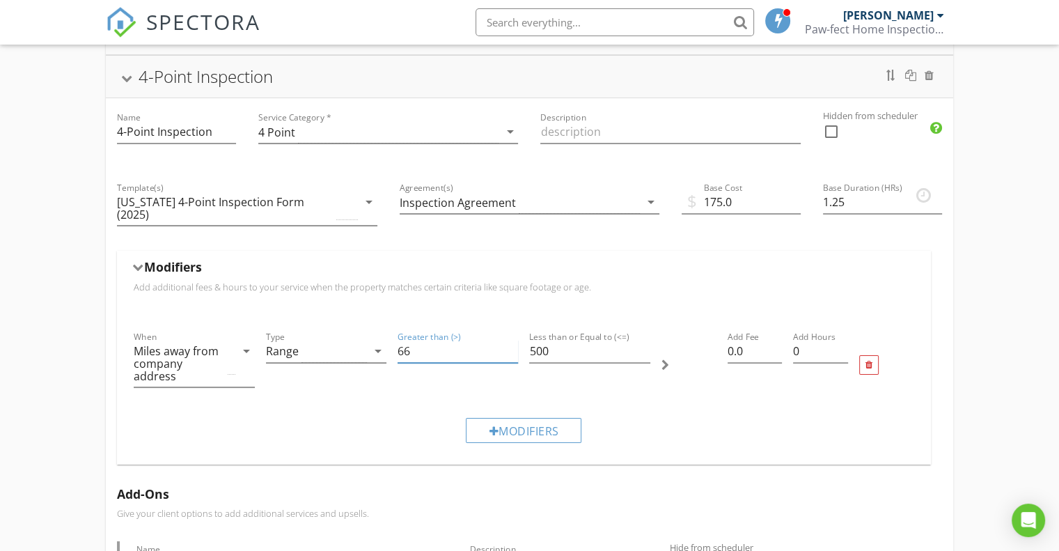
click at [512, 340] on input "66" at bounding box center [457, 351] width 120 height 23
click at [512, 340] on input "67" at bounding box center [457, 351] width 120 height 23
click at [512, 340] on input "68" at bounding box center [457, 351] width 120 height 23
click at [512, 340] on input "69" at bounding box center [457, 351] width 120 height 23
click at [512, 340] on input "70" at bounding box center [457, 351] width 120 height 23
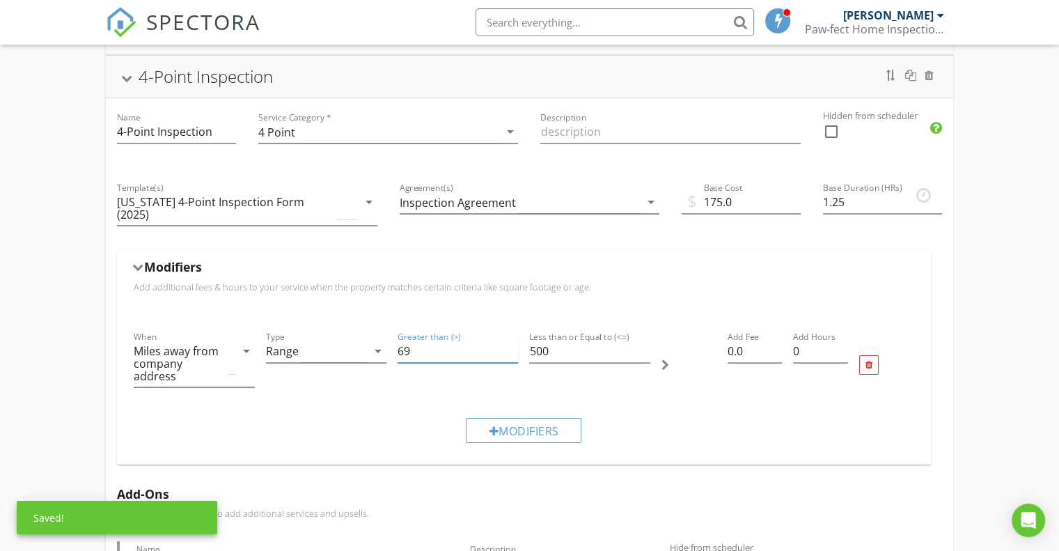
click at [511, 340] on input "69" at bounding box center [457, 351] width 120 height 23
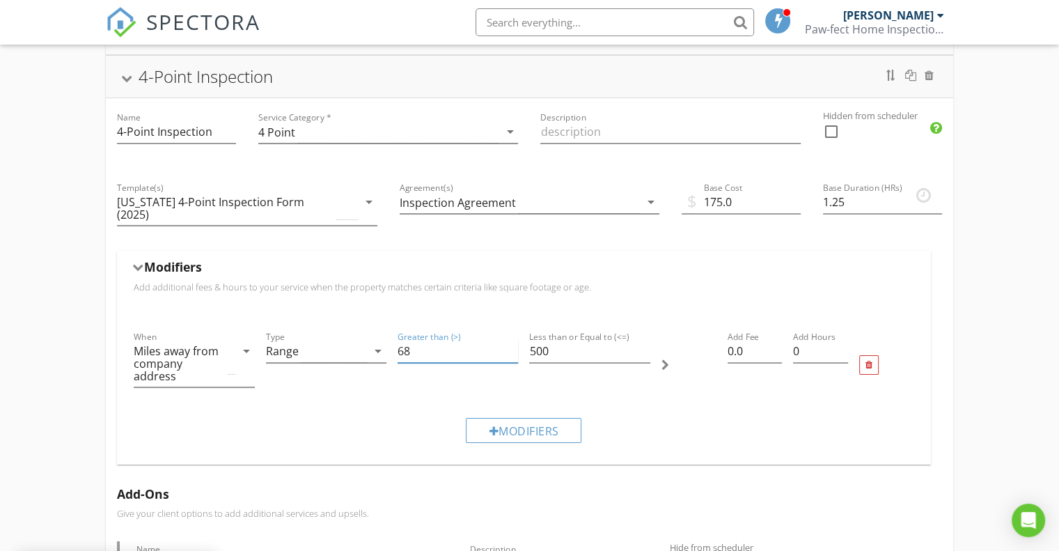
click at [511, 340] on input "68" at bounding box center [457, 351] width 120 height 23
click at [511, 340] on input "67" at bounding box center [457, 351] width 120 height 23
click at [511, 340] on input "66" at bounding box center [457, 351] width 120 height 23
click at [511, 340] on input "56" at bounding box center [457, 351] width 120 height 23
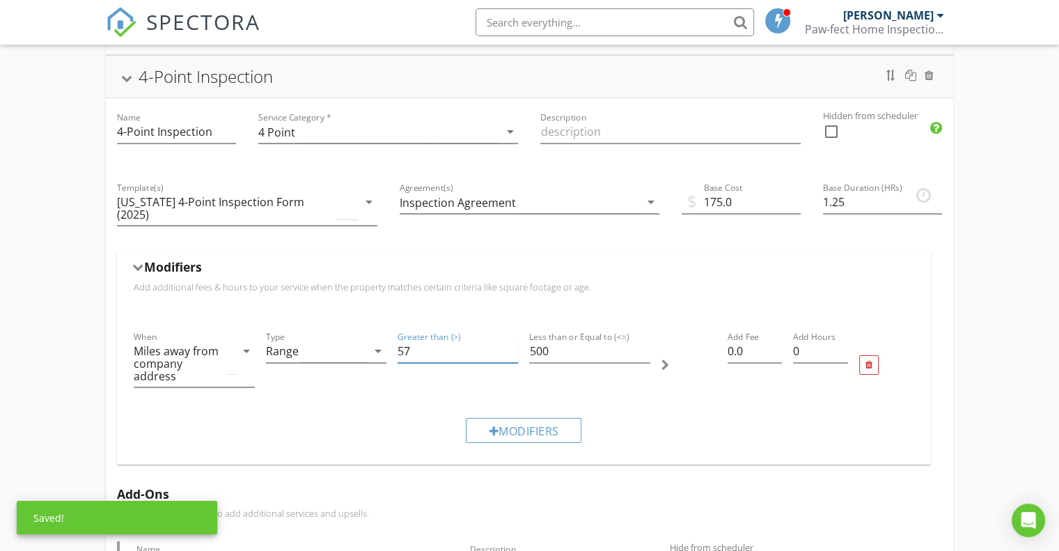
click at [512, 340] on input "57" at bounding box center [457, 351] width 120 height 23
click at [512, 340] on input "58" at bounding box center [457, 351] width 120 height 23
click at [512, 340] on input "59" at bounding box center [457, 351] width 120 height 23
click at [512, 340] on input "60" at bounding box center [457, 351] width 120 height 23
click at [512, 340] on input "61" at bounding box center [457, 351] width 120 height 23
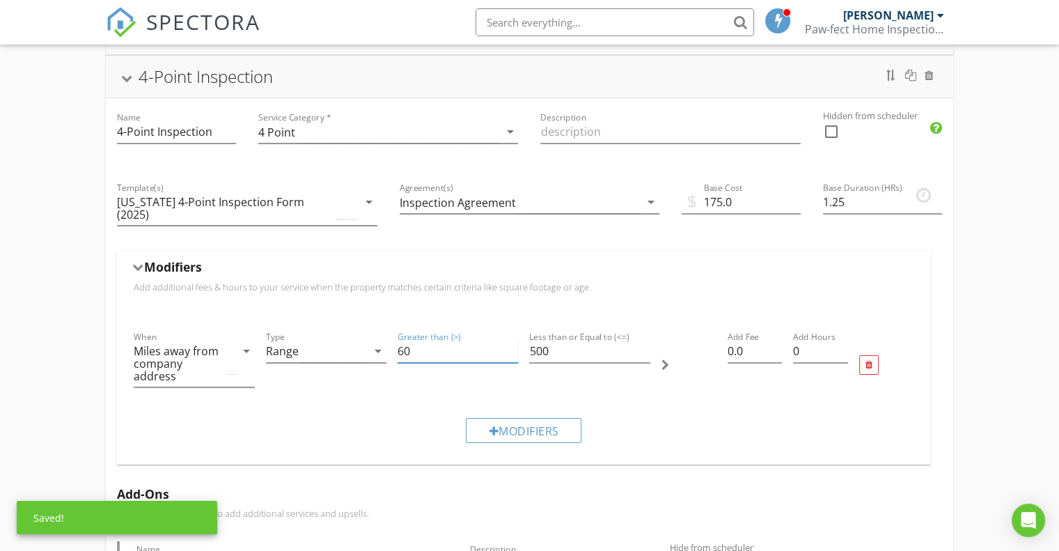
type input "60"
click at [512, 343] on input "60" at bounding box center [457, 351] width 120 height 23
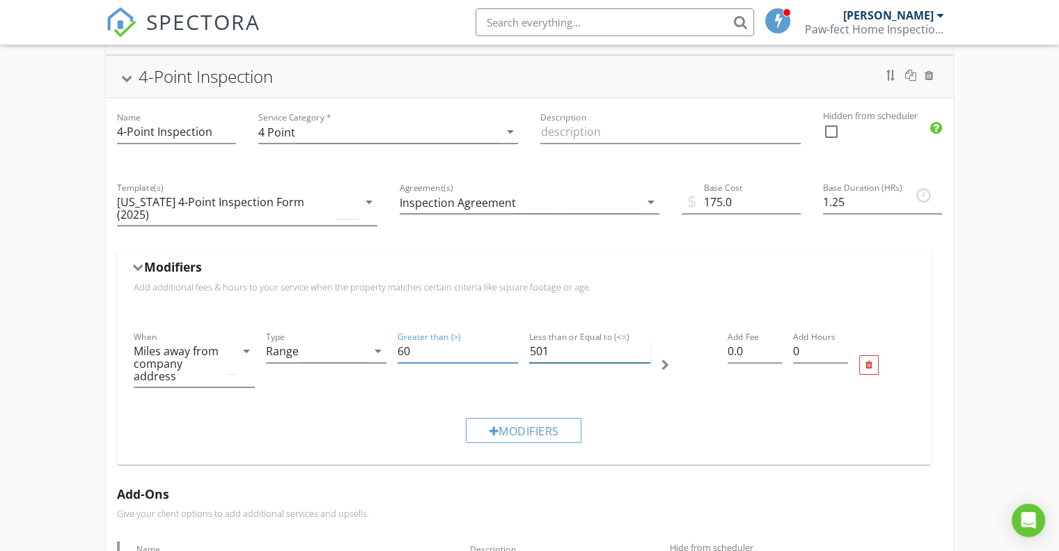
click at [644, 340] on input "501" at bounding box center [589, 351] width 120 height 23
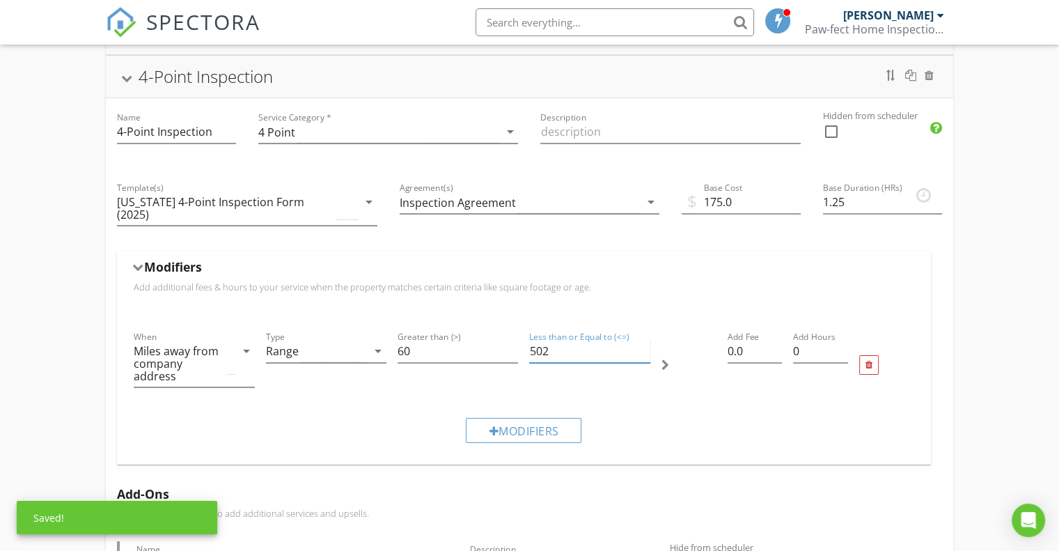
click at [644, 340] on input "502" at bounding box center [589, 351] width 120 height 23
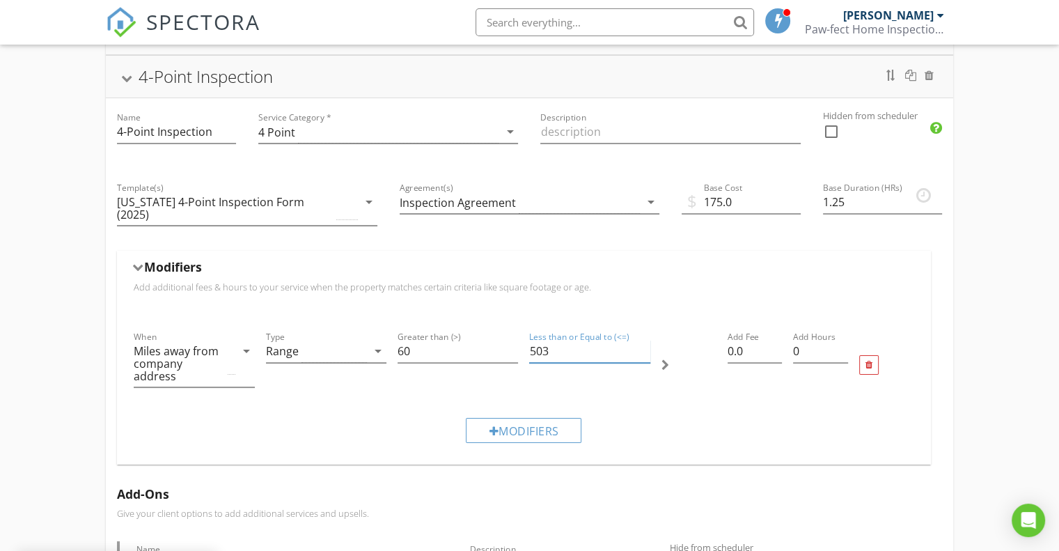
click at [645, 340] on input "503" at bounding box center [589, 351] width 120 height 23
click at [645, 340] on input "504" at bounding box center [589, 351] width 120 height 23
click at [645, 340] on input "505" at bounding box center [589, 351] width 120 height 23
click at [645, 340] on input "506" at bounding box center [589, 351] width 120 height 23
click at [645, 340] on input "507" at bounding box center [589, 351] width 120 height 23
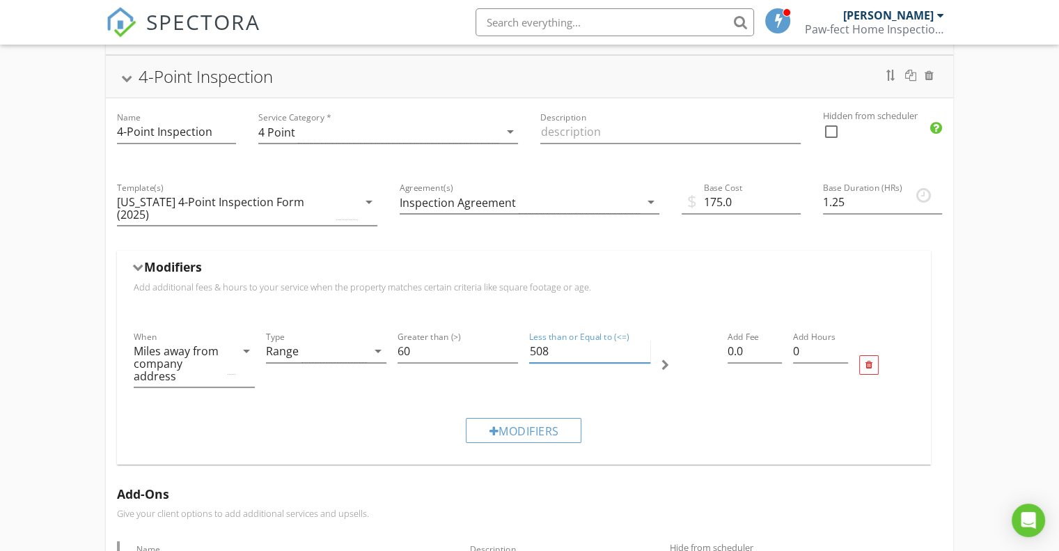
click at [645, 340] on input "508" at bounding box center [589, 351] width 120 height 23
click at [645, 340] on input "509" at bounding box center [589, 351] width 120 height 23
click at [645, 340] on input "516" at bounding box center [589, 351] width 120 height 23
click at [644, 340] on input "517" at bounding box center [589, 351] width 120 height 23
click at [644, 340] on input "518" at bounding box center [589, 351] width 120 height 23
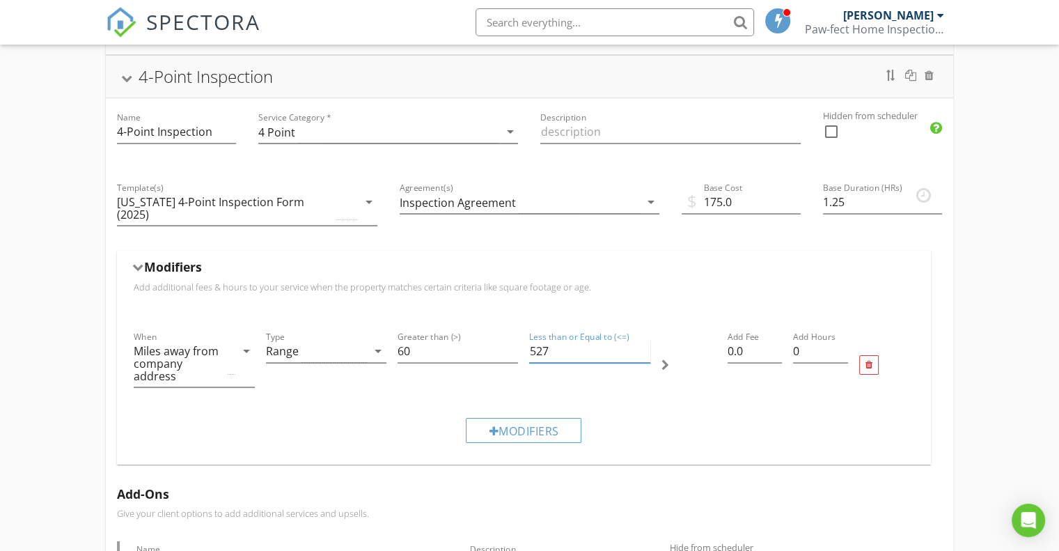
click at [644, 340] on input "527" at bounding box center [589, 351] width 120 height 23
click at [644, 340] on input "528" at bounding box center [589, 351] width 120 height 23
click at [644, 340] on input "529" at bounding box center [589, 351] width 120 height 23
click at [644, 340] on input "530" at bounding box center [589, 351] width 120 height 23
click at [644, 340] on input "547" at bounding box center [589, 351] width 120 height 23
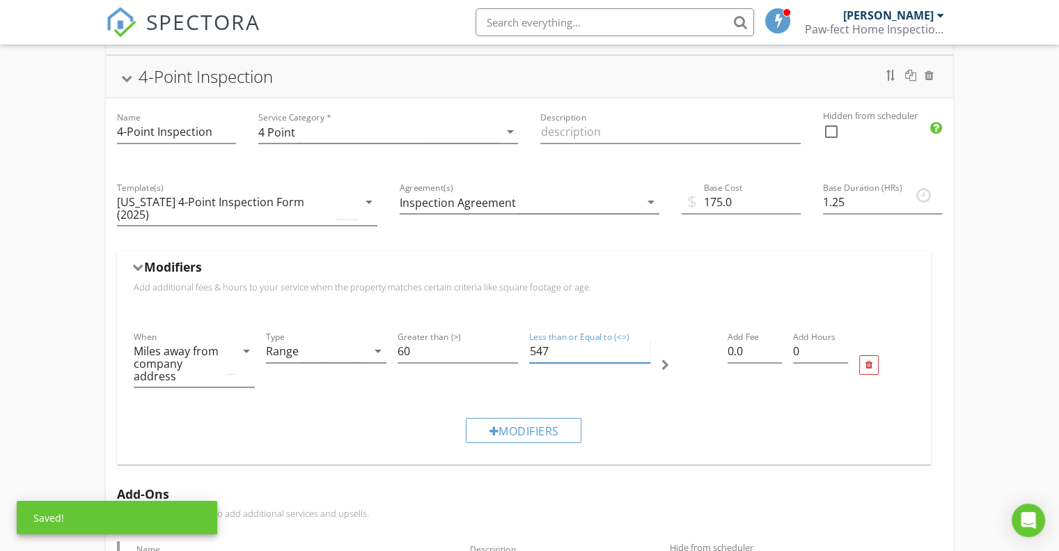
drag, startPoint x: 554, startPoint y: 338, endPoint x: 528, endPoint y: 338, distance: 26.5
click at [528, 338] on div "Less than or Equal to (<=) 547" at bounding box center [589, 365] width 132 height 84
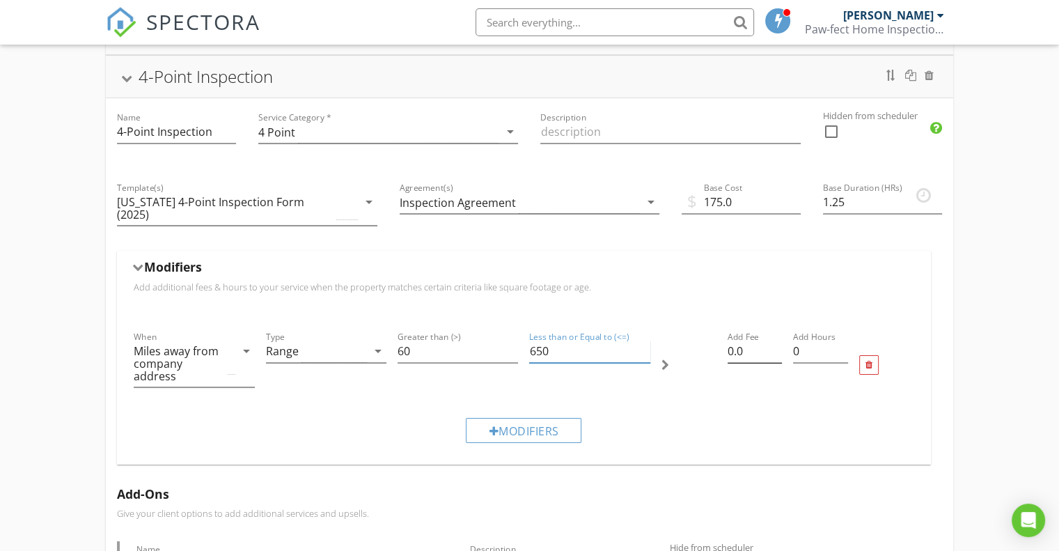
type input "650"
click at [772, 340] on input "0.01" at bounding box center [754, 351] width 55 height 23
click at [774, 340] on input "0.02" at bounding box center [754, 351] width 55 height 23
click at [774, 340] on input "0.03" at bounding box center [754, 351] width 55 height 23
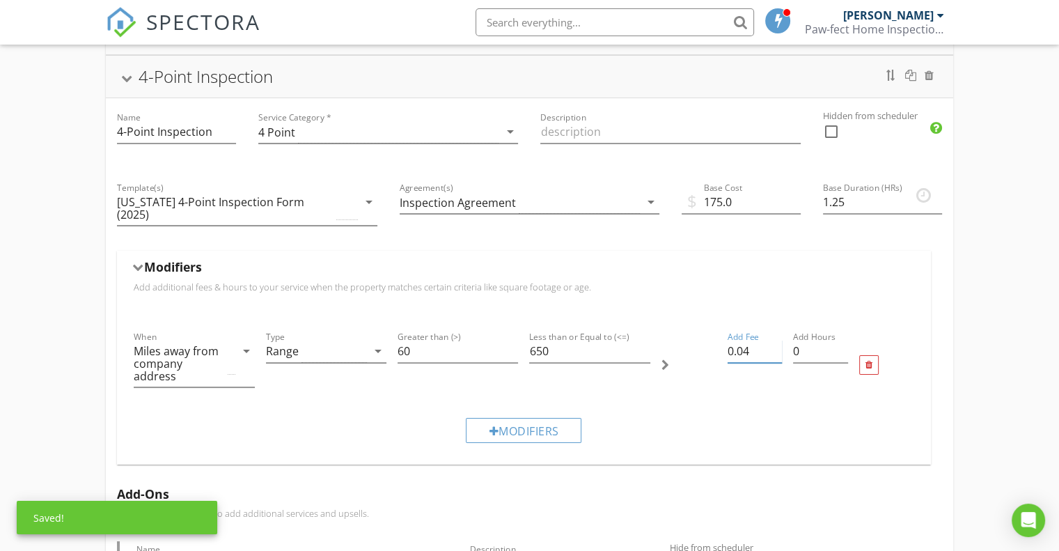
click at [774, 340] on input "0.04" at bounding box center [754, 351] width 55 height 23
click at [774, 340] on input "0.05" at bounding box center [754, 351] width 55 height 23
click at [774, 340] on input "0.06" at bounding box center [754, 351] width 55 height 23
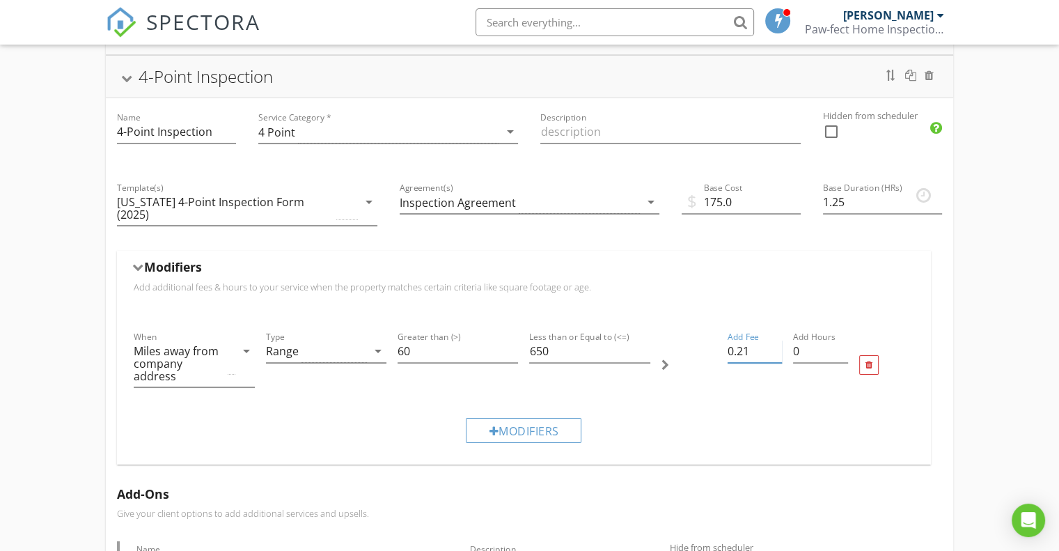
click at [773, 340] on input "0.21" at bounding box center [754, 351] width 55 height 23
click at [776, 340] on input "0.22" at bounding box center [754, 351] width 55 height 23
click at [776, 340] on input "0.23" at bounding box center [754, 351] width 55 height 23
click at [776, 340] on input "0.24" at bounding box center [754, 351] width 55 height 23
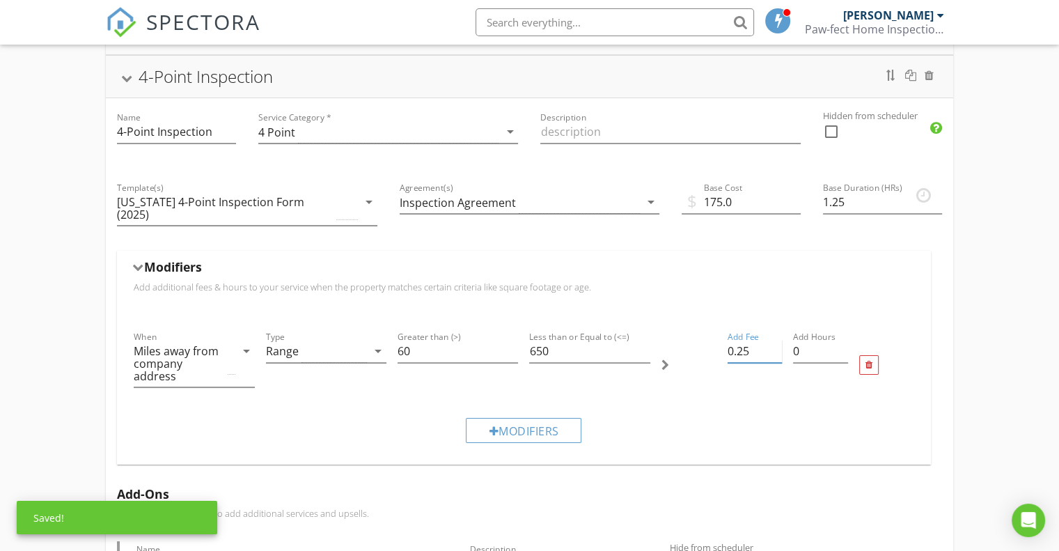
click at [776, 340] on input "0.25" at bounding box center [754, 351] width 55 height 23
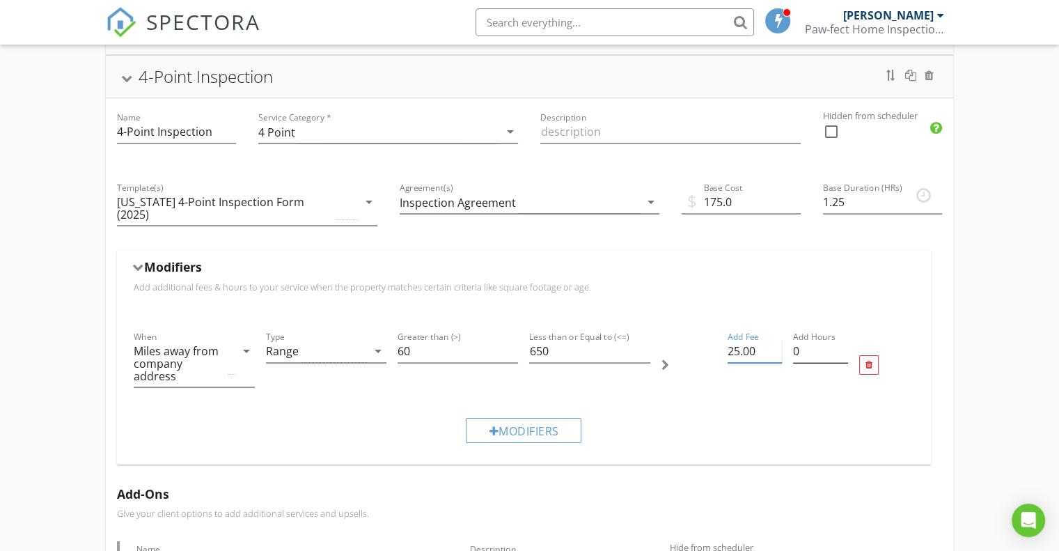
type input "25.00"
click at [843, 340] on input "0.25" at bounding box center [820, 351] width 55 height 23
type input "0.5"
click at [841, 340] on input "0.5" at bounding box center [820, 351] width 55 height 23
click at [732, 340] on input "25.00" at bounding box center [754, 351] width 55 height 23
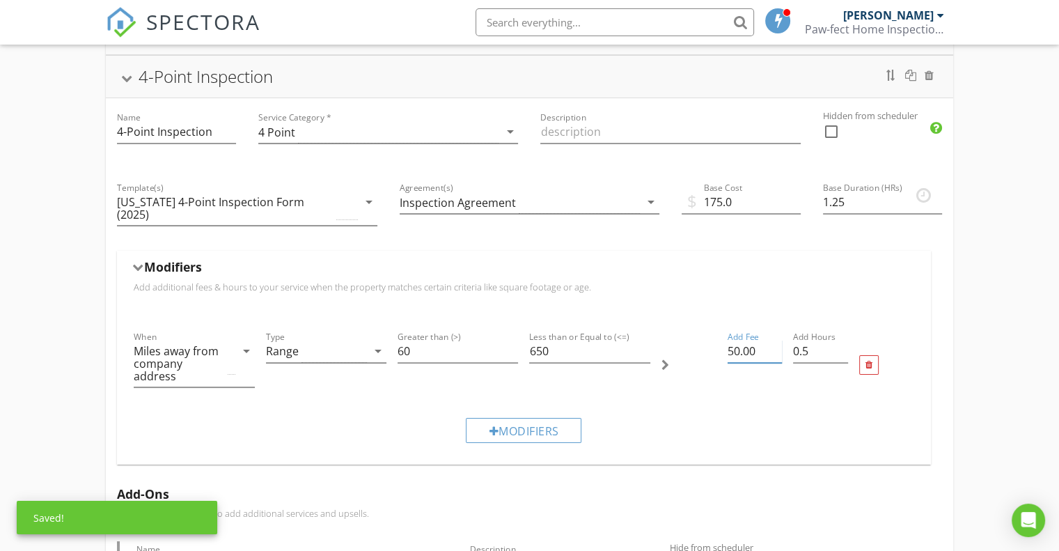
type input "50.00"
click at [747, 371] on div "Add Fee 50.00" at bounding box center [755, 365] width 66 height 84
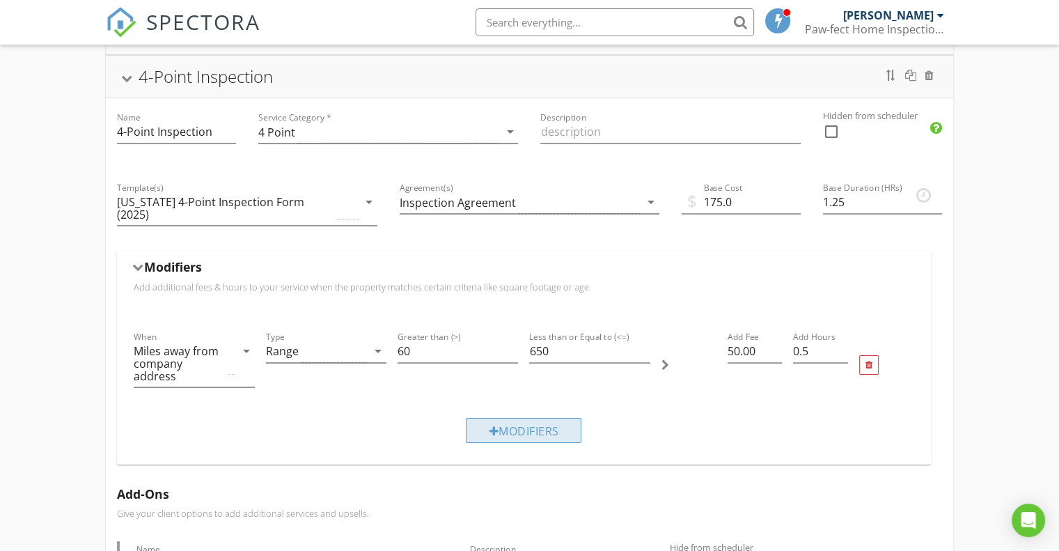
click at [515, 425] on div "Modifiers" at bounding box center [524, 430] width 116 height 25
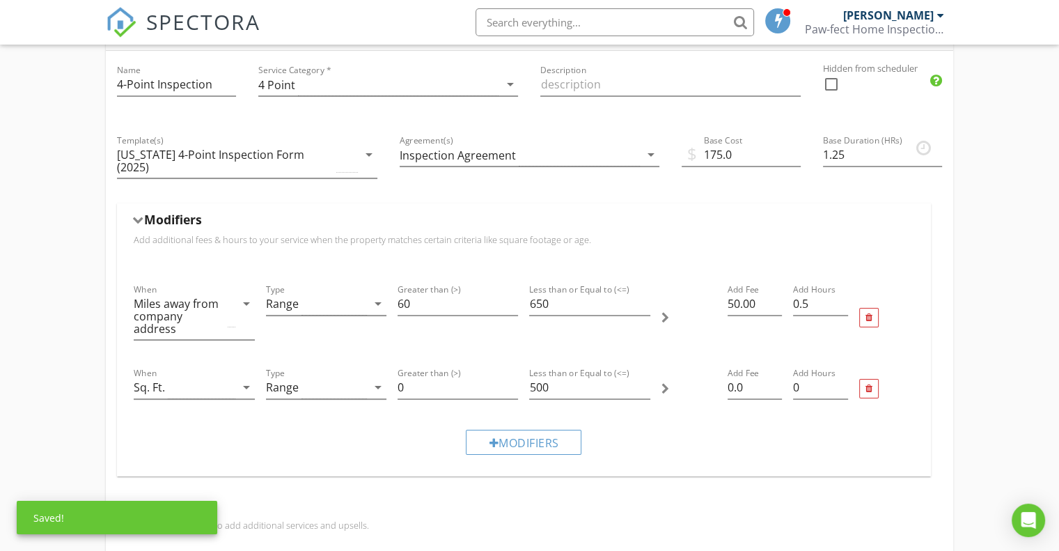
scroll to position [207, 0]
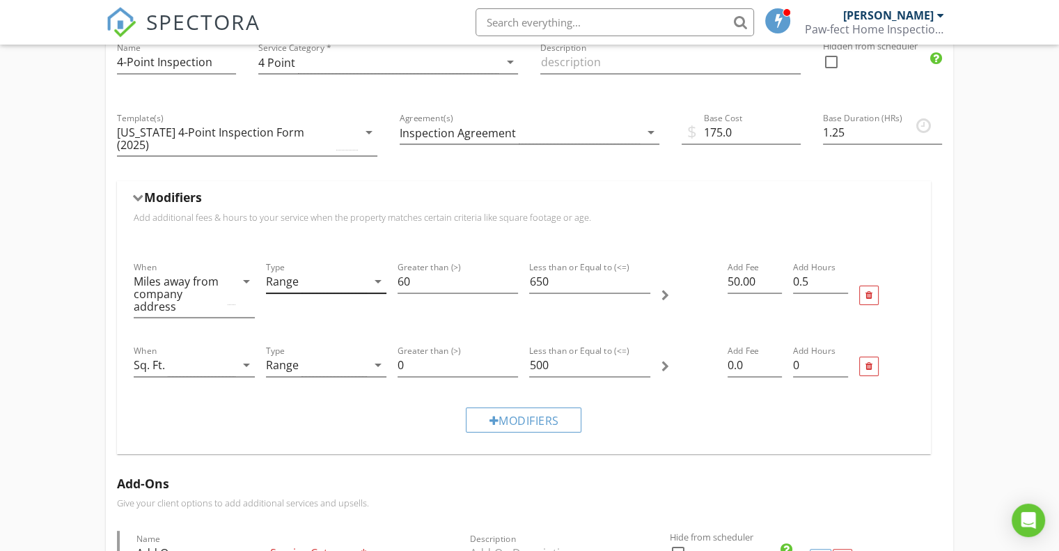
click at [378, 273] on icon "arrow_drop_down" at bounding box center [378, 281] width 17 height 17
click at [376, 216] on div "Modifiers Add additional fees & hours to your service when the property matches…" at bounding box center [524, 211] width 780 height 44
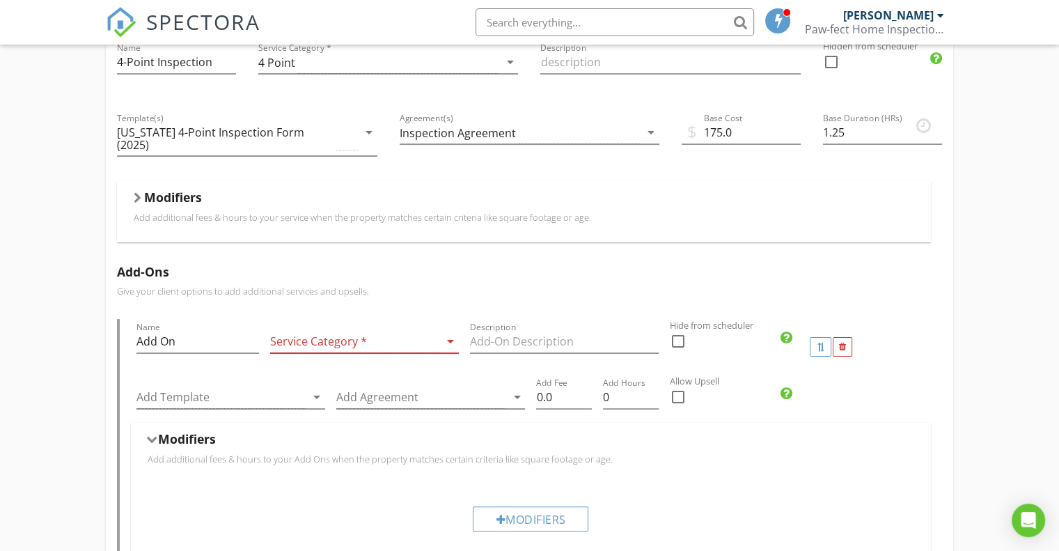
click at [136, 192] on div at bounding box center [138, 197] width 8 height 11
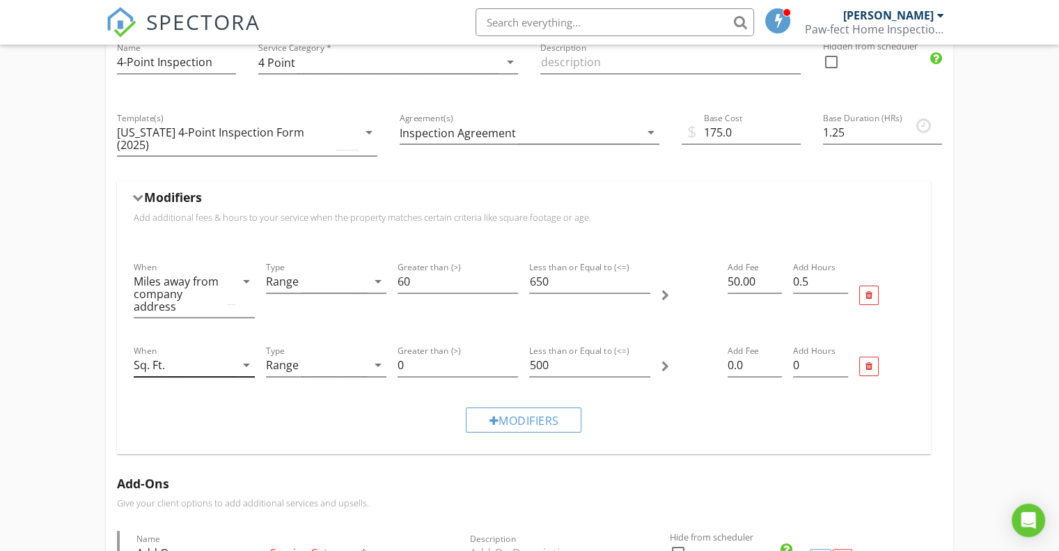
click at [245, 356] on icon "arrow_drop_down" at bounding box center [246, 364] width 17 height 17
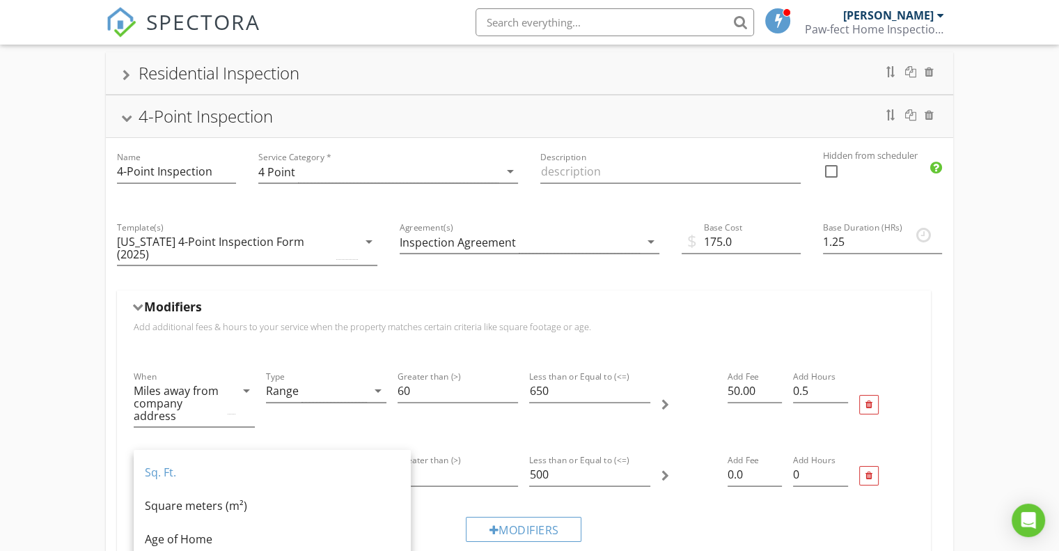
scroll to position [139, 0]
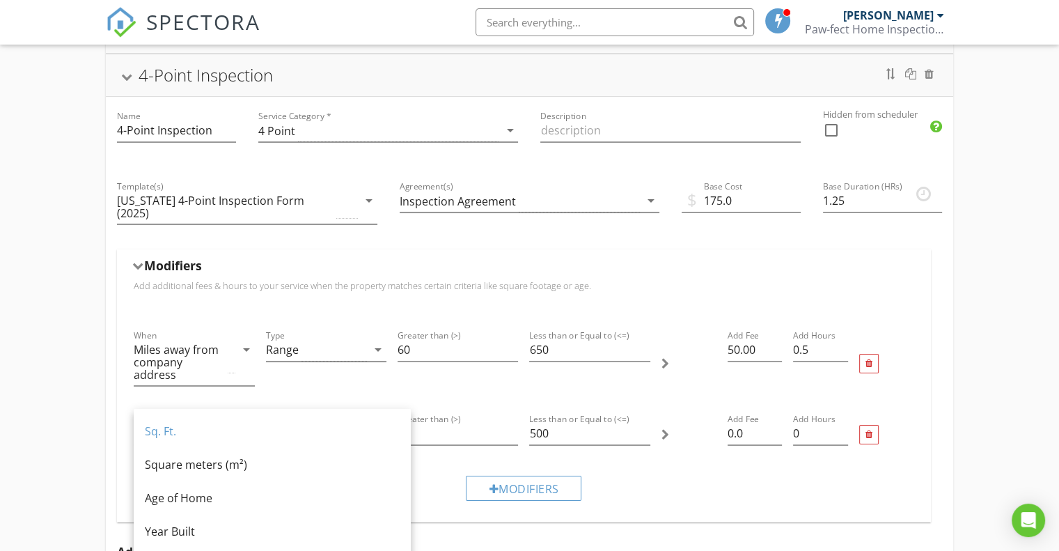
click at [918, 390] on div at bounding box center [886, 364] width 66 height 84
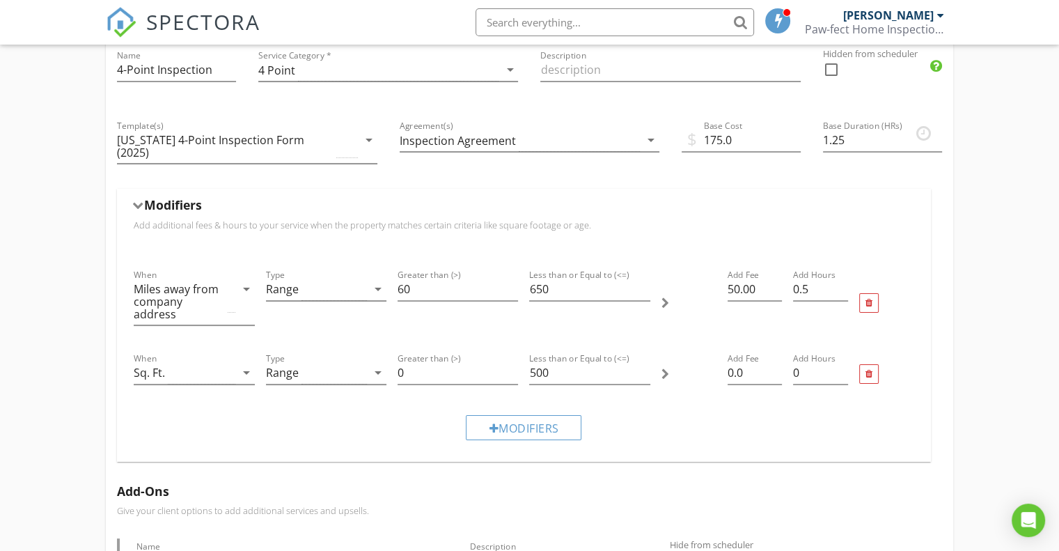
scroll to position [218, 0]
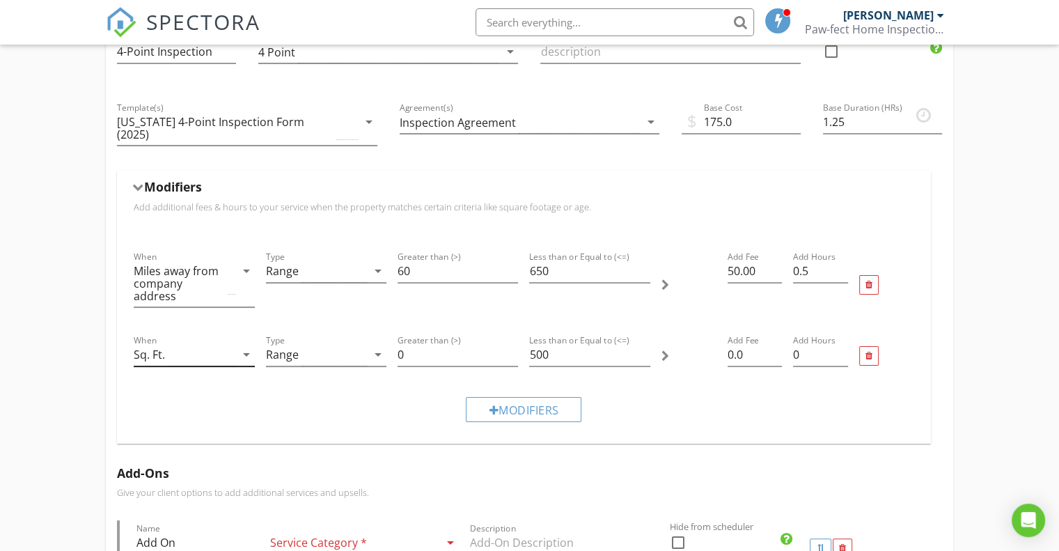
click at [246, 346] on icon "arrow_drop_down" at bounding box center [246, 354] width 17 height 17
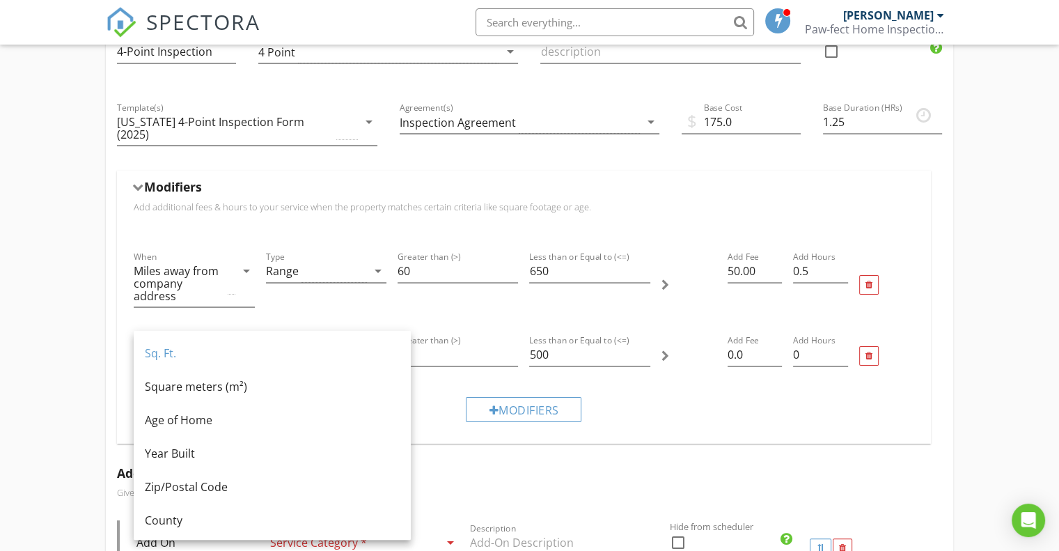
click at [693, 392] on div "Modifiers" at bounding box center [524, 409] width 792 height 47
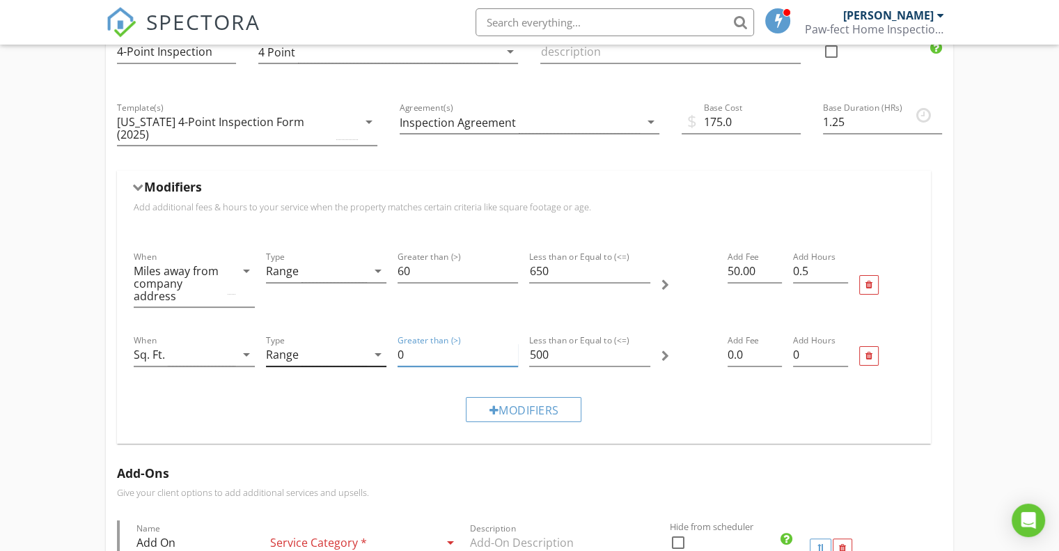
drag, startPoint x: 403, startPoint y: 347, endPoint x: 379, endPoint y: 345, distance: 23.8
click at [379, 345] on div "When Sq. Ft. arrow_drop_down Type Range arrow_drop_down Greater than (>) 0 Less…" at bounding box center [524, 355] width 792 height 59
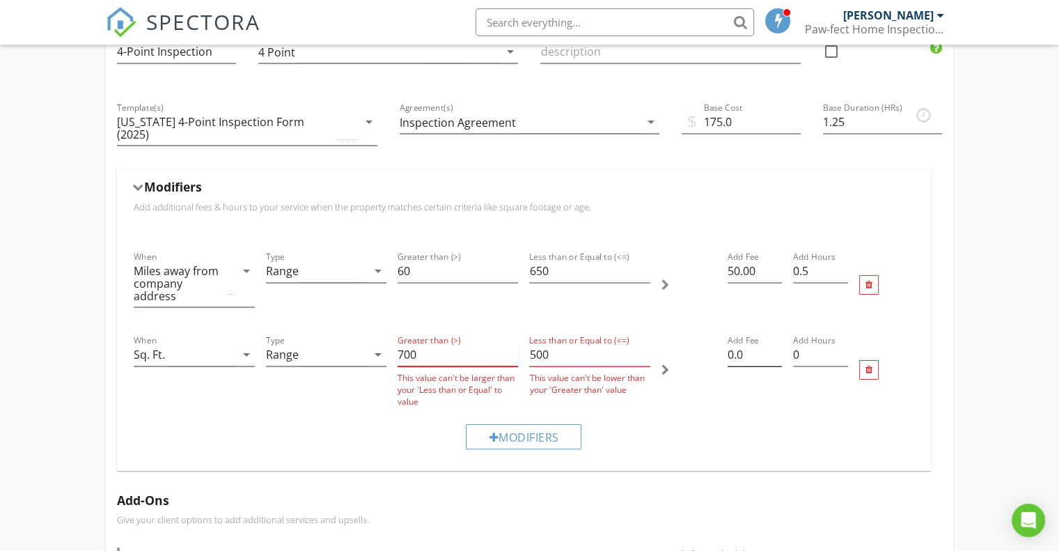
type input "700"
click at [732, 345] on input "0.0" at bounding box center [754, 354] width 55 height 23
type input "50.0"
click at [842, 343] on input "0.25" at bounding box center [820, 354] width 55 height 23
type input "0.5"
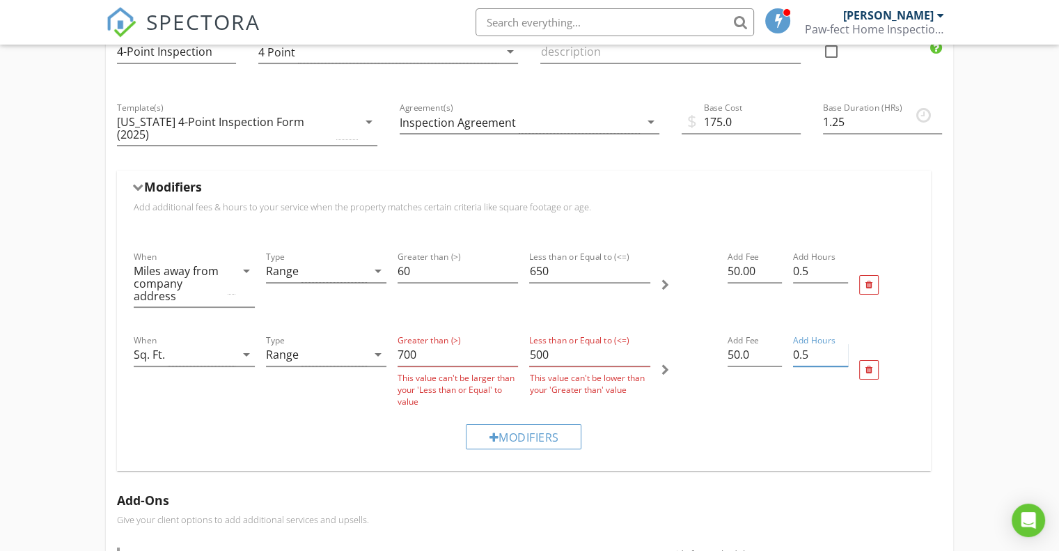
click at [842, 343] on input "0.5" at bounding box center [820, 354] width 55 height 23
click at [819, 378] on div "Add Hours 0.5" at bounding box center [820, 369] width 66 height 86
click at [513, 343] on input "700" at bounding box center [457, 354] width 120 height 23
click at [512, 343] on input "699" at bounding box center [457, 354] width 120 height 23
click at [512, 343] on input "698" at bounding box center [457, 354] width 120 height 23
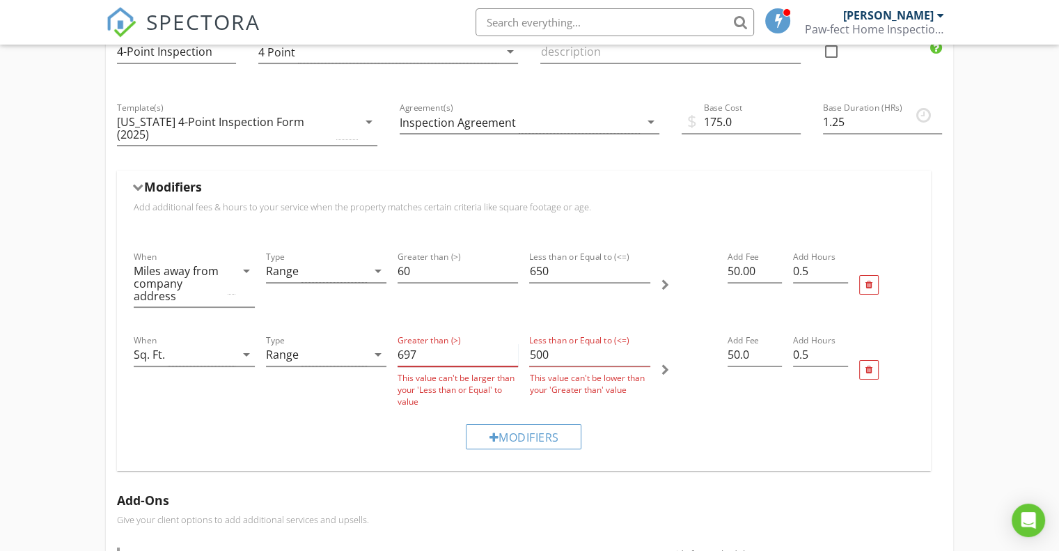
click at [512, 343] on input "697" at bounding box center [457, 354] width 120 height 23
click at [512, 343] on input "696" at bounding box center [457, 354] width 120 height 23
click at [512, 343] on input "695" at bounding box center [457, 354] width 120 height 23
click at [512, 343] on input "694" at bounding box center [457, 354] width 120 height 23
click at [512, 343] on input "683" at bounding box center [457, 354] width 120 height 23
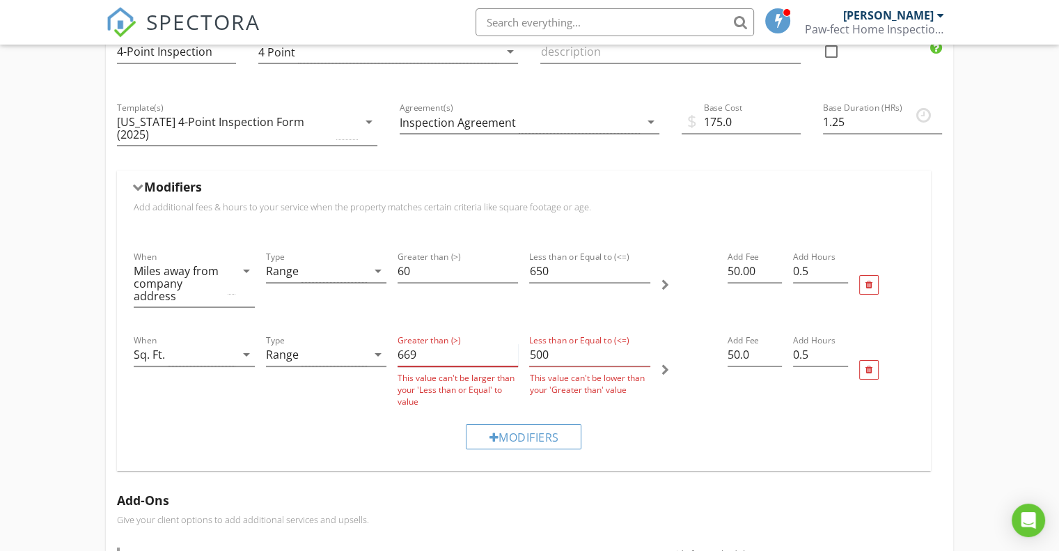
click at [512, 343] on input "669" at bounding box center [457, 354] width 120 height 23
click at [512, 343] on input "659" at bounding box center [457, 354] width 120 height 23
click at [512, 343] on input "658" at bounding box center [457, 354] width 120 height 23
click at [512, 343] on input "657" at bounding box center [457, 354] width 120 height 23
click at [512, 343] on input "656" at bounding box center [457, 354] width 120 height 23
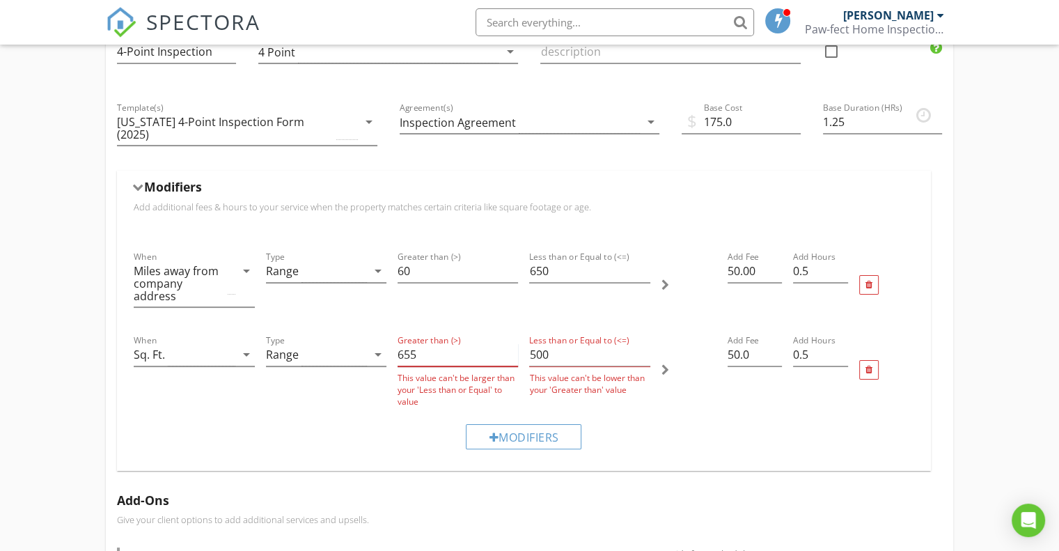
click at [512, 343] on input "655" at bounding box center [457, 354] width 120 height 23
click at [512, 343] on input "654" at bounding box center [457, 354] width 120 height 23
click at [512, 343] on input "653" at bounding box center [457, 354] width 120 height 23
click at [512, 343] on input "652" at bounding box center [457, 354] width 120 height 23
click at [512, 343] on input "651" at bounding box center [457, 354] width 120 height 23
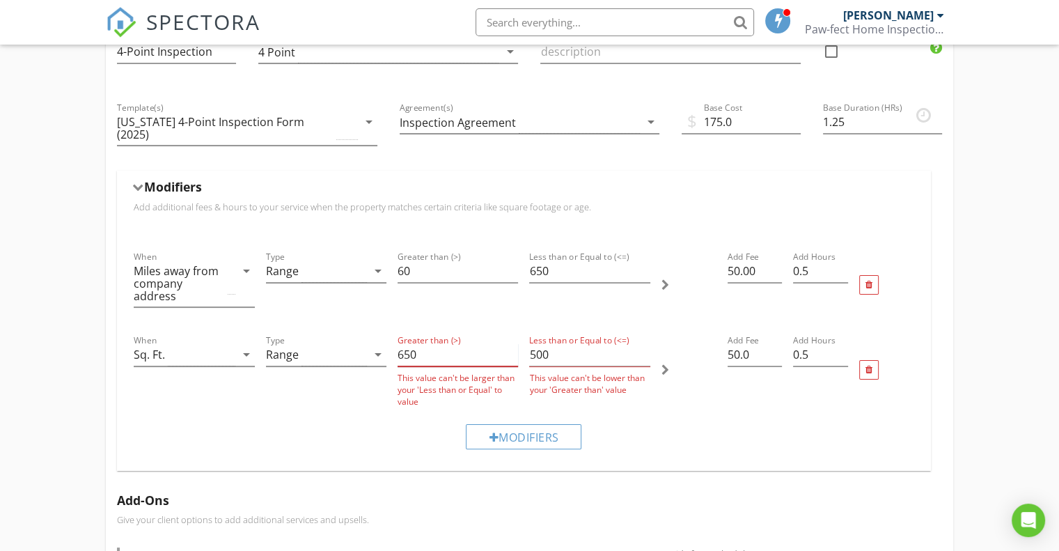
click at [512, 343] on input "650" at bounding box center [457, 354] width 120 height 23
click at [512, 343] on input "649" at bounding box center [457, 354] width 120 height 23
click at [510, 343] on input "660" at bounding box center [457, 354] width 120 height 23
click at [510, 343] on input "661" at bounding box center [457, 354] width 120 height 23
click at [510, 343] on input "662" at bounding box center [457, 354] width 120 height 23
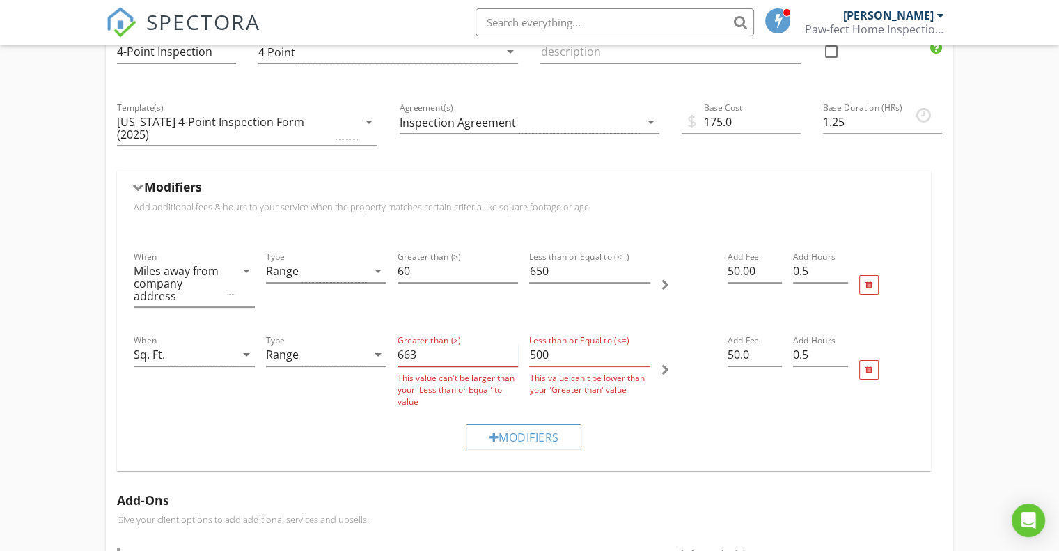
click at [510, 343] on input "663" at bounding box center [457, 354] width 120 height 23
click at [510, 343] on input "664" at bounding box center [457, 354] width 120 height 23
click at [510, 343] on input "665" at bounding box center [457, 354] width 120 height 23
click at [510, 343] on input "666" at bounding box center [457, 354] width 120 height 23
click at [510, 343] on input "667" at bounding box center [457, 354] width 120 height 23
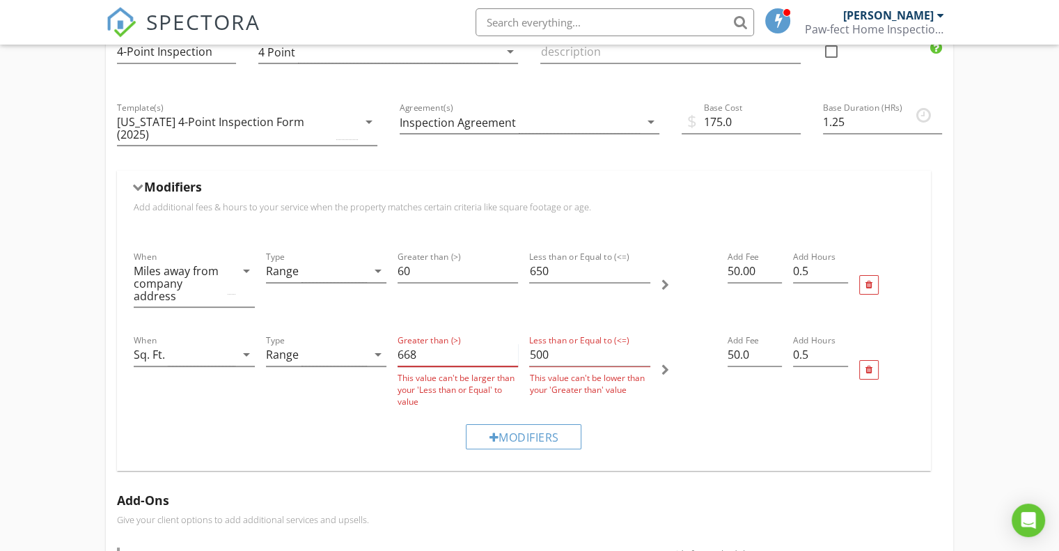
click at [510, 343] on input "668" at bounding box center [457, 354] width 120 height 23
click at [510, 343] on input "669" at bounding box center [457, 354] width 120 height 23
click at [510, 343] on input "670" at bounding box center [457, 354] width 120 height 23
click at [510, 343] on input "671" at bounding box center [457, 354] width 120 height 23
click at [510, 343] on input "672" at bounding box center [457, 354] width 120 height 23
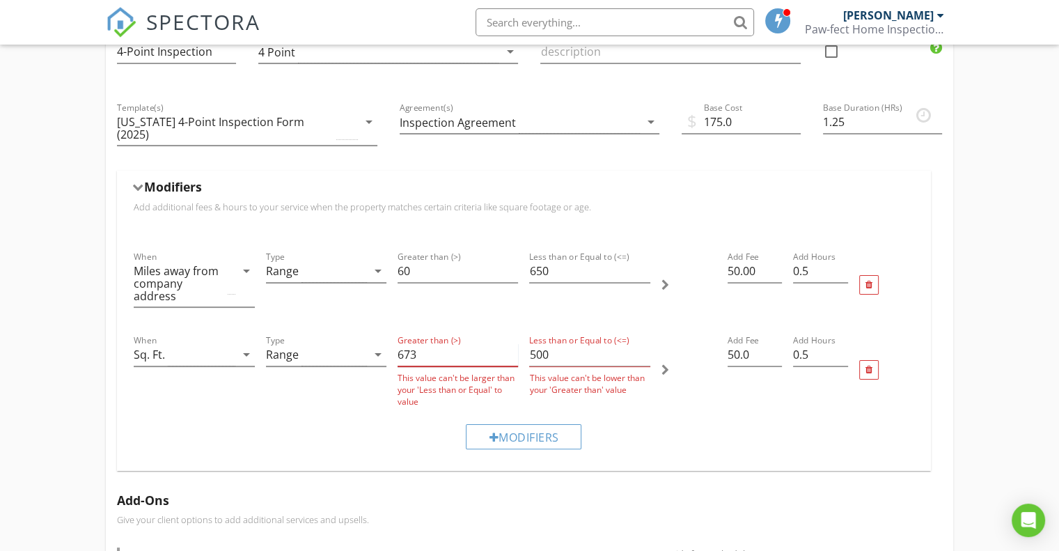
click at [512, 343] on input "673" at bounding box center [457, 354] width 120 height 23
click at [512, 343] on input "674" at bounding box center [457, 354] width 120 height 23
click at [512, 343] on input "675" at bounding box center [457, 354] width 120 height 23
click at [512, 343] on input "676" at bounding box center [457, 354] width 120 height 23
click at [512, 343] on input "683" at bounding box center [457, 354] width 120 height 23
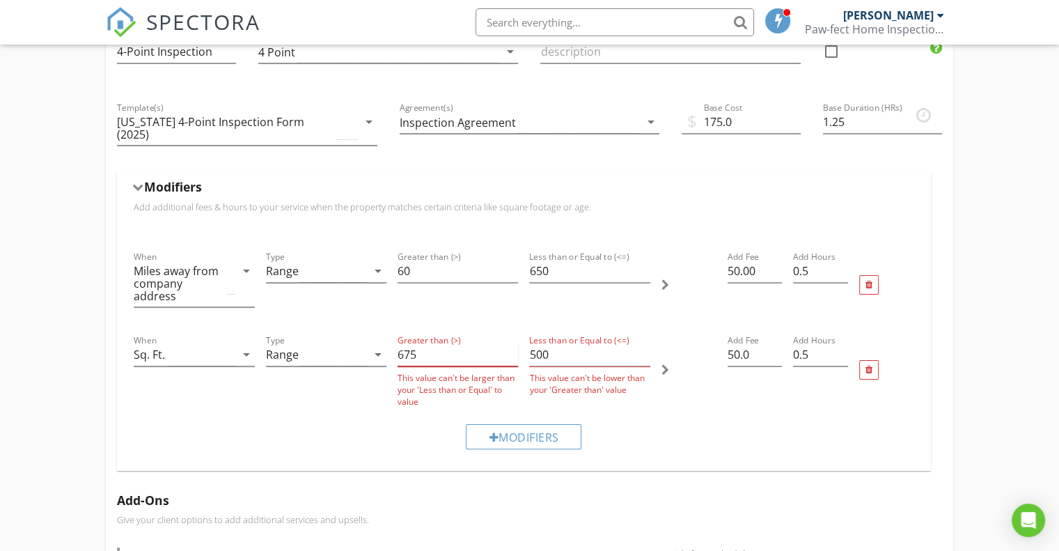
click at [511, 347] on input "675" at bounding box center [457, 354] width 120 height 23
click at [511, 347] on input "674" at bounding box center [457, 354] width 120 height 23
click at [511, 347] on input "673" at bounding box center [457, 354] width 120 height 23
click at [511, 347] on input "672" at bounding box center [457, 354] width 120 height 23
click at [511, 347] on input "671" at bounding box center [457, 354] width 120 height 23
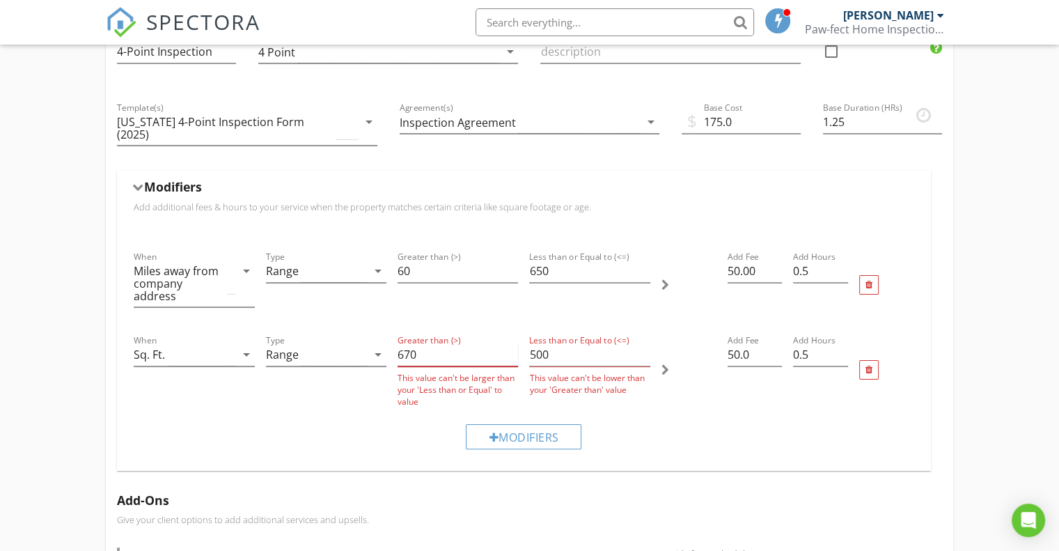
click at [511, 347] on input "670" at bounding box center [457, 354] width 120 height 23
click at [511, 347] on input "669" at bounding box center [457, 354] width 120 height 23
click at [511, 347] on input "668" at bounding box center [457, 354] width 120 height 23
click at [511, 347] on input "667" at bounding box center [457, 354] width 120 height 23
click at [511, 347] on input "666" at bounding box center [457, 354] width 120 height 23
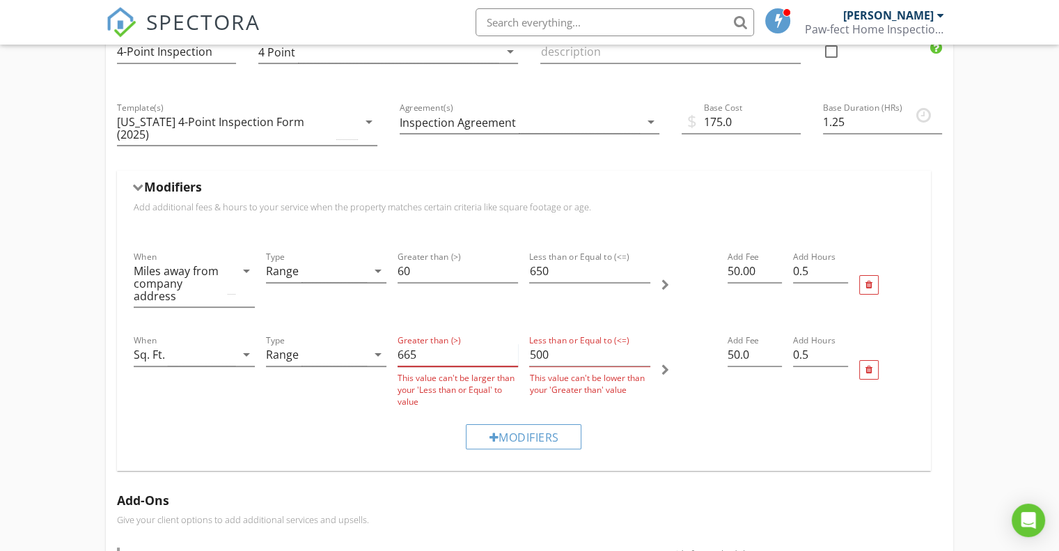
click at [511, 347] on input "665" at bounding box center [457, 354] width 120 height 23
click at [511, 347] on input "664" at bounding box center [457, 354] width 120 height 23
click at [511, 347] on input "663" at bounding box center [457, 354] width 120 height 23
click at [511, 347] on input "662" at bounding box center [457, 354] width 120 height 23
click at [511, 347] on input "661" at bounding box center [457, 354] width 120 height 23
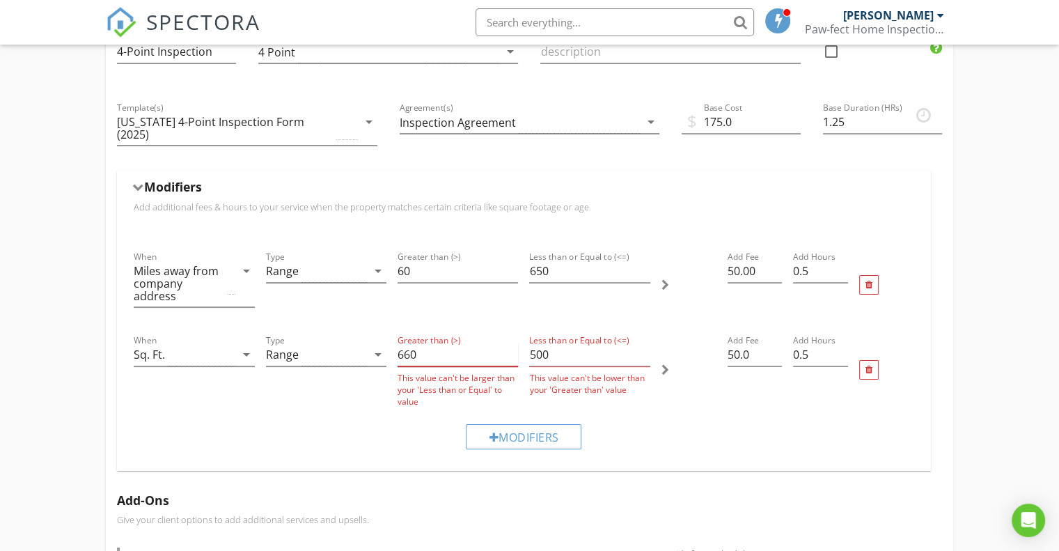
click at [511, 347] on input "660" at bounding box center [457, 354] width 120 height 23
click at [511, 347] on input "659" at bounding box center [457, 354] width 120 height 23
click at [511, 347] on input "658" at bounding box center [457, 354] width 120 height 23
click at [511, 347] on input "657" at bounding box center [457, 354] width 120 height 23
click at [511, 347] on input "656" at bounding box center [457, 354] width 120 height 23
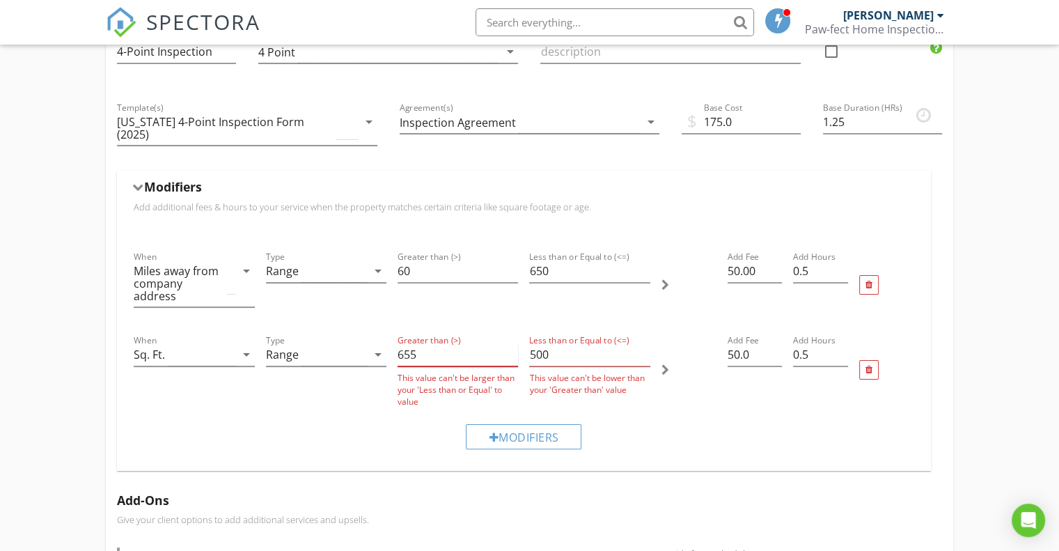
click at [511, 347] on input "655" at bounding box center [457, 354] width 120 height 23
click at [511, 347] on input "654" at bounding box center [457, 354] width 120 height 23
click at [510, 344] on input "653" at bounding box center [457, 354] width 120 height 23
click at [510, 343] on input "652" at bounding box center [457, 354] width 120 height 23
type input "651"
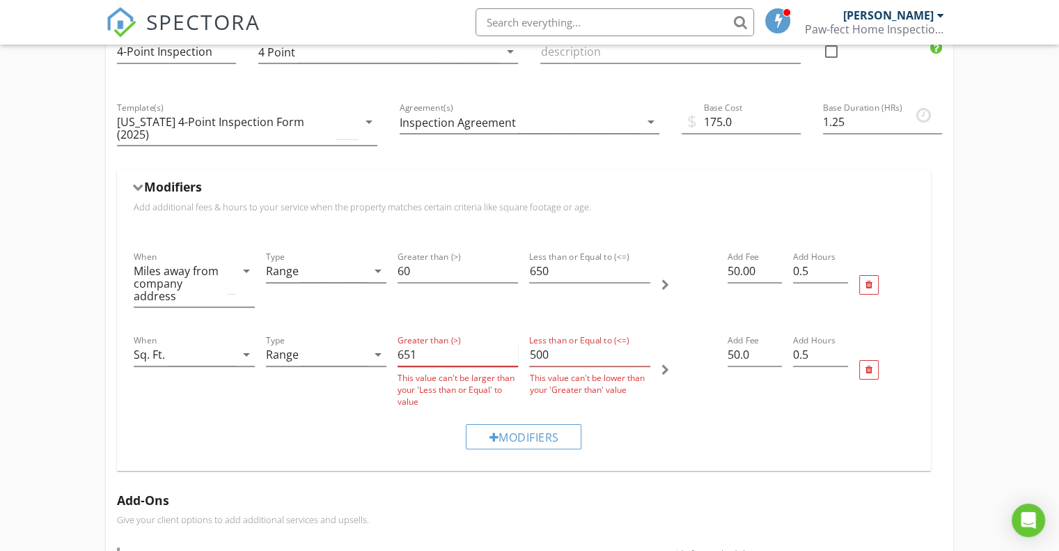
click at [513, 345] on input "651" at bounding box center [457, 354] width 120 height 23
click at [531, 343] on input "500" at bounding box center [589, 354] width 120 height 23
click at [532, 343] on input "500" at bounding box center [589, 354] width 120 height 23
click at [535, 343] on input "500" at bounding box center [589, 354] width 120 height 23
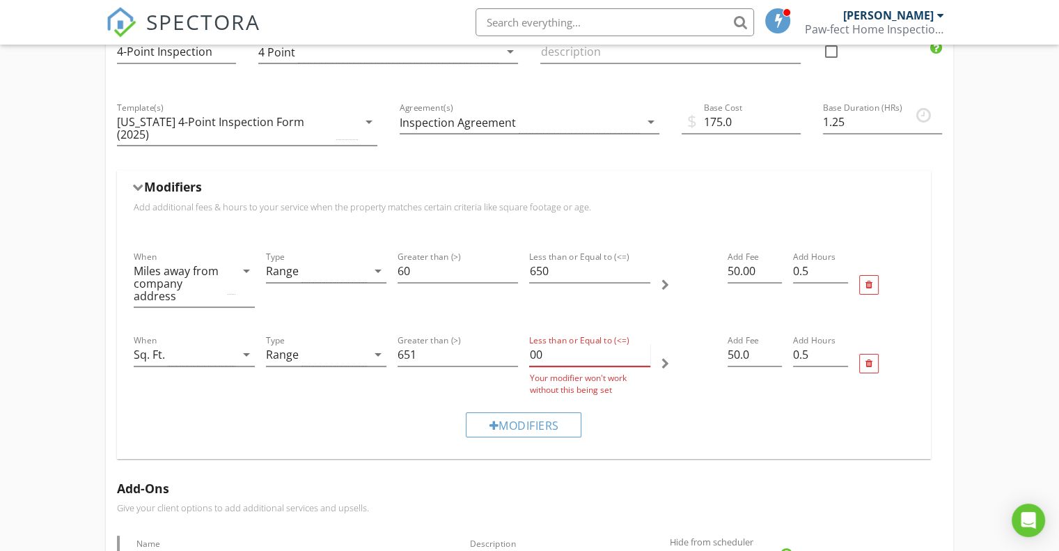
drag, startPoint x: 549, startPoint y: 338, endPoint x: 521, endPoint y: 342, distance: 28.1
click at [521, 342] on div "When Sq. Ft. arrow_drop_down Type Range arrow_drop_down Greater than (>) 651 Le…" at bounding box center [524, 363] width 792 height 74
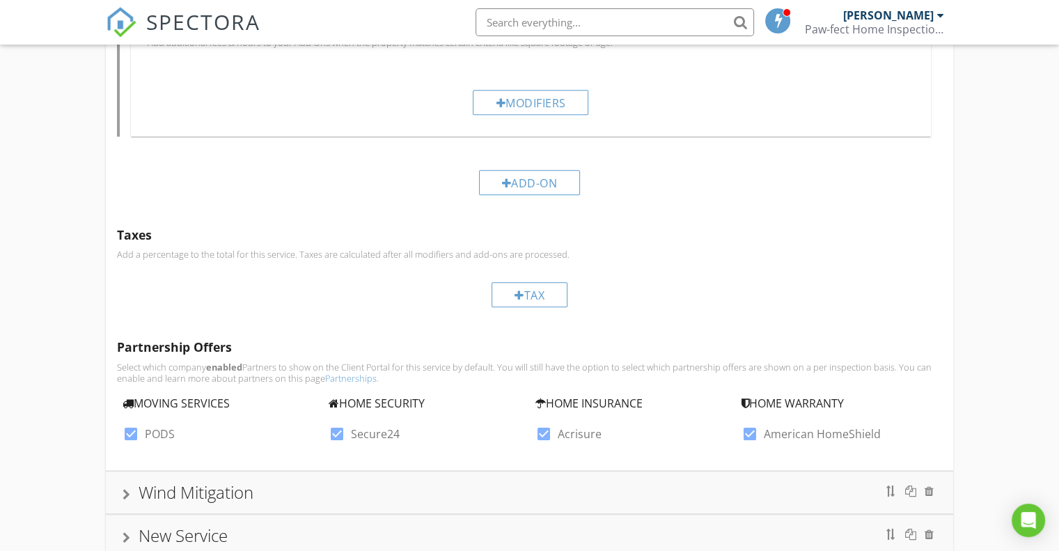
scroll to position [907, 0]
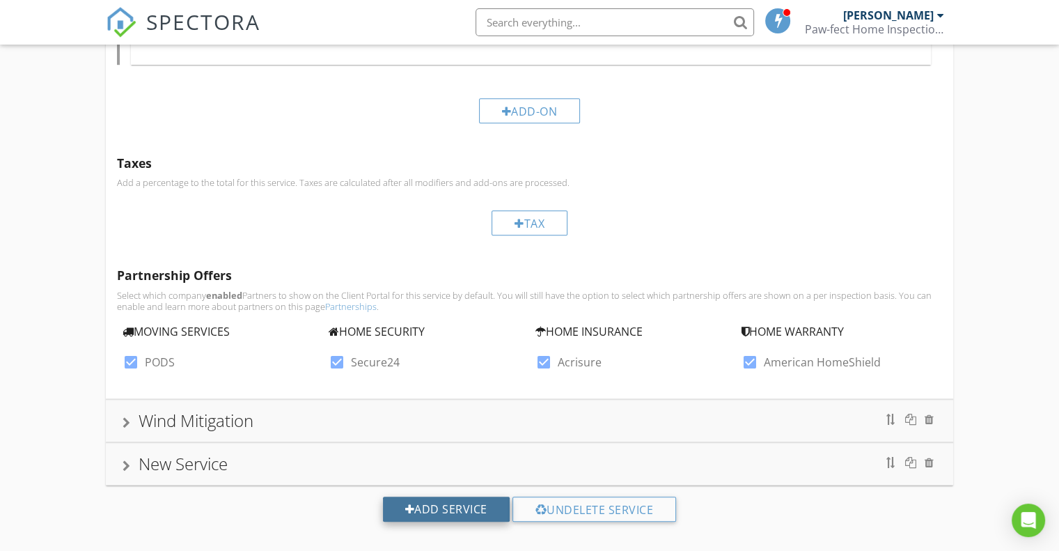
type input "1250"
click at [473, 496] on div "Add Service" at bounding box center [446, 508] width 127 height 25
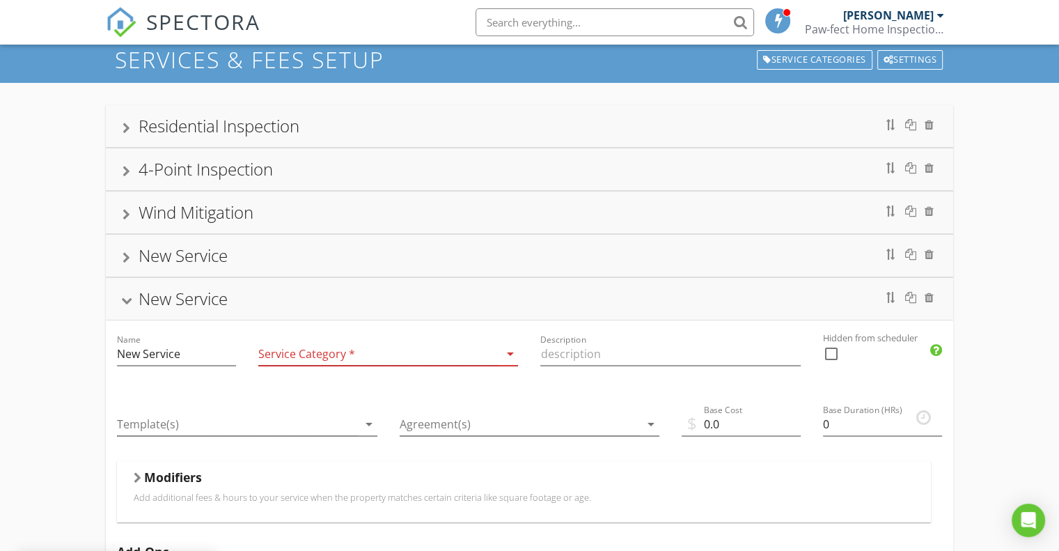
scroll to position [0, 0]
